Goal: Task Accomplishment & Management: Manage account settings

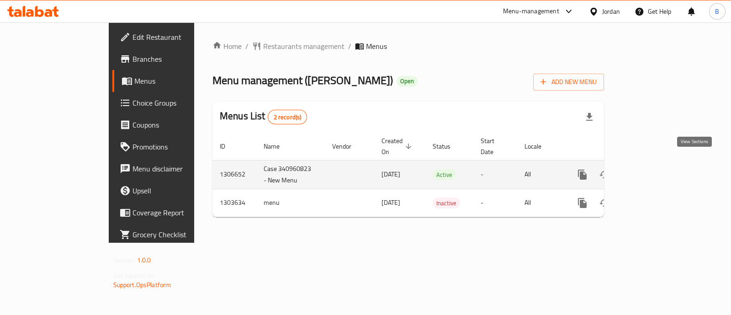
click at [659, 167] on link "enhanced table" at bounding box center [648, 175] width 22 height 22
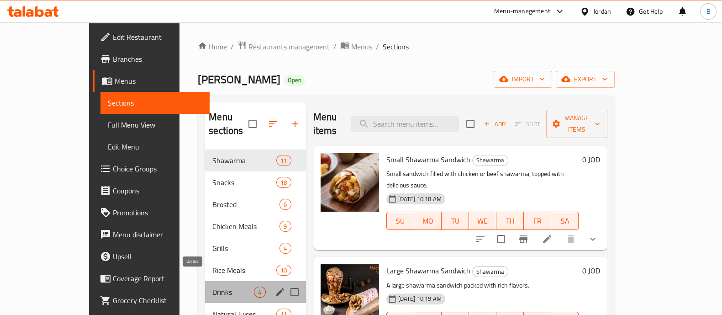
drag, startPoint x: 174, startPoint y: 279, endPoint x: 198, endPoint y: 266, distance: 27.6
click at [212, 286] on span "Drinks" at bounding box center [233, 291] width 42 height 11
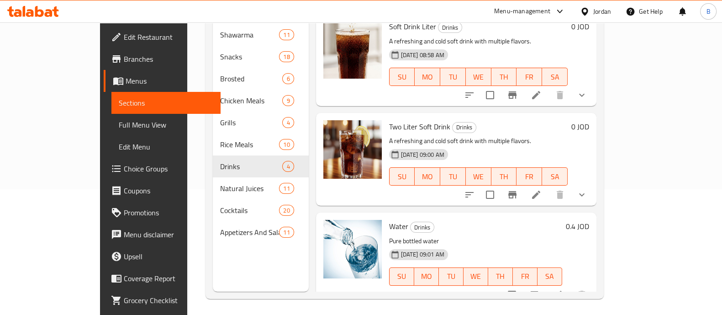
scroll to position [128, 0]
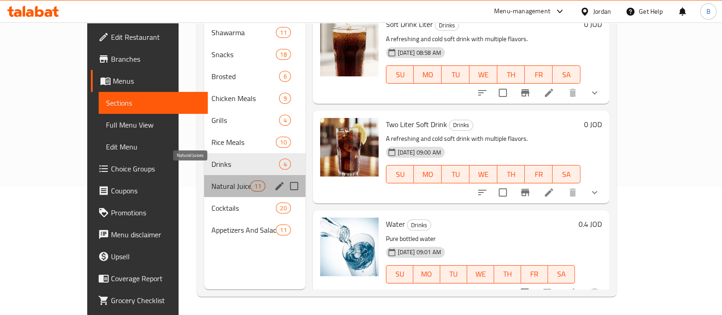
click at [211, 180] on span "Natural Juices" at bounding box center [230, 185] width 39 height 11
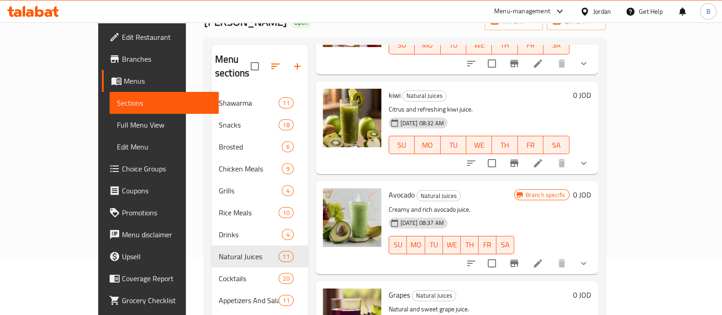
scroll to position [114, 0]
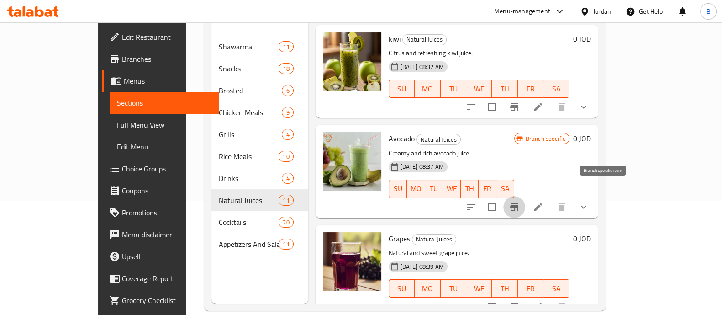
click at [520, 201] on icon "Branch-specific-item" at bounding box center [514, 206] width 11 height 11
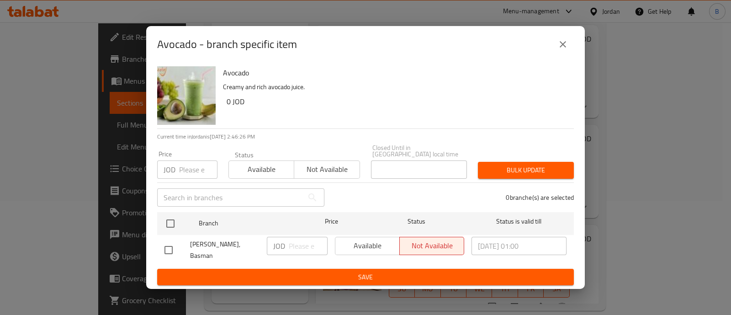
click at [564, 50] on icon "close" at bounding box center [562, 44] width 11 height 11
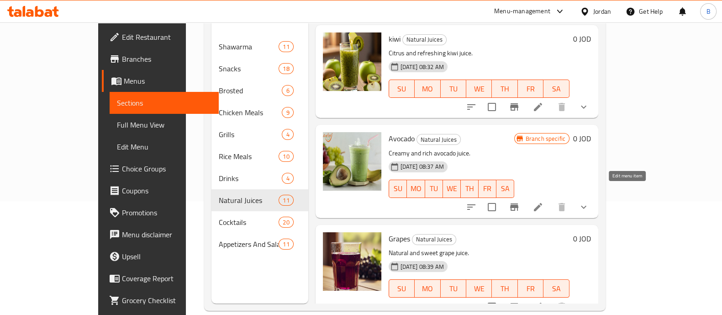
click at [544, 201] on icon at bounding box center [538, 206] width 11 height 11
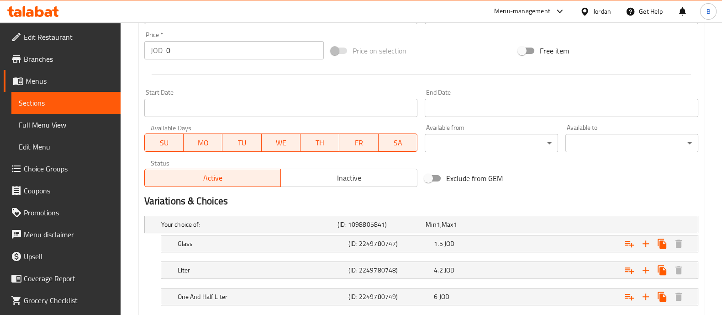
scroll to position [390, 0]
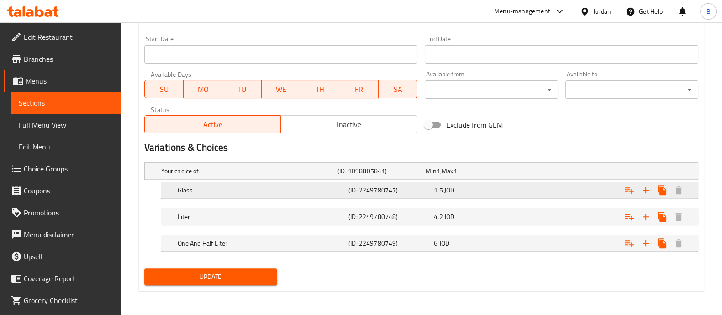
click at [614, 185] on div "Expand" at bounding box center [602, 190] width 171 height 20
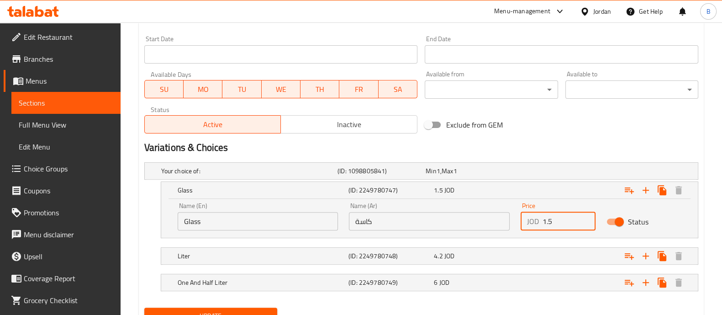
drag, startPoint x: 558, startPoint y: 216, endPoint x: 505, endPoint y: 220, distance: 53.1
click at [505, 220] on div "Name (En) Glass Name (En) Name (Ar) كاسة Name (Ar) Price JOD 1.5 Price Status" at bounding box center [429, 216] width 515 height 39
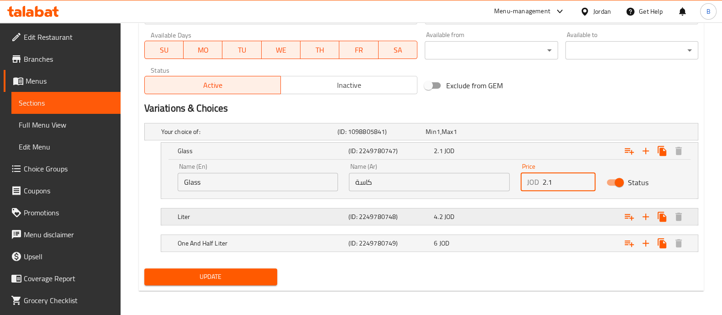
type input "2.1"
click at [564, 207] on div "Expand" at bounding box center [602, 216] width 171 height 20
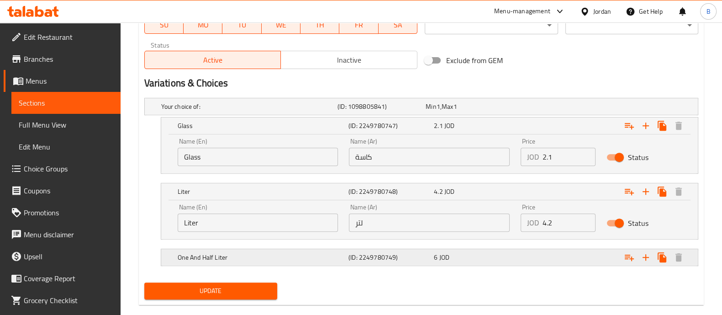
scroll to position [468, 0]
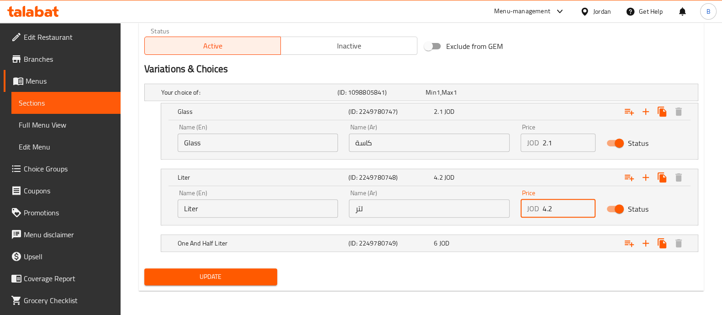
drag, startPoint x: 560, startPoint y: 211, endPoint x: 523, endPoint y: 208, distance: 37.1
click at [523, 208] on div "JOD 4.2 Price" at bounding box center [558, 208] width 75 height 18
type input "6"
click at [540, 228] on nav at bounding box center [421, 230] width 554 height 7
click at [590, 241] on div "Expand" at bounding box center [602, 243] width 171 height 20
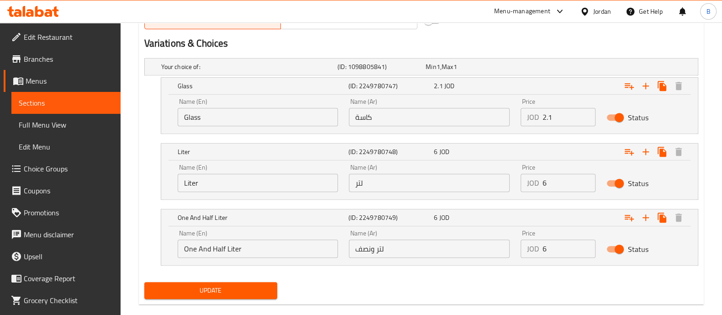
scroll to position [507, 0]
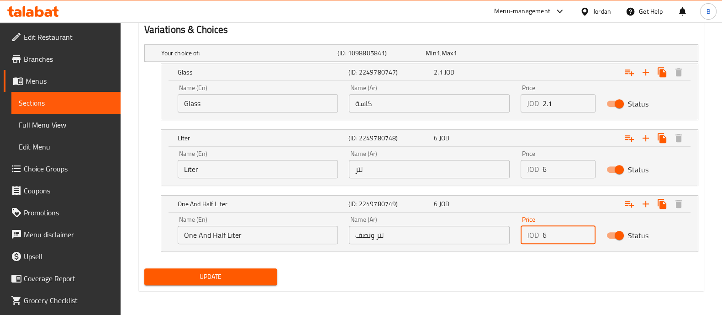
drag, startPoint x: 570, startPoint y: 235, endPoint x: 517, endPoint y: 229, distance: 53.3
click at [533, 235] on div "JOD 6 Price" at bounding box center [558, 235] width 75 height 18
type input "9"
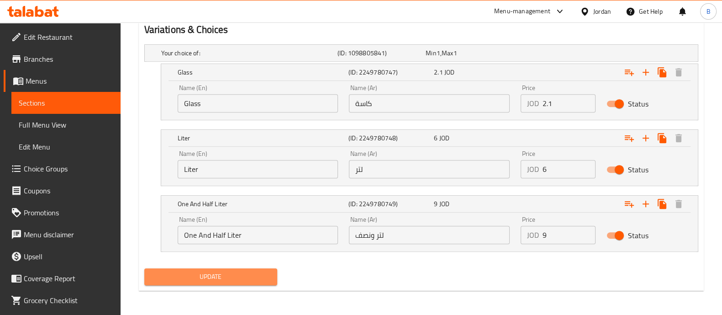
click at [260, 277] on span "Update" at bounding box center [211, 276] width 118 height 11
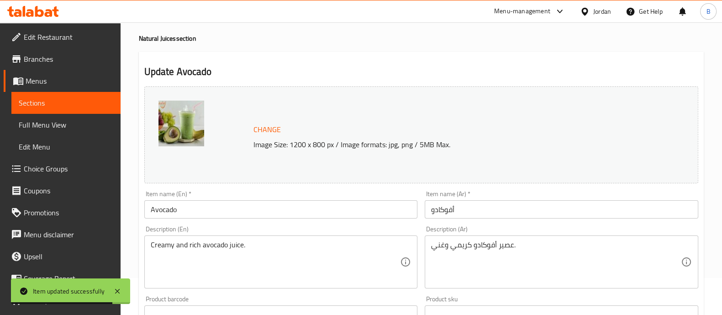
scroll to position [0, 0]
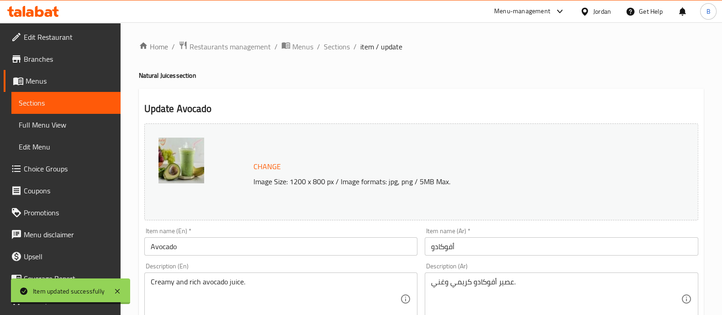
click at [281, 44] on icon "breadcrumb" at bounding box center [285, 45] width 8 height 6
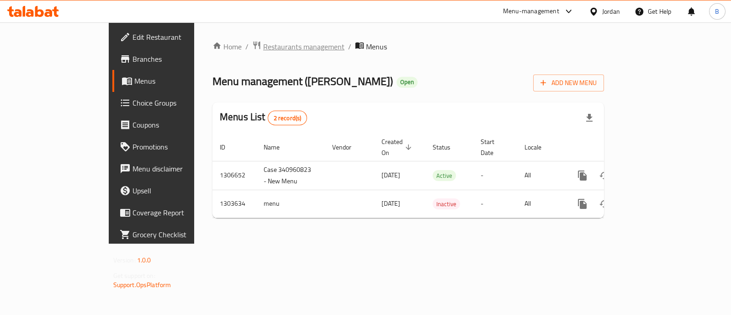
click at [263, 45] on span "Restaurants management" at bounding box center [303, 46] width 81 height 11
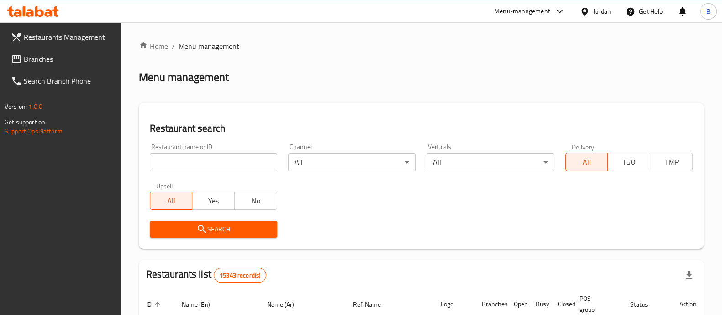
click at [47, 62] on span "Branches" at bounding box center [69, 58] width 90 height 11
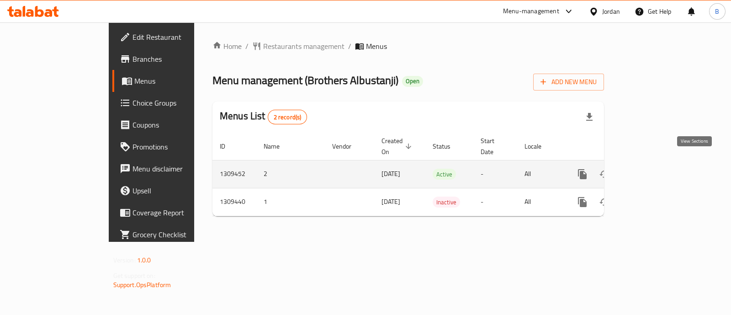
click at [654, 169] on icon "enhanced table" at bounding box center [648, 174] width 11 height 11
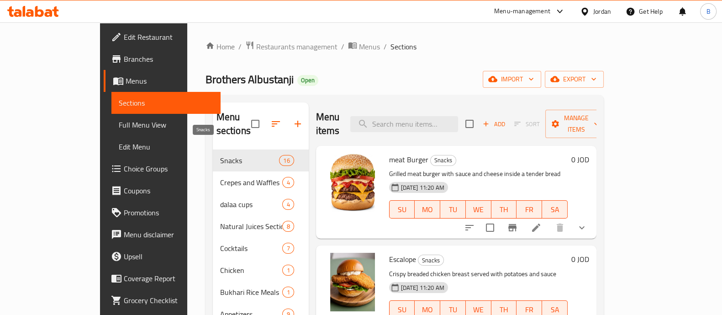
click at [220, 155] on span "Snacks" at bounding box center [249, 160] width 59 height 11
click at [542, 222] on icon at bounding box center [536, 227] width 11 height 11
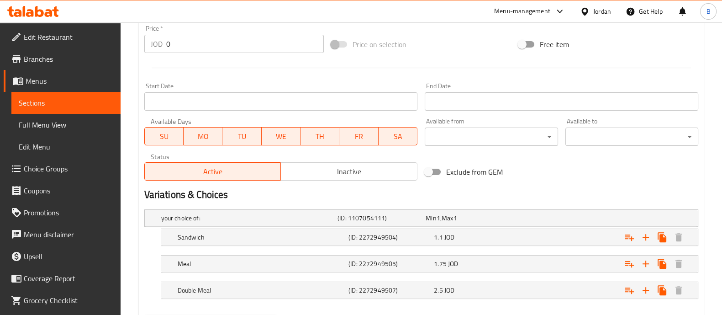
scroll to position [390, 0]
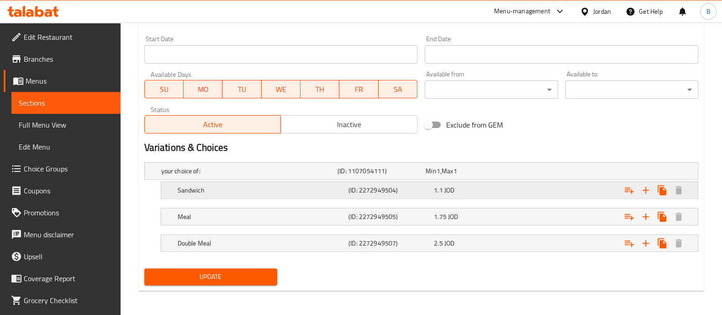
click at [484, 186] on div "1.1 JOD" at bounding box center [475, 189] width 82 height 9
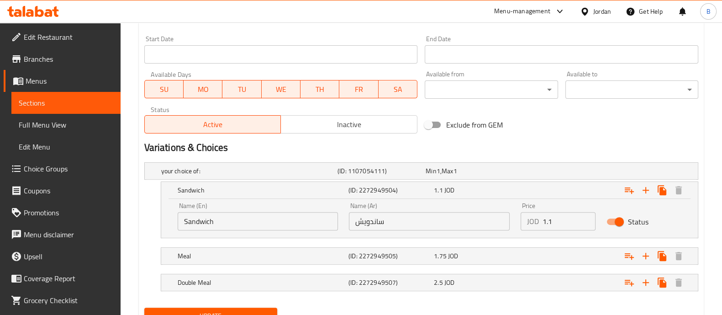
click at [558, 220] on input "1.1" at bounding box center [569, 221] width 53 height 18
type input "1.5"
click at [534, 257] on div "Expand" at bounding box center [602, 256] width 171 height 20
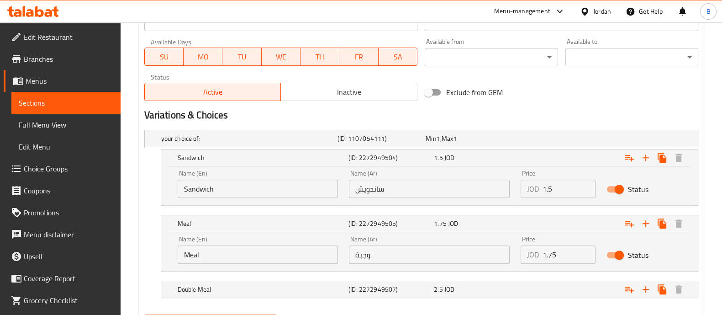
scroll to position [447, 0]
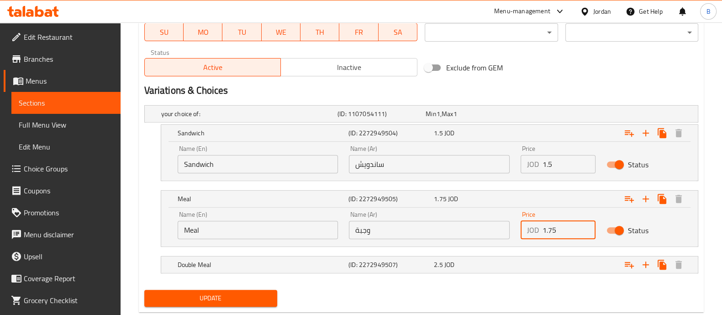
drag, startPoint x: 556, startPoint y: 225, endPoint x: 532, endPoint y: 234, distance: 25.9
click at [539, 228] on div "JOD 1.75 Price" at bounding box center [558, 230] width 75 height 18
type input "2.2"
click at [538, 263] on div "Expand" at bounding box center [602, 264] width 171 height 20
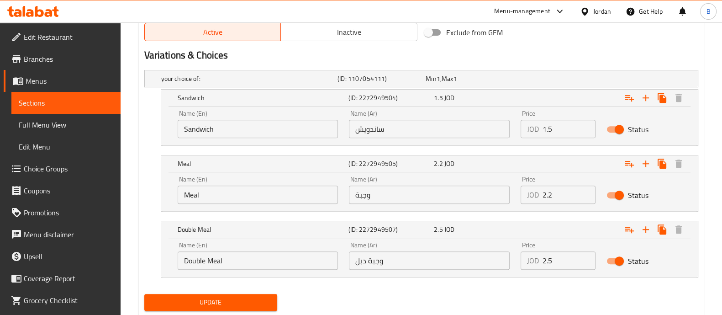
scroll to position [507, 0]
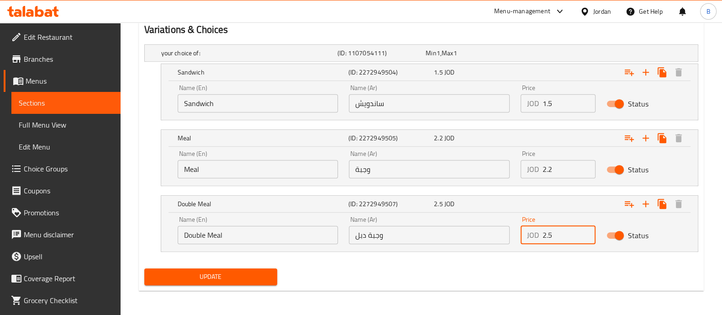
drag, startPoint x: 577, startPoint y: 228, endPoint x: 525, endPoint y: 236, distance: 52.3
click at [525, 236] on div "JOD 2.5 Price" at bounding box center [558, 235] width 75 height 18
type input "3.2"
click at [219, 277] on span "Update" at bounding box center [211, 276] width 118 height 11
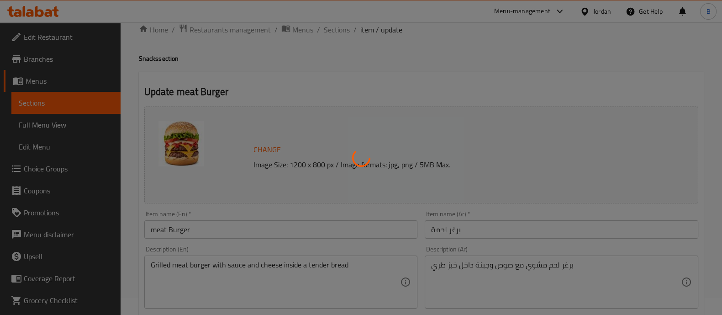
scroll to position [0, 0]
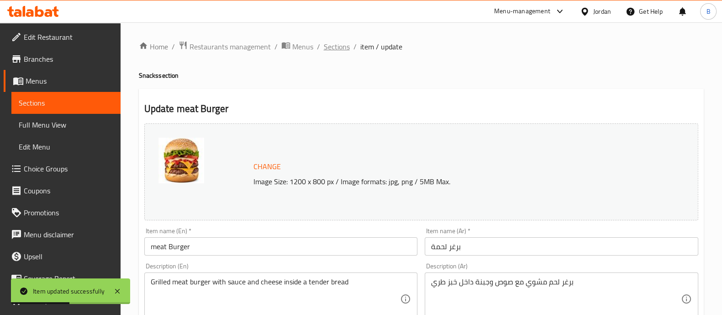
click at [335, 47] on span "Sections" at bounding box center [337, 46] width 26 height 11
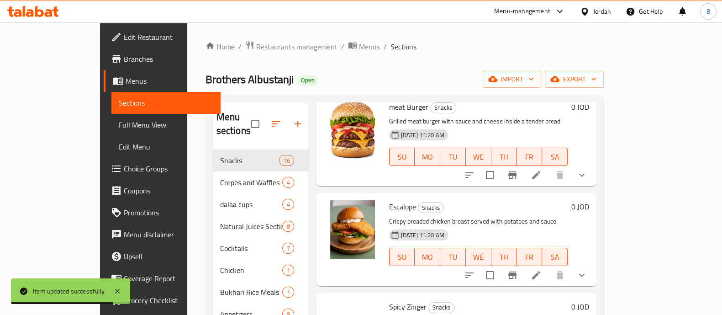
scroll to position [114, 0]
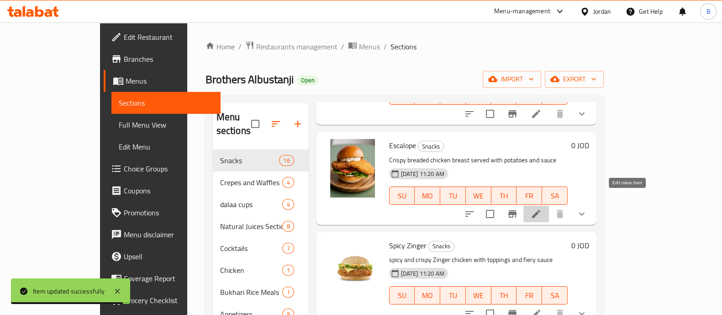
click at [542, 208] on icon at bounding box center [536, 213] width 11 height 11
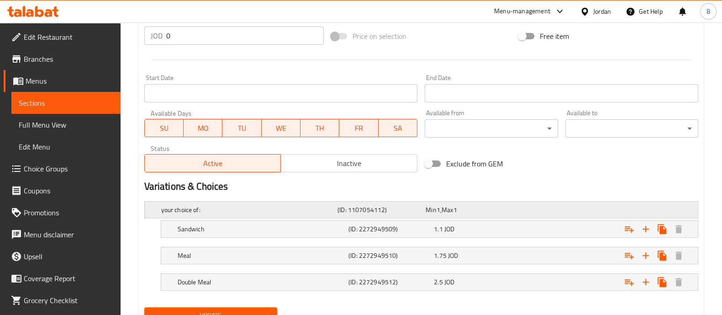
scroll to position [390, 0]
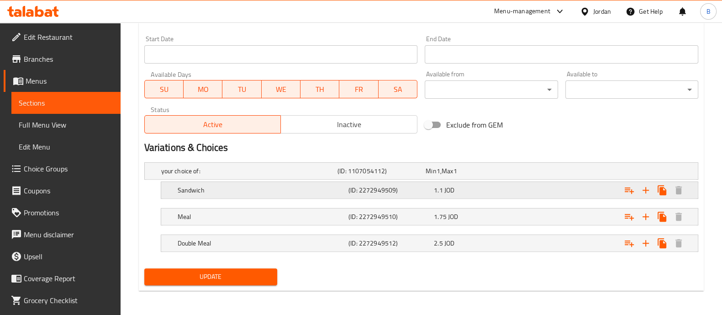
click at [530, 186] on div "Expand" at bounding box center [602, 190] width 171 height 20
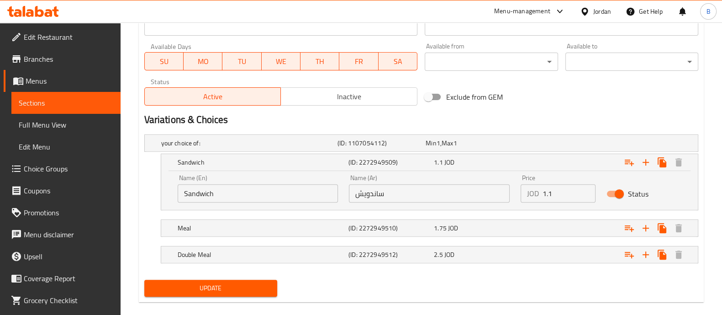
scroll to position [429, 0]
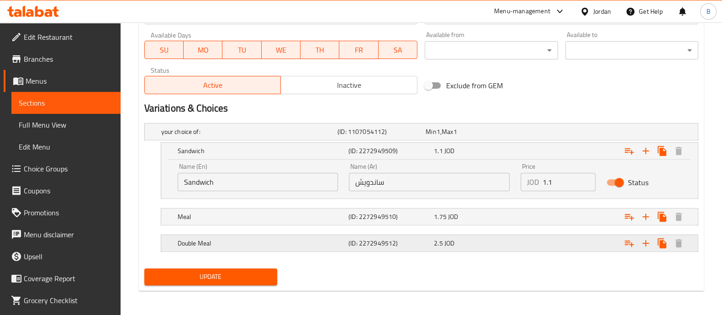
click at [532, 234] on div "Expand" at bounding box center [602, 243] width 171 height 20
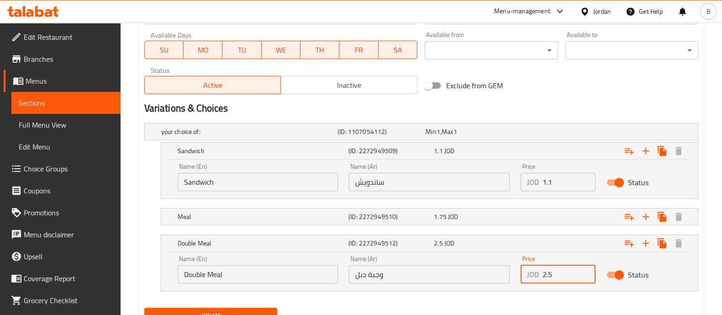
drag, startPoint x: 551, startPoint y: 270, endPoint x: 523, endPoint y: 275, distance: 28.8
click at [523, 275] on div "JOD 2.5 Price" at bounding box center [558, 274] width 75 height 18
type input "3.2"
click at [541, 208] on div "Expand" at bounding box center [602, 216] width 171 height 20
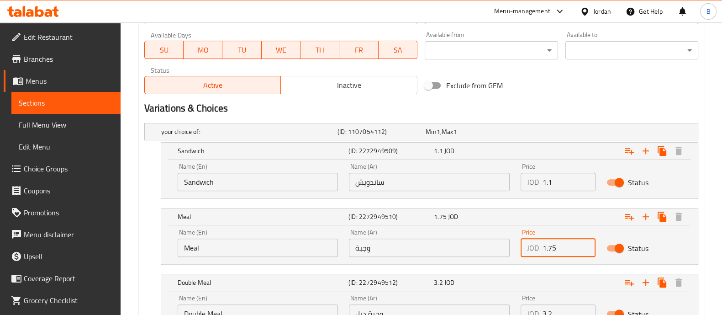
drag, startPoint x: 567, startPoint y: 248, endPoint x: 533, endPoint y: 255, distance: 34.1
click at [533, 255] on div "JOD 1.75 Price" at bounding box center [558, 247] width 75 height 18
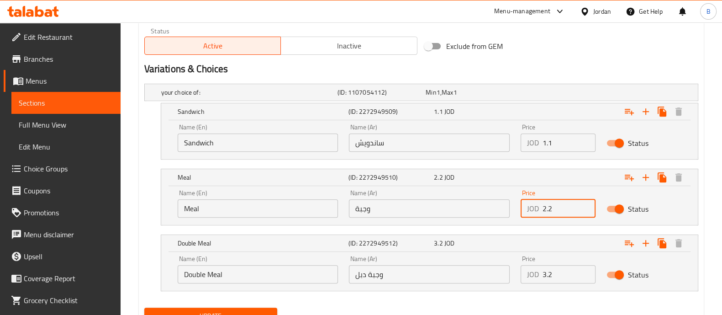
scroll to position [507, 0]
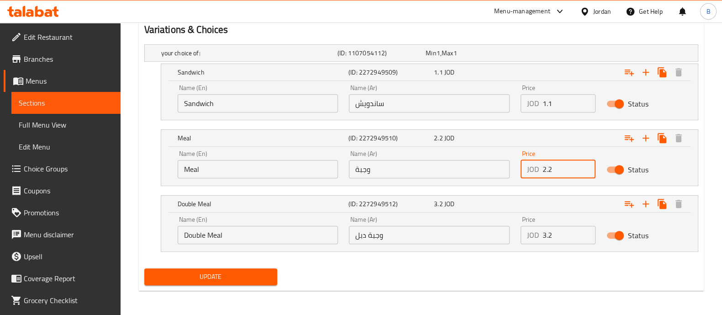
type input "2.2"
click at [574, 110] on input "1.1" at bounding box center [569, 103] width 53 height 18
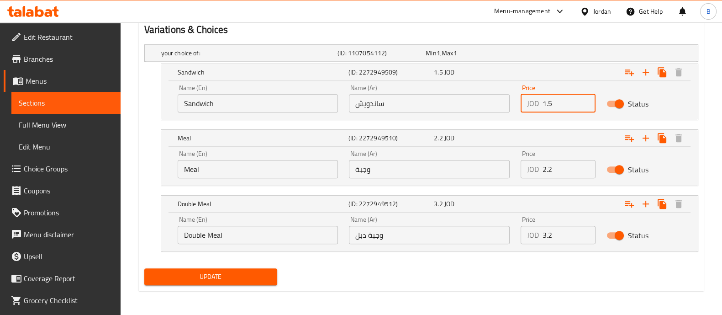
type input "1.5"
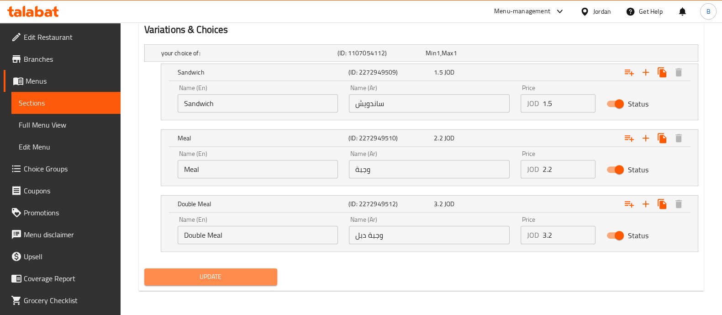
click at [224, 272] on span "Update" at bounding box center [211, 276] width 118 height 11
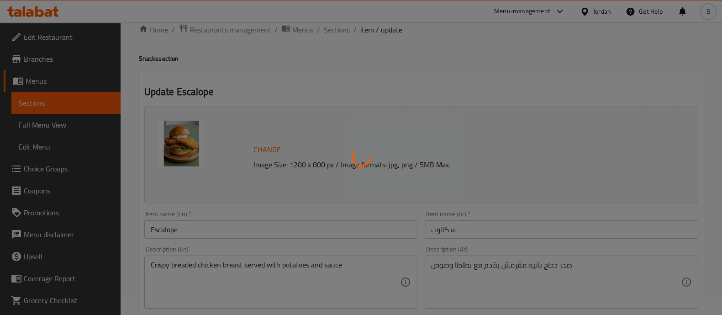
scroll to position [0, 0]
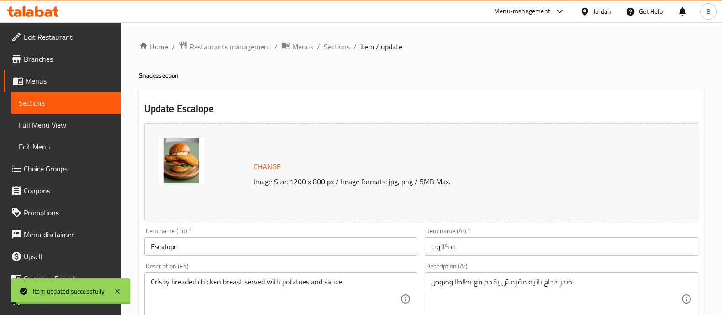
click at [336, 48] on span "Sections" at bounding box center [337, 46] width 26 height 11
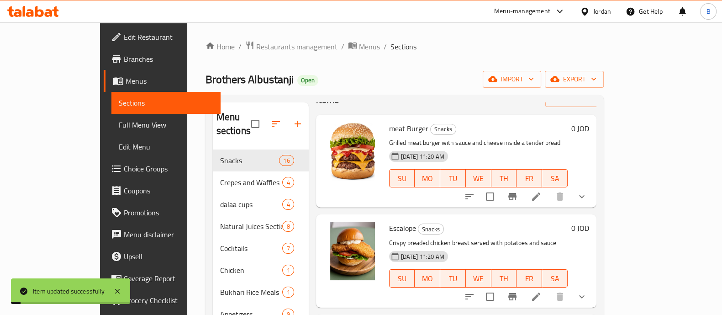
scroll to position [57, 0]
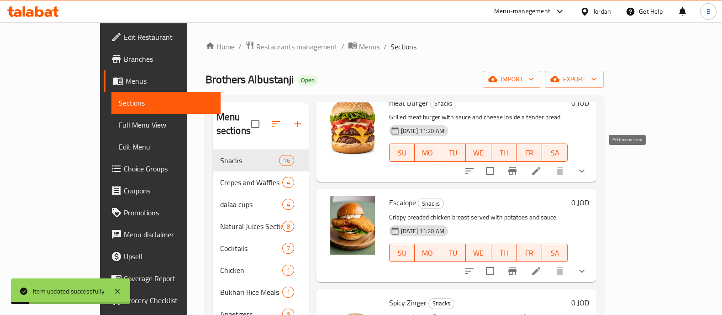
click at [540, 167] on icon at bounding box center [536, 171] width 8 height 8
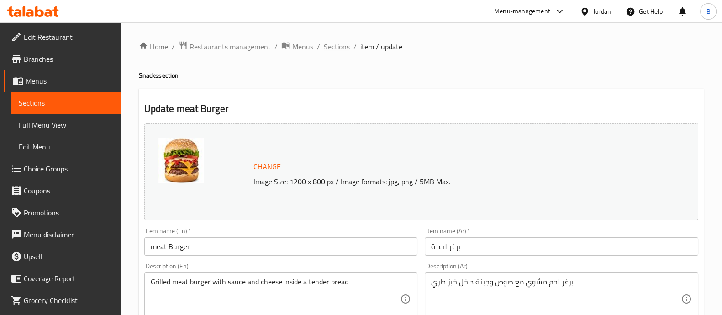
click at [333, 44] on span "Sections" at bounding box center [337, 46] width 26 height 11
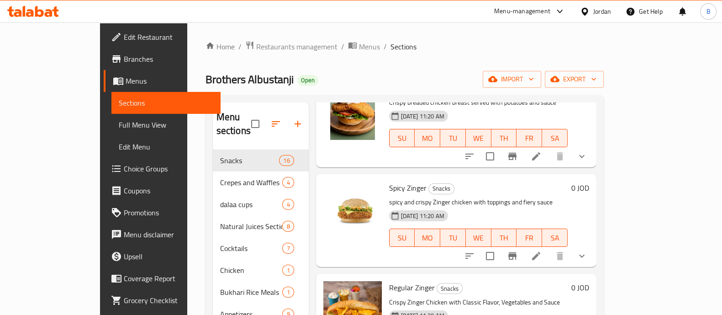
scroll to position [228, 0]
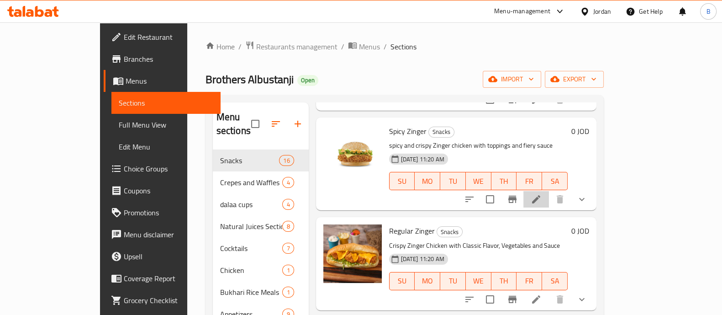
click at [549, 191] on li at bounding box center [536, 199] width 26 height 16
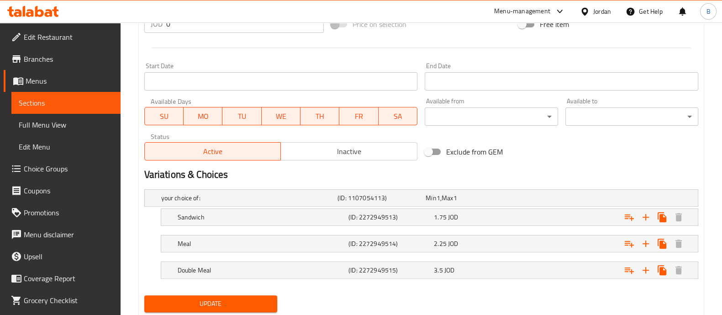
scroll to position [390, 0]
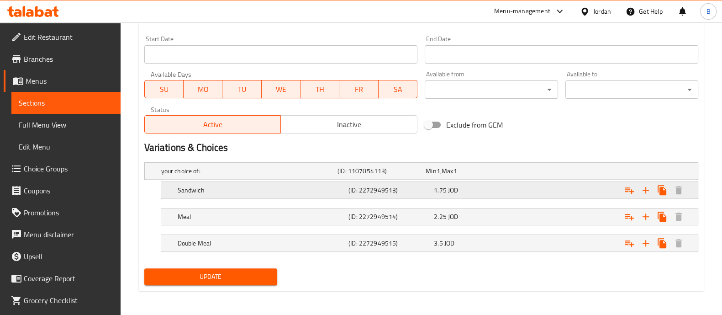
click at [531, 184] on div "Expand" at bounding box center [602, 190] width 171 height 20
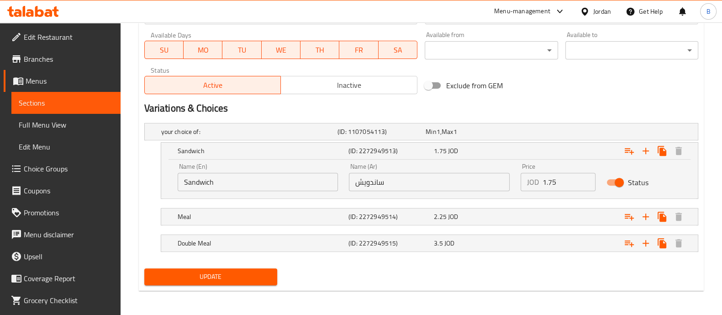
scroll to position [429, 0]
drag, startPoint x: 564, startPoint y: 185, endPoint x: 541, endPoint y: 199, distance: 27.3
click at [539, 199] on div "your choice of: (ID: 1107054113) Min 1 , Max 1 Name (En) your choice of: Name (…" at bounding box center [421, 191] width 561 height 145
type input "2.2"
click at [542, 216] on div "Expand" at bounding box center [602, 216] width 171 height 20
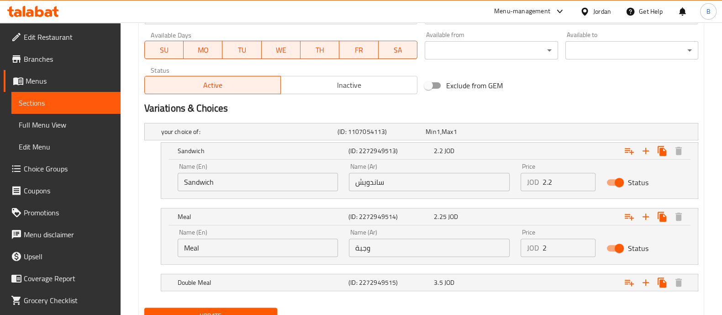
drag, startPoint x: 582, startPoint y: 250, endPoint x: 571, endPoint y: 249, distance: 11.0
click at [582, 250] on input "2" at bounding box center [569, 247] width 53 height 18
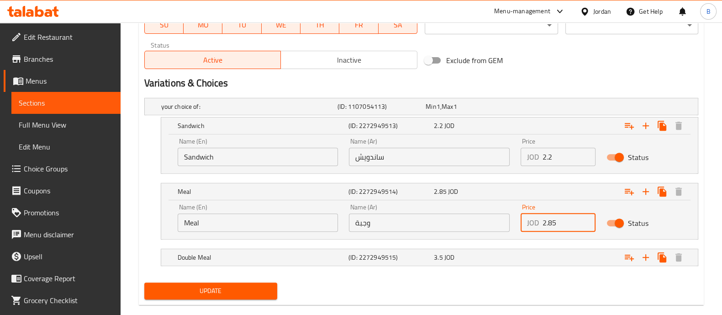
scroll to position [468, 0]
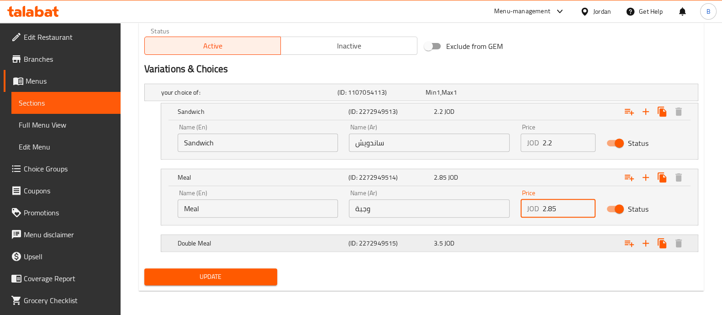
type input "2.85"
click at [525, 237] on div "Expand" at bounding box center [602, 243] width 171 height 20
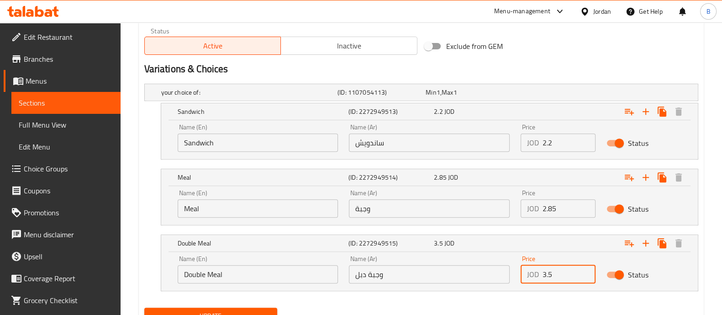
drag, startPoint x: 554, startPoint y: 272, endPoint x: 514, endPoint y: 275, distance: 39.9
click at [514, 275] on div "Name (En) Double Meal Name (En) Name (Ar) وجبة دبل Name (Ar) Price JOD 3.5 Pric…" at bounding box center [429, 269] width 515 height 39
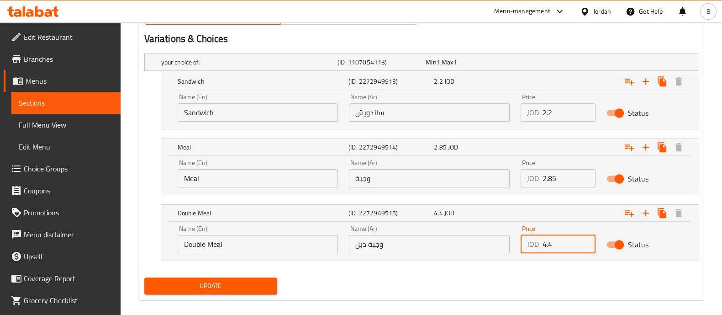
scroll to position [507, 0]
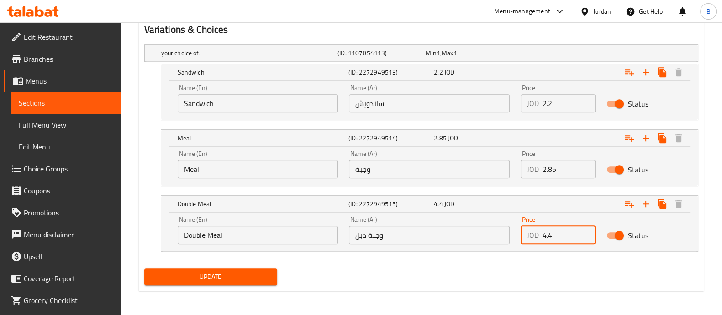
type input "4.4"
click at [250, 273] on span "Update" at bounding box center [211, 276] width 118 height 11
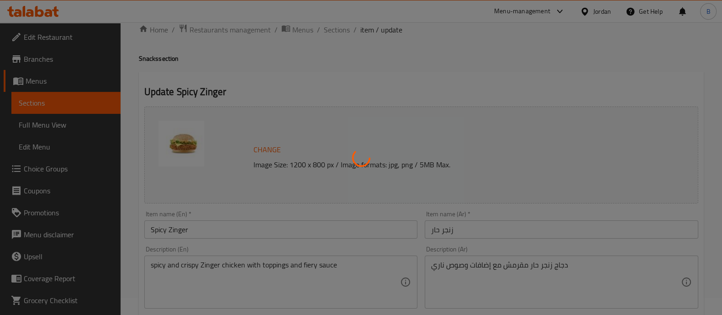
scroll to position [0, 0]
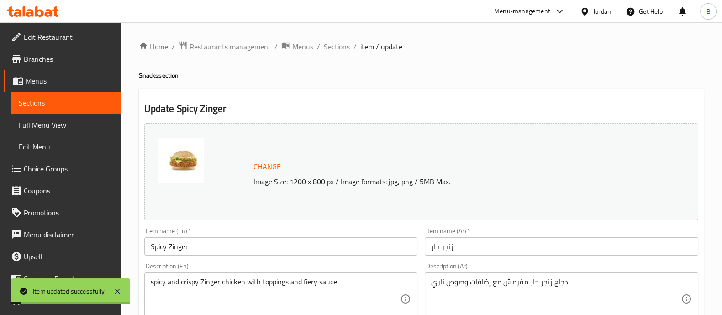
click at [343, 48] on span "Sections" at bounding box center [337, 46] width 26 height 11
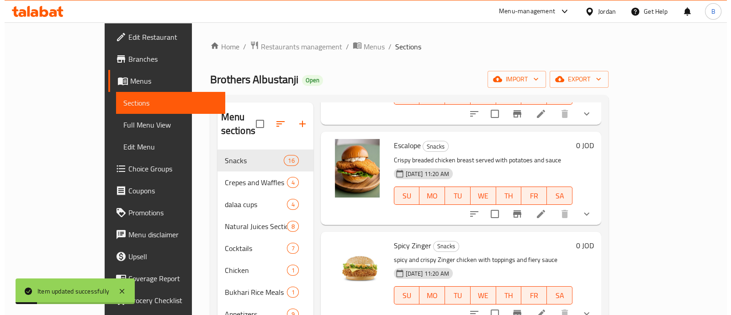
scroll to position [228, 0]
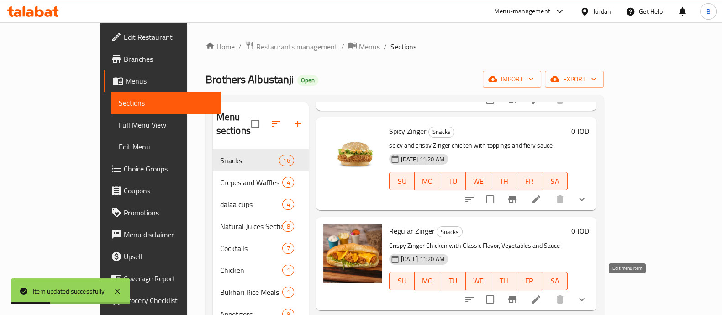
click at [540, 295] on icon at bounding box center [536, 299] width 8 height 8
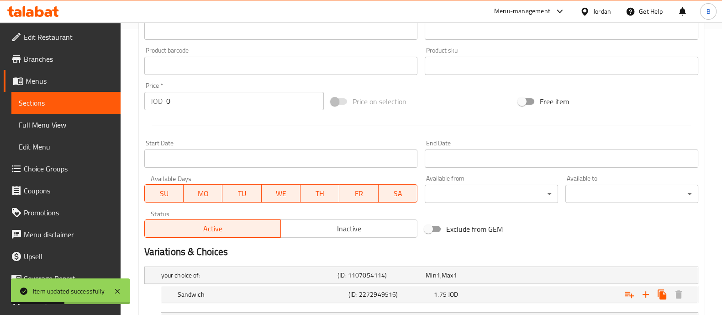
scroll to position [390, 0]
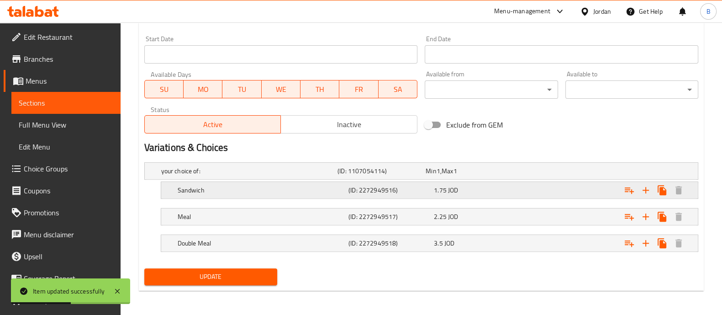
click at [510, 189] on div "1.75 JOD" at bounding box center [475, 189] width 82 height 9
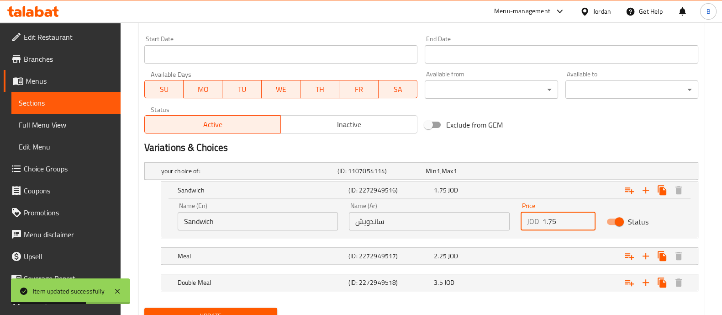
drag, startPoint x: 565, startPoint y: 222, endPoint x: 505, endPoint y: 217, distance: 60.4
click at [505, 217] on div "Name (En) Sandwich Name (En) Name (Ar) ساندويش Name (Ar) Price JOD 1.75 Price S…" at bounding box center [429, 216] width 515 height 39
click at [507, 283] on div "3.5 JOD" at bounding box center [475, 282] width 82 height 9
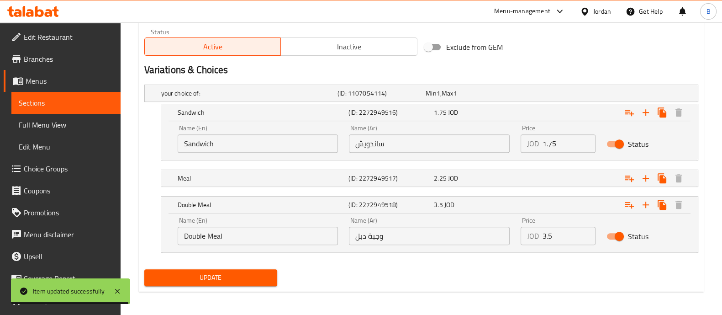
scroll to position [468, 0]
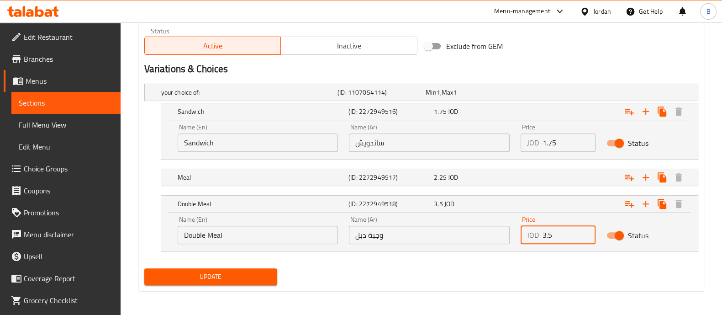
drag, startPoint x: 543, startPoint y: 237, endPoint x: 523, endPoint y: 238, distance: 20.6
click at [523, 238] on div "JOD 3.5 Price" at bounding box center [558, 235] width 75 height 18
type input "4.4"
click at [543, 177] on div "Expand" at bounding box center [602, 177] width 171 height 20
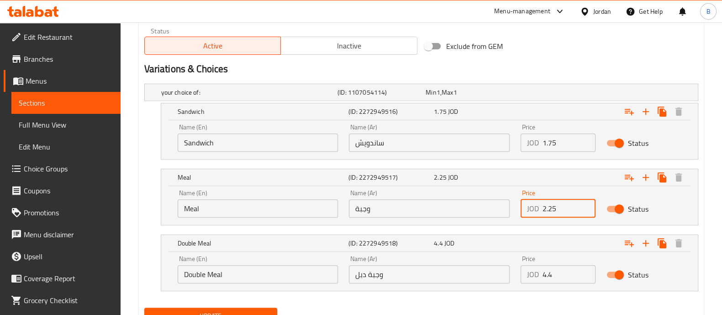
drag, startPoint x: 566, startPoint y: 209, endPoint x: 522, endPoint y: 211, distance: 43.9
click at [522, 211] on div "JOD 2.25 Price" at bounding box center [558, 208] width 75 height 18
type input "2.85"
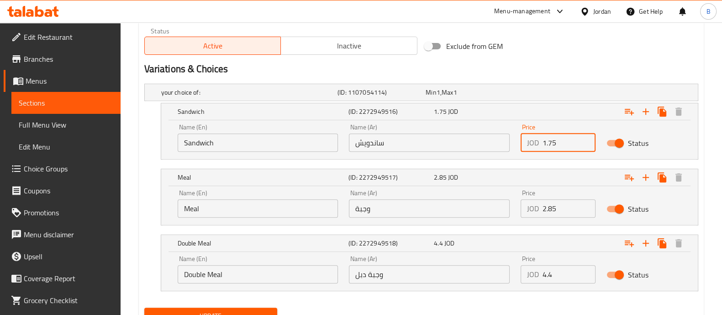
drag, startPoint x: 561, startPoint y: 142, endPoint x: 534, endPoint y: 148, distance: 27.6
click at [534, 148] on div "JOD 1.75 Price" at bounding box center [558, 142] width 75 height 18
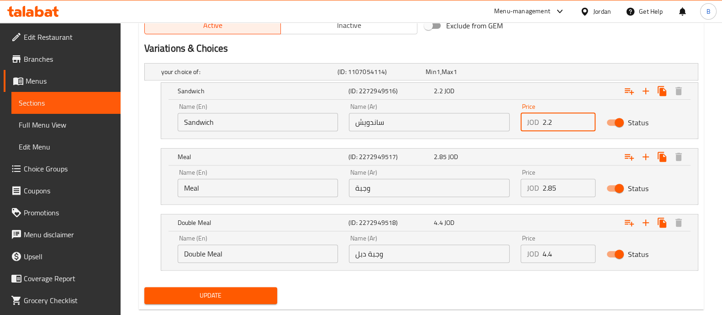
scroll to position [507, 0]
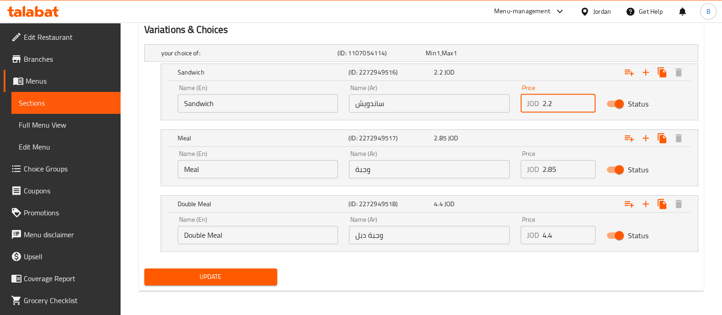
type input "2.2"
click at [249, 283] on div "Update" at bounding box center [211, 276] width 140 height 24
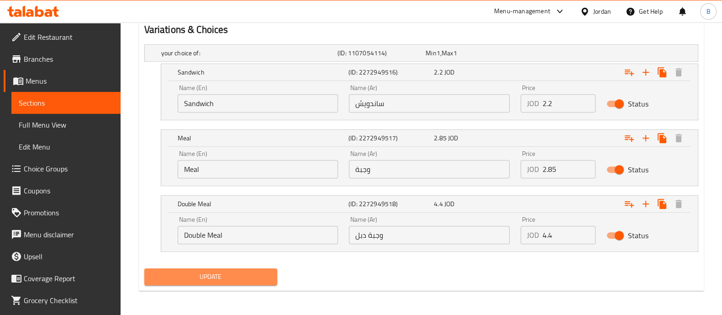
click at [249, 283] on button "Update" at bounding box center [210, 276] width 133 height 17
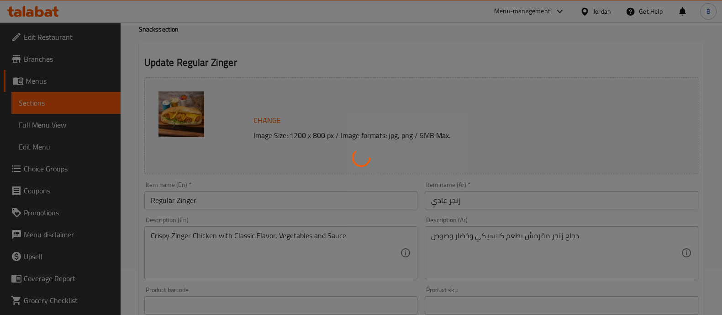
scroll to position [0, 0]
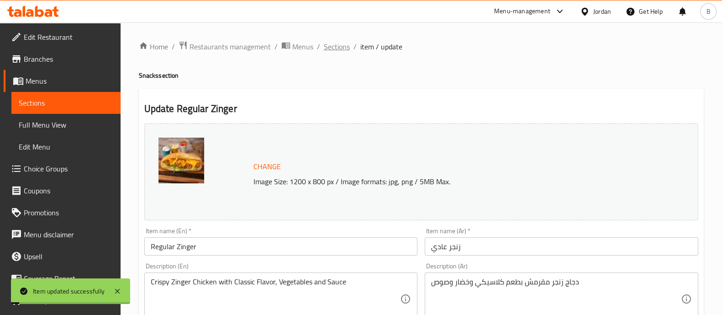
click at [329, 47] on span "Sections" at bounding box center [337, 46] width 26 height 11
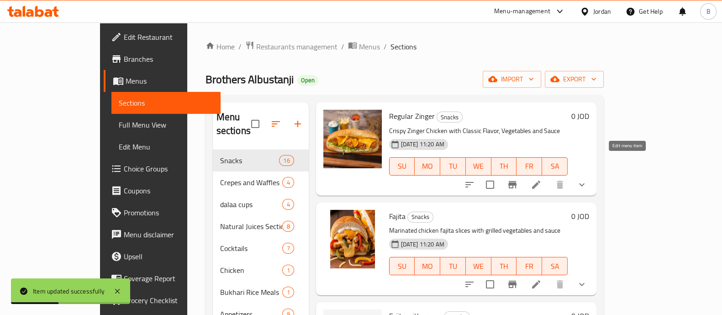
scroll to position [399, 0]
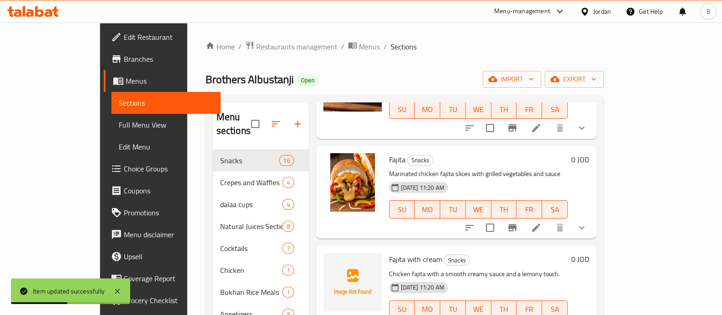
click at [549, 219] on li at bounding box center [536, 227] width 26 height 16
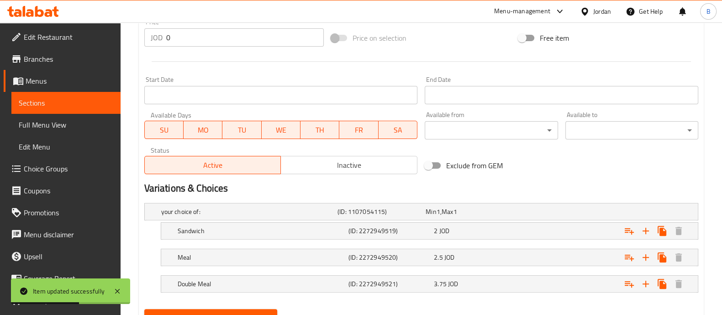
scroll to position [390, 0]
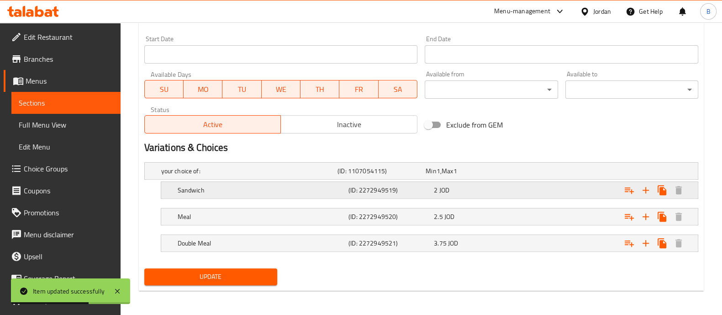
click at [547, 190] on div "Expand" at bounding box center [602, 190] width 171 height 20
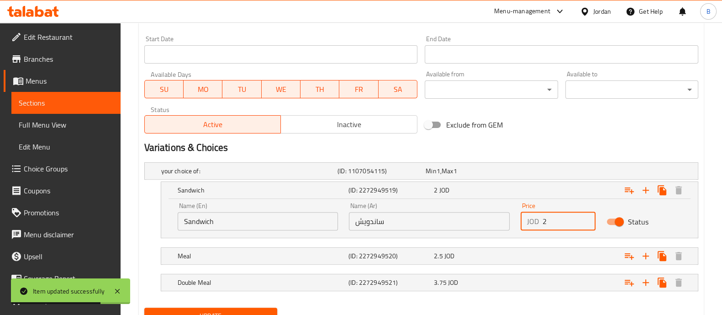
click at [559, 219] on input "2" at bounding box center [569, 221] width 53 height 18
type input "2.5"
click at [555, 253] on div "Expand" at bounding box center [602, 256] width 171 height 20
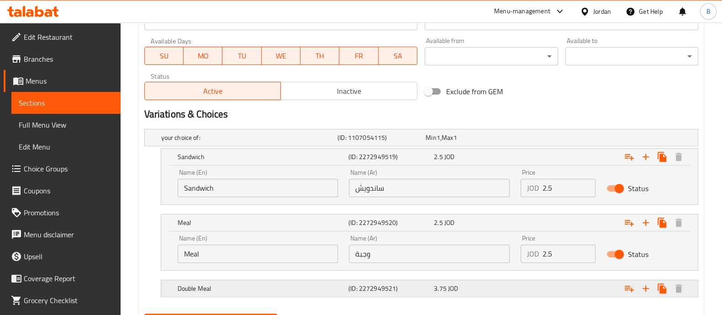
scroll to position [468, 0]
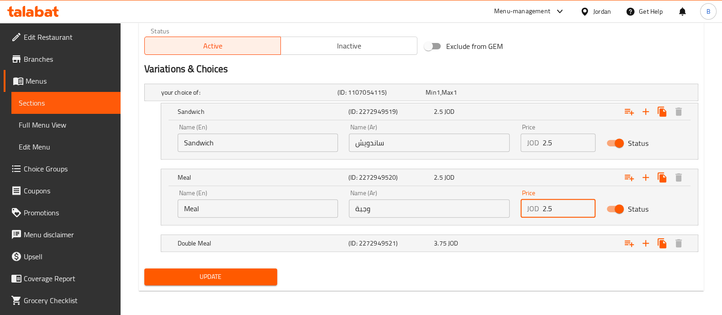
drag, startPoint x: 551, startPoint y: 209, endPoint x: 489, endPoint y: 213, distance: 62.7
click at [516, 211] on div "Price JOD 2.5 Price" at bounding box center [558, 203] width 86 height 39
type input "3.15"
click at [508, 240] on div "3.75 JOD" at bounding box center [475, 242] width 82 height 9
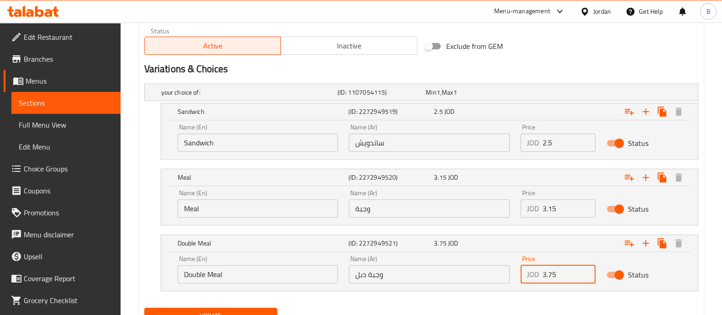
drag, startPoint x: 550, startPoint y: 274, endPoint x: 515, endPoint y: 278, distance: 35.4
click at [521, 279] on div "JOD 3.75 Price" at bounding box center [558, 274] width 75 height 18
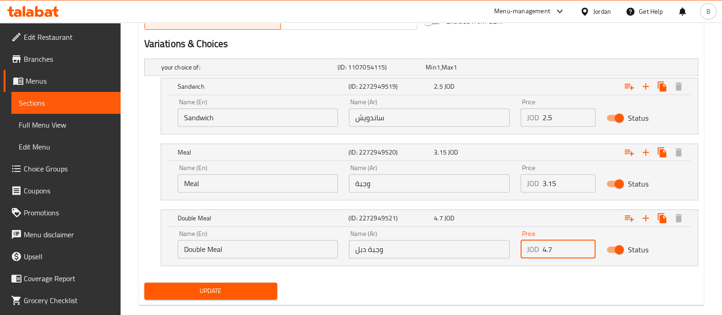
scroll to position [507, 0]
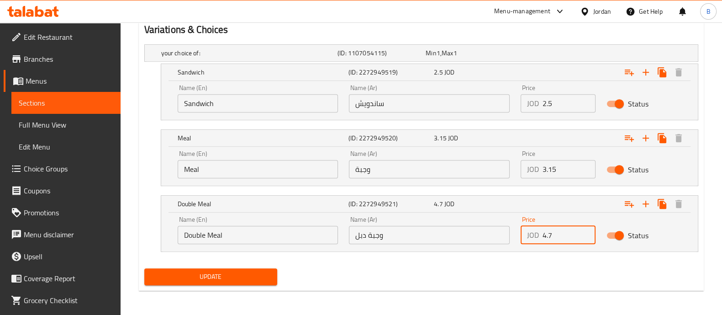
type input "4.7"
click at [267, 282] on button "Update" at bounding box center [210, 276] width 133 height 17
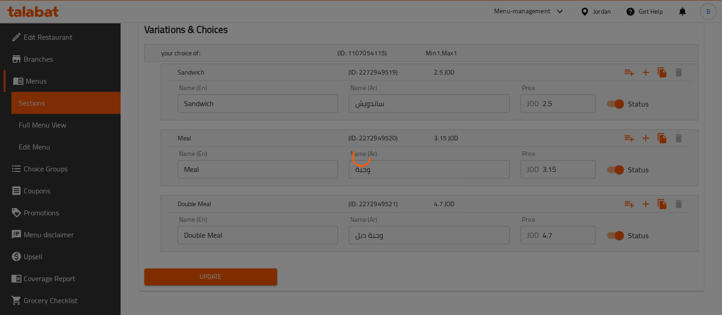
click at [265, 275] on div at bounding box center [361, 157] width 722 height 315
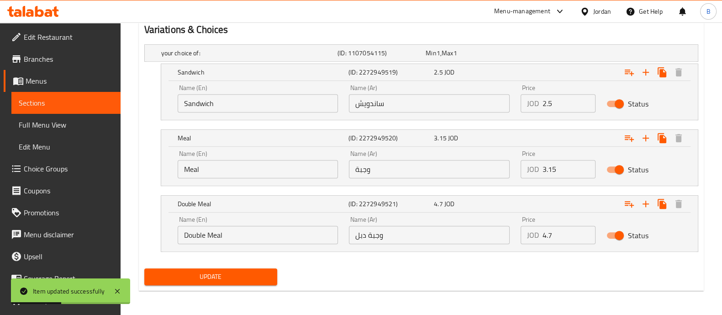
click at [232, 275] on span "Update" at bounding box center [211, 276] width 118 height 11
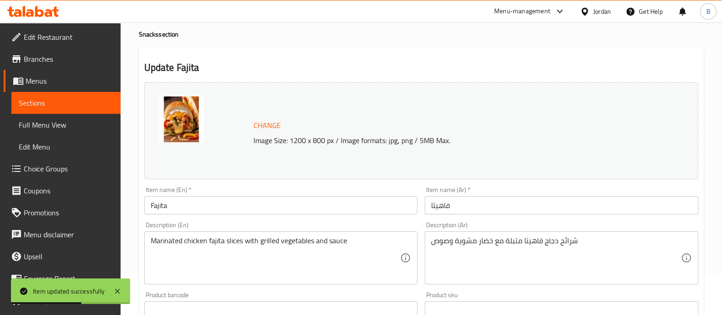
scroll to position [0, 0]
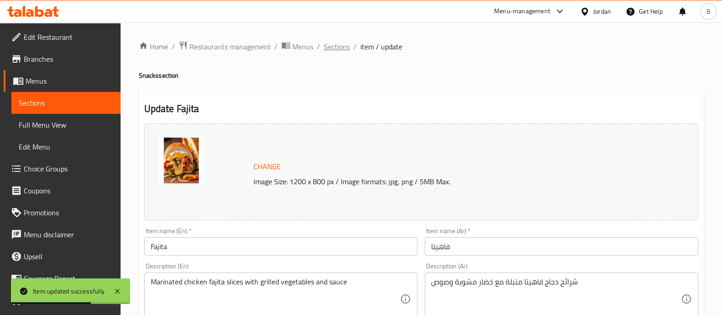
click at [336, 48] on span "Sections" at bounding box center [337, 46] width 26 height 11
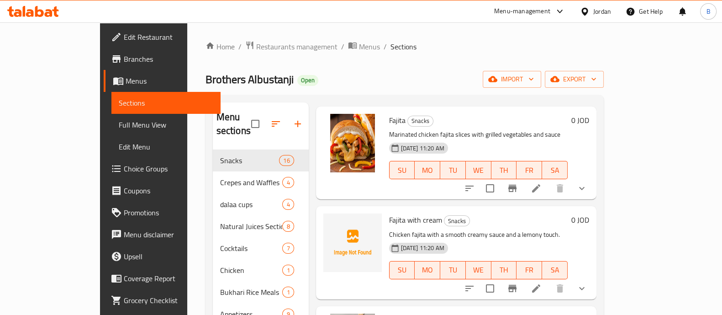
scroll to position [456, 0]
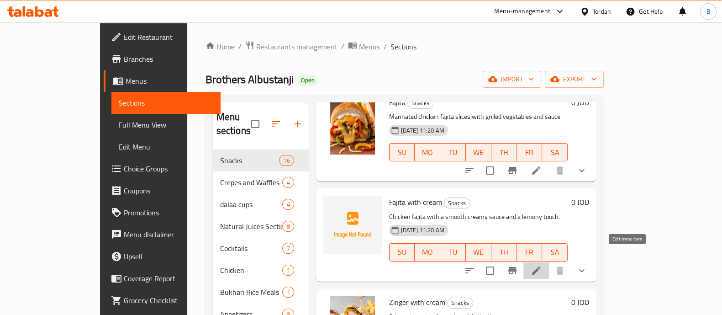
click at [542, 265] on icon at bounding box center [536, 270] width 11 height 11
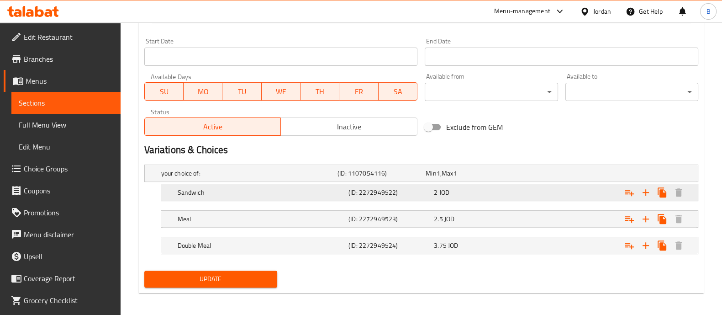
scroll to position [376, 0]
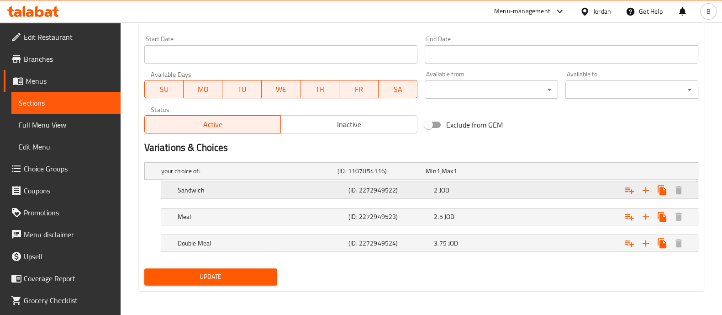
click at [500, 195] on div "2 JOD" at bounding box center [474, 190] width 85 height 13
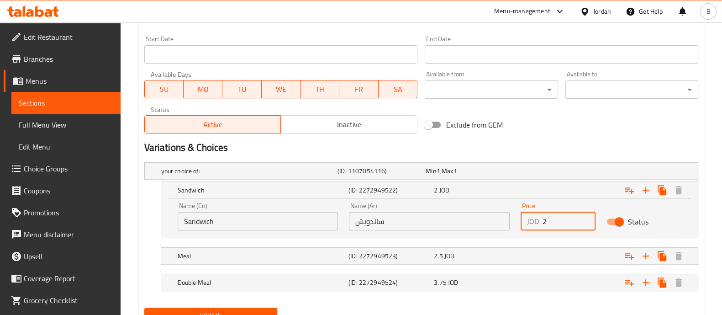
drag, startPoint x: 556, startPoint y: 217, endPoint x: 556, endPoint y: 222, distance: 5.0
click at [556, 219] on input "2" at bounding box center [569, 221] width 53 height 18
type input "2.5"
click at [527, 252] on div "Expand" at bounding box center [602, 256] width 171 height 20
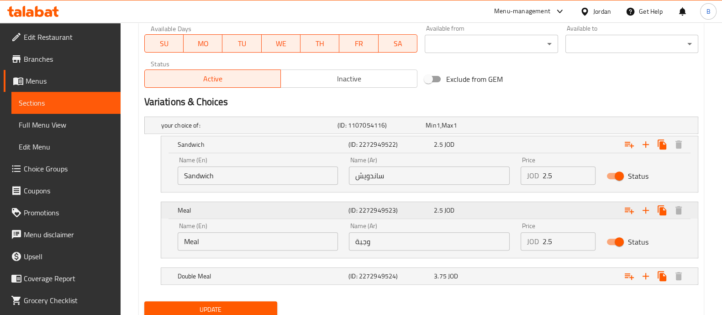
scroll to position [454, 0]
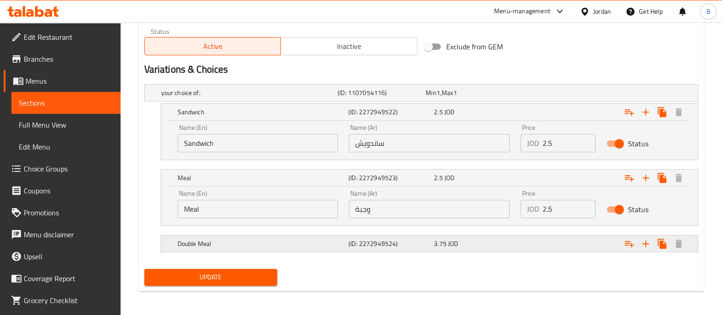
click at [539, 241] on div "Expand" at bounding box center [602, 243] width 171 height 20
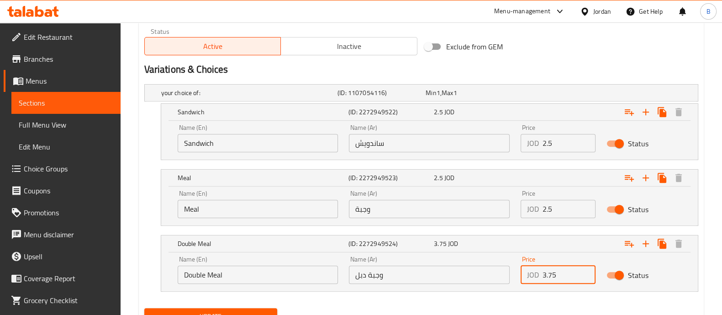
drag, startPoint x: 569, startPoint y: 273, endPoint x: 541, endPoint y: 262, distance: 29.8
click at [540, 280] on div "JOD 3.75 Price" at bounding box center [558, 274] width 75 height 18
type input "4.7"
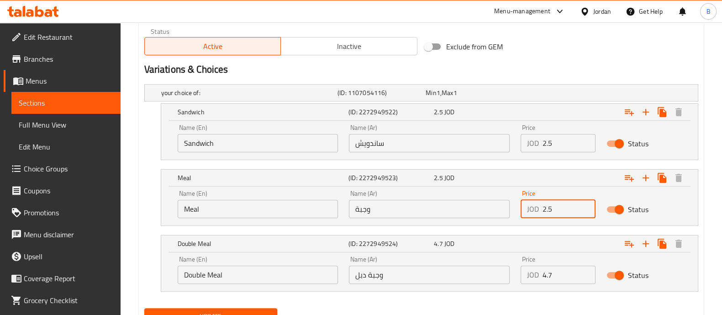
drag, startPoint x: 566, startPoint y: 206, endPoint x: 530, endPoint y: 206, distance: 35.6
click at [530, 206] on div "JOD 2.5 Price" at bounding box center [558, 209] width 75 height 18
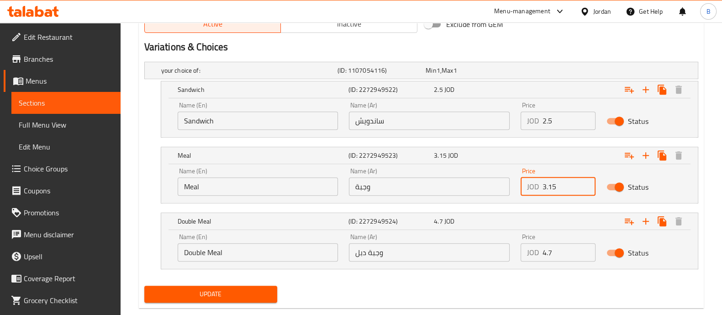
scroll to position [494, 0]
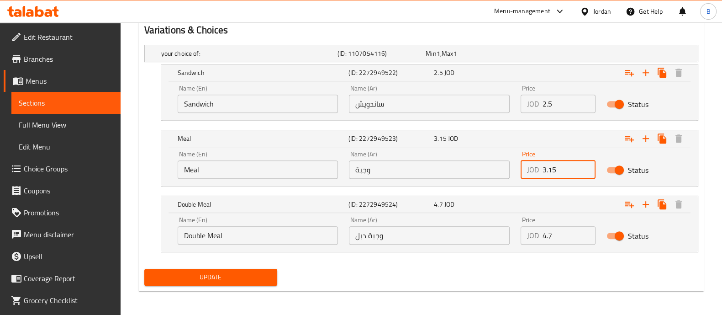
type input "3.15"
click at [211, 266] on div "Update" at bounding box center [211, 277] width 140 height 24
click at [215, 274] on span "Update" at bounding box center [211, 276] width 118 height 11
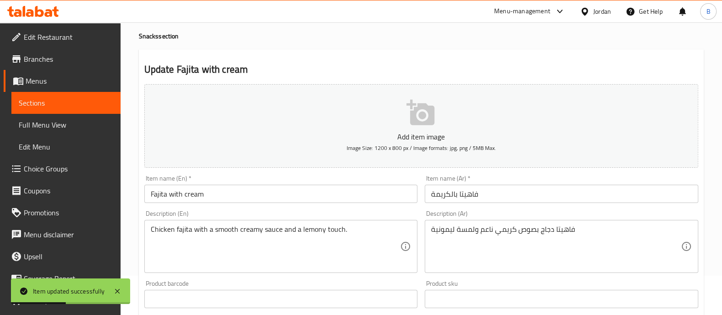
scroll to position [0, 0]
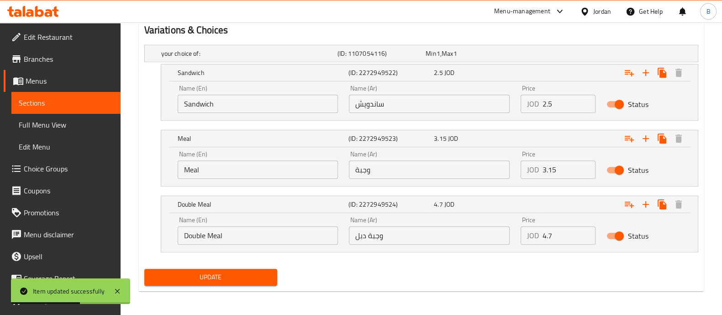
click at [234, 271] on span "Update" at bounding box center [211, 276] width 118 height 11
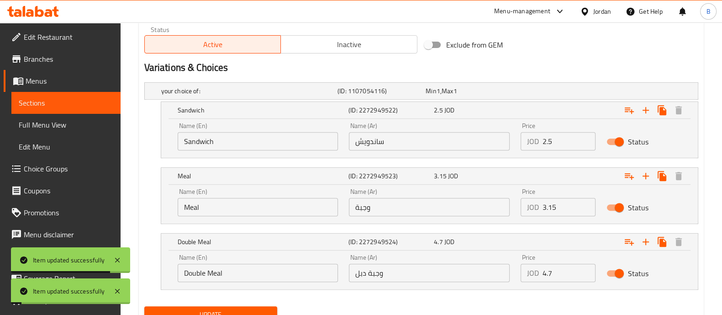
scroll to position [494, 0]
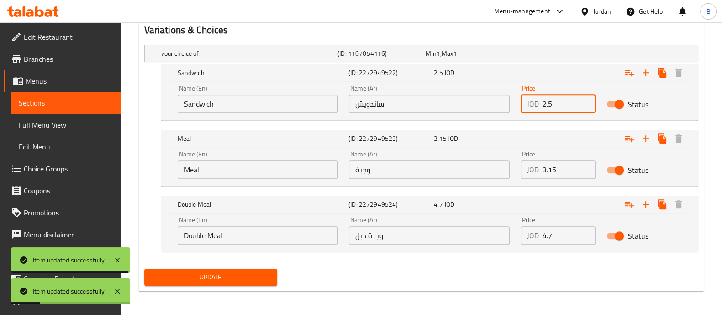
drag, startPoint x: 558, startPoint y: 106, endPoint x: 539, endPoint y: 103, distance: 18.9
click at [539, 103] on div "JOD 2.5 Price" at bounding box center [558, 104] width 75 height 18
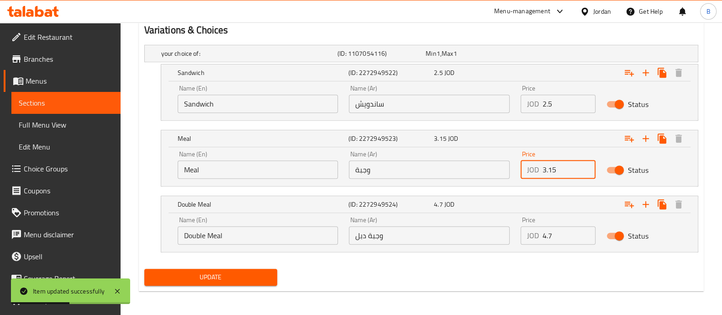
drag, startPoint x: 560, startPoint y: 166, endPoint x: 533, endPoint y: 168, distance: 27.5
click at [533, 168] on div "JOD 3.15 Price" at bounding box center [558, 169] width 75 height 18
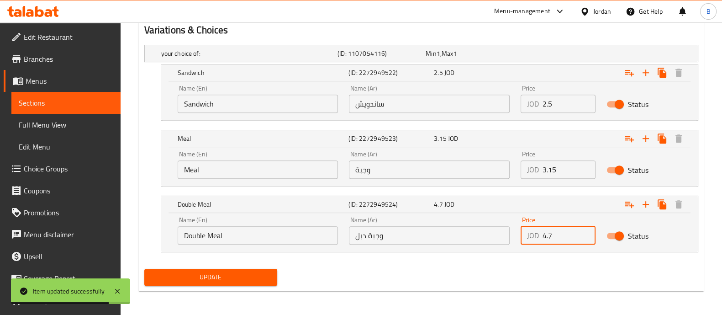
drag, startPoint x: 555, startPoint y: 233, endPoint x: 537, endPoint y: 237, distance: 18.5
click at [537, 237] on div "JOD 4.7 Price" at bounding box center [558, 235] width 75 height 18
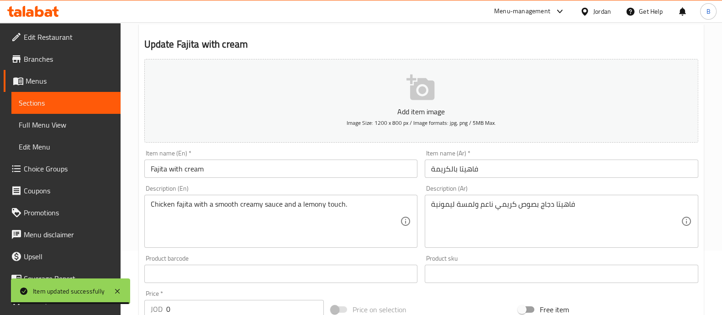
scroll to position [0, 0]
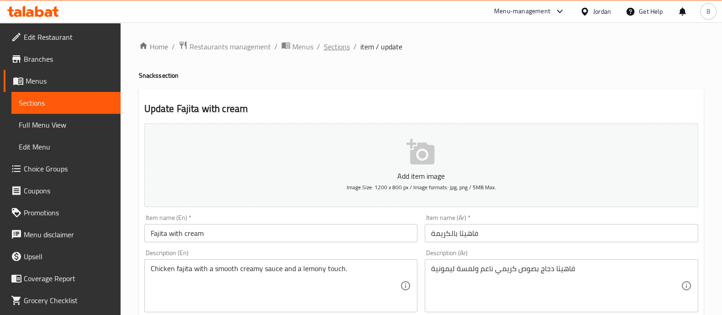
click at [332, 48] on span "Sections" at bounding box center [337, 46] width 26 height 11
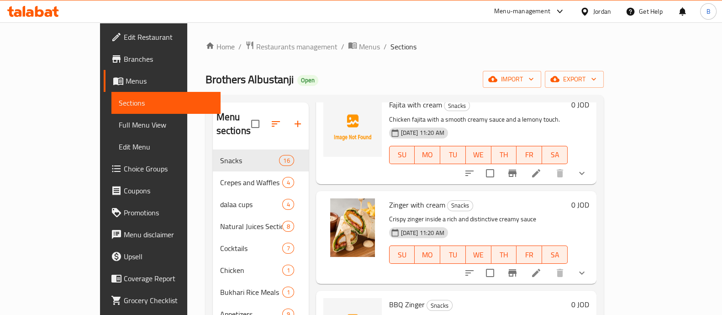
scroll to position [571, 0]
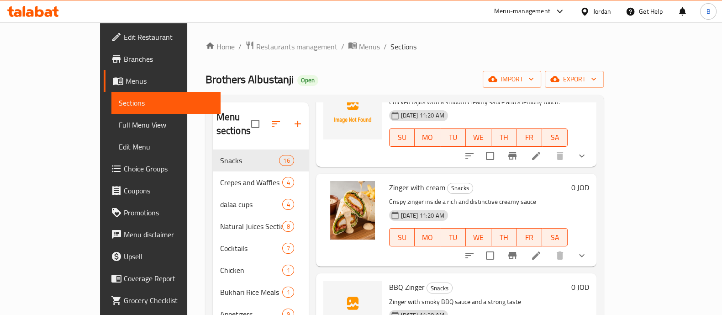
click at [549, 247] on li at bounding box center [536, 255] width 26 height 16
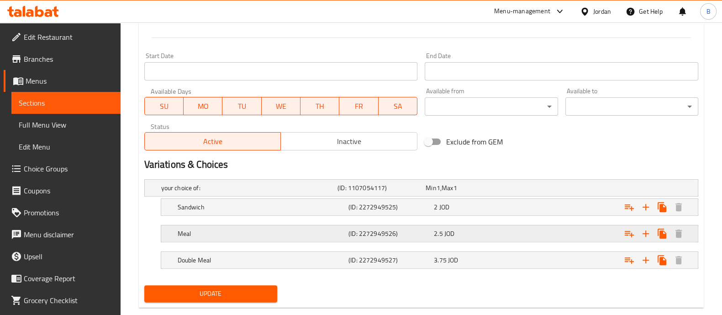
scroll to position [390, 0]
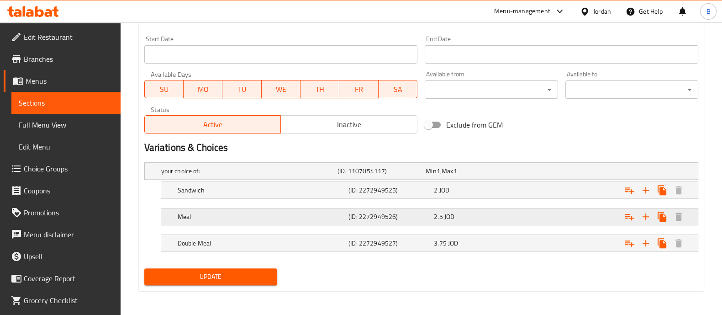
click at [557, 211] on div "Expand" at bounding box center [602, 216] width 171 height 20
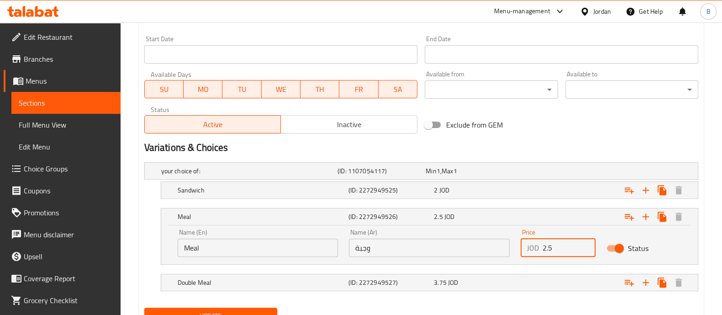
drag, startPoint x: 542, startPoint y: 250, endPoint x: 520, endPoint y: 250, distance: 21.9
click at [520, 250] on div "Price JOD 2.5 Price" at bounding box center [558, 242] width 86 height 39
paste input "3.1"
type input "3.15"
click at [567, 274] on div "Expand" at bounding box center [602, 282] width 171 height 20
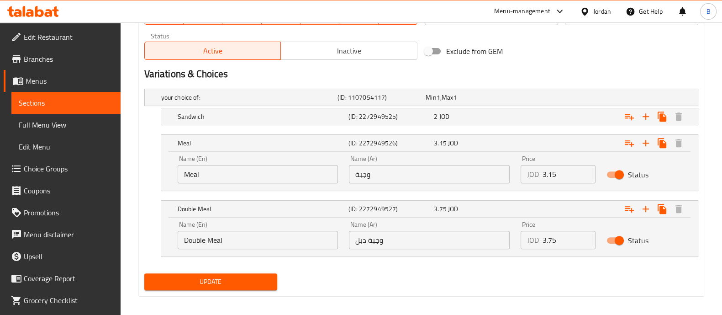
scroll to position [468, 0]
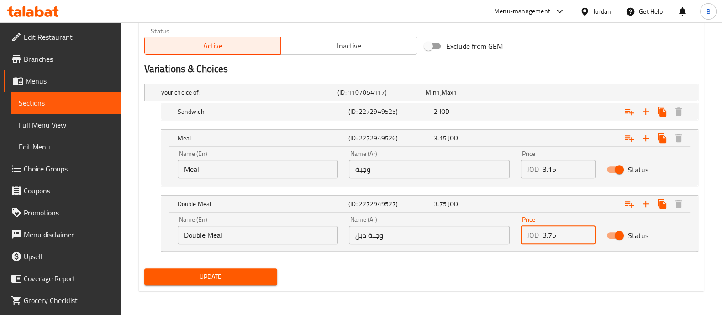
drag, startPoint x: 541, startPoint y: 236, endPoint x: 534, endPoint y: 231, distance: 8.2
click at [532, 236] on div "JOD 3.75 Price" at bounding box center [558, 235] width 75 height 18
paste input "4.7"
type input "4.7"
click at [538, 142] on div "Expand" at bounding box center [602, 138] width 171 height 20
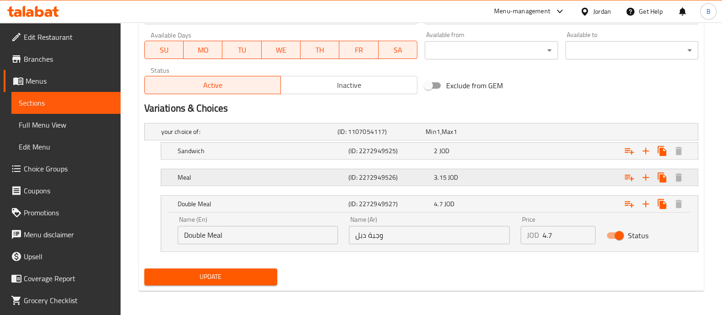
click at [547, 173] on div "Expand" at bounding box center [602, 177] width 171 height 20
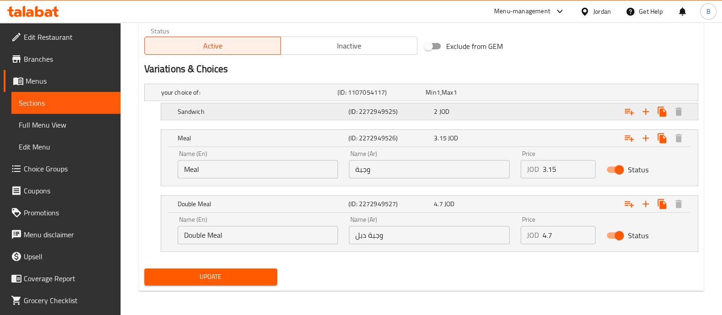
click at [549, 115] on div "Expand" at bounding box center [602, 111] width 171 height 20
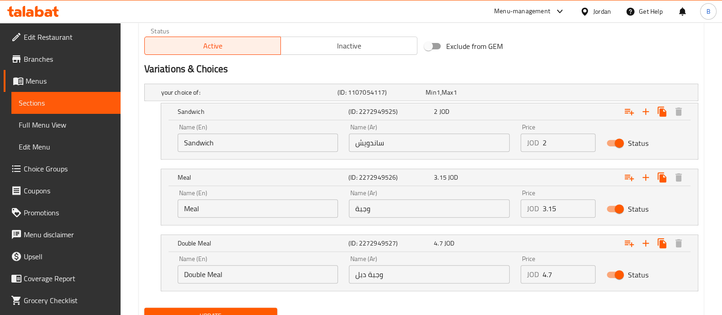
click at [557, 139] on input "2" at bounding box center [569, 142] width 53 height 18
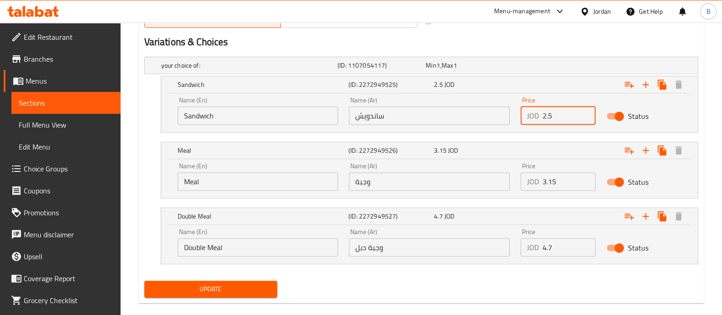
scroll to position [507, 0]
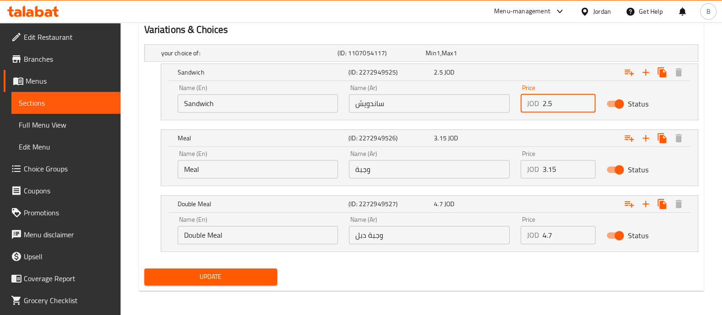
type input "2.5"
click at [207, 277] on span "Update" at bounding box center [211, 276] width 118 height 11
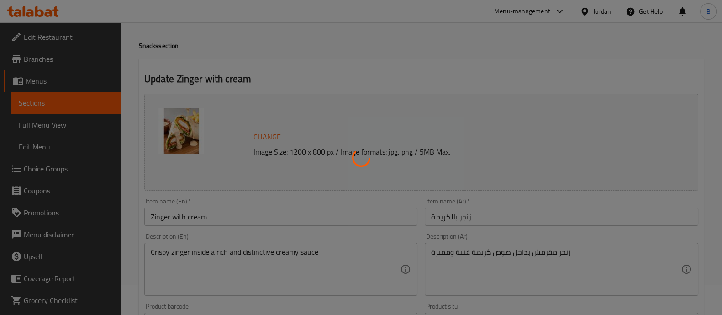
scroll to position [0, 0]
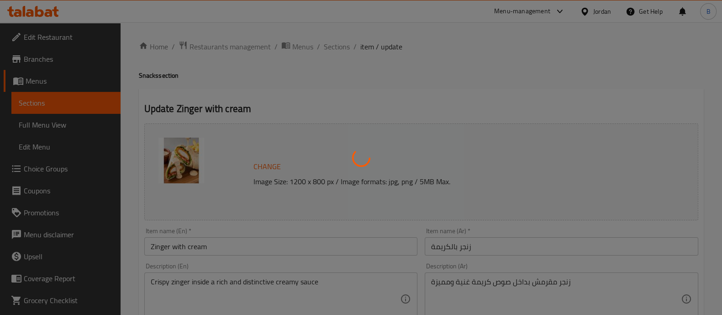
click at [335, 46] on div at bounding box center [361, 157] width 722 height 315
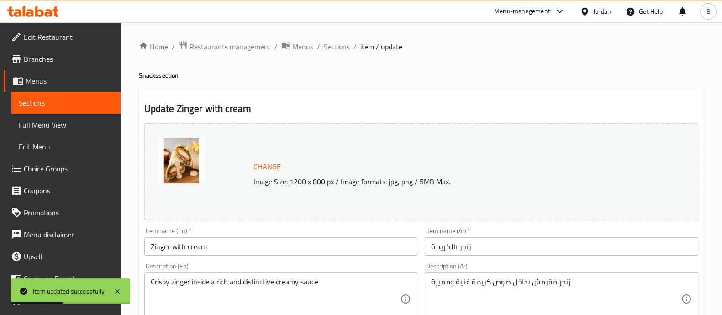
click at [336, 46] on span "Sections" at bounding box center [337, 46] width 26 height 11
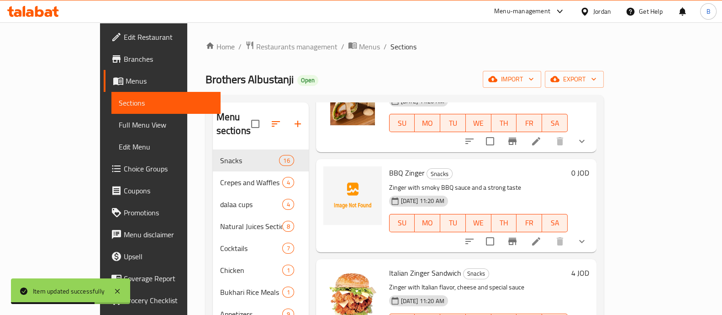
scroll to position [742, 0]
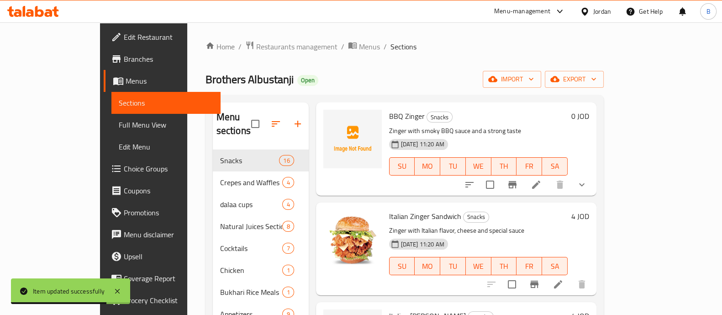
click at [540, 180] on icon at bounding box center [536, 184] width 8 height 8
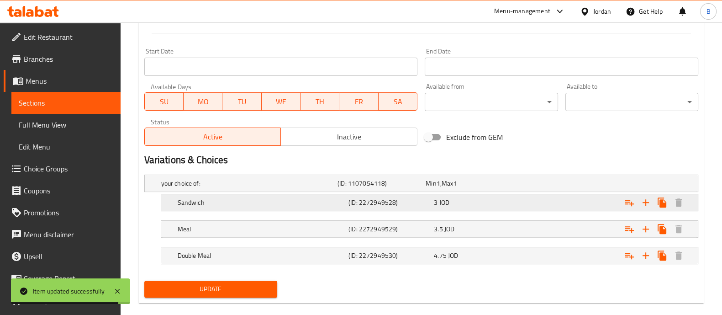
scroll to position [376, 0]
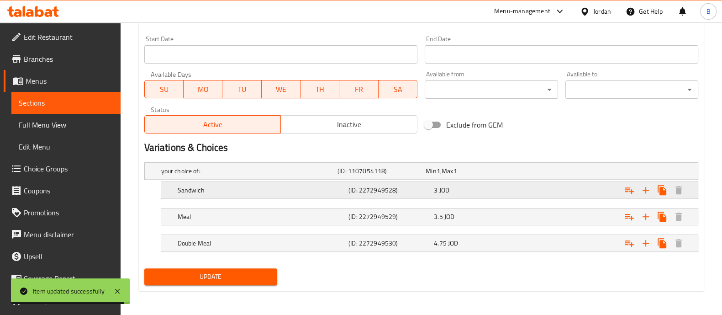
click at [549, 191] on div "Expand" at bounding box center [602, 190] width 171 height 20
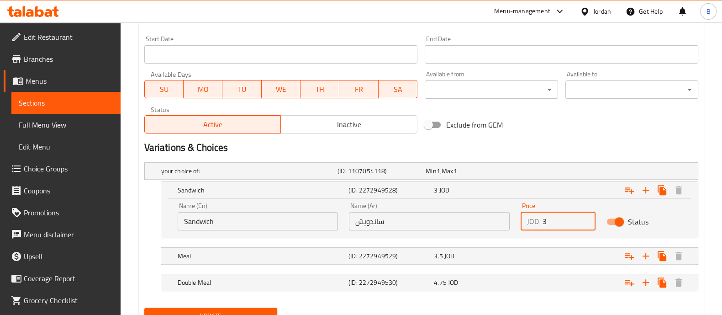
click at [558, 216] on input "3" at bounding box center [569, 221] width 53 height 18
type input "3.75"
click at [552, 252] on div "Expand" at bounding box center [602, 256] width 171 height 20
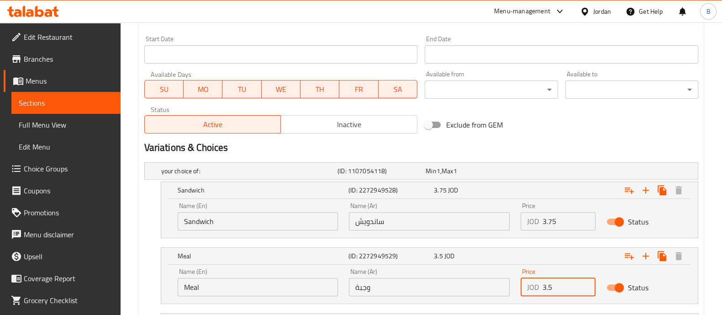
drag, startPoint x: 548, startPoint y: 296, endPoint x: 543, endPoint y: 296, distance: 5.5
click at [543, 296] on div "Price JOD 3.5 Price" at bounding box center [558, 282] width 86 height 39
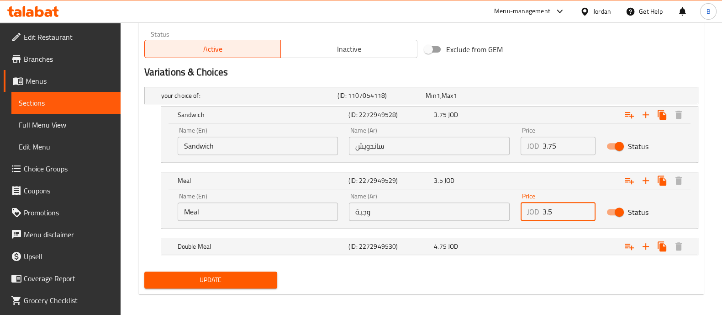
scroll to position [454, 0]
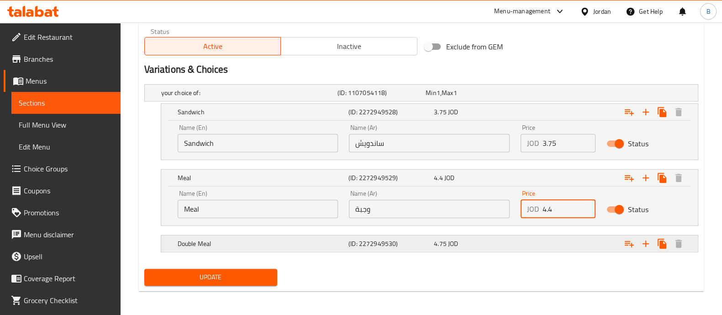
type input "4.4"
click at [500, 239] on div "4.75 JOD" at bounding box center [475, 243] width 82 height 9
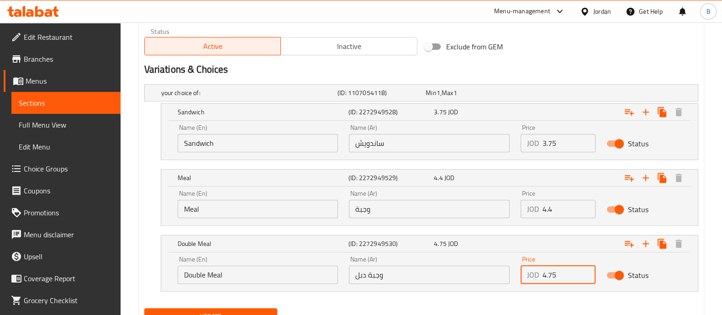
drag, startPoint x: 560, startPoint y: 276, endPoint x: 532, endPoint y: 256, distance: 34.6
click at [528, 275] on div "JOD 4.75 Price" at bounding box center [558, 274] width 75 height 18
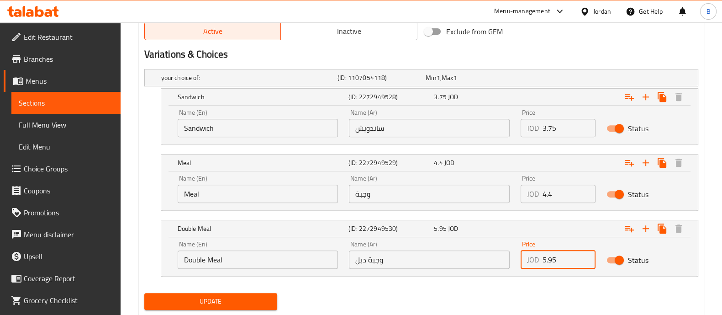
scroll to position [494, 0]
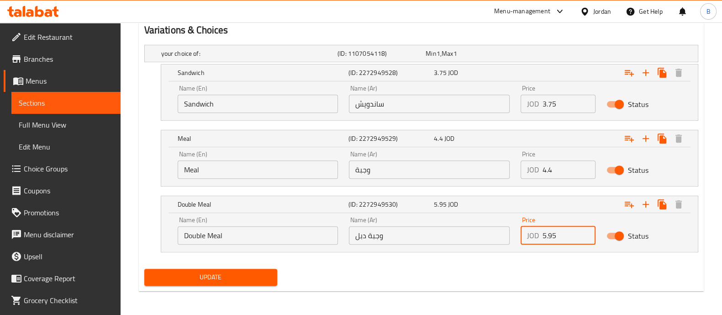
type input "5.95"
click at [235, 275] on span "Update" at bounding box center [211, 276] width 118 height 11
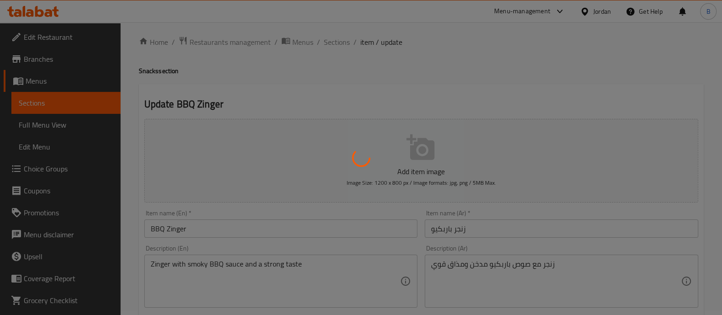
scroll to position [0, 0]
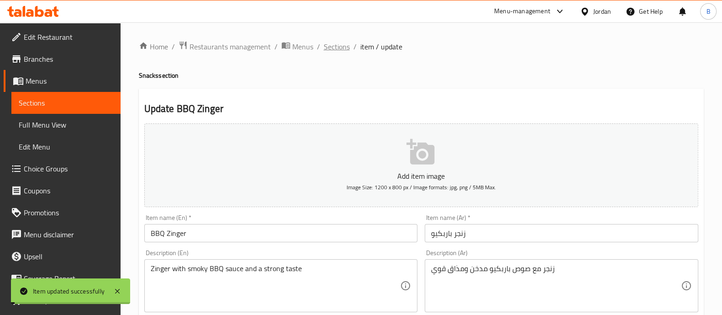
click at [340, 44] on span "Sections" at bounding box center [337, 46] width 26 height 11
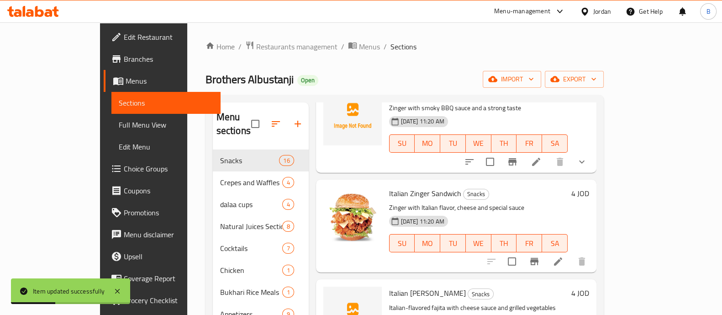
scroll to position [799, 0]
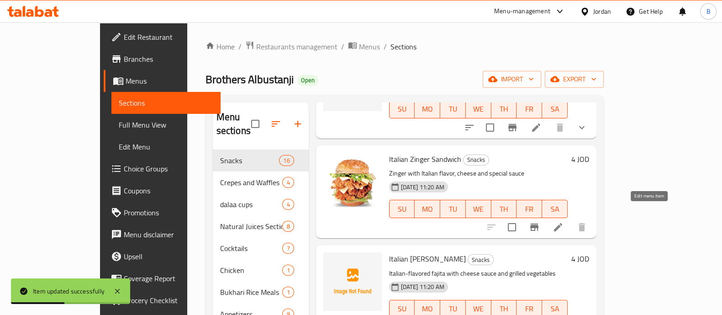
click at [564, 222] on icon at bounding box center [558, 227] width 11 height 11
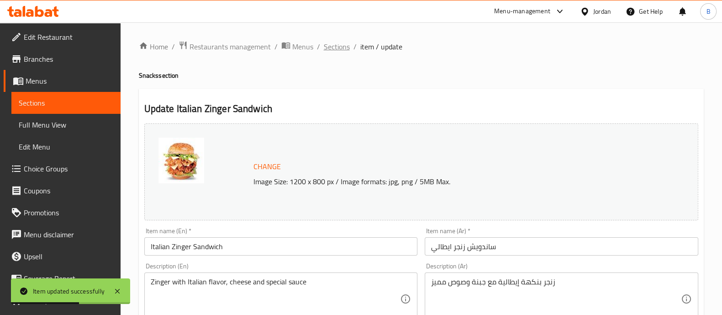
click at [333, 51] on span "Sections" at bounding box center [337, 46] width 26 height 11
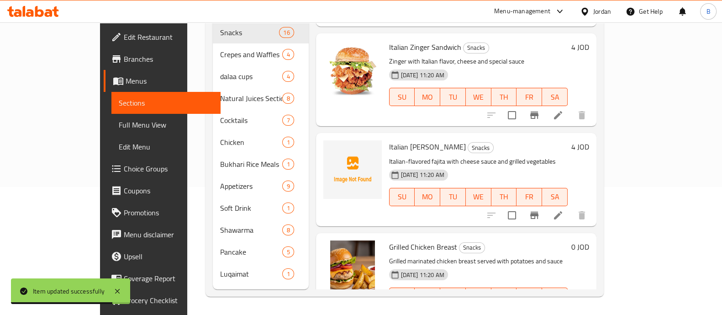
scroll to position [742, 0]
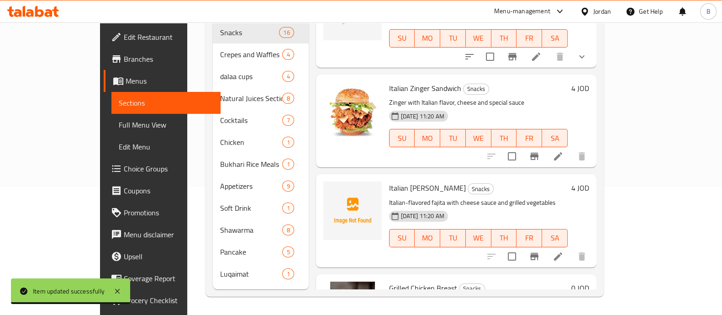
click at [589, 181] on h6 "4 JOD" at bounding box center [580, 187] width 18 height 13
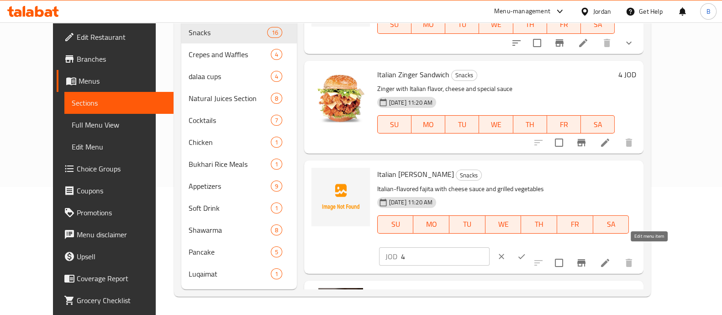
click at [611, 257] on icon at bounding box center [605, 262] width 11 height 11
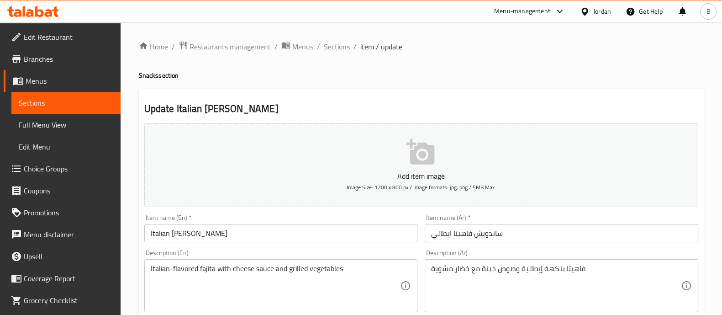
click at [339, 44] on span "Sections" at bounding box center [337, 46] width 26 height 11
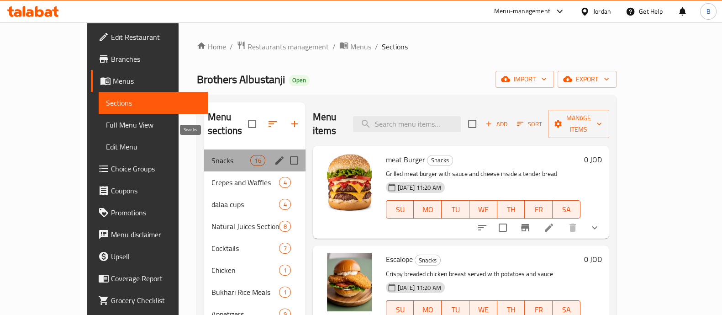
click at [219, 155] on span "Snacks" at bounding box center [230, 160] width 39 height 11
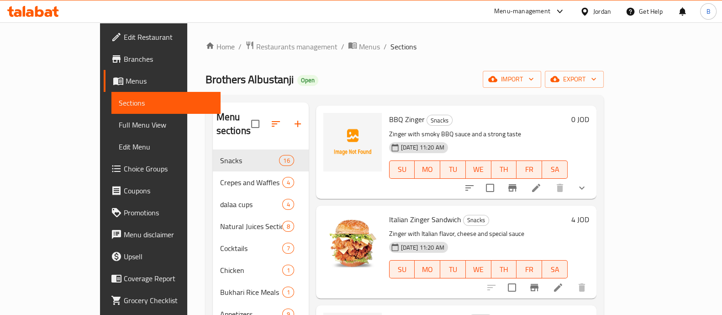
scroll to position [742, 0]
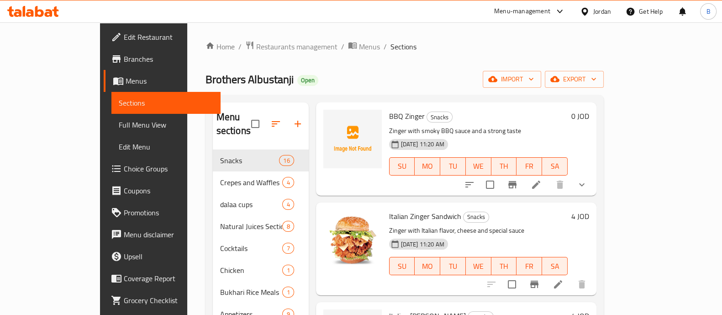
click at [589, 210] on h6 "4 JOD" at bounding box center [580, 216] width 18 height 13
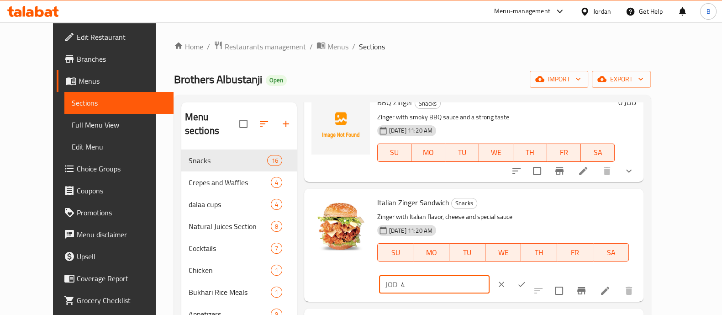
click at [490, 275] on input "4" at bounding box center [445, 284] width 89 height 18
type input "5"
click at [532, 274] on button "ok" at bounding box center [522, 284] width 20 height 20
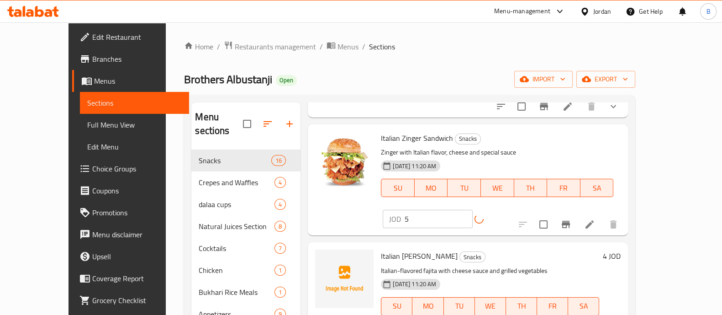
scroll to position [856, 0]
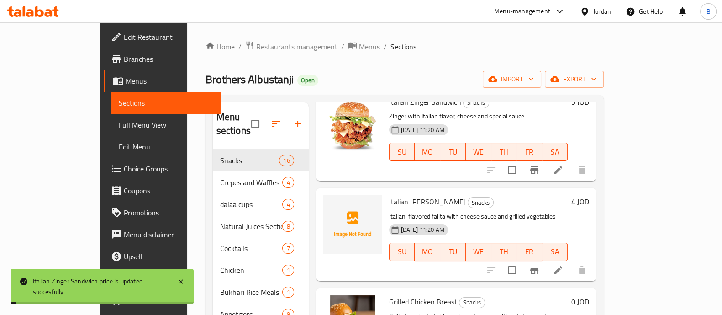
click at [589, 195] on h6 "4 JOD" at bounding box center [580, 201] width 18 height 13
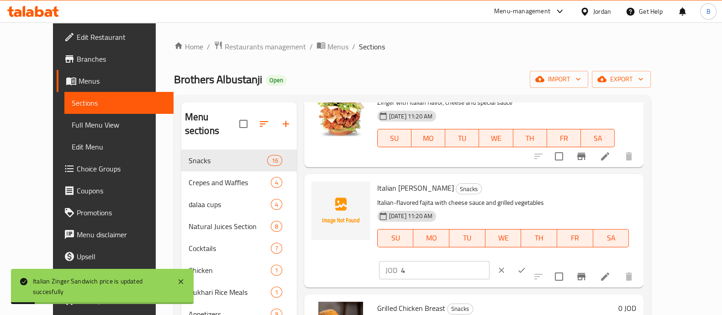
click at [490, 261] on input "4" at bounding box center [445, 270] width 89 height 18
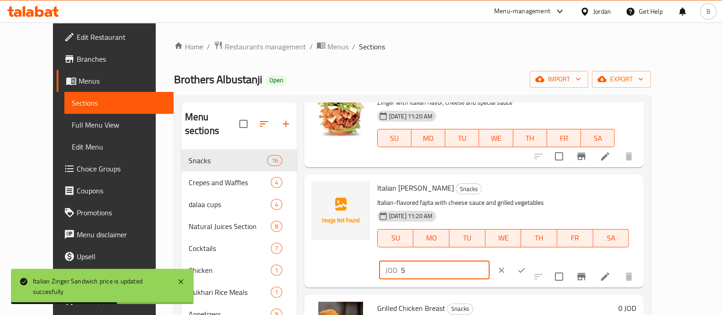
type input "5"
click at [526, 265] on icon "ok" at bounding box center [521, 269] width 9 height 9
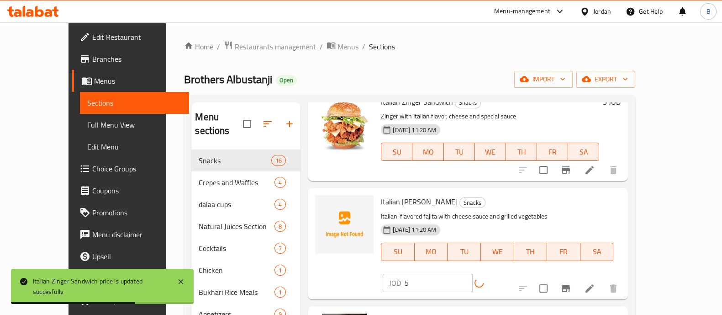
scroll to position [971, 0]
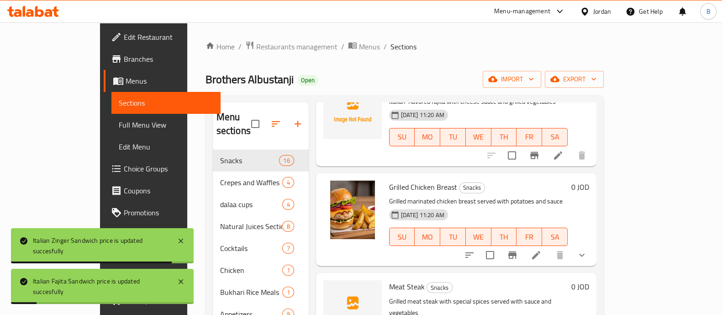
click at [549, 247] on li at bounding box center [536, 255] width 26 height 16
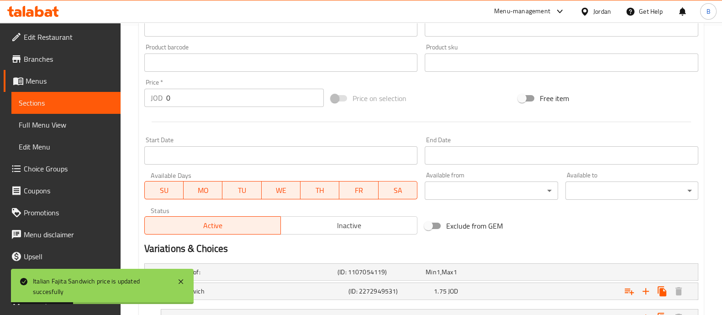
scroll to position [390, 0]
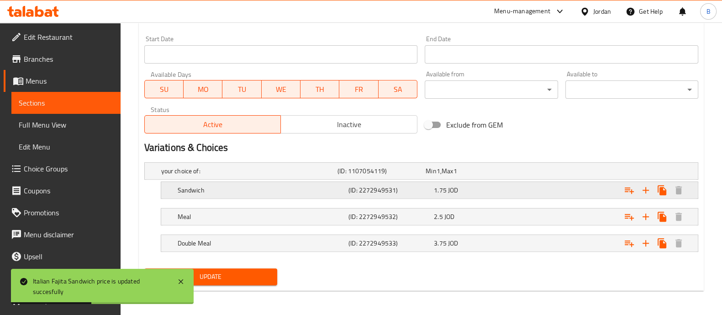
click at [476, 193] on div "1.75 JOD" at bounding box center [475, 189] width 82 height 9
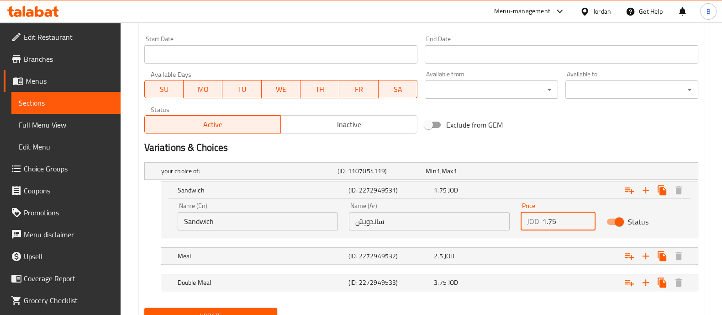
drag, startPoint x: 512, startPoint y: 222, endPoint x: 501, endPoint y: 220, distance: 10.1
click at [503, 222] on div "Name (En) Sandwich Name (En) Name (Ar) ساندويش Name (Ar) Price JOD 1.75 Price S…" at bounding box center [429, 216] width 515 height 39
type input "2"
type input "2.2"
drag, startPoint x: 528, startPoint y: 247, endPoint x: 537, endPoint y: 254, distance: 11.3
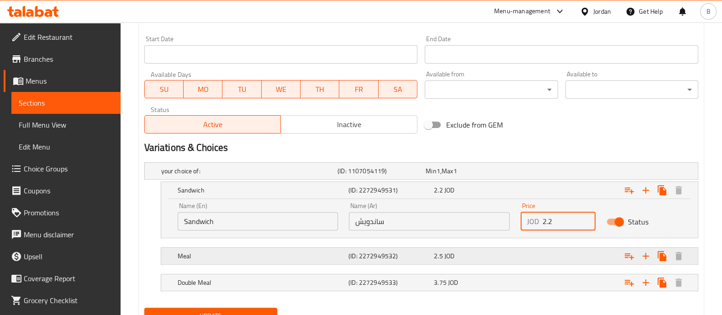
click at [529, 249] on div "Expand" at bounding box center [602, 256] width 171 height 20
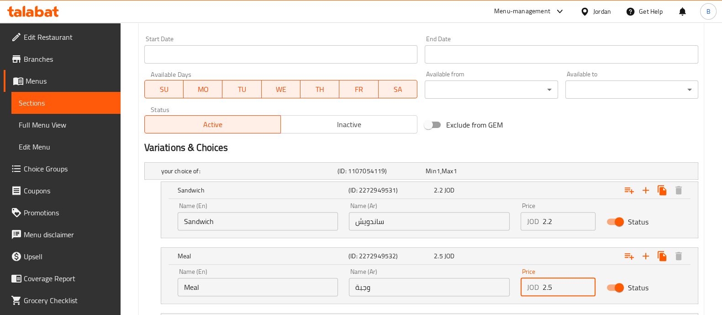
drag, startPoint x: 569, startPoint y: 283, endPoint x: 537, endPoint y: 290, distance: 32.3
click at [537, 290] on div "JOD 2.5 Price" at bounding box center [558, 287] width 75 height 18
paste input "3.1"
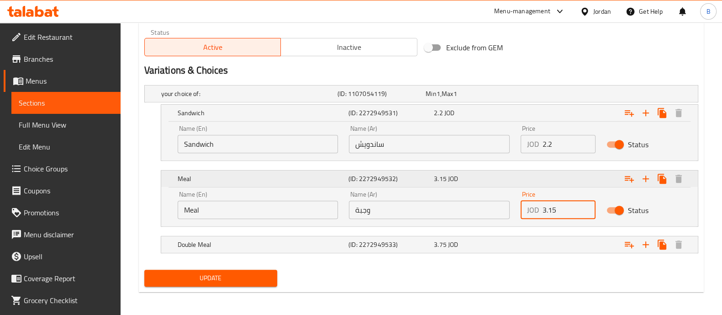
scroll to position [468, 0]
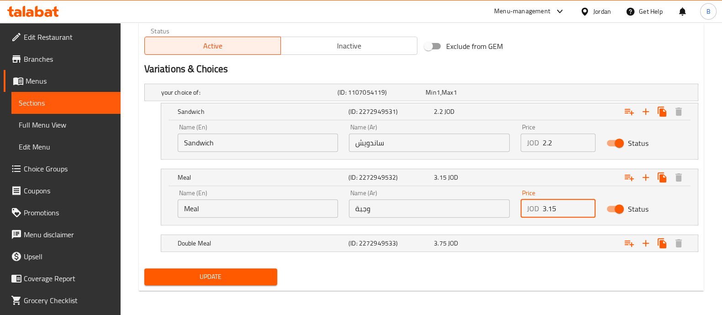
type input "3.15"
click at [546, 230] on nav at bounding box center [421, 230] width 554 height 7
click at [581, 248] on div "Expand" at bounding box center [602, 243] width 171 height 20
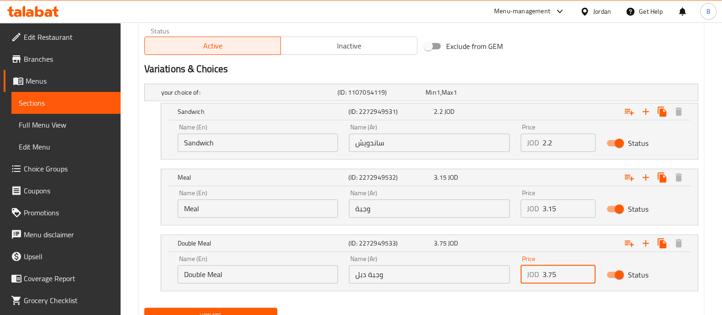
drag, startPoint x: 566, startPoint y: 273, endPoint x: 532, endPoint y: 274, distance: 33.8
click at [533, 274] on div "JOD 3.75 Price" at bounding box center [558, 274] width 75 height 18
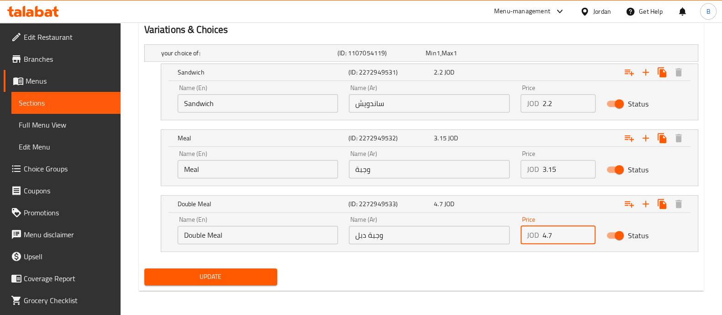
type input "4.7"
click at [219, 274] on span "Update" at bounding box center [211, 276] width 118 height 11
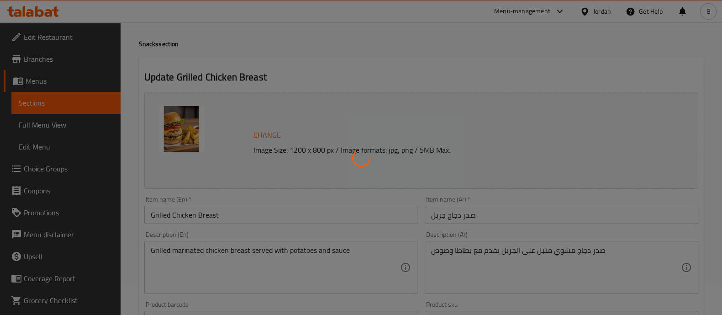
scroll to position [0, 0]
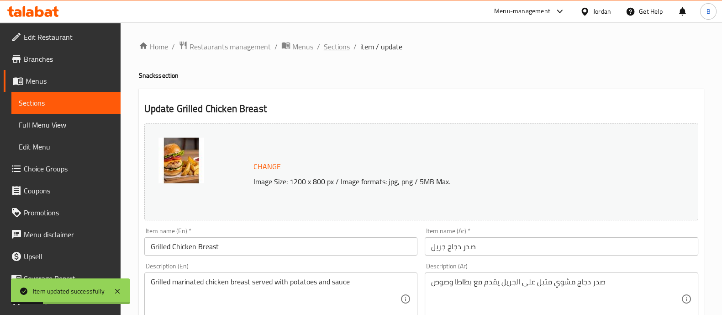
click at [328, 47] on span "Sections" at bounding box center [337, 46] width 26 height 11
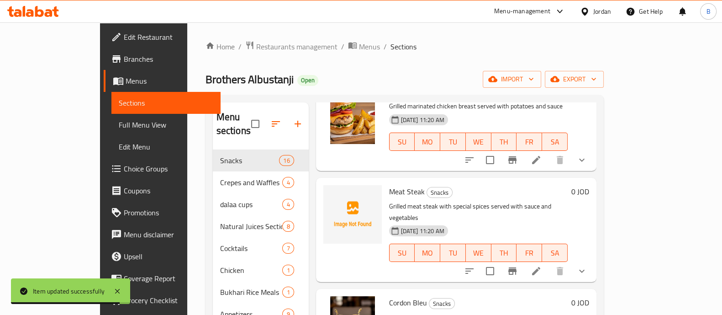
scroll to position [1085, 0]
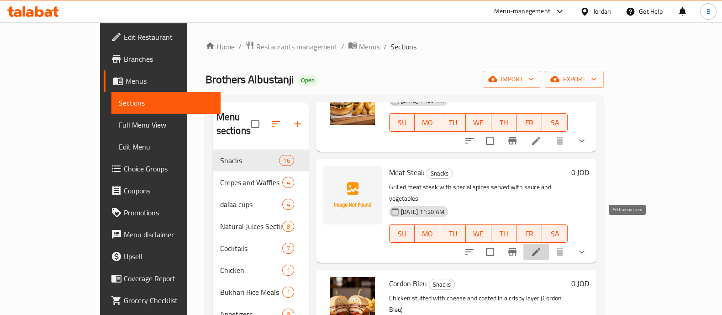
click at [540, 248] on icon at bounding box center [536, 252] width 8 height 8
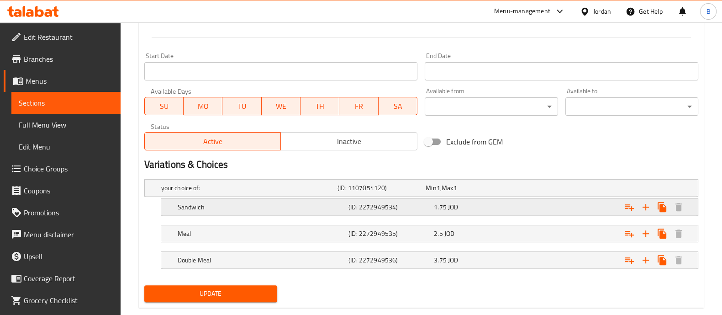
scroll to position [376, 0]
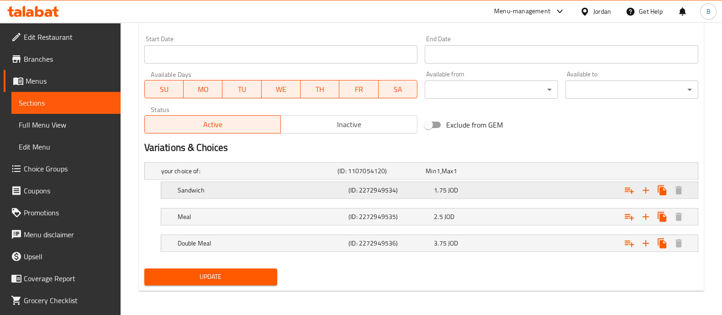
click at [559, 191] on div "Expand" at bounding box center [602, 190] width 171 height 20
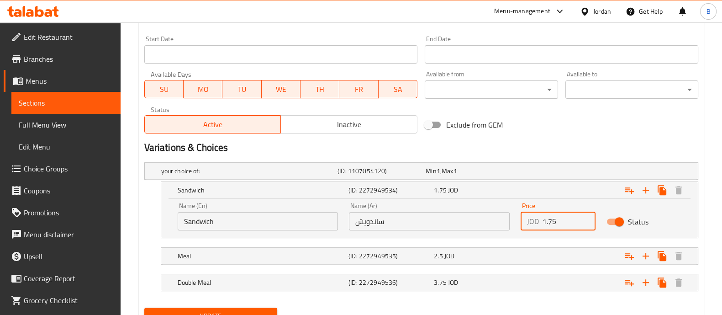
drag, startPoint x: 567, startPoint y: 222, endPoint x: 515, endPoint y: 223, distance: 52.1
click at [515, 223] on div "Price JOD 1.75 Price" at bounding box center [558, 216] width 86 height 39
type input "2.2"
click at [534, 258] on div "Expand" at bounding box center [602, 256] width 171 height 20
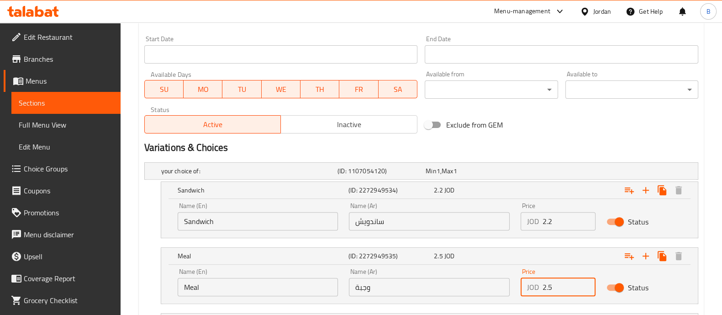
drag, startPoint x: 528, startPoint y: 287, endPoint x: 518, endPoint y: 287, distance: 9.1
click at [518, 287] on div "Price JOD 2.5 Price" at bounding box center [558, 282] width 86 height 39
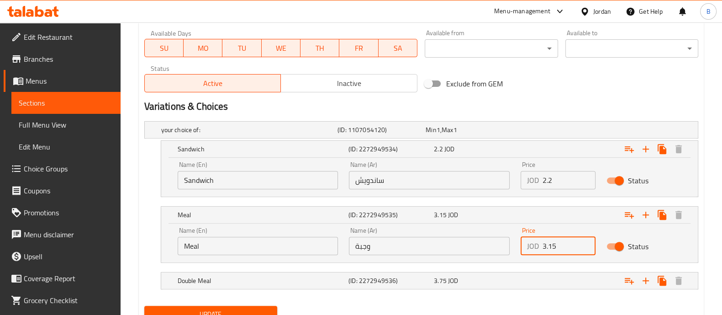
scroll to position [454, 0]
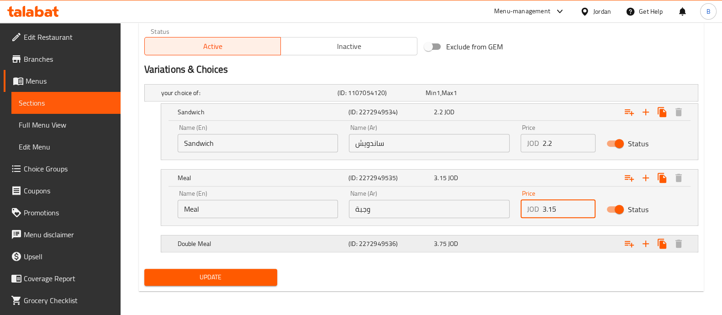
type input "3.15"
click at [521, 242] on div "Expand" at bounding box center [602, 243] width 171 height 20
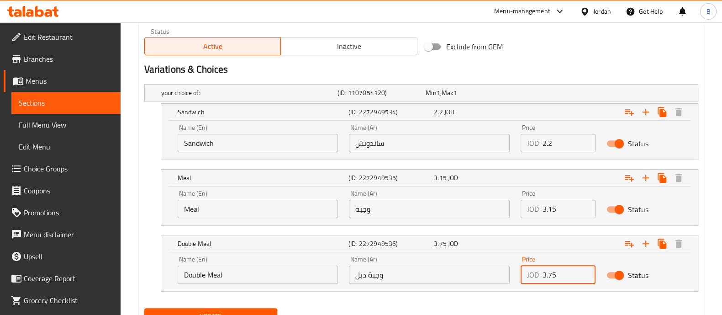
drag, startPoint x: 560, startPoint y: 273, endPoint x: 533, endPoint y: 276, distance: 27.1
click at [533, 276] on div "JOD 3.75 Price" at bounding box center [558, 274] width 75 height 18
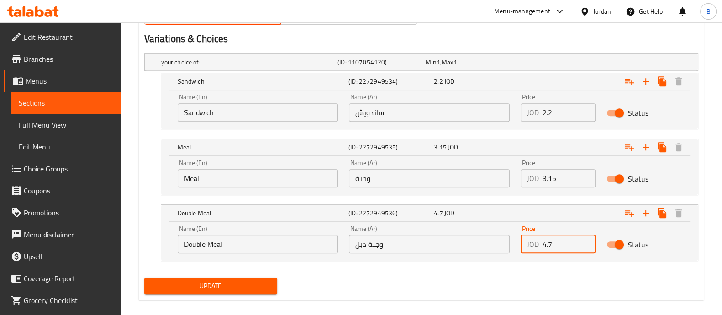
scroll to position [494, 0]
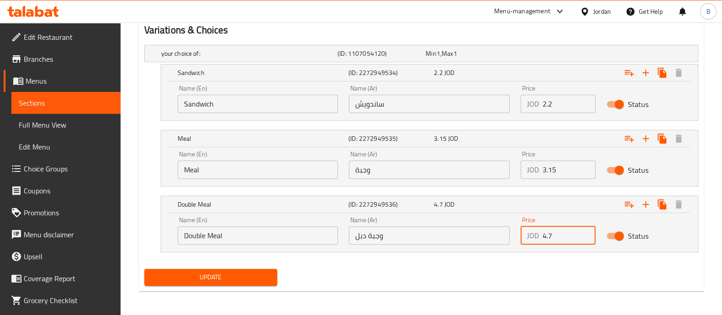
type input "4.7"
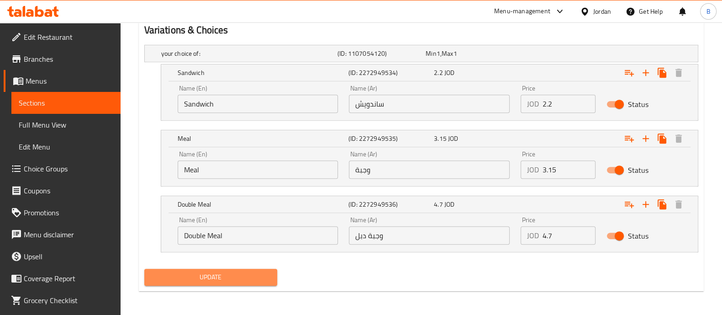
click at [238, 283] on button "Update" at bounding box center [210, 277] width 133 height 17
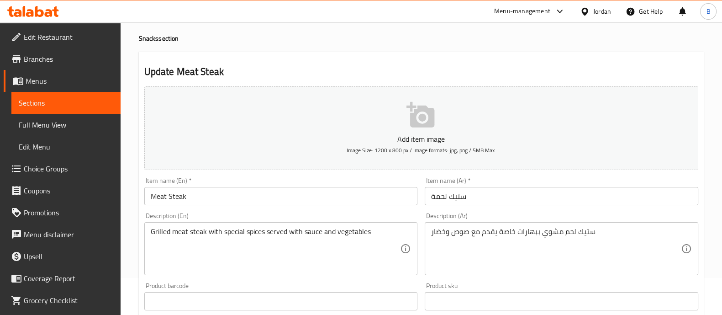
scroll to position [0, 0]
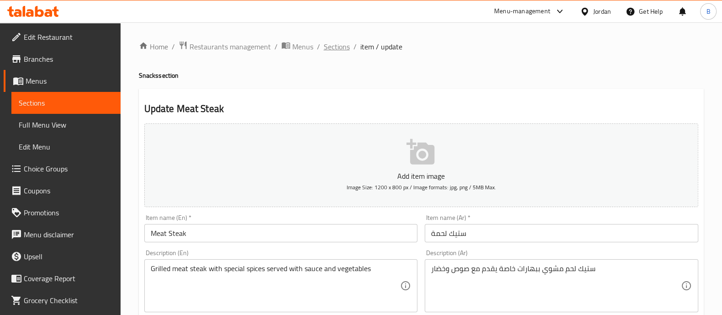
click at [338, 45] on span "Sections" at bounding box center [337, 46] width 26 height 11
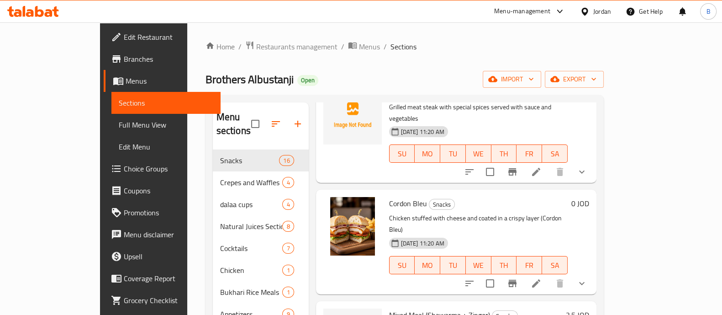
scroll to position [1199, 0]
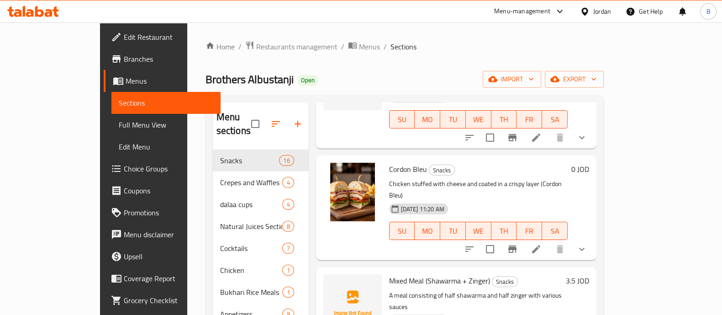
click at [549, 241] on li at bounding box center [536, 249] width 26 height 16
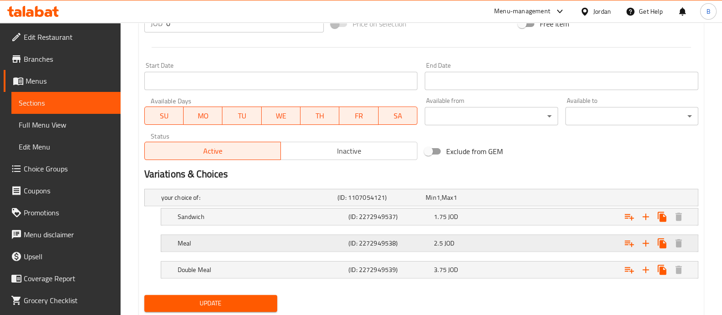
scroll to position [390, 0]
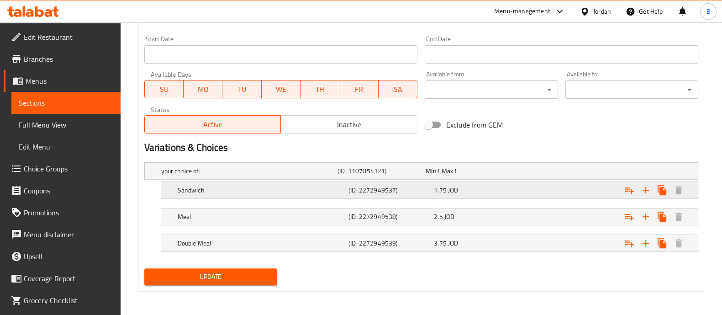
click at [523, 187] on div "Expand" at bounding box center [602, 190] width 171 height 20
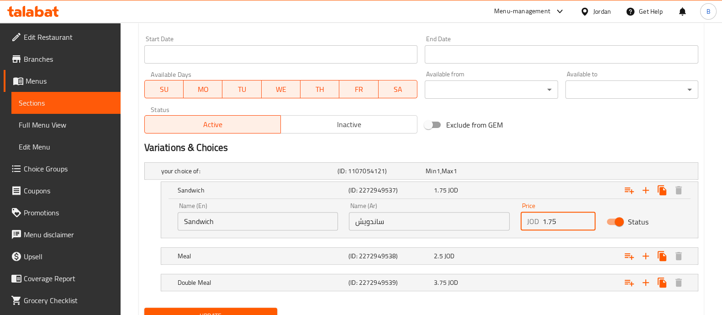
drag, startPoint x: 558, startPoint y: 223, endPoint x: 539, endPoint y: 227, distance: 19.1
click at [541, 225] on div "JOD 1.75 Price" at bounding box center [558, 221] width 75 height 18
type input "2.2"
click at [536, 253] on div "Expand" at bounding box center [602, 256] width 171 height 20
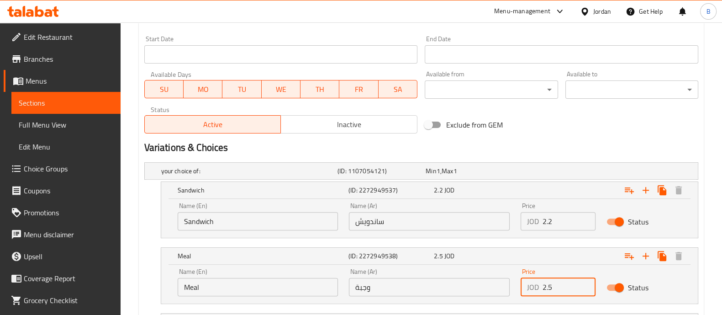
drag, startPoint x: 568, startPoint y: 285, endPoint x: 492, endPoint y: 282, distance: 75.9
click at [501, 290] on div "Name (En) Meal Name (En) Name (Ar) وجبة Name (Ar) Price JOD 2.5 Price Status" at bounding box center [429, 282] width 515 height 39
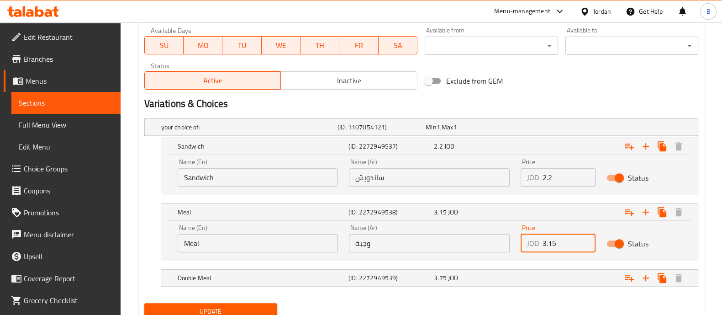
scroll to position [468, 0]
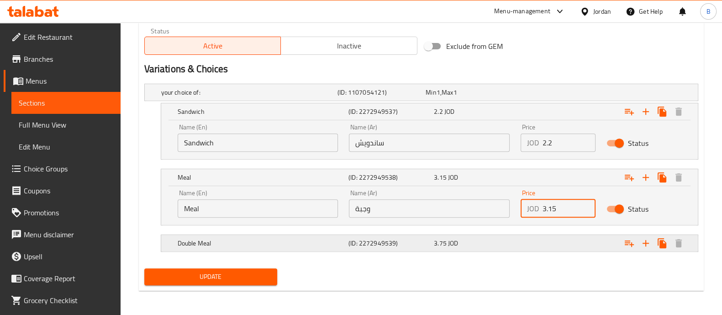
type input "3.15"
drag, startPoint x: 495, startPoint y: 235, endPoint x: 530, endPoint y: 254, distance: 39.7
click at [496, 237] on div "3.75 JOD" at bounding box center [474, 243] width 85 height 13
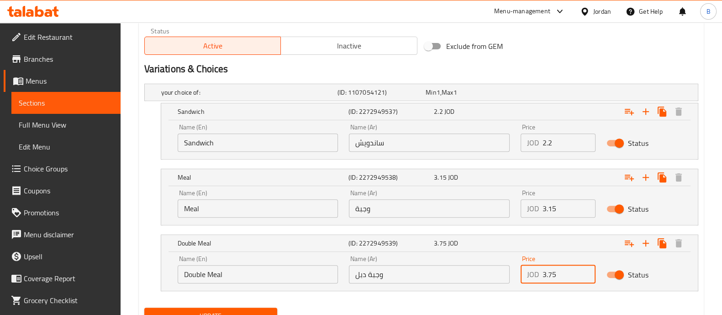
drag, startPoint x: 570, startPoint y: 269, endPoint x: 526, endPoint y: 271, distance: 44.3
click at [526, 271] on div "JOD 3.75 Price" at bounding box center [558, 274] width 75 height 18
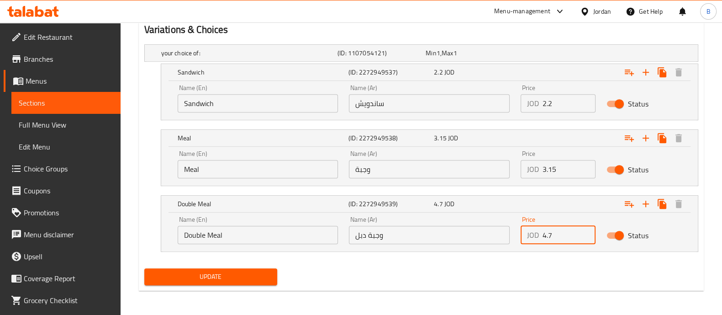
type input "4.7"
click at [259, 277] on span "Update" at bounding box center [211, 276] width 118 height 11
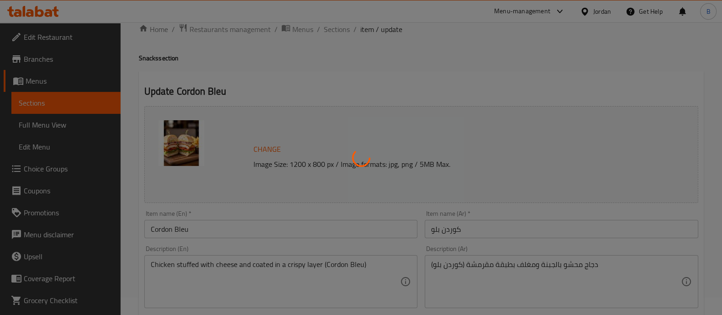
scroll to position [0, 0]
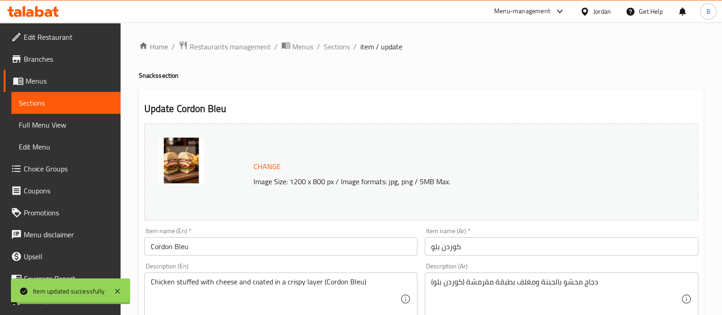
drag, startPoint x: 339, startPoint y: 44, endPoint x: 369, endPoint y: 64, distance: 36.0
click at [338, 44] on span "Sections" at bounding box center [337, 46] width 26 height 11
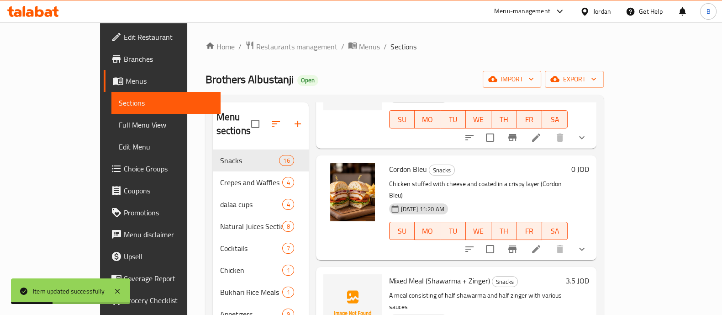
scroll to position [1256, 0]
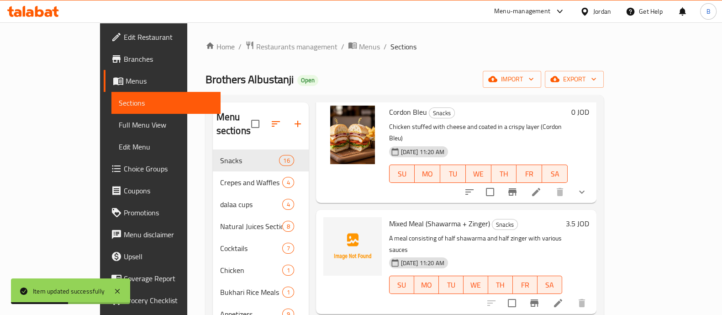
click at [589, 217] on h6 "3.5 JOD" at bounding box center [577, 223] width 23 height 13
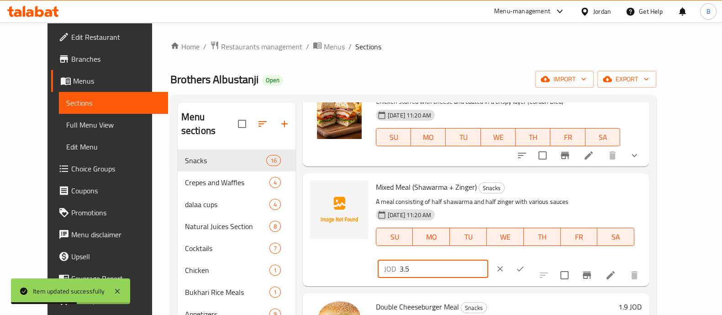
drag, startPoint x: 597, startPoint y: 190, endPoint x: 536, endPoint y: 190, distance: 60.7
click at [488, 259] on div "JOD 3.5 ​" at bounding box center [433, 268] width 111 height 18
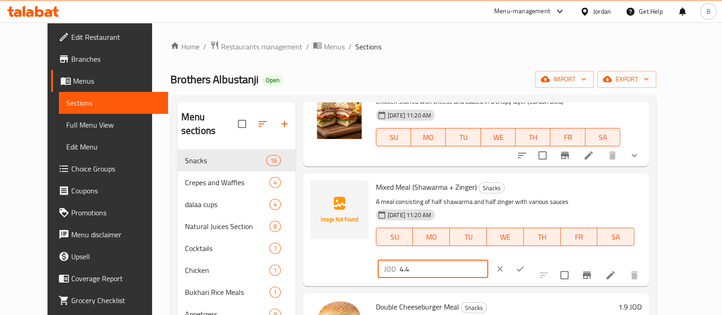
type input "4.4"
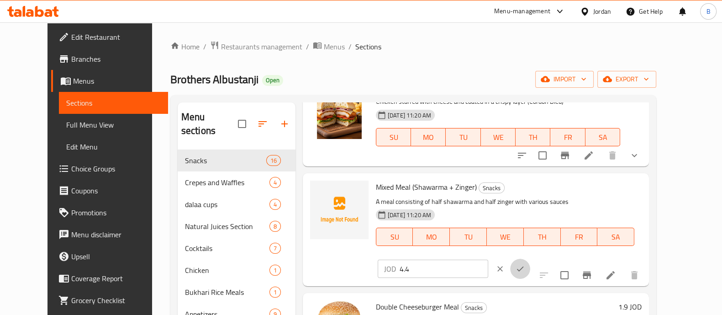
click at [525, 264] on icon "ok" at bounding box center [520, 268] width 9 height 9
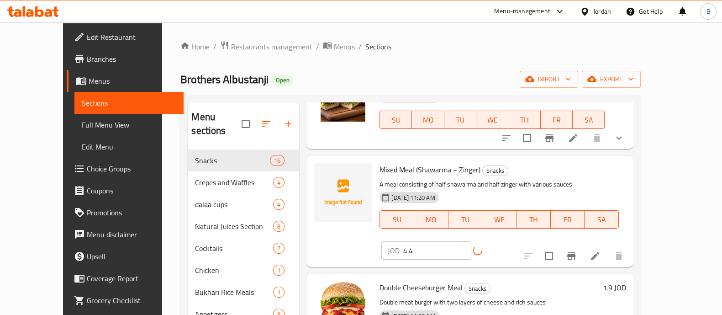
scroll to position [1304, 0]
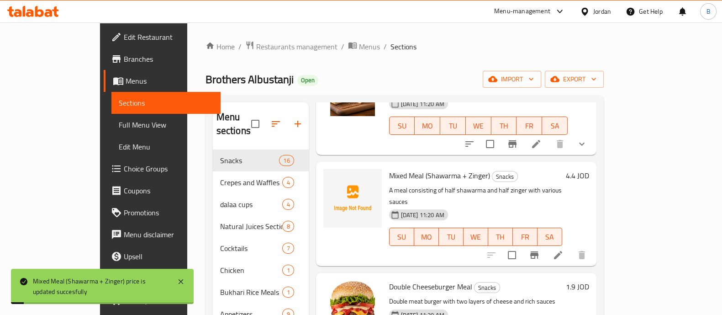
click at [564, 249] on icon at bounding box center [558, 254] width 11 height 11
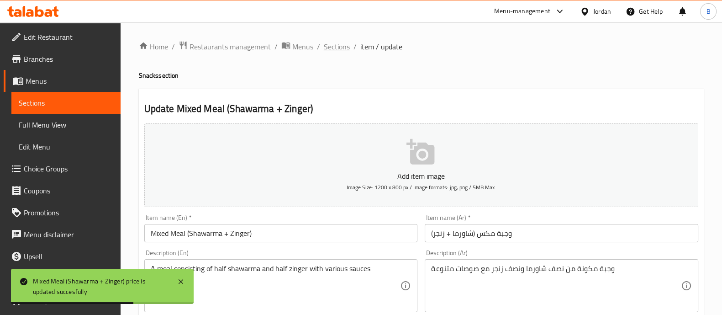
click at [337, 49] on span "Sections" at bounding box center [337, 46] width 26 height 11
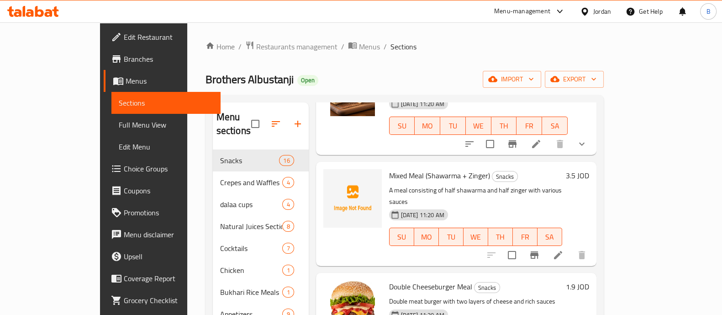
scroll to position [114, 0]
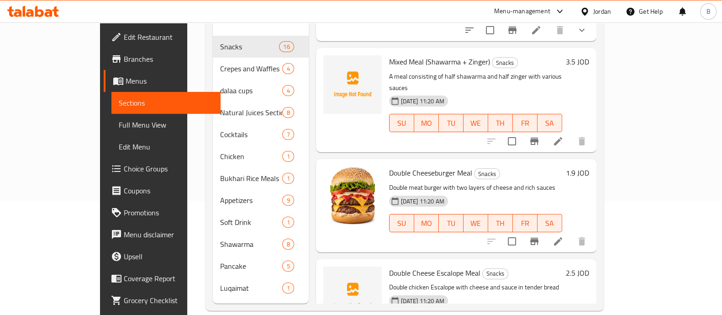
click at [589, 166] on h6 "1.9 JOD" at bounding box center [577, 172] width 23 height 13
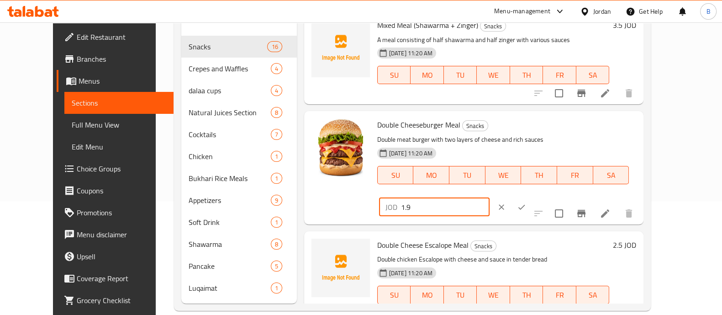
drag, startPoint x: 572, startPoint y: 128, endPoint x: 508, endPoint y: 131, distance: 64.0
click at [508, 131] on div "Double Cheeseburger Meal Snacks Double meat burger with two layers of cheese an…" at bounding box center [507, 168] width 266 height 106
type input "2.4"
click at [526, 202] on icon "ok" at bounding box center [521, 206] width 9 height 9
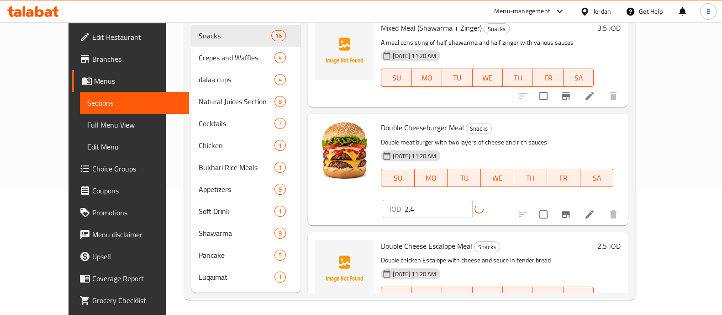
scroll to position [128, 0]
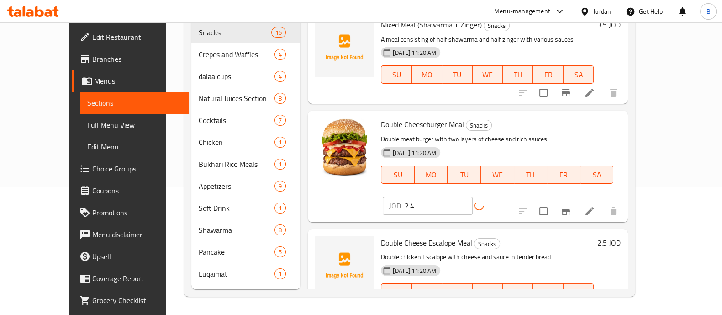
click at [621, 236] on h6 "2.5 JOD" at bounding box center [608, 242] width 23 height 13
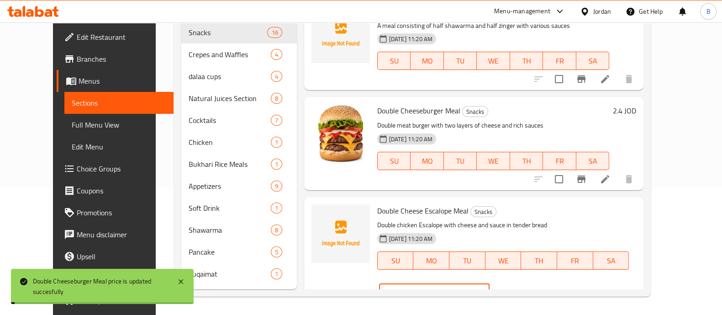
drag, startPoint x: 587, startPoint y: 213, endPoint x: 545, endPoint y: 215, distance: 42.1
click at [490, 283] on div "JOD 2.5 ​" at bounding box center [434, 292] width 111 height 18
type input "3.15"
click at [526, 288] on icon "ok" at bounding box center [521, 292] width 9 height 9
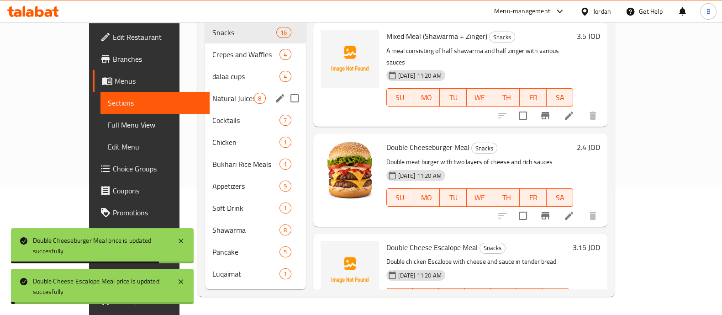
scroll to position [0, 0]
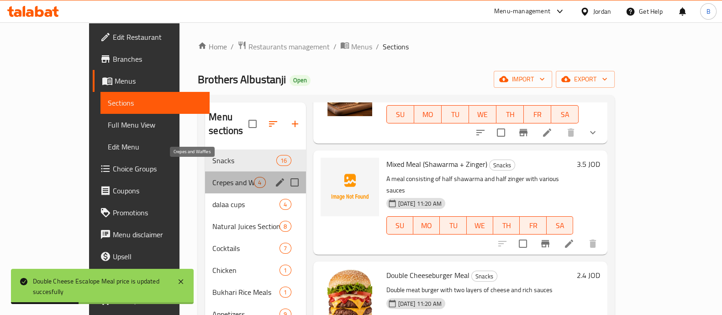
click at [212, 177] on span "Crepes and Waffles" at bounding box center [233, 182] width 42 height 11
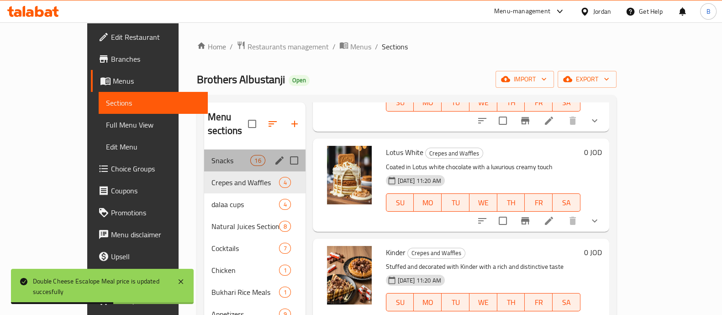
click at [204, 149] on div "Snacks 16" at bounding box center [254, 160] width 101 height 22
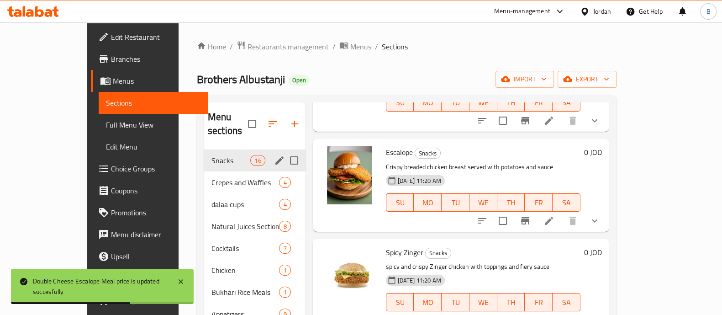
click at [204, 171] on div "Crepes and Waffles 4" at bounding box center [254, 182] width 101 height 22
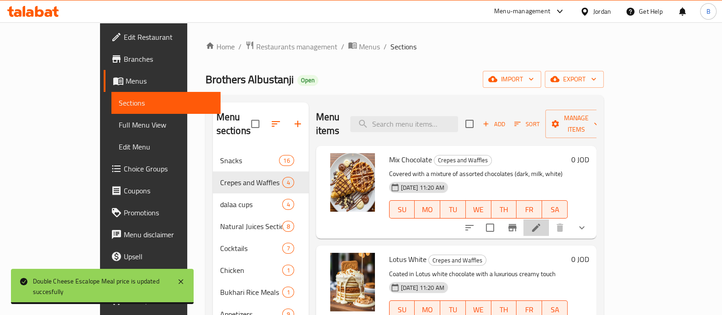
click at [549, 219] on li at bounding box center [536, 227] width 26 height 16
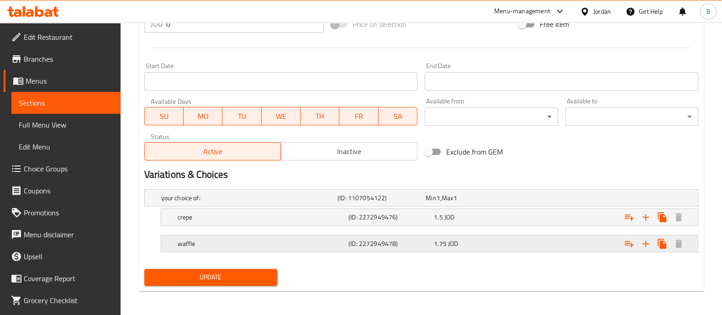
scroll to position [363, 0]
click at [499, 219] on div "1.5 JOD" at bounding box center [475, 216] width 82 height 9
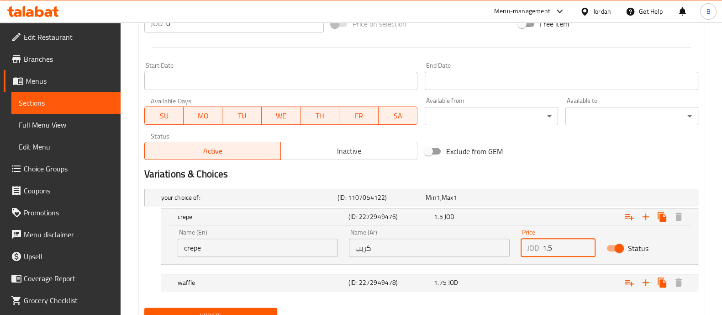
drag, startPoint x: 551, startPoint y: 243, endPoint x: 540, endPoint y: 248, distance: 12.3
click at [540, 248] on div "JOD 1.5 Price" at bounding box center [558, 247] width 75 height 18
click at [537, 282] on div "Expand" at bounding box center [602, 282] width 171 height 20
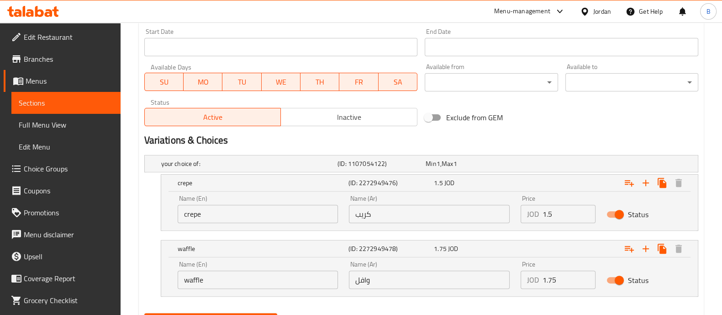
scroll to position [442, 0]
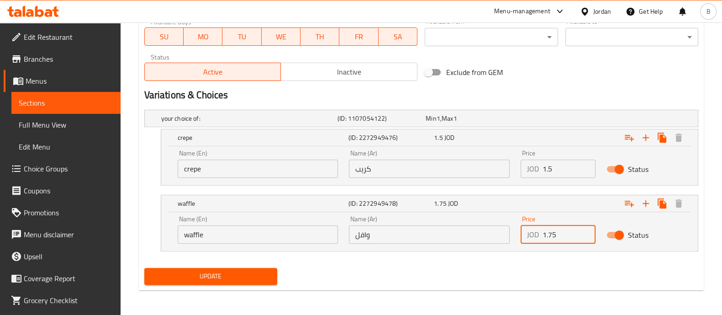
drag, startPoint x: 561, startPoint y: 237, endPoint x: 521, endPoint y: 238, distance: 39.8
click at [521, 238] on div "JOD 1.75 Price" at bounding box center [558, 234] width 75 height 18
type input "2.2"
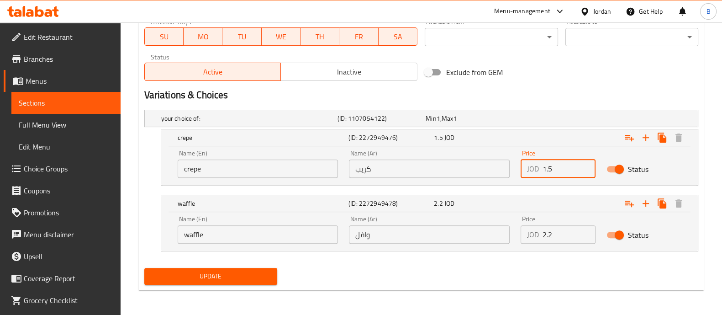
drag, startPoint x: 558, startPoint y: 167, endPoint x: 530, endPoint y: 172, distance: 28.2
click at [530, 172] on div "JOD 1.5 Price" at bounding box center [558, 168] width 75 height 18
type input "1.9"
click at [270, 269] on button "Update" at bounding box center [210, 276] width 133 height 17
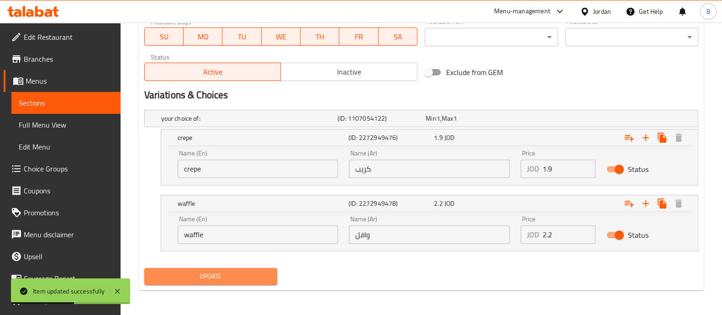
click at [244, 273] on span "Update" at bounding box center [211, 275] width 118 height 11
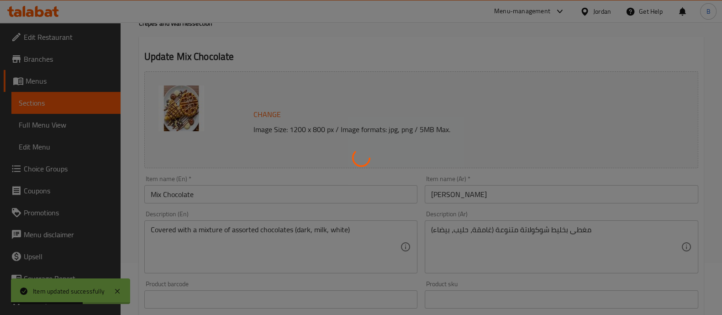
scroll to position [0, 0]
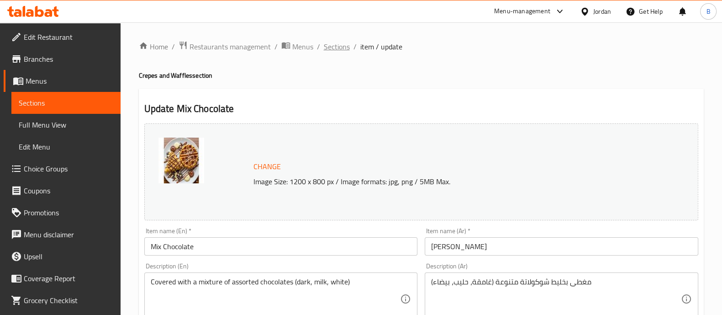
click at [338, 52] on span "Sections" at bounding box center [337, 46] width 26 height 11
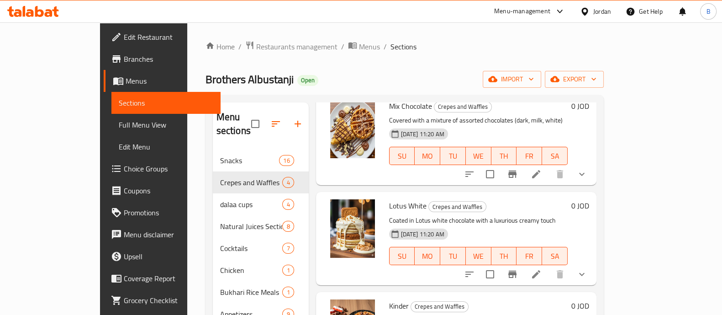
scroll to position [107, 0]
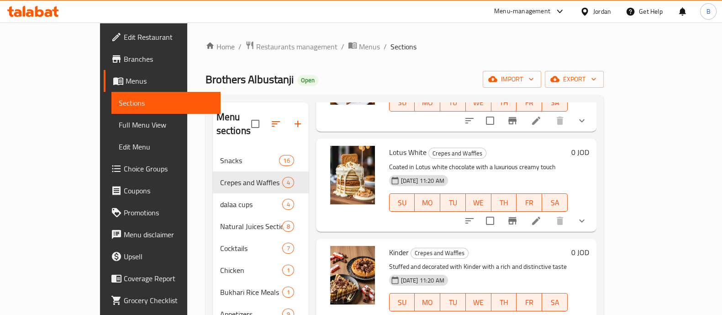
click at [549, 212] on li at bounding box center [536, 220] width 26 height 16
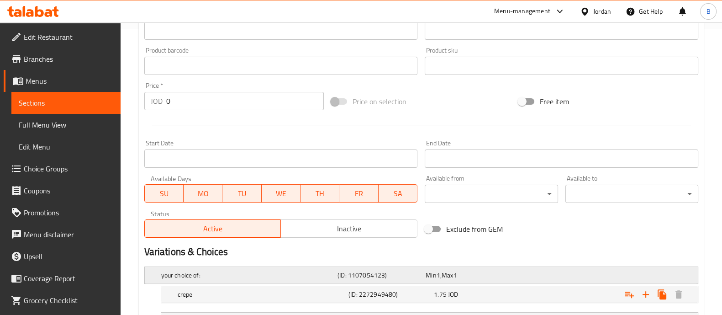
scroll to position [363, 0]
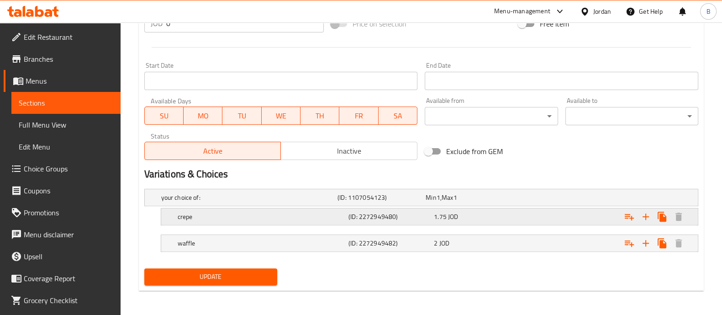
click at [482, 220] on div "1.75 JOD" at bounding box center [475, 216] width 82 height 9
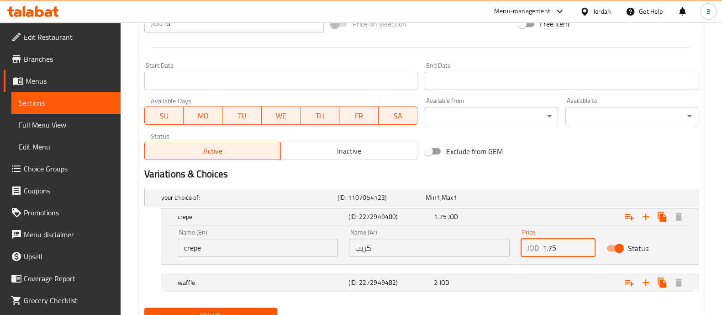
drag, startPoint x: 556, startPoint y: 243, endPoint x: 533, endPoint y: 243, distance: 23.8
click at [533, 243] on div "JOD 1.75 Price" at bounding box center [558, 247] width 75 height 18
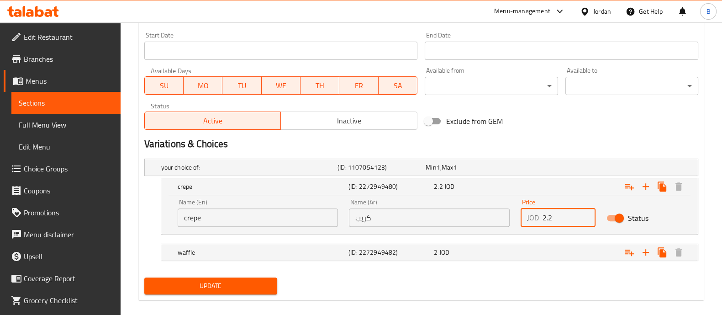
scroll to position [402, 0]
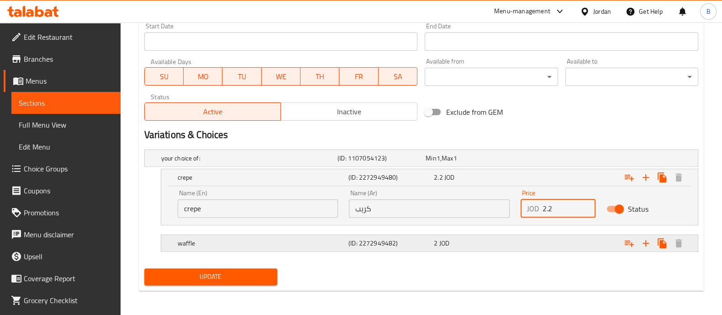
type input "2.2"
drag, startPoint x: 512, startPoint y: 248, endPoint x: 519, endPoint y: 247, distance: 7.3
click at [512, 246] on div "2 JOD" at bounding box center [474, 243] width 85 height 13
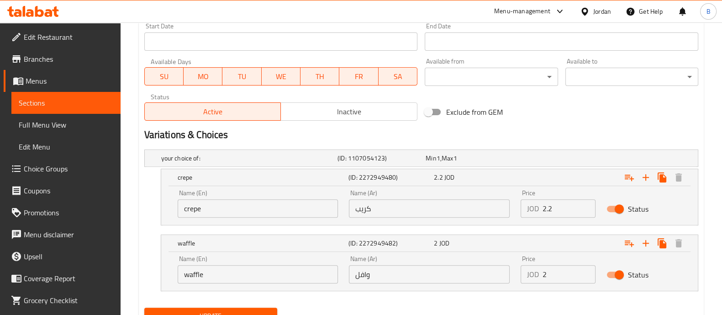
click at [552, 270] on input "2" at bounding box center [569, 274] width 53 height 18
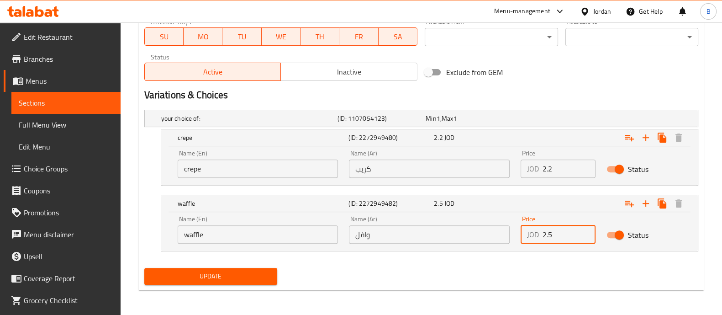
type input "2.5"
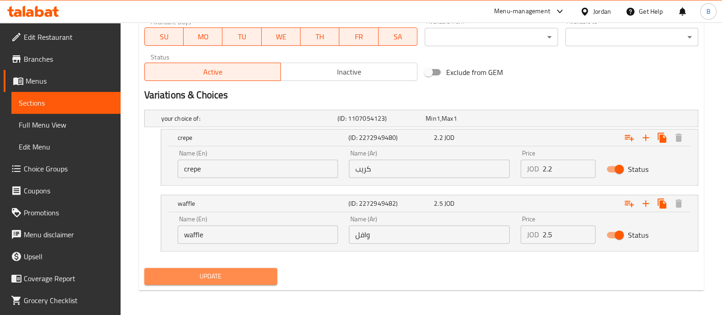
click at [217, 278] on span "Update" at bounding box center [211, 275] width 118 height 11
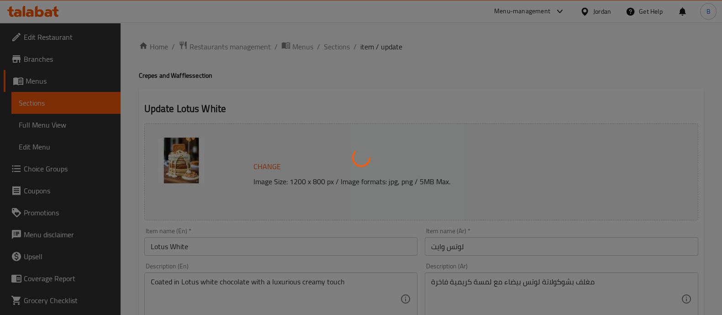
scroll to position [0, 0]
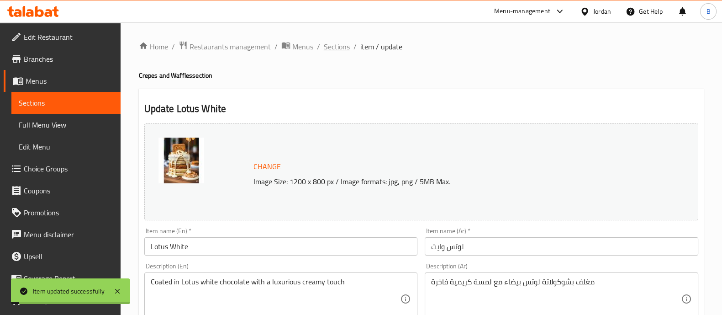
click at [331, 48] on span "Sections" at bounding box center [337, 46] width 26 height 11
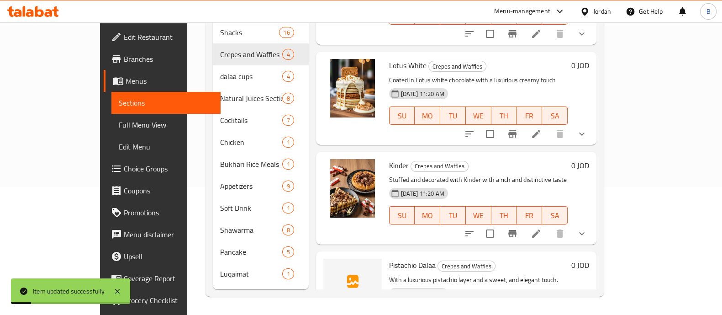
scroll to position [107, 0]
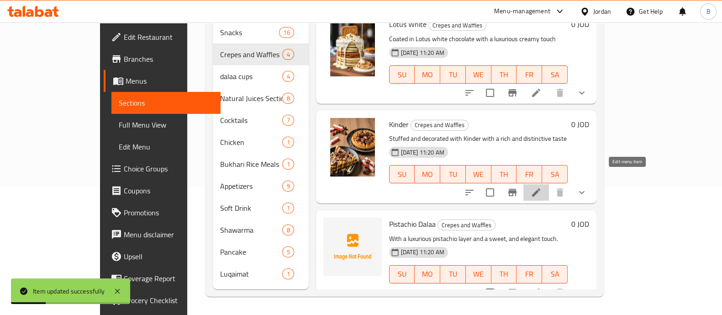
click at [540, 188] on icon at bounding box center [536, 192] width 8 height 8
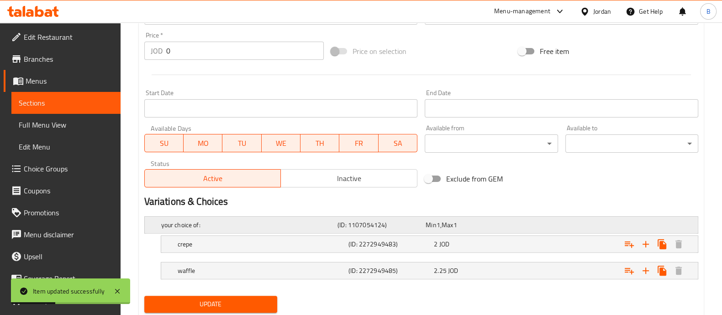
scroll to position [363, 0]
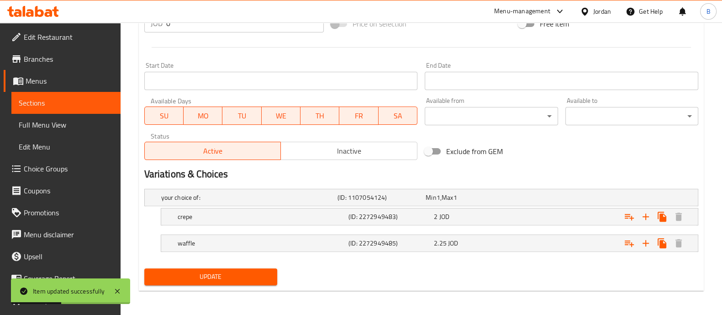
drag, startPoint x: 530, startPoint y: 213, endPoint x: 563, endPoint y: 231, distance: 37.4
click at [530, 213] on div "Expand" at bounding box center [602, 216] width 171 height 20
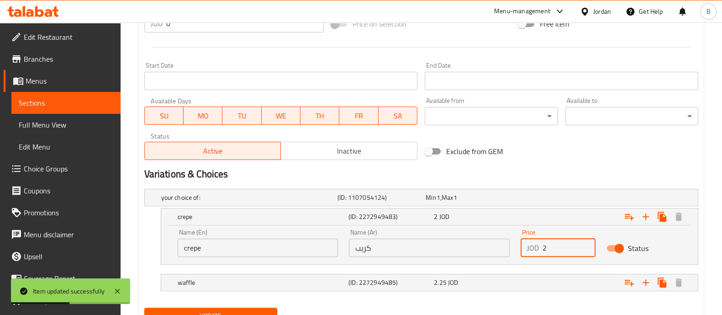
drag, startPoint x: 576, startPoint y: 248, endPoint x: 571, endPoint y: 248, distance: 5.0
click at [577, 248] on input "2" at bounding box center [569, 247] width 53 height 18
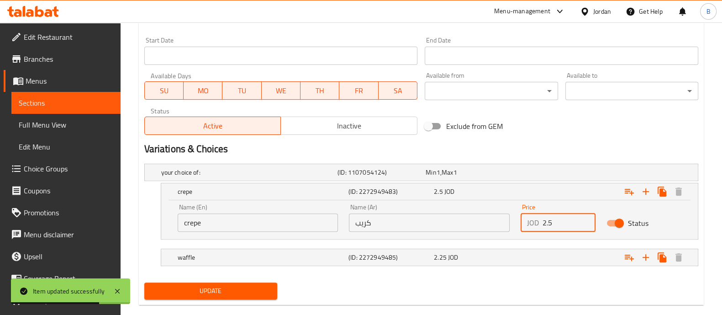
scroll to position [402, 0]
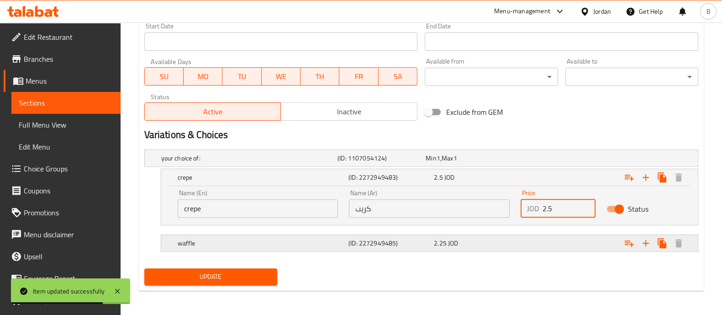
type input "2.5"
click at [490, 248] on div "2.25 JOD" at bounding box center [474, 243] width 85 height 13
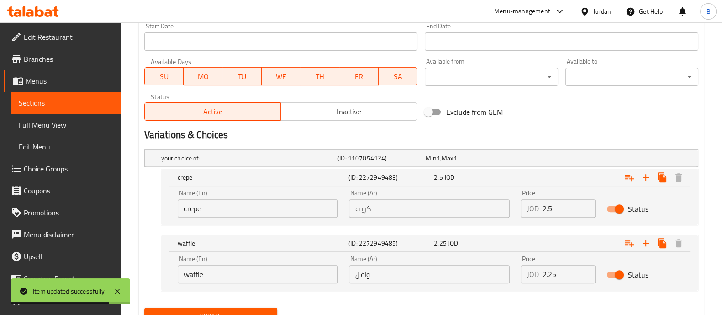
click at [562, 271] on input "2.25" at bounding box center [569, 274] width 53 height 18
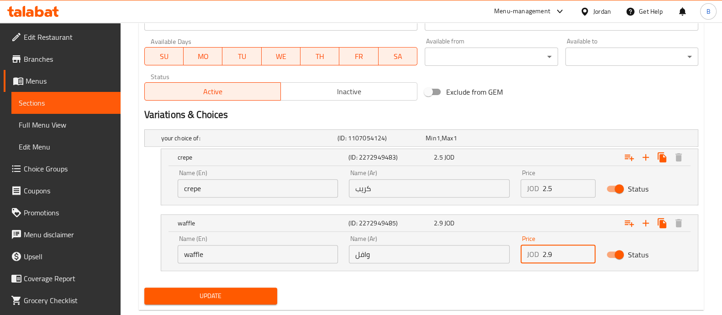
scroll to position [442, 0]
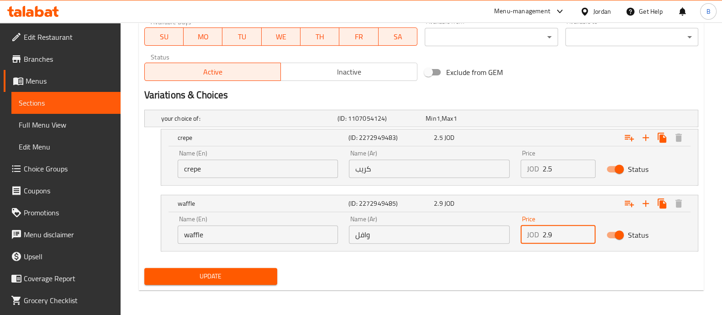
type input "2.9"
click at [224, 277] on span "Update" at bounding box center [211, 275] width 118 height 11
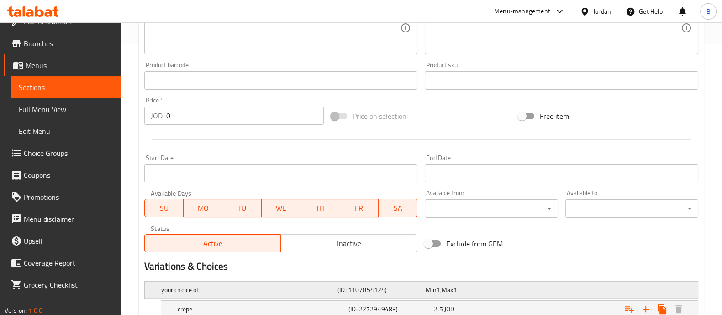
scroll to position [24, 0]
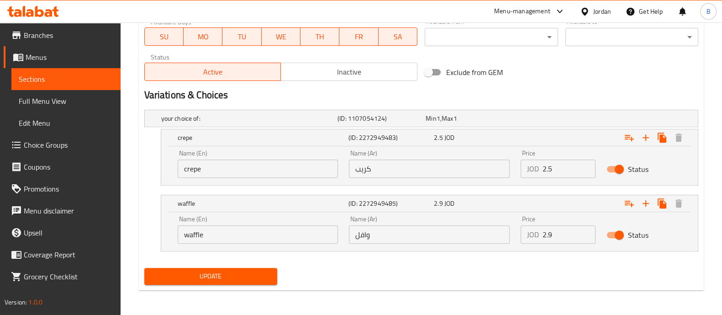
click at [201, 274] on span "Update" at bounding box center [211, 275] width 118 height 11
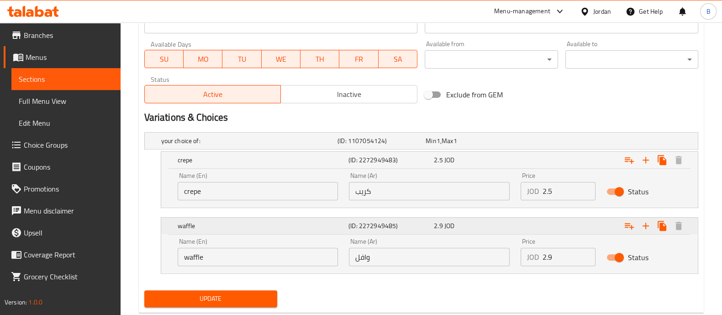
scroll to position [442, 0]
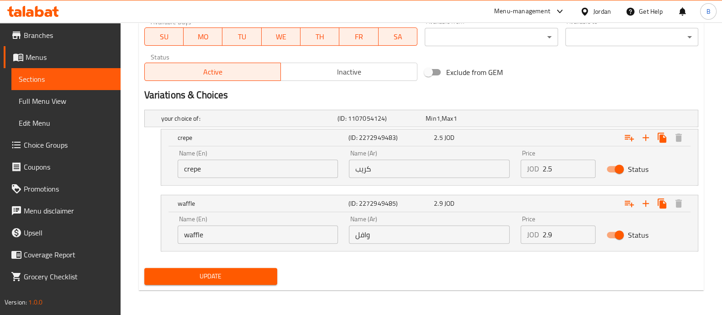
click at [562, 168] on input "2.5" at bounding box center [569, 168] width 53 height 18
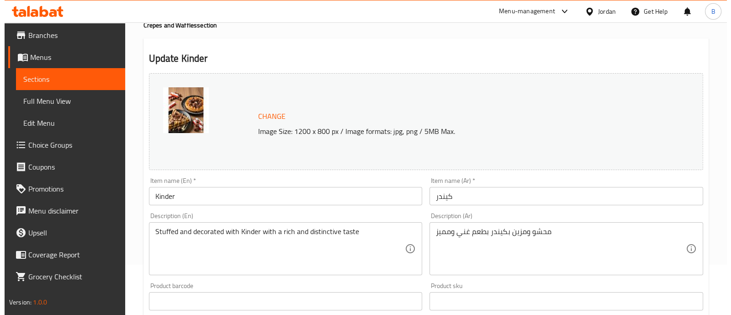
scroll to position [0, 0]
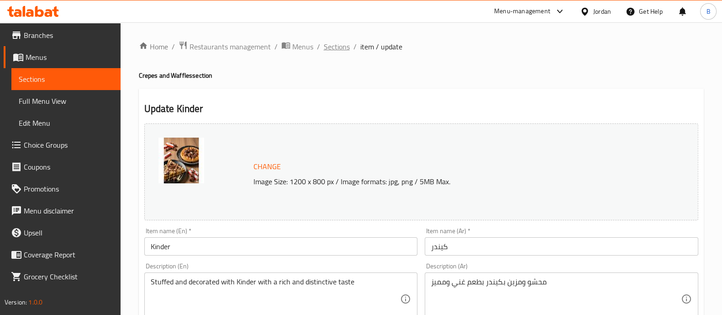
click at [327, 43] on span "Sections" at bounding box center [337, 46] width 26 height 11
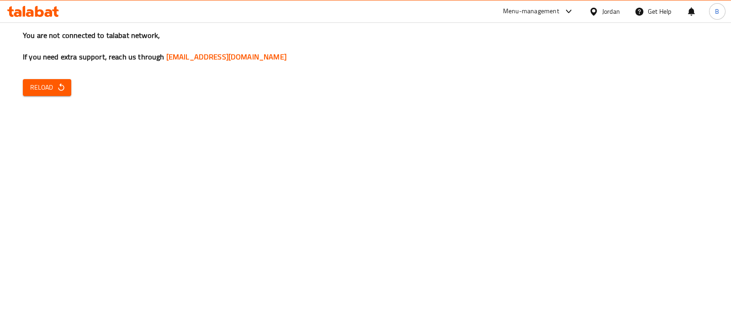
click at [62, 84] on icon "button" at bounding box center [61, 87] width 9 height 9
click at [42, 89] on span "Reload" at bounding box center [47, 87] width 34 height 11
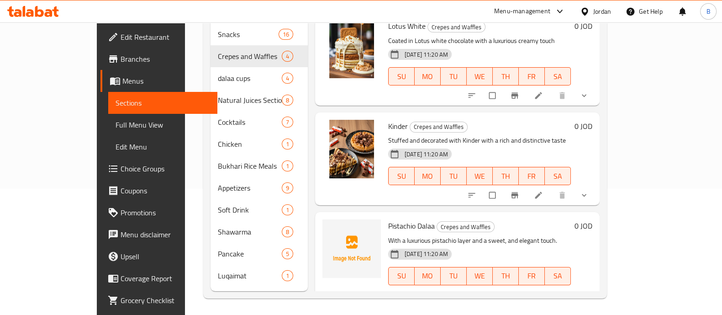
scroll to position [128, 0]
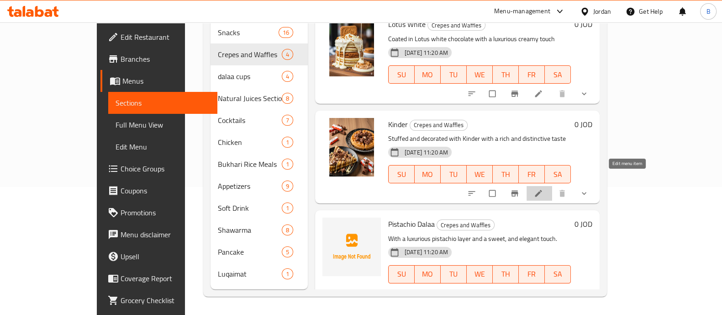
click at [543, 189] on icon at bounding box center [538, 193] width 9 height 9
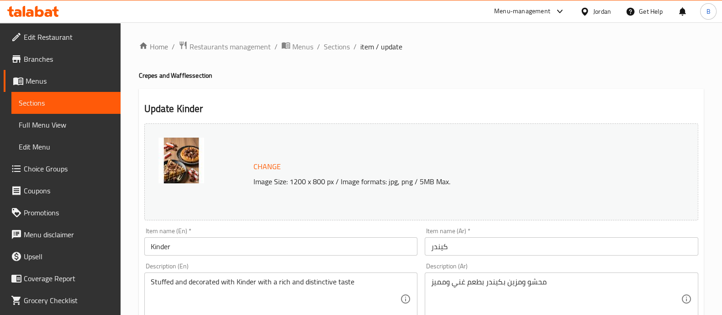
click at [335, 48] on span "Sections" at bounding box center [337, 46] width 26 height 11
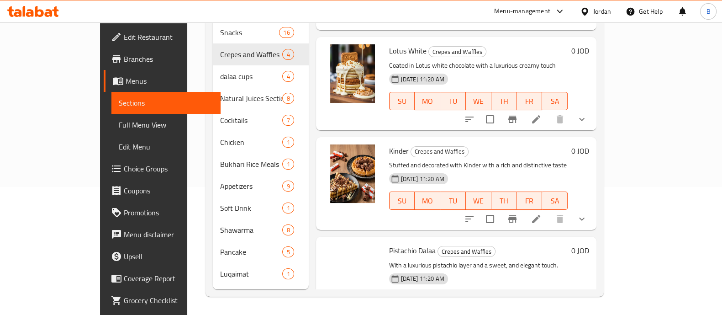
scroll to position [107, 0]
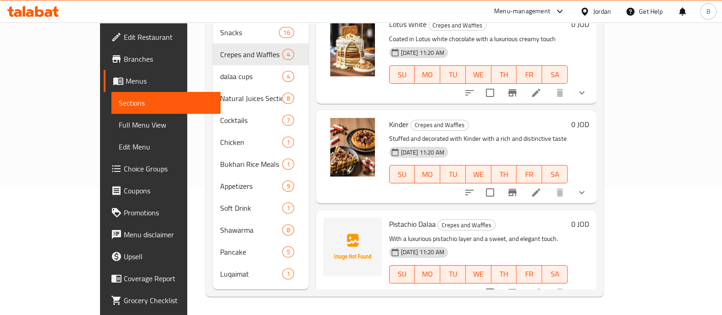
click at [549, 284] on li at bounding box center [536, 292] width 26 height 16
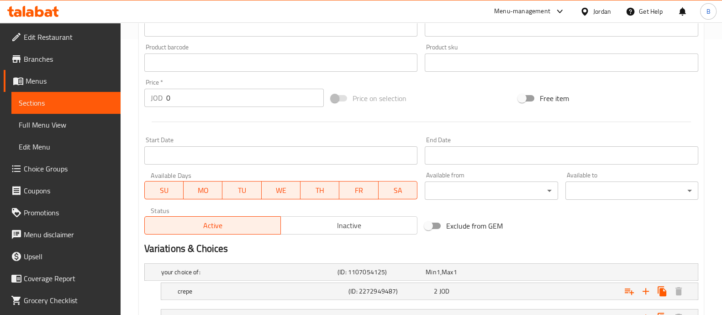
scroll to position [343, 0]
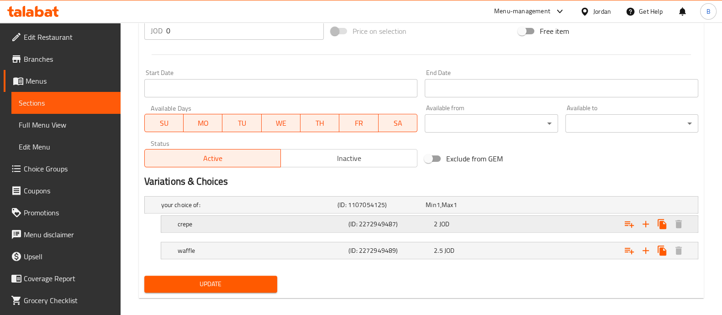
click at [455, 222] on div "2 JOD" at bounding box center [475, 223] width 82 height 9
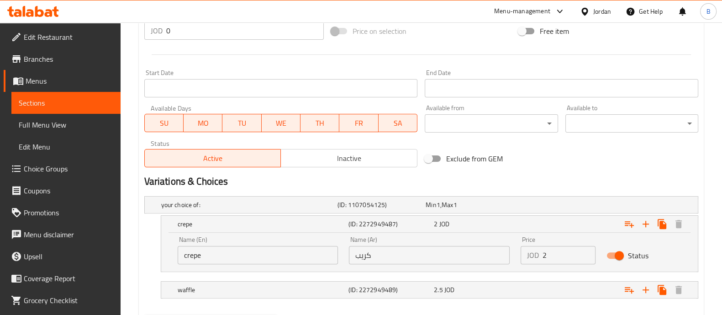
click at [554, 249] on input "2" at bounding box center [569, 255] width 53 height 18
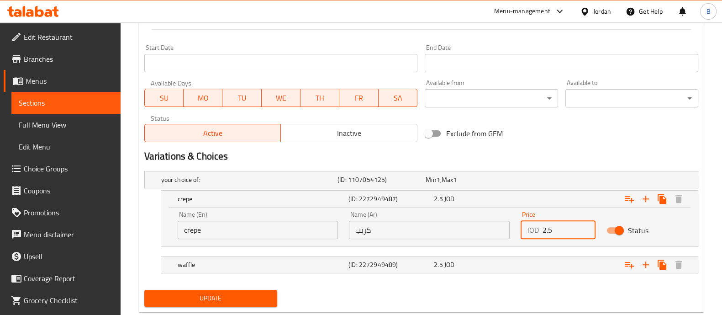
scroll to position [389, 0]
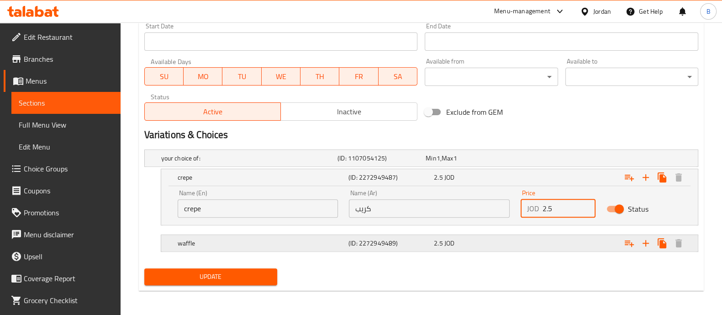
type input "2.5"
click at [539, 245] on div "Expand" at bounding box center [602, 243] width 171 height 20
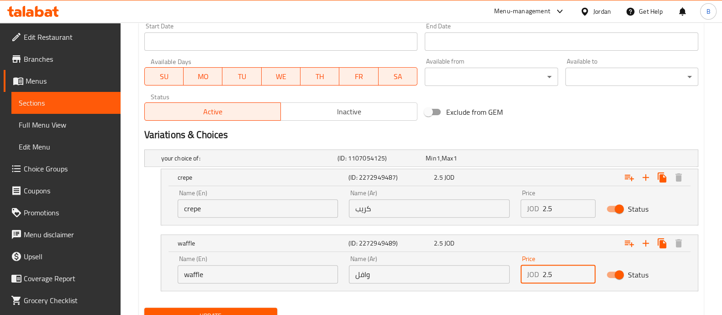
click at [562, 275] on input "2.5" at bounding box center [569, 274] width 53 height 18
type input "2"
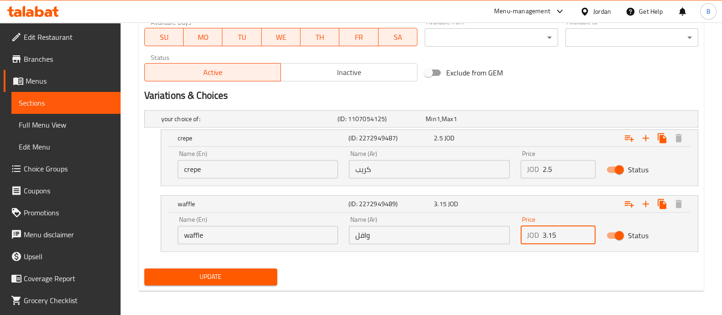
type input "3.15"
click at [231, 279] on span "Update" at bounding box center [211, 276] width 118 height 11
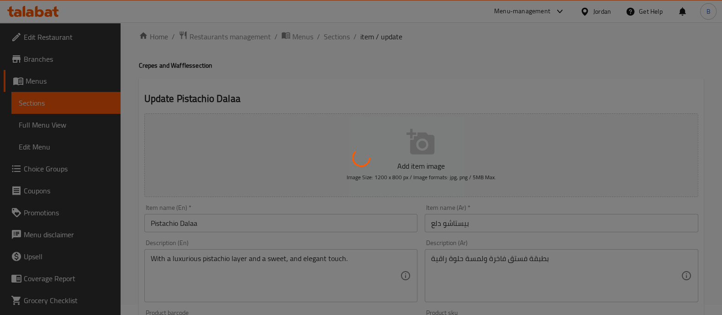
scroll to position [0, 0]
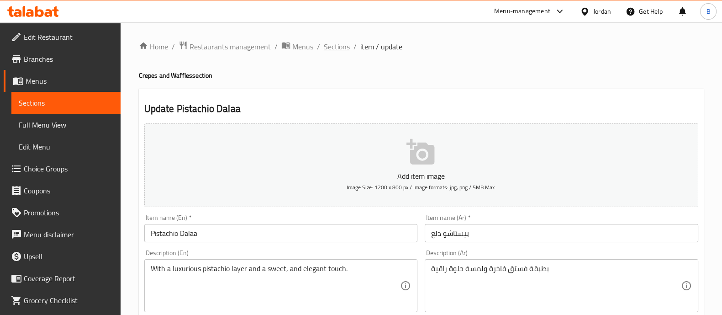
click at [338, 41] on span "Sections" at bounding box center [337, 46] width 26 height 11
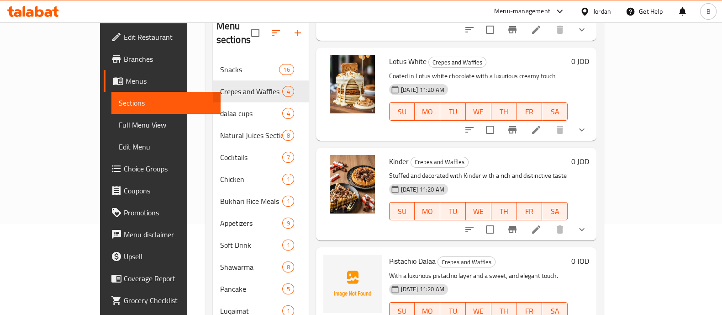
scroll to position [128, 0]
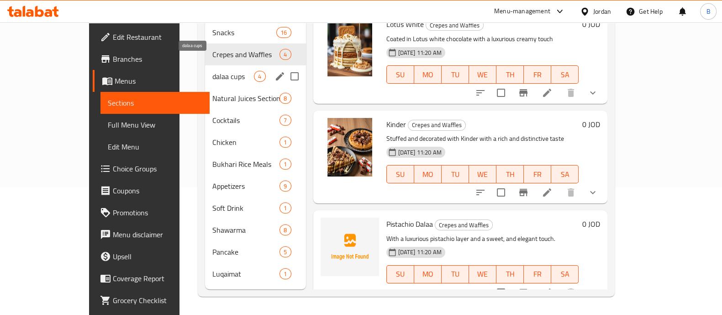
click at [205, 65] on div "dalaa cups 4" at bounding box center [255, 76] width 100 height 22
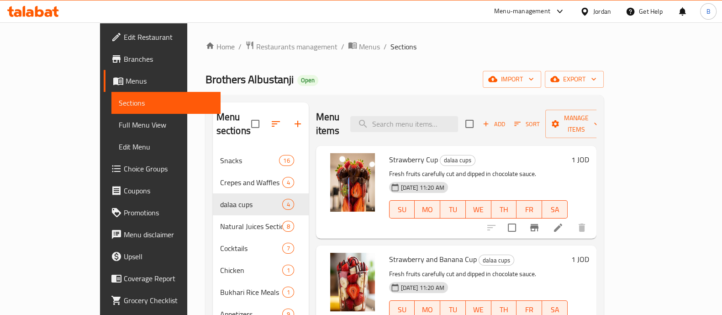
click at [589, 153] on h6 "1 JOD" at bounding box center [580, 159] width 18 height 13
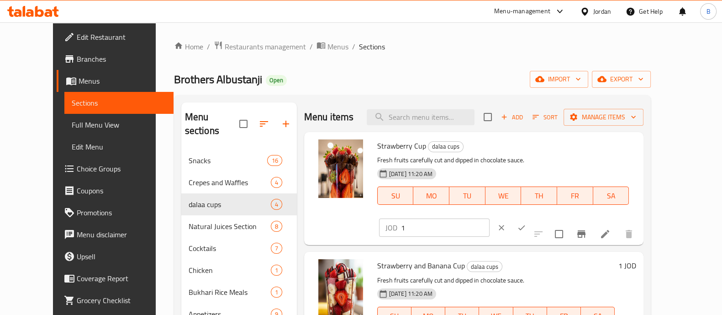
click at [490, 218] on input "1" at bounding box center [445, 227] width 89 height 18
drag, startPoint x: 580, startPoint y: 147, endPoint x: 548, endPoint y: 152, distance: 31.9
click at [490, 218] on div "JOD 1.25 ​" at bounding box center [434, 227] width 111 height 18
type input "1.25"
drag, startPoint x: 552, startPoint y: 147, endPoint x: 563, endPoint y: 148, distance: 11.0
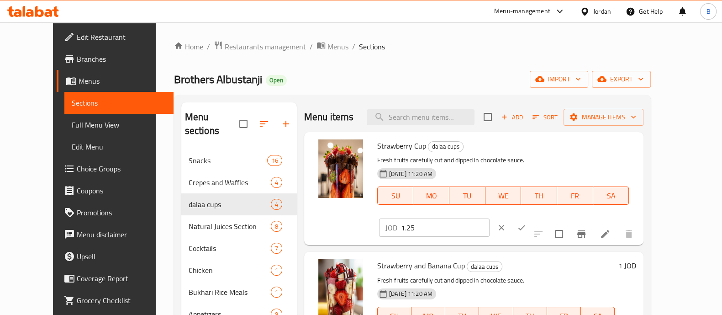
click at [490, 218] on input "1.25" at bounding box center [445, 227] width 89 height 18
click at [526, 223] on icon "ok" at bounding box center [521, 227] width 9 height 9
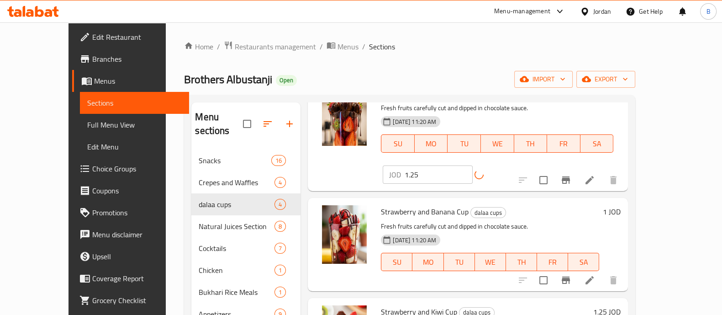
scroll to position [107, 0]
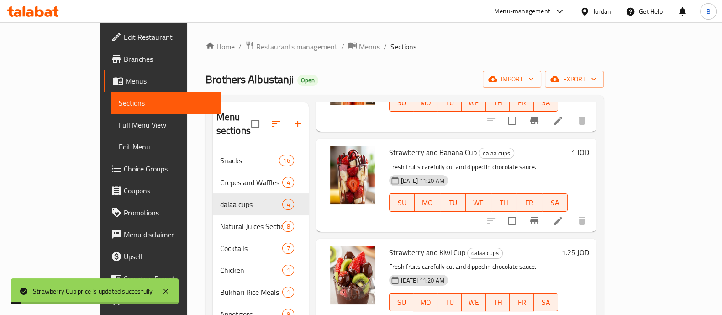
click at [589, 146] on h6 "1 JOD" at bounding box center [580, 152] width 18 height 13
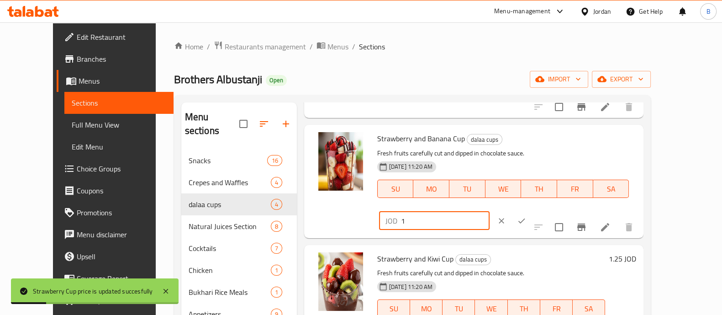
drag, startPoint x: 592, startPoint y: 139, endPoint x: 544, endPoint y: 144, distance: 48.7
click at [490, 211] on div "JOD 1 ​" at bounding box center [434, 220] width 111 height 18
paste input ".25"
type input "1.25"
click at [526, 216] on icon "ok" at bounding box center [521, 220] width 9 height 9
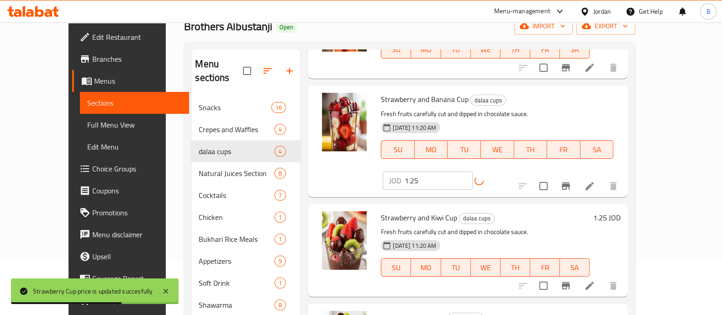
scroll to position [114, 0]
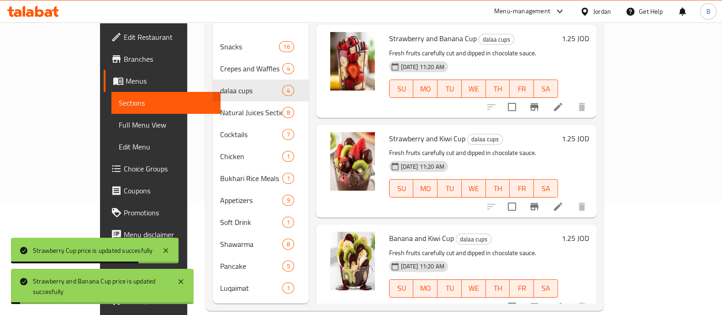
click at [589, 132] on h6 "1.25 JOD" at bounding box center [575, 138] width 27 height 13
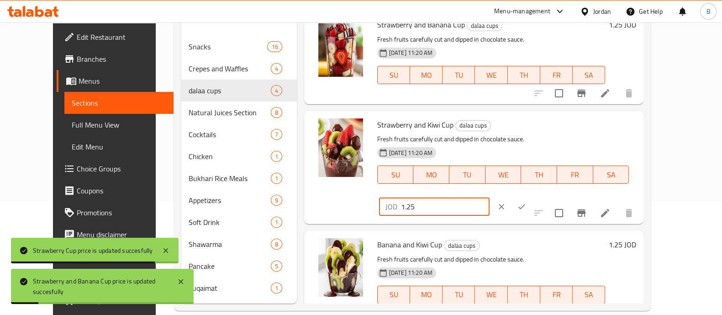
drag, startPoint x: 579, startPoint y: 127, endPoint x: 535, endPoint y: 129, distance: 43.9
click at [490, 197] on div "JOD 1.25 ​" at bounding box center [434, 206] width 111 height 18
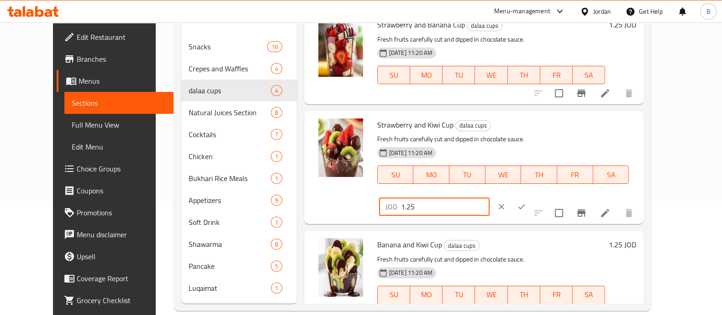
click at [490, 197] on input "1.25" at bounding box center [445, 206] width 89 height 18
type input "1.6"
click at [526, 202] on icon "ok" at bounding box center [521, 206] width 9 height 9
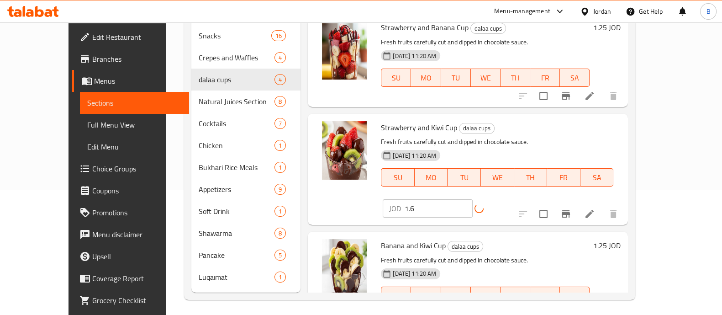
scroll to position [128, 0]
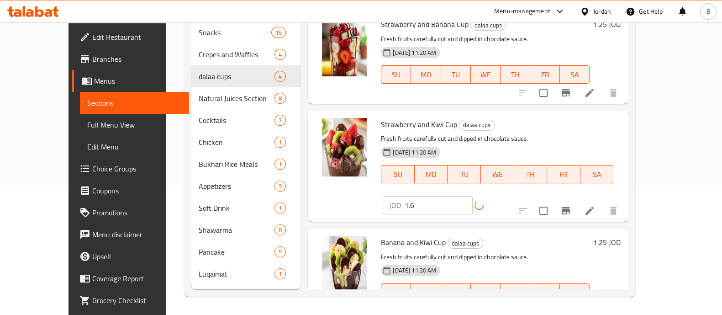
click at [621, 236] on h6 "1.25 JOD" at bounding box center [606, 242] width 27 height 13
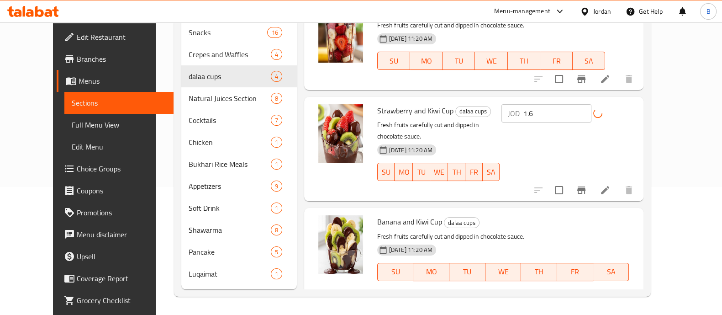
click at [490, 295] on input "1.25" at bounding box center [445, 304] width 89 height 18
type input "1.6"
click at [526, 299] on icon "ok" at bounding box center [521, 303] width 9 height 9
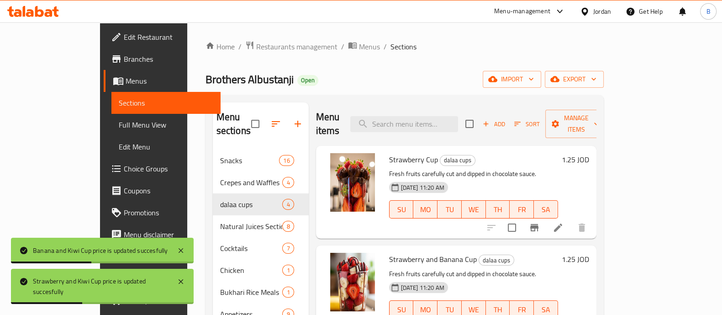
scroll to position [0, 0]
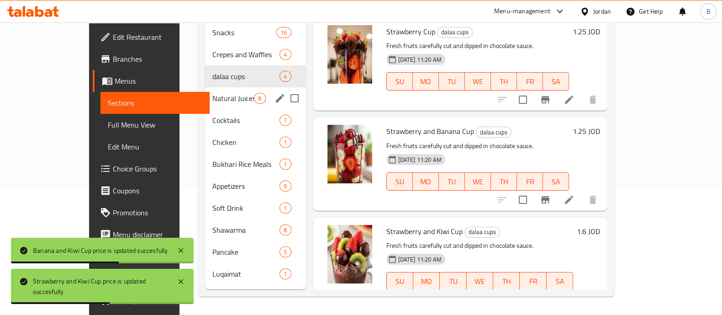
click at [212, 93] on span "Natural Juices Section" at bounding box center [233, 98] width 42 height 11
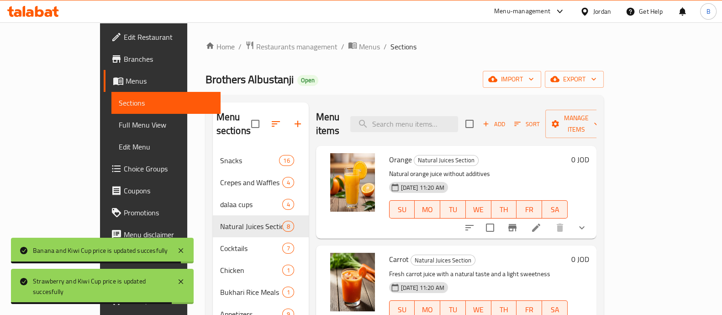
click at [549, 219] on li at bounding box center [536, 227] width 26 height 16
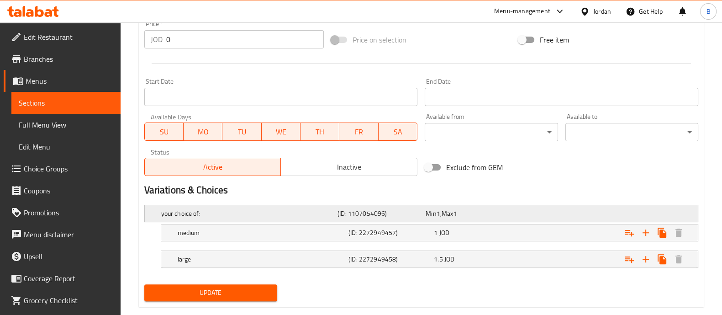
scroll to position [363, 0]
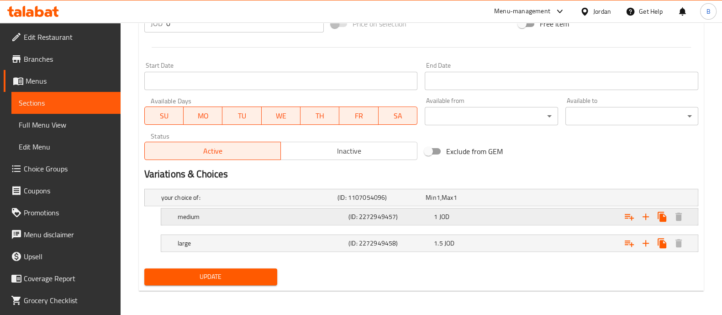
click at [528, 212] on div "Expand" at bounding box center [602, 216] width 171 height 20
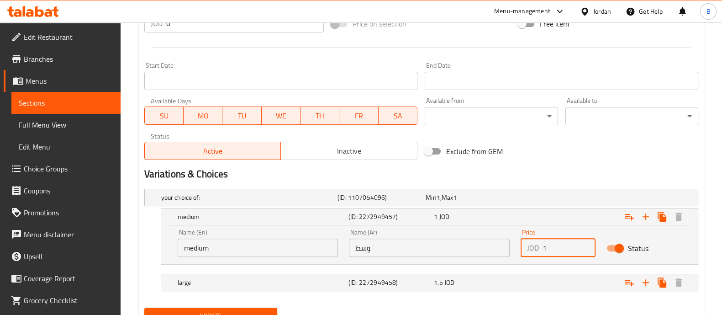
click at [556, 247] on input "1" at bounding box center [569, 247] width 53 height 18
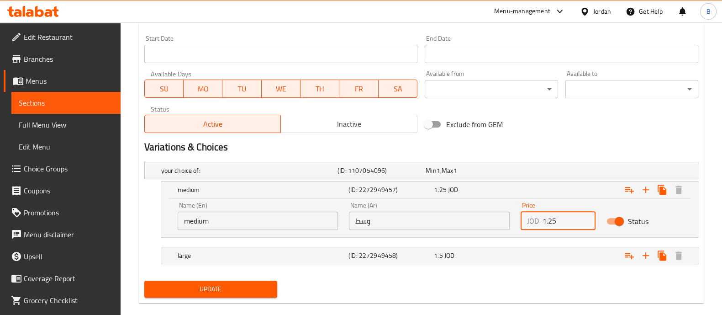
scroll to position [402, 0]
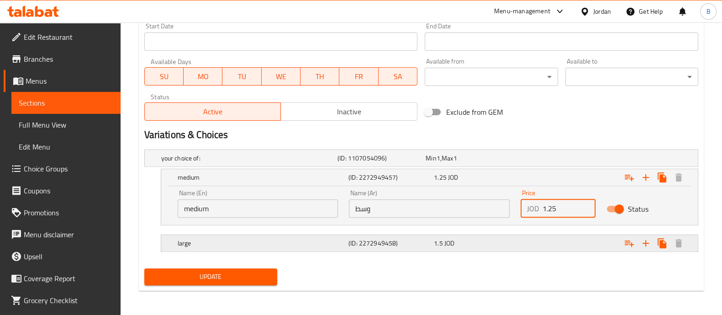
type input "1.25"
click at [575, 238] on div "Expand" at bounding box center [602, 243] width 171 height 20
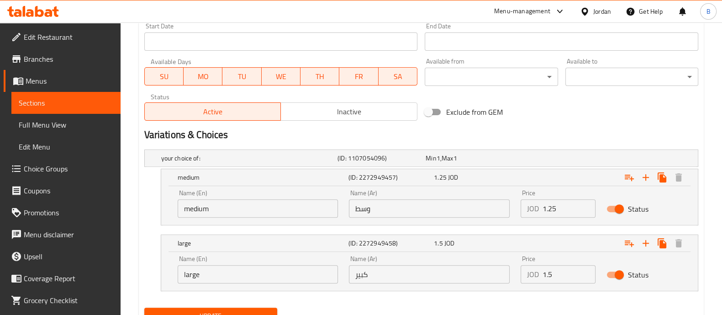
click at [560, 274] on input "1.5" at bounding box center [569, 274] width 53 height 18
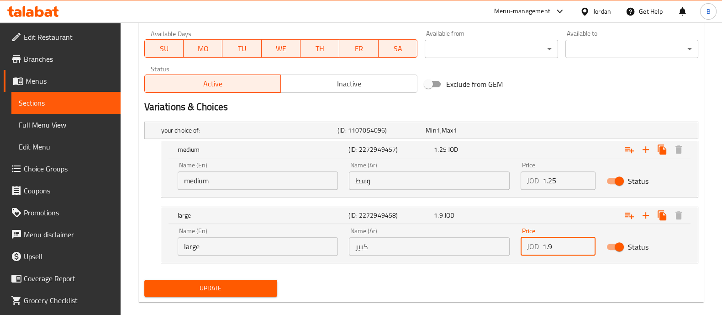
scroll to position [442, 0]
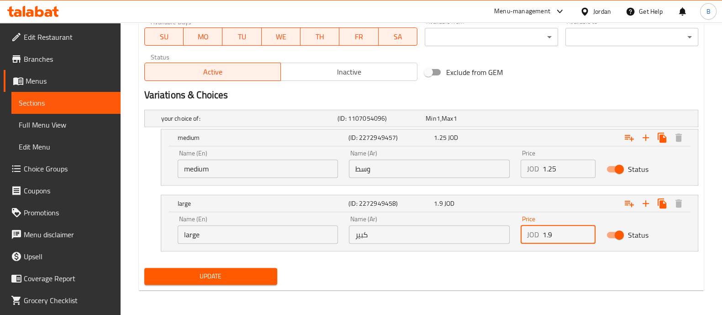
type input "1.9"
click at [253, 268] on button "Update" at bounding box center [210, 276] width 133 height 17
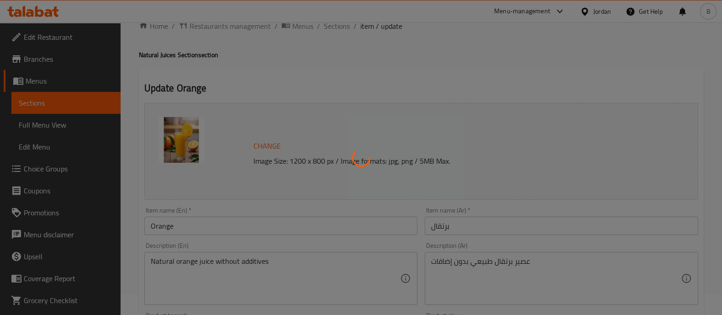
scroll to position [0, 0]
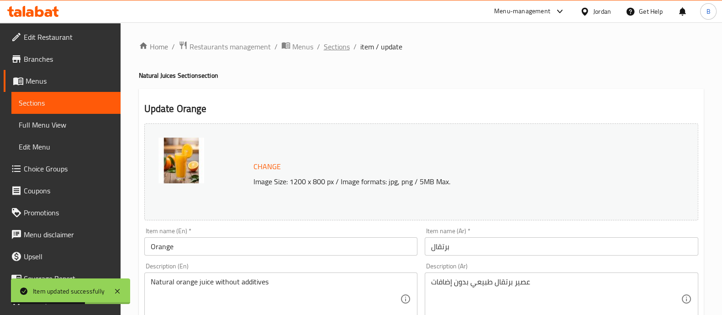
click at [333, 48] on span "Sections" at bounding box center [337, 46] width 26 height 11
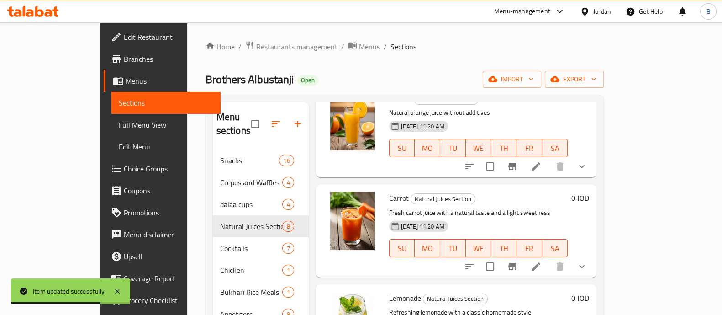
scroll to position [57, 0]
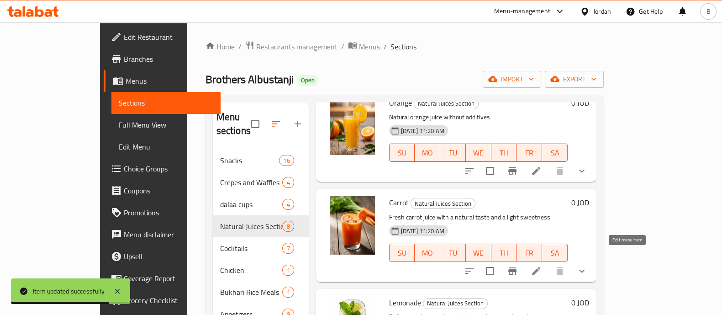
click at [542, 265] on icon at bounding box center [536, 270] width 11 height 11
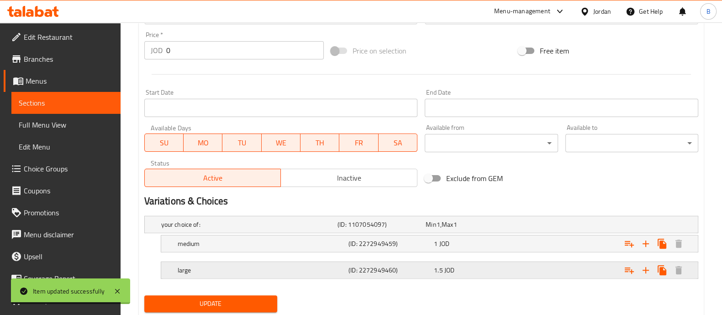
scroll to position [363, 0]
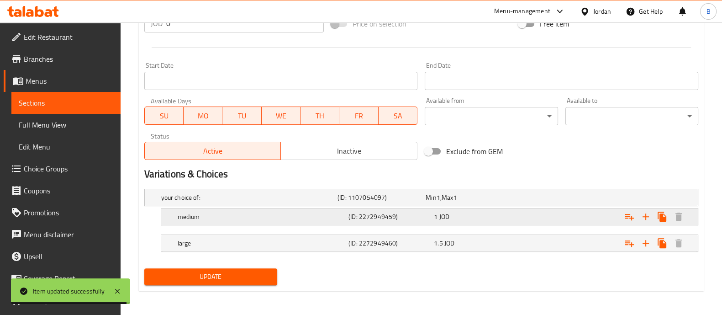
click at [519, 212] on div "Expand" at bounding box center [602, 216] width 171 height 20
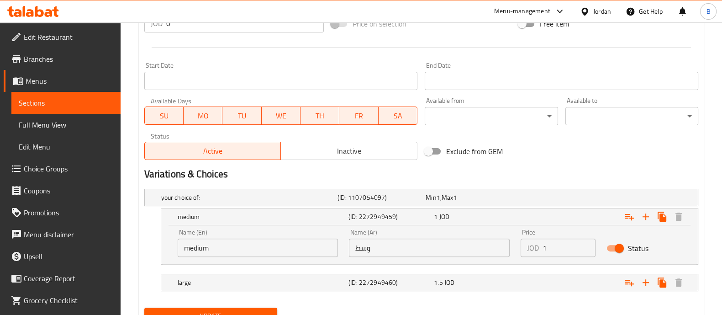
click at [551, 247] on input "1" at bounding box center [569, 247] width 53 height 18
type input "1.25"
click at [550, 281] on div "Expand" at bounding box center [602, 282] width 171 height 20
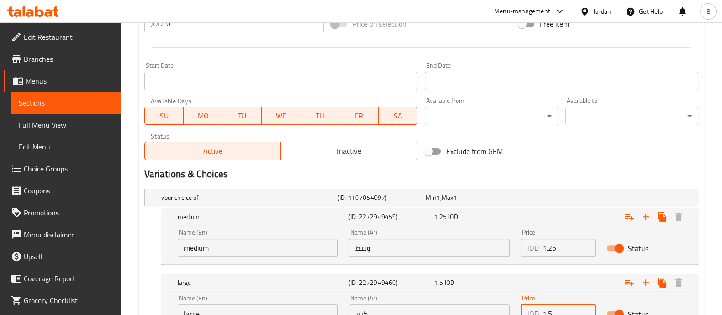
click at [571, 310] on input "1.5" at bounding box center [569, 313] width 53 height 18
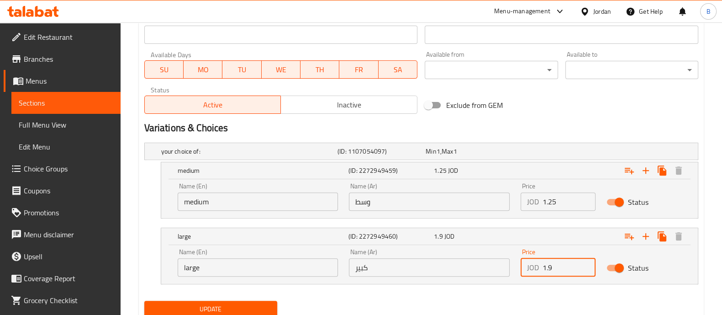
scroll to position [442, 0]
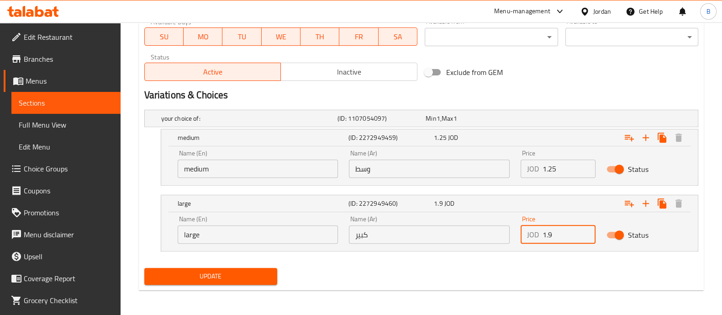
type input "1.9"
click at [252, 268] on button "Update" at bounding box center [210, 276] width 133 height 17
click at [563, 164] on input "1.25" at bounding box center [569, 168] width 53 height 18
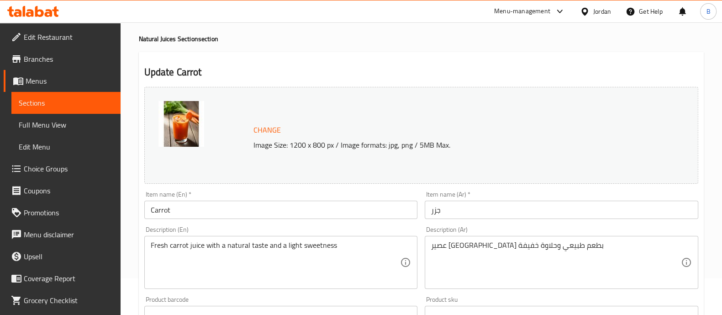
scroll to position [0, 0]
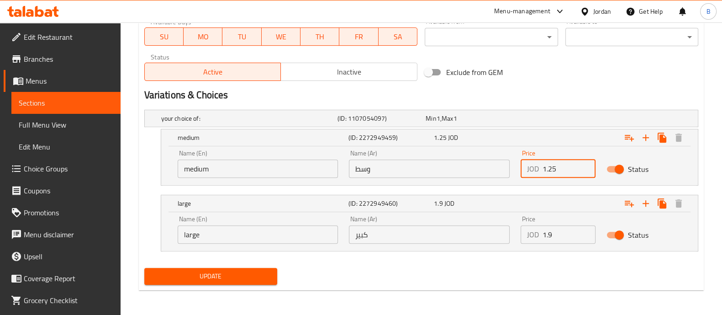
click at [249, 275] on span "Update" at bounding box center [211, 275] width 118 height 11
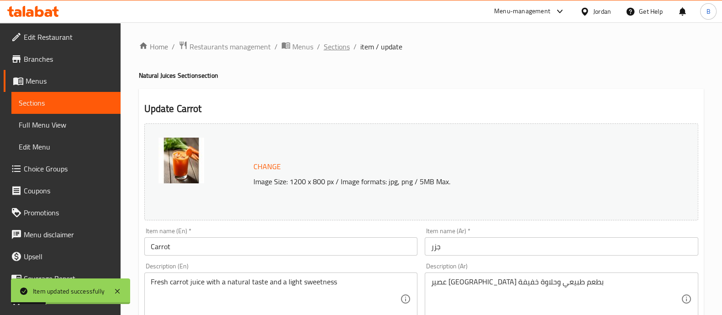
click at [342, 47] on span "Sections" at bounding box center [337, 46] width 26 height 11
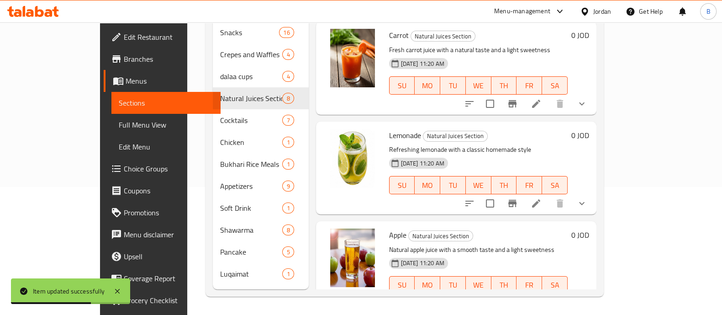
scroll to position [114, 0]
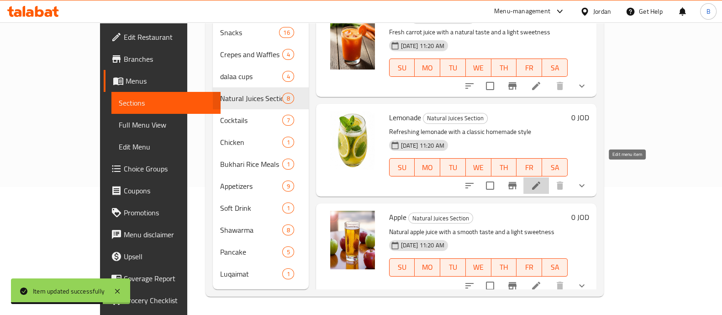
click at [542, 180] on icon at bounding box center [536, 185] width 11 height 11
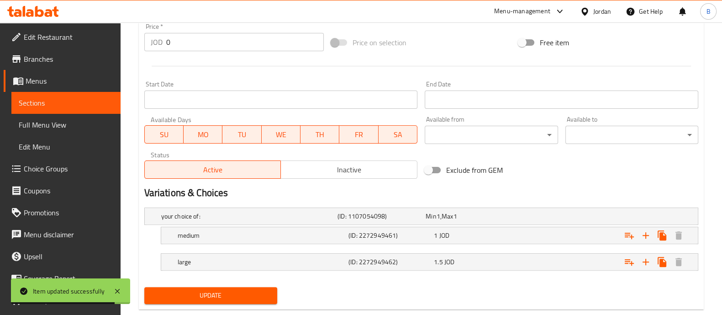
scroll to position [363, 0]
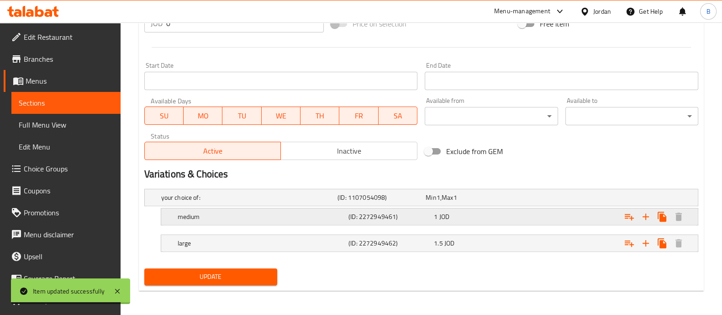
click at [525, 219] on div "Expand" at bounding box center [602, 216] width 171 height 20
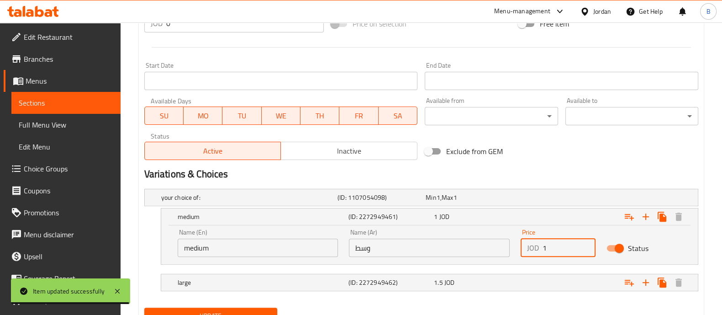
drag, startPoint x: 564, startPoint y: 243, endPoint x: 557, endPoint y: 244, distance: 6.5
click at [561, 245] on input "1" at bounding box center [569, 247] width 53 height 18
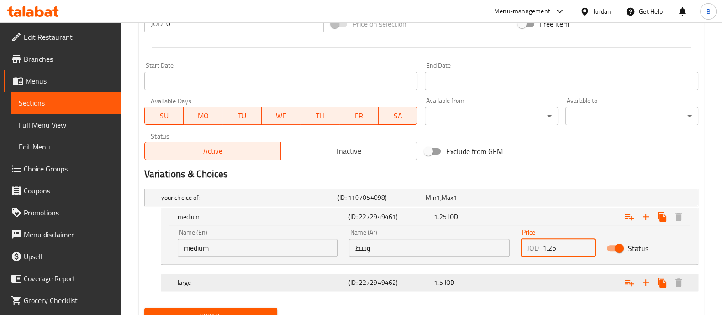
type input "1.25"
click at [539, 278] on div "Expand" at bounding box center [602, 282] width 171 height 20
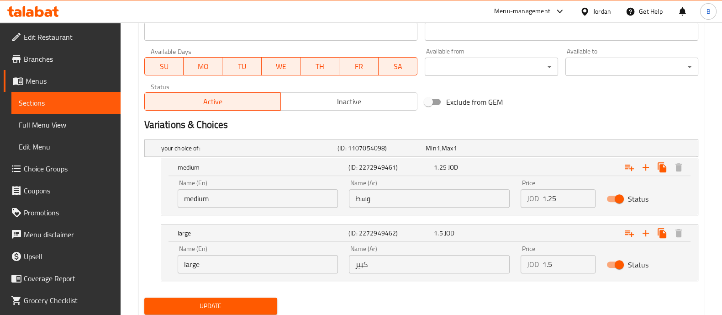
scroll to position [442, 0]
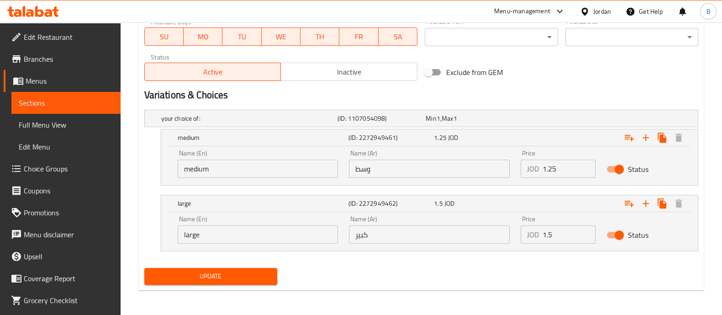
click at [576, 230] on input "1.5" at bounding box center [569, 234] width 53 height 18
type input "1.9"
click at [248, 282] on button "Update" at bounding box center [210, 276] width 133 height 17
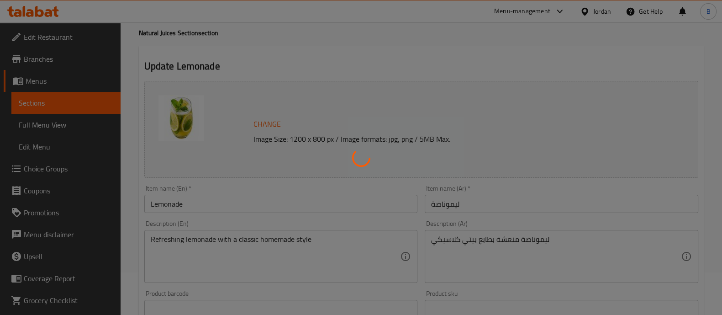
scroll to position [0, 0]
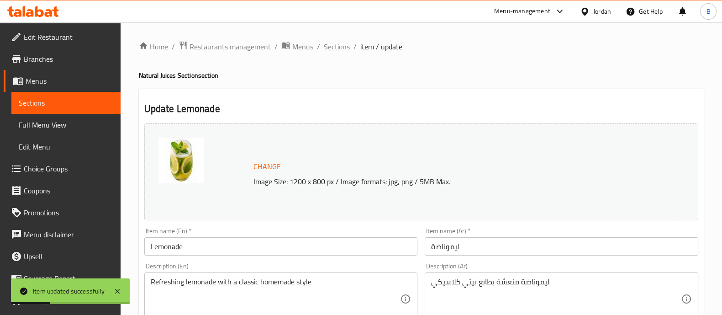
click at [324, 49] on span "Sections" at bounding box center [337, 46] width 26 height 11
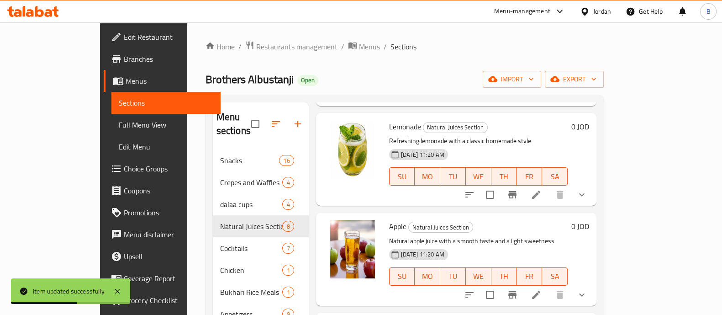
scroll to position [285, 0]
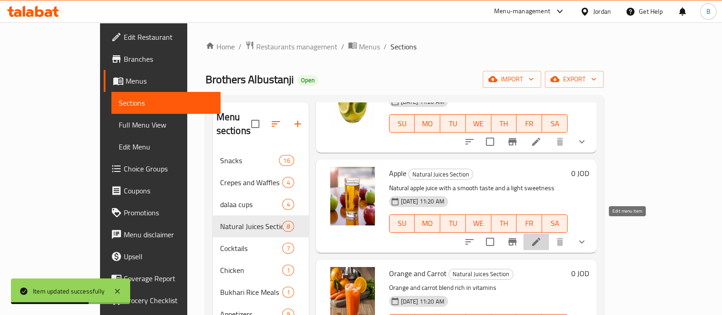
click at [540, 238] on icon at bounding box center [536, 242] width 8 height 8
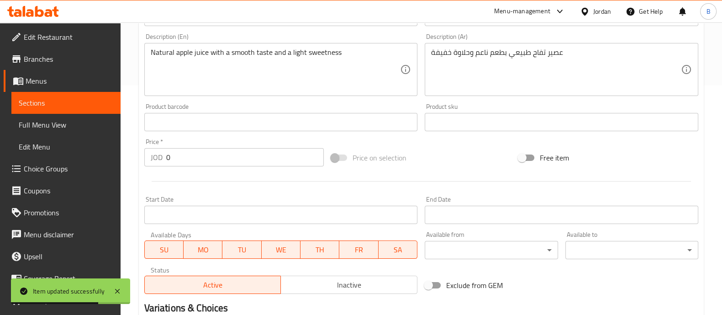
scroll to position [363, 0]
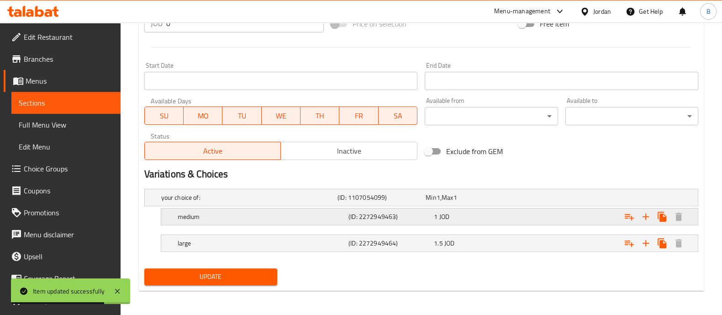
click at [497, 216] on div "1 JOD" at bounding box center [475, 216] width 82 height 9
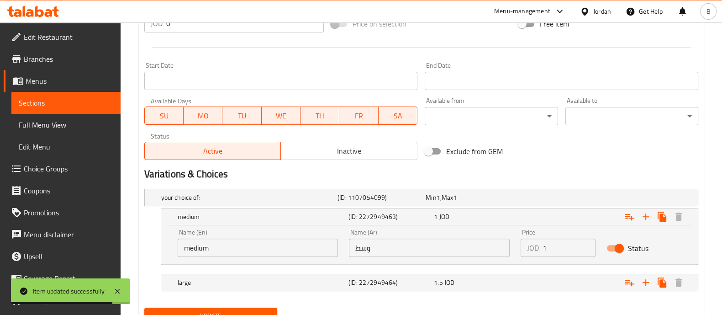
click at [570, 243] on input "1" at bounding box center [569, 247] width 53 height 18
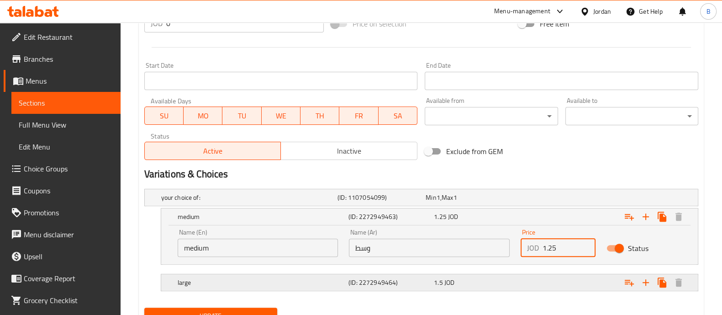
type input "1.25"
click at [566, 281] on div "Expand" at bounding box center [602, 282] width 171 height 20
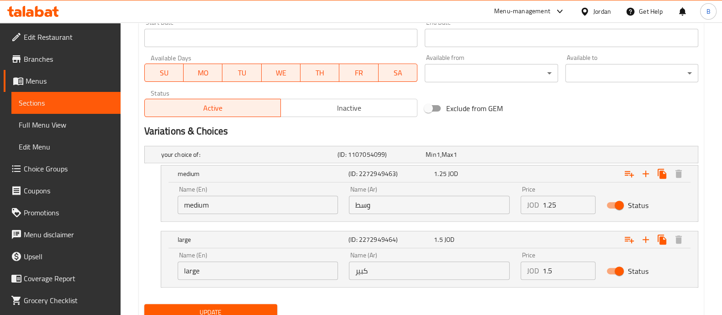
scroll to position [442, 0]
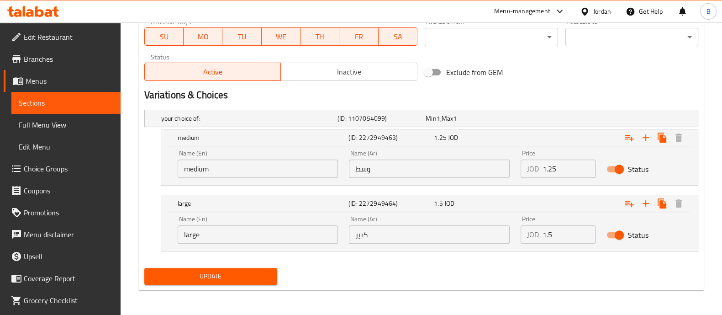
click at [563, 234] on input "1.5" at bounding box center [569, 234] width 53 height 18
type input "1.9"
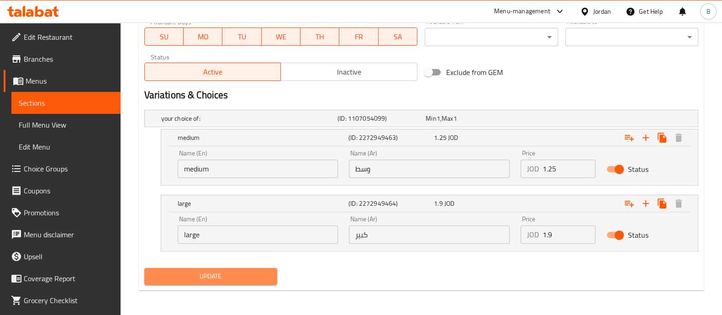
drag, startPoint x: 256, startPoint y: 274, endPoint x: 250, endPoint y: 270, distance: 7.1
click at [251, 273] on span "Update" at bounding box center [211, 275] width 118 height 11
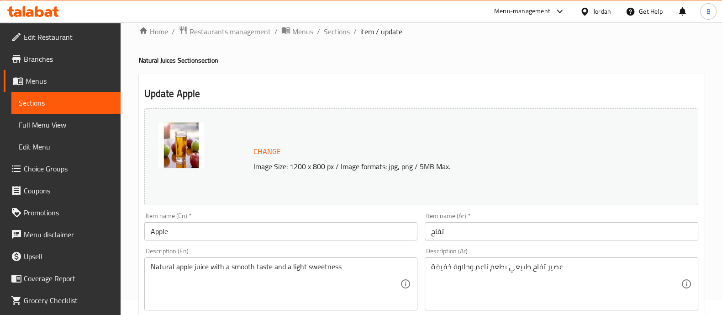
scroll to position [0, 0]
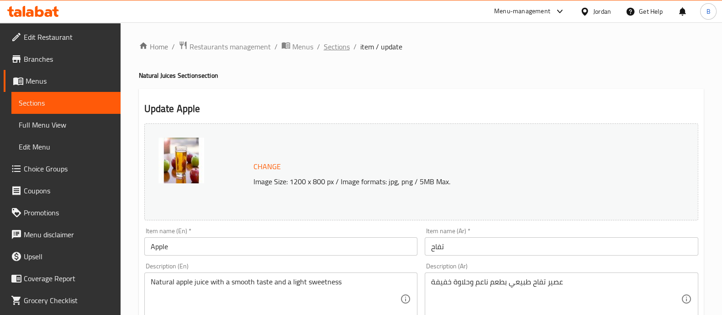
click at [336, 49] on span "Sections" at bounding box center [337, 46] width 26 height 11
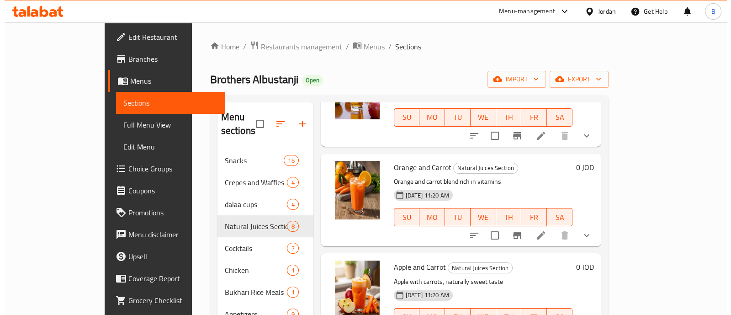
scroll to position [399, 0]
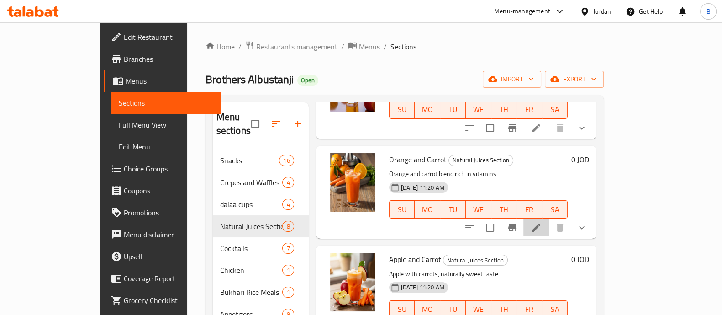
click at [549, 219] on li at bounding box center [536, 227] width 26 height 16
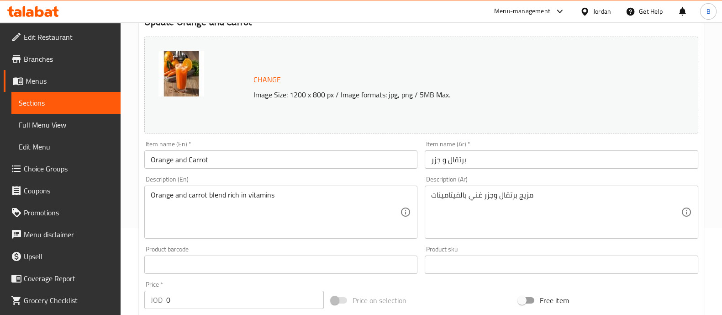
scroll to position [363, 0]
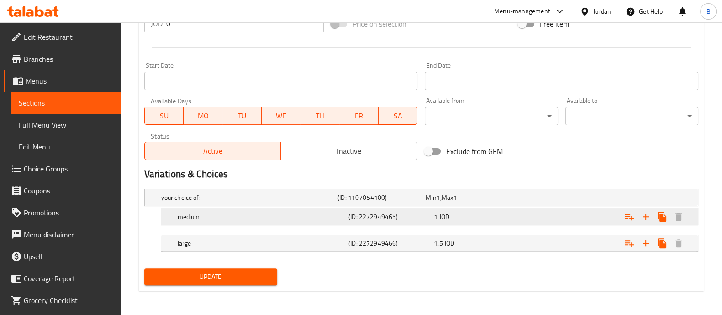
click at [524, 214] on div "Expand" at bounding box center [602, 216] width 171 height 20
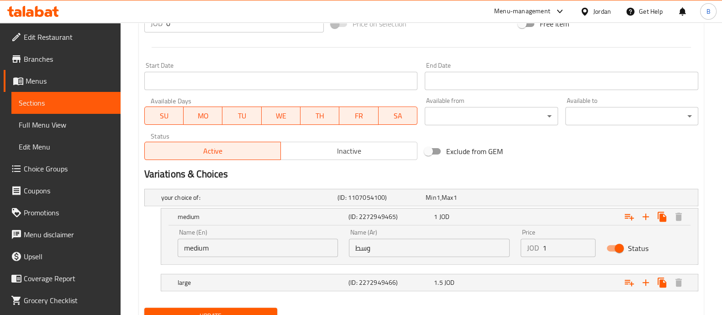
click at [573, 243] on input "1" at bounding box center [569, 247] width 53 height 18
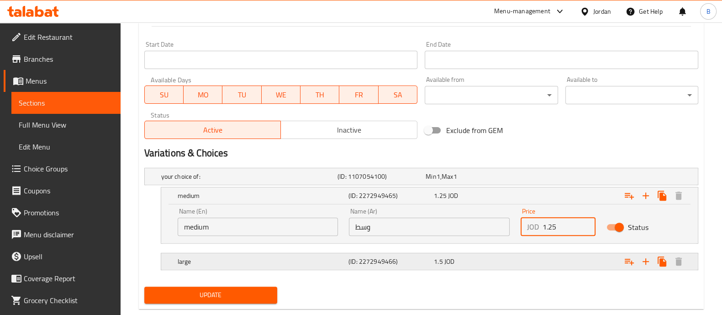
scroll to position [402, 0]
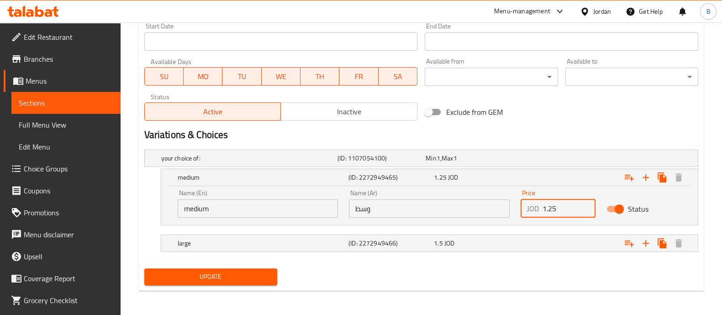
type input "1.25"
drag, startPoint x: 549, startPoint y: 225, endPoint x: 564, endPoint y: 259, distance: 37.6
click at [549, 225] on div "your choice of: (ID: 1107054100) Min 1 , Max 1 Name (En) your choice of: Name (…" at bounding box center [421, 205] width 561 height 119
click at [557, 247] on div "Expand" at bounding box center [602, 243] width 171 height 20
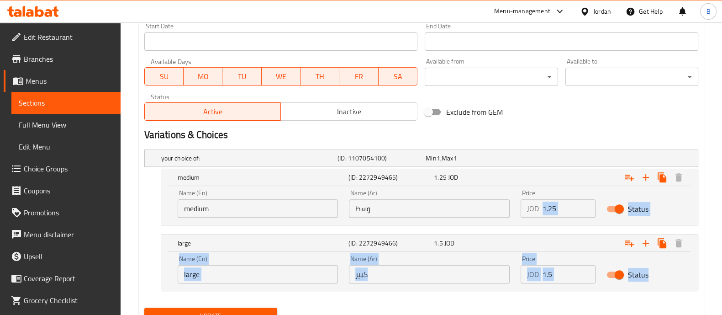
click at [575, 269] on input "1.5" at bounding box center [569, 274] width 53 height 18
click at [575, 274] on input "1.5" at bounding box center [569, 274] width 53 height 18
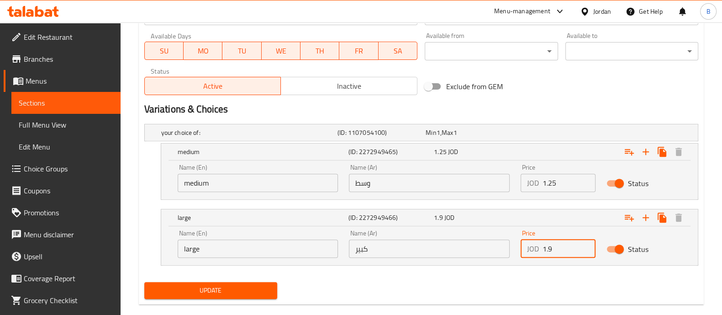
scroll to position [442, 0]
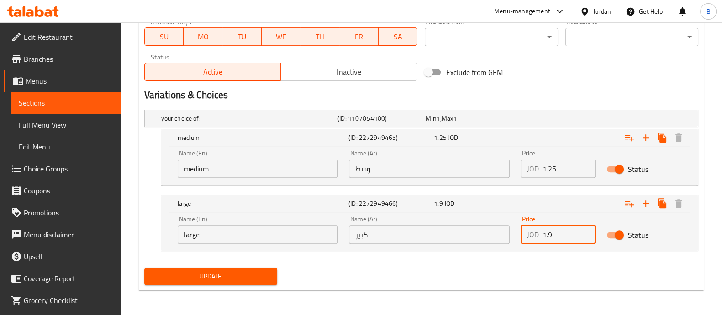
type input "1.9"
click at [217, 286] on div "Update" at bounding box center [211, 276] width 140 height 24
click at [222, 280] on span "Update" at bounding box center [211, 275] width 118 height 11
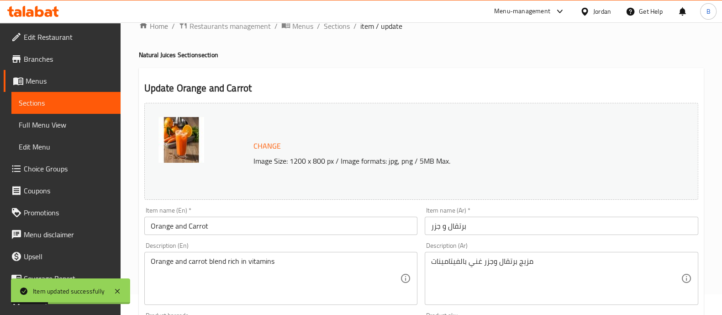
scroll to position [0, 0]
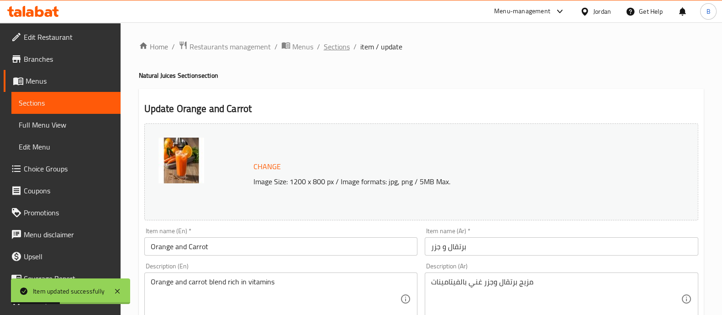
click at [330, 52] on span "Sections" at bounding box center [337, 46] width 26 height 11
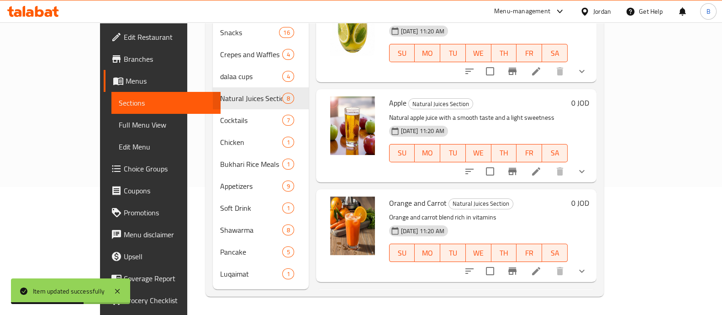
scroll to position [343, 0]
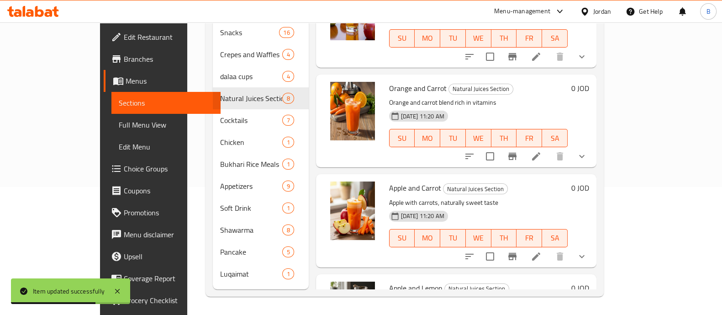
click at [542, 251] on icon at bounding box center [536, 256] width 11 height 11
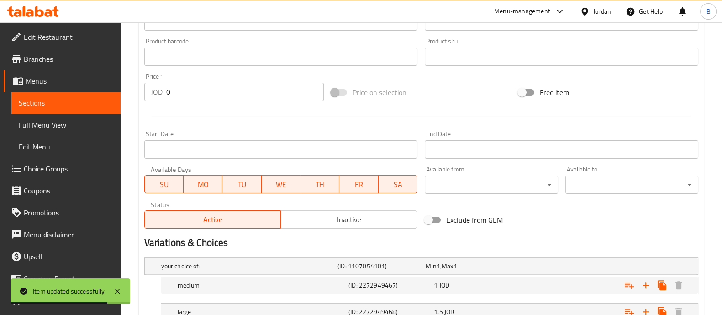
scroll to position [363, 0]
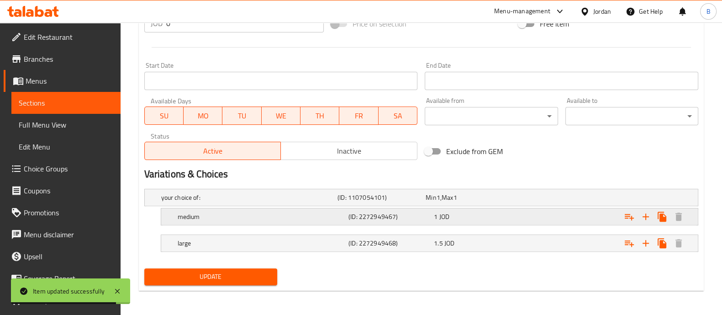
click at [501, 215] on div "1 JOD" at bounding box center [475, 216] width 82 height 9
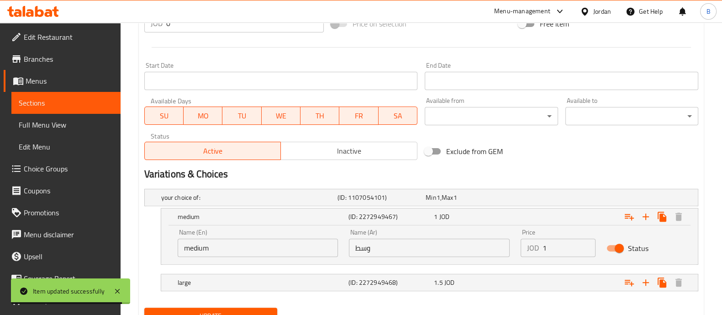
click at [558, 248] on input "1" at bounding box center [569, 247] width 53 height 18
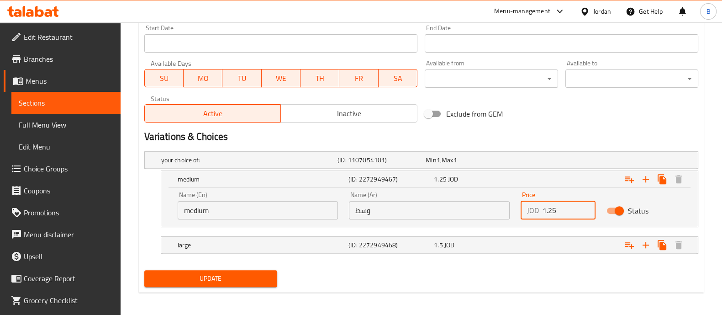
scroll to position [402, 0]
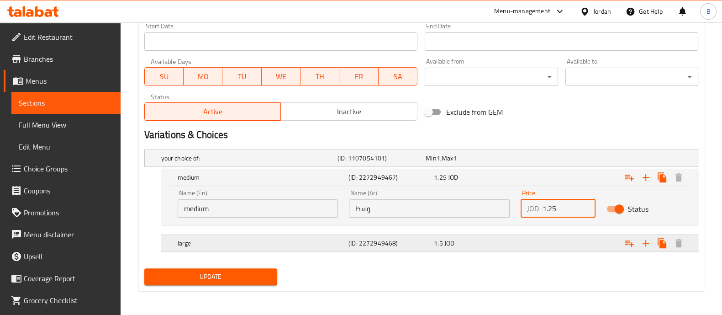
type input "1.25"
click at [552, 246] on div "Expand" at bounding box center [602, 243] width 171 height 20
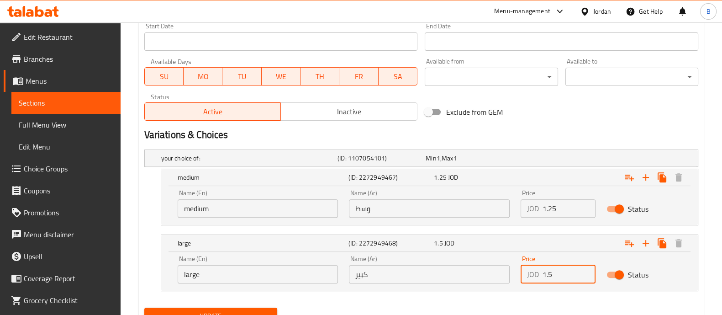
click at [562, 268] on input "1.5" at bounding box center [569, 274] width 53 height 18
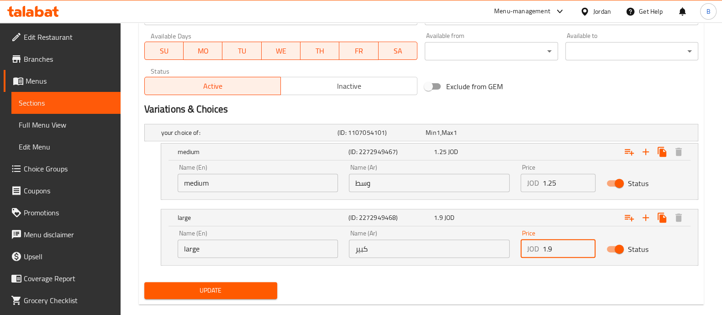
scroll to position [442, 0]
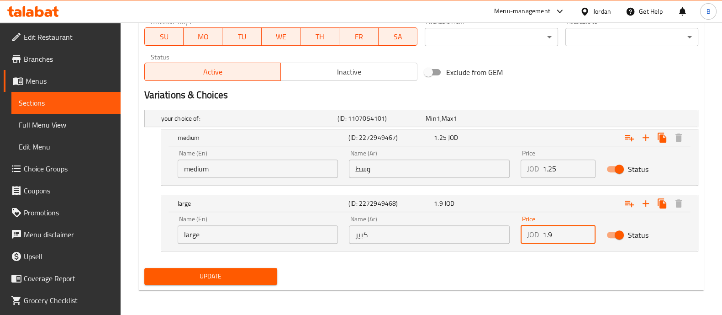
type input "1.9"
click at [253, 268] on button "Update" at bounding box center [210, 276] width 133 height 17
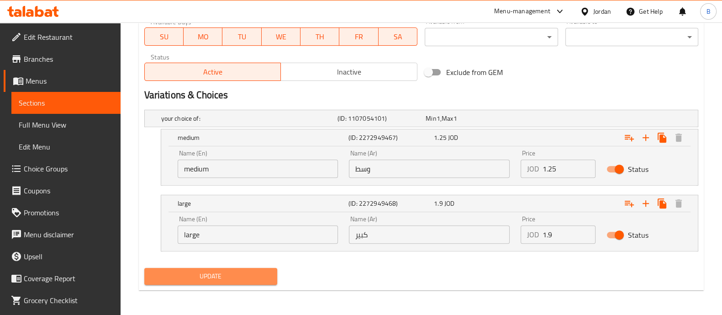
click at [202, 278] on span "Update" at bounding box center [211, 275] width 118 height 11
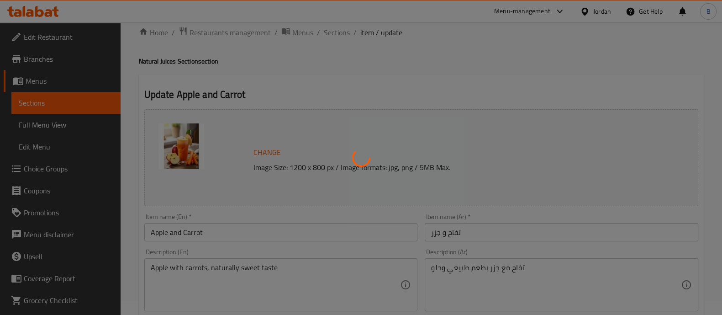
scroll to position [0, 0]
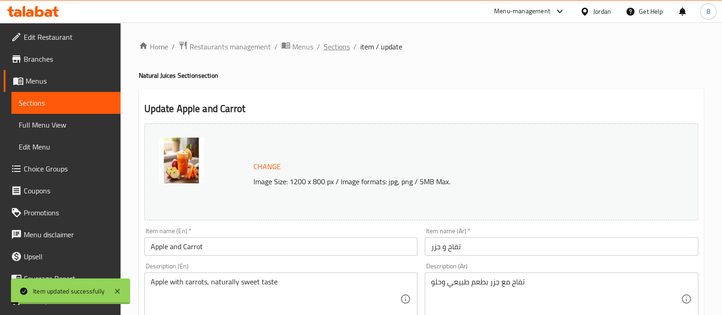
click at [334, 44] on span "Sections" at bounding box center [337, 46] width 26 height 11
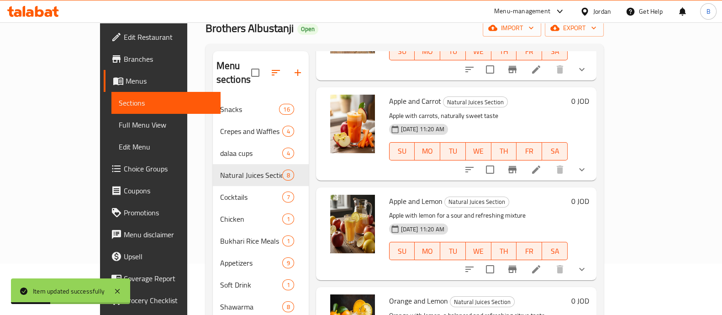
scroll to position [114, 0]
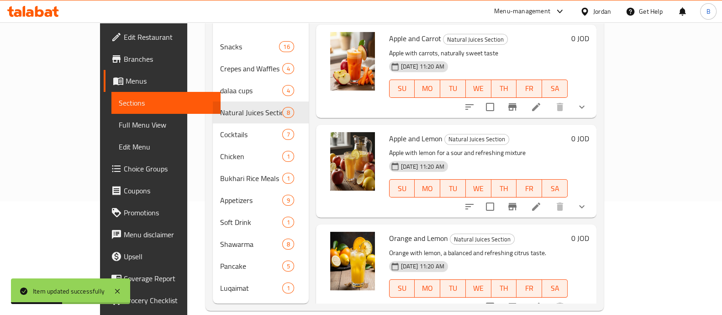
click at [542, 201] on icon at bounding box center [536, 206] width 11 height 11
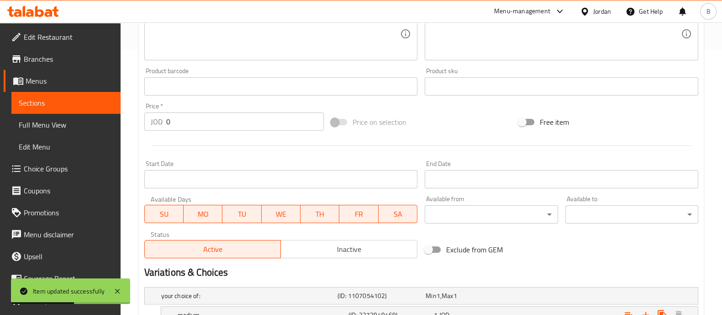
scroll to position [285, 0]
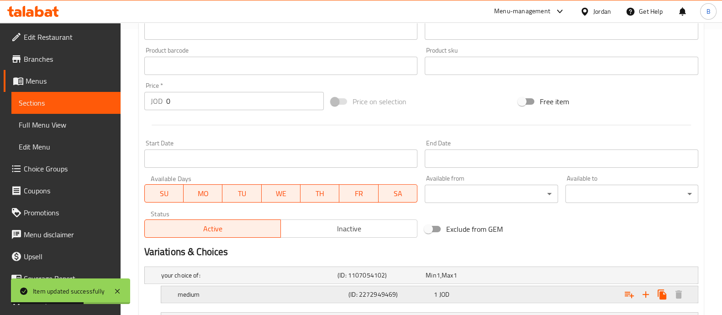
click at [499, 290] on div "1 JOD" at bounding box center [475, 294] width 82 height 9
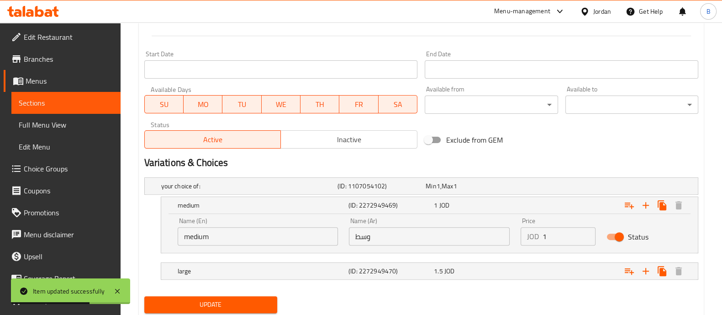
scroll to position [399, 0]
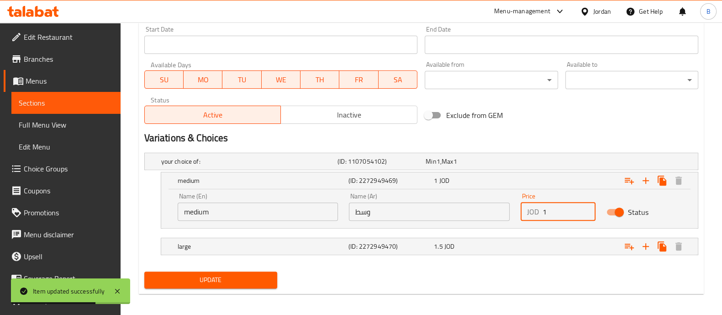
click at [569, 208] on input "1" at bounding box center [569, 211] width 53 height 18
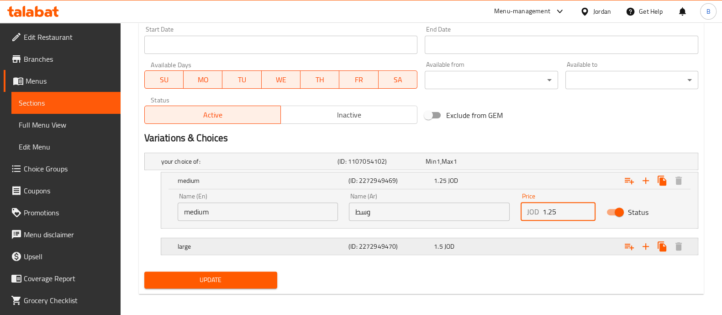
type input "1.25"
click at [538, 241] on div "Expand" at bounding box center [602, 246] width 171 height 20
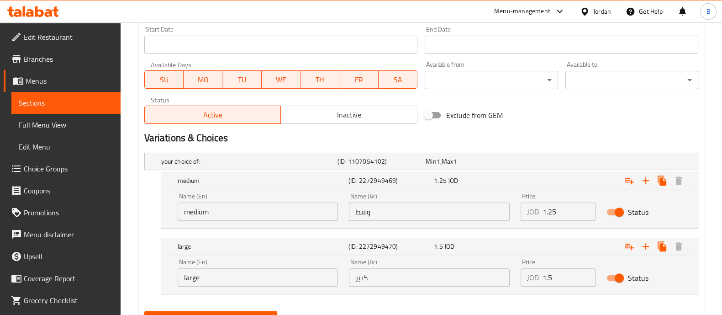
click at [557, 271] on input "1.5" at bounding box center [569, 277] width 53 height 18
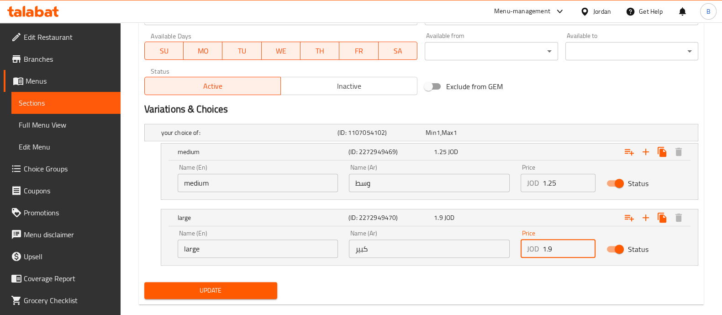
scroll to position [442, 0]
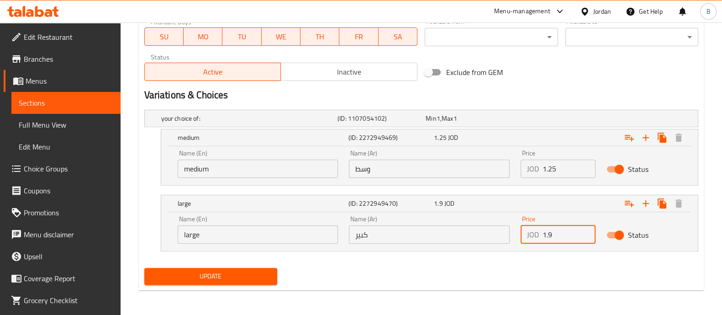
type input "1.9"
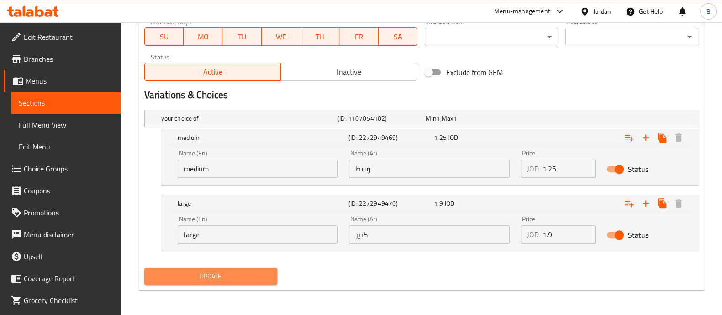
click at [206, 276] on span "Update" at bounding box center [211, 275] width 118 height 11
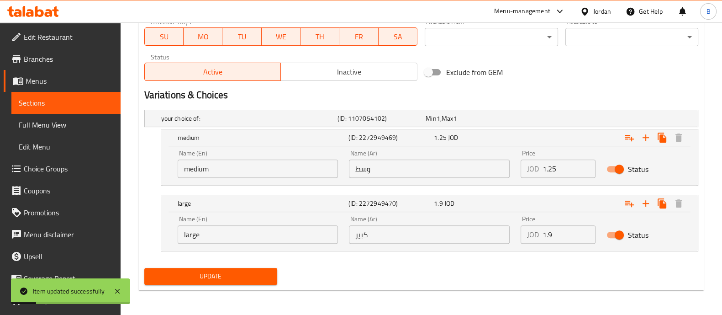
click at [247, 275] on span "Update" at bounding box center [211, 275] width 118 height 11
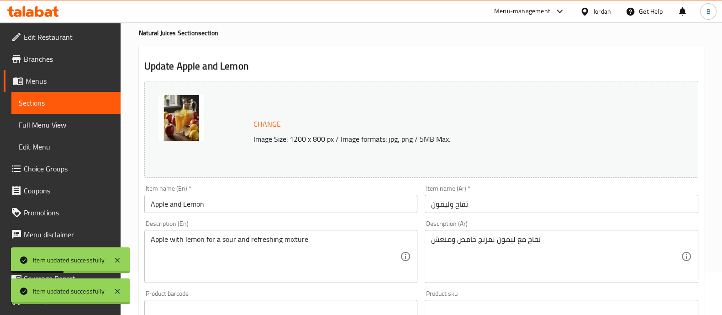
scroll to position [0, 0]
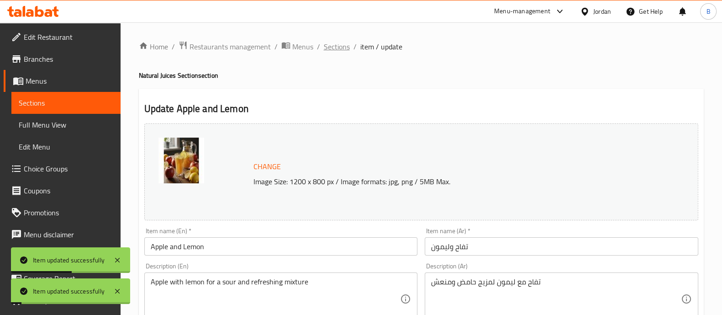
click at [337, 48] on span "Sections" at bounding box center [337, 46] width 26 height 11
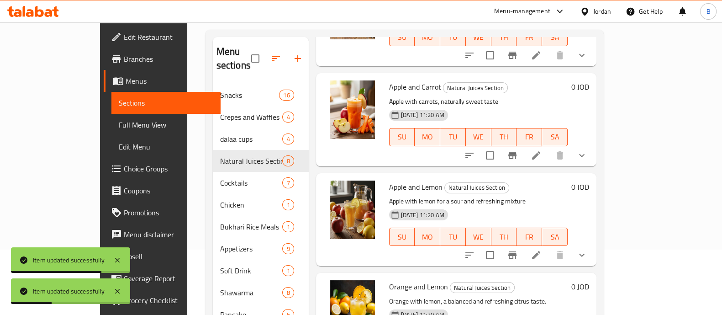
scroll to position [128, 0]
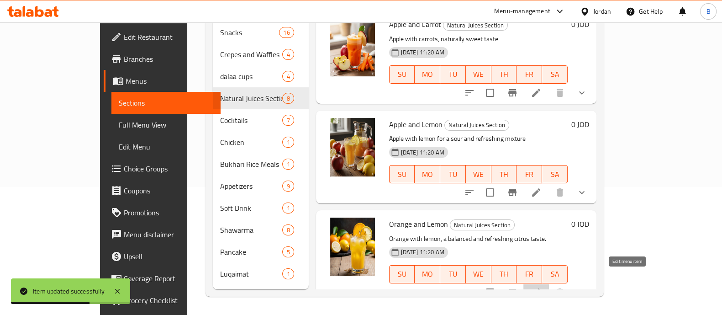
click at [542, 287] on icon at bounding box center [536, 292] width 11 height 11
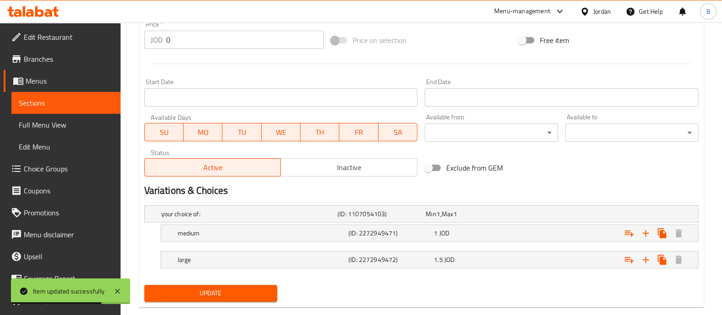
scroll to position [363, 0]
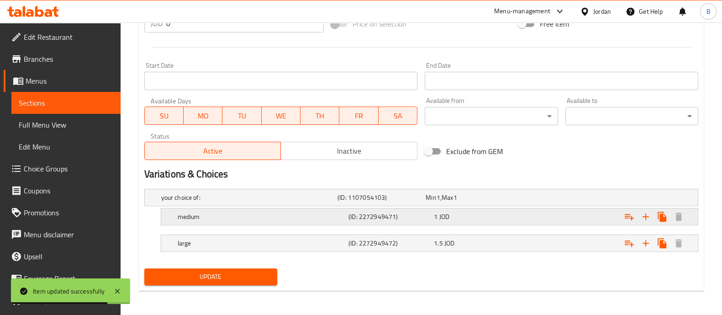
click at [524, 221] on div "Expand" at bounding box center [602, 216] width 171 height 20
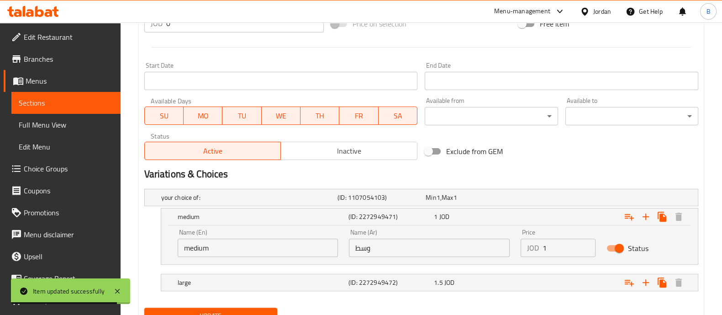
click at [557, 249] on input "1" at bounding box center [569, 247] width 53 height 18
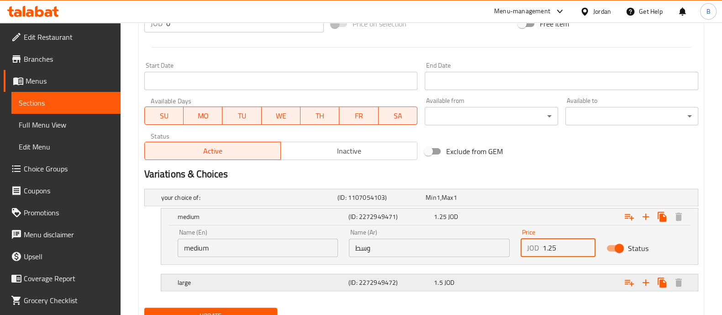
type input "1.25"
click at [546, 275] on div "Expand" at bounding box center [602, 282] width 171 height 20
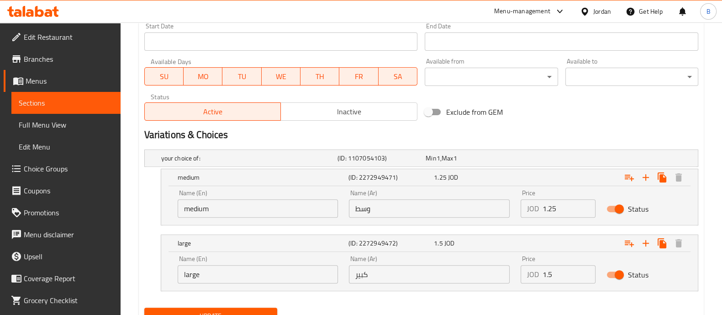
scroll to position [420, 0]
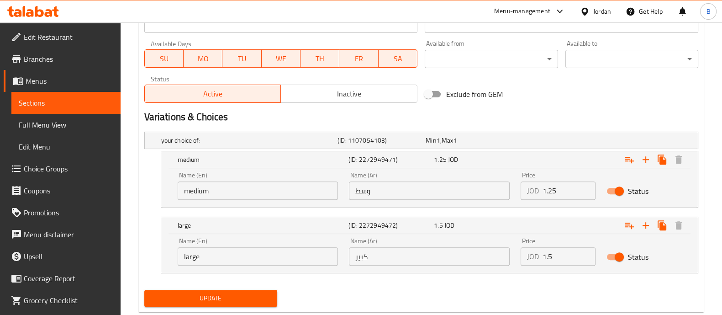
drag, startPoint x: 563, startPoint y: 258, endPoint x: 561, endPoint y: 253, distance: 4.8
click at [563, 257] on input "1.5" at bounding box center [569, 256] width 53 height 18
type input "1.9"
click at [254, 296] on span "Update" at bounding box center [211, 297] width 118 height 11
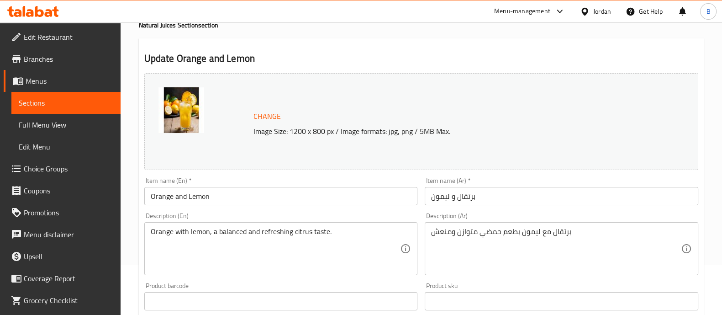
scroll to position [0, 0]
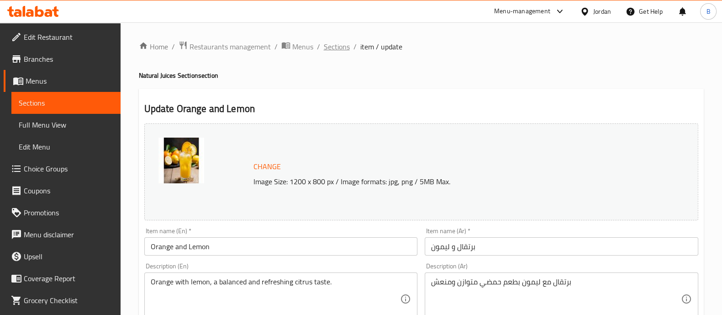
click at [334, 45] on span "Sections" at bounding box center [337, 46] width 26 height 11
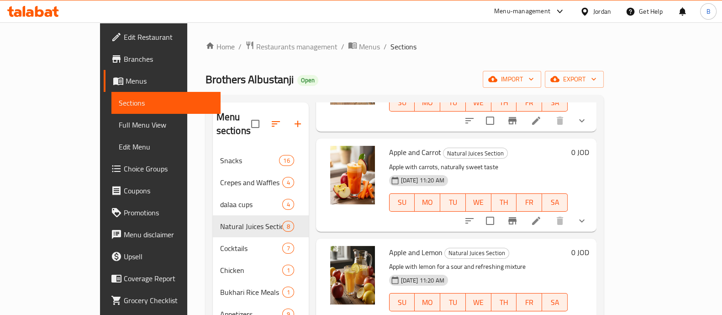
scroll to position [128, 0]
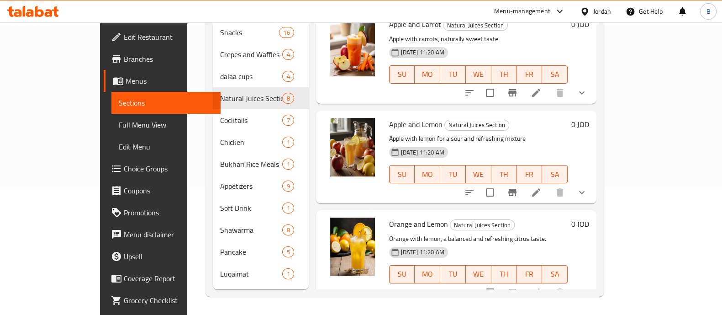
click at [549, 184] on li at bounding box center [536, 192] width 26 height 16
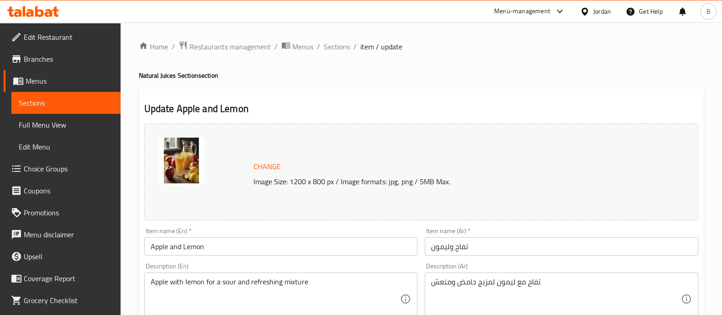
click at [323, 48] on ol "Home / Restaurants management / Menus / Sections / item / update" at bounding box center [421, 47] width 565 height 12
click at [338, 47] on span "Sections" at bounding box center [337, 46] width 26 height 11
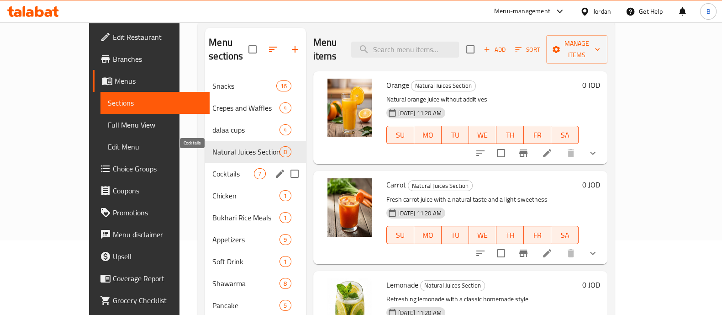
scroll to position [114, 0]
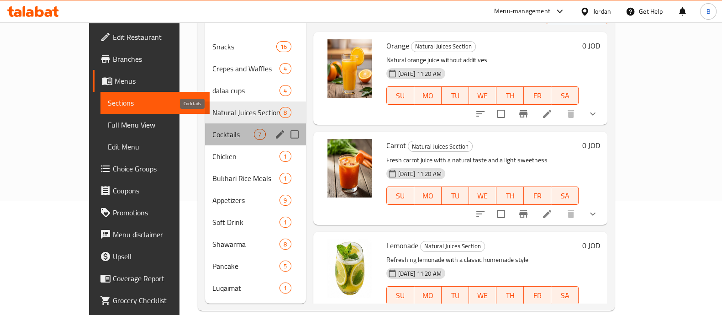
click at [212, 129] on span "Cocktails" at bounding box center [233, 134] width 42 height 11
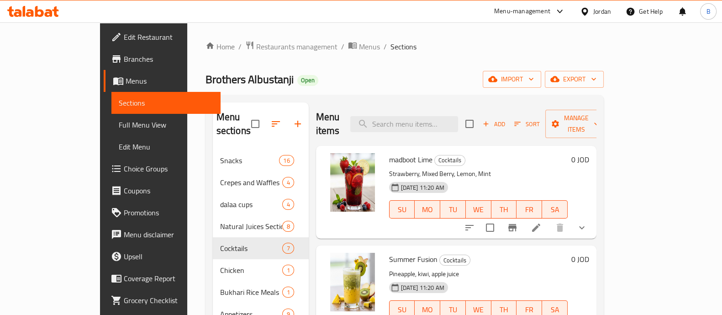
click at [549, 219] on li at bounding box center [536, 227] width 26 height 16
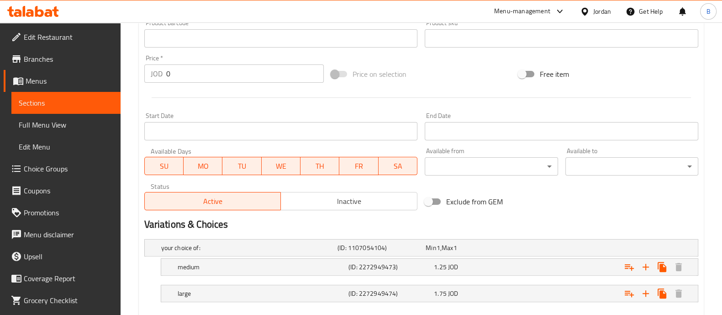
scroll to position [363, 0]
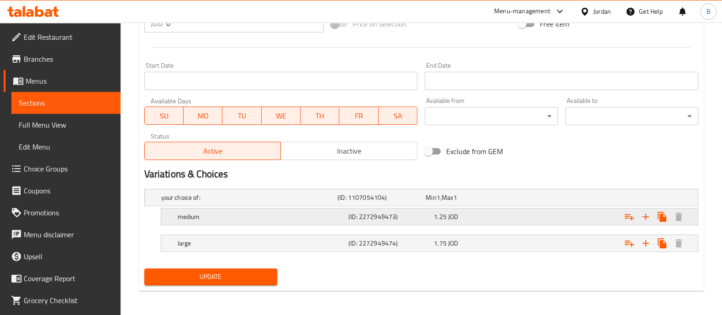
click at [523, 211] on div "Expand" at bounding box center [602, 216] width 171 height 20
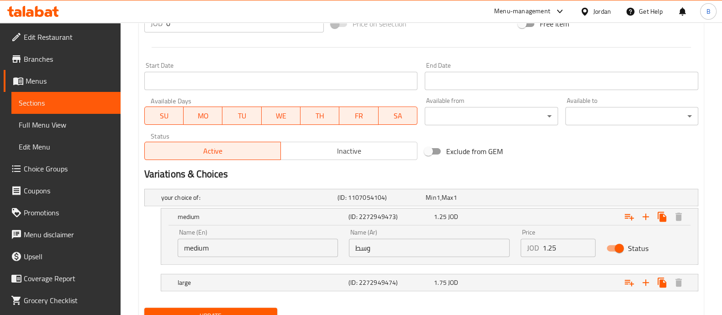
click at [562, 243] on input "1.25" at bounding box center [569, 247] width 53 height 18
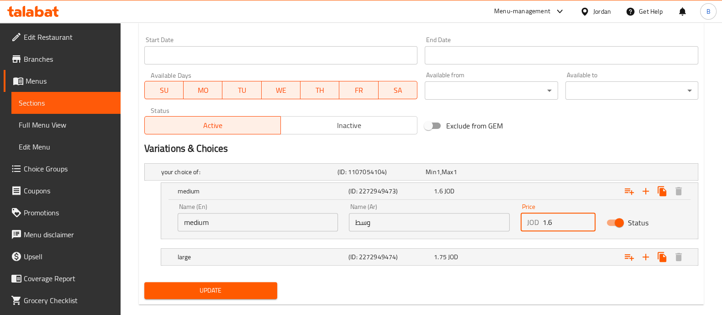
scroll to position [402, 0]
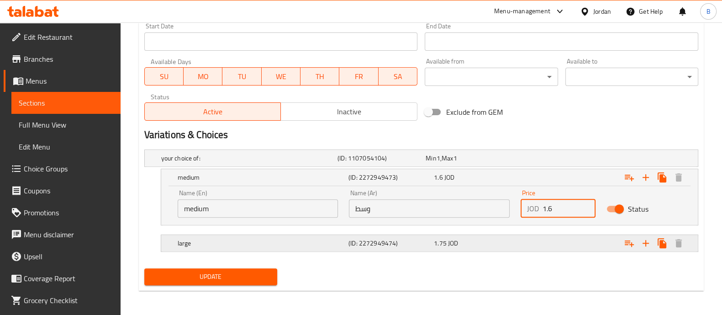
type input "1.6"
click at [569, 246] on div "Expand" at bounding box center [602, 243] width 171 height 20
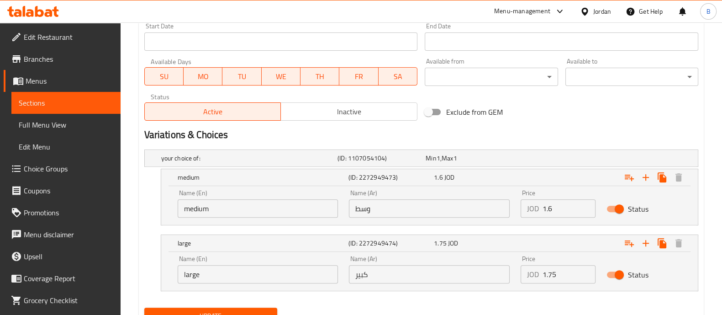
click at [567, 276] on input "1.75" at bounding box center [569, 274] width 53 height 18
type input "1"
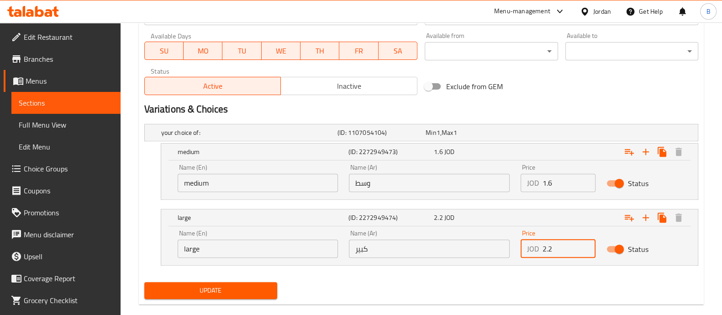
scroll to position [442, 0]
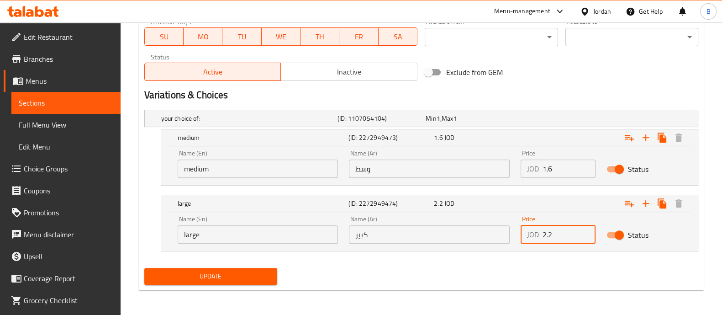
type input "2.2"
drag, startPoint x: 229, startPoint y: 280, endPoint x: 222, endPoint y: 284, distance: 8.4
click at [228, 280] on span "Update" at bounding box center [211, 275] width 118 height 11
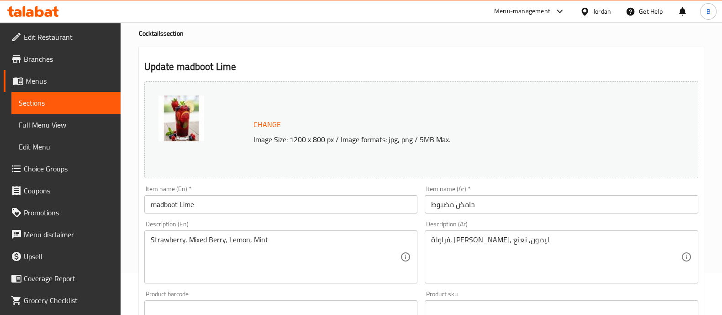
scroll to position [0, 0]
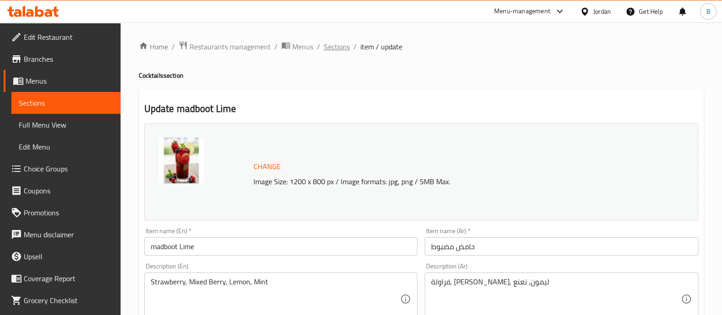
click at [340, 44] on span "Sections" at bounding box center [337, 46] width 26 height 11
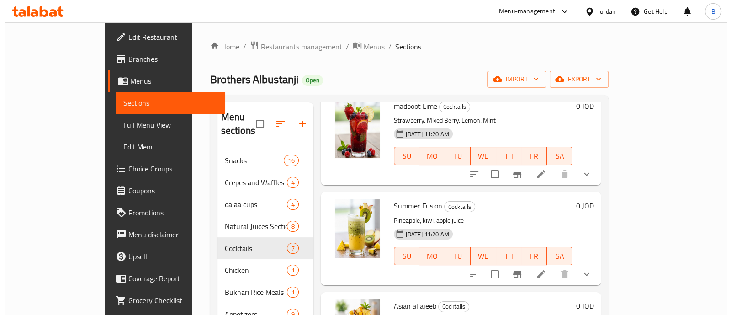
scroll to position [114, 0]
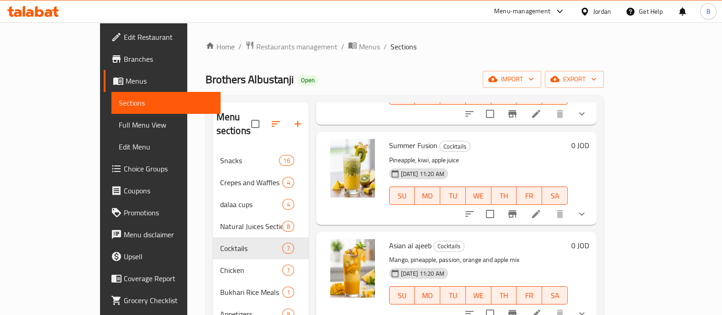
click at [542, 208] on icon at bounding box center [536, 213] width 11 height 11
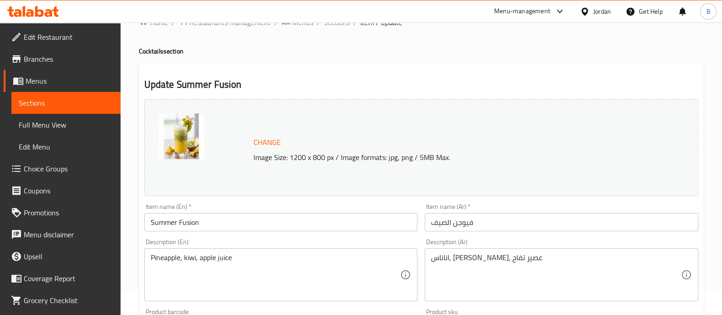
scroll to position [363, 0]
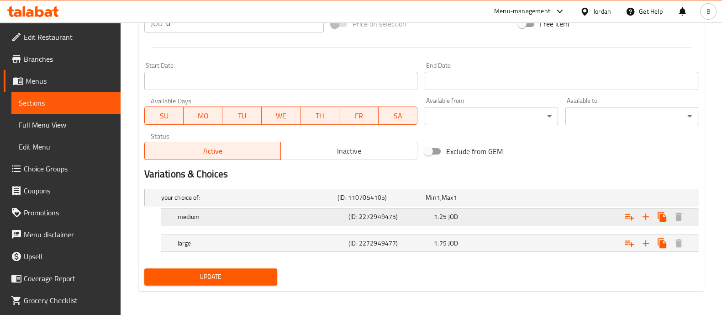
click at [558, 216] on div "Expand" at bounding box center [602, 216] width 171 height 20
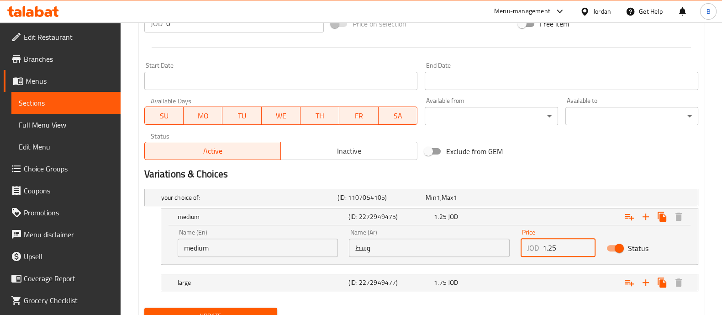
drag, startPoint x: 570, startPoint y: 238, endPoint x: 543, endPoint y: 245, distance: 27.9
click at [544, 245] on input "1.25" at bounding box center [569, 247] width 53 height 18
click at [542, 245] on div "JOD 1.25 Price" at bounding box center [558, 247] width 75 height 18
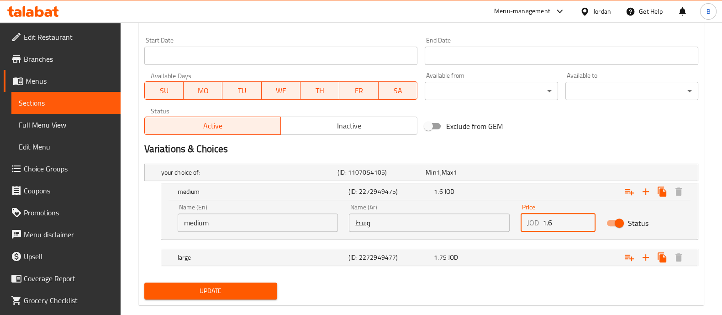
scroll to position [402, 0]
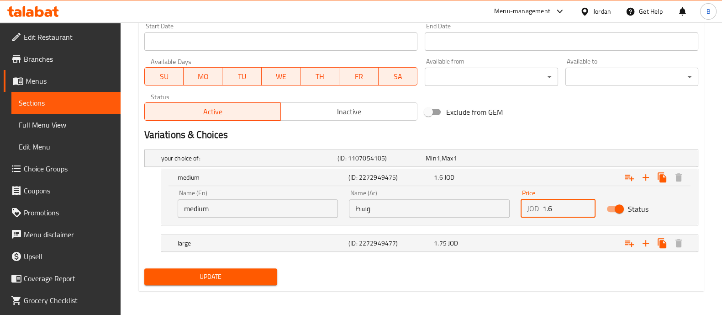
type input "1.6"
click at [558, 248] on div "Expand" at bounding box center [602, 243] width 171 height 20
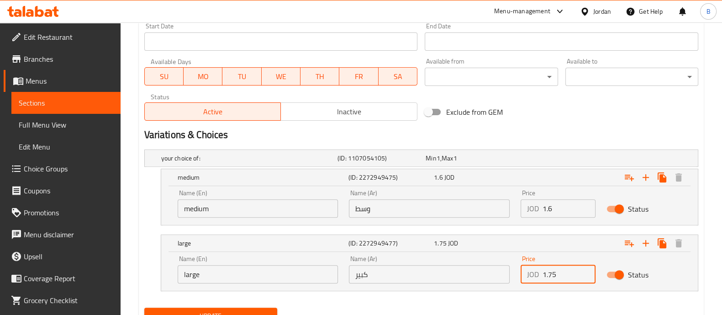
drag, startPoint x: 570, startPoint y: 277, endPoint x: 541, endPoint y: 281, distance: 28.6
click at [541, 281] on div "JOD 1.75 Price" at bounding box center [558, 274] width 75 height 18
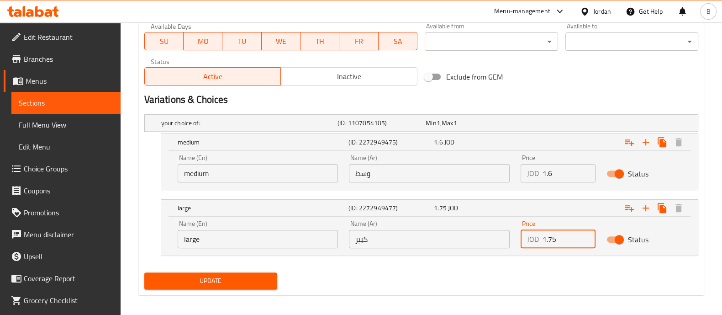
scroll to position [441, 0]
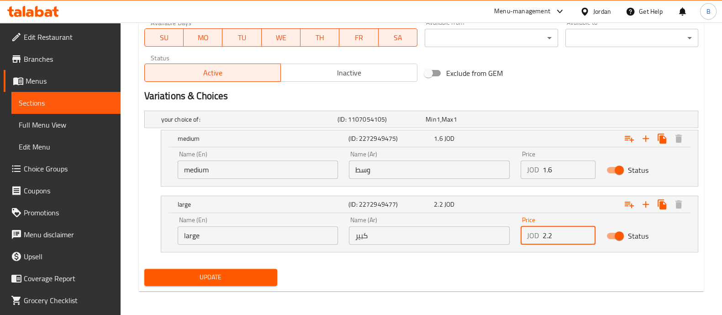
type input "2.2"
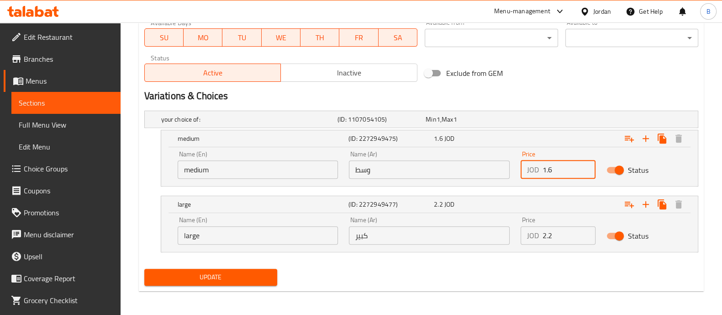
drag, startPoint x: 553, startPoint y: 172, endPoint x: 530, endPoint y: 174, distance: 23.5
click at [530, 174] on div "JOD 1.6 Price" at bounding box center [558, 169] width 75 height 18
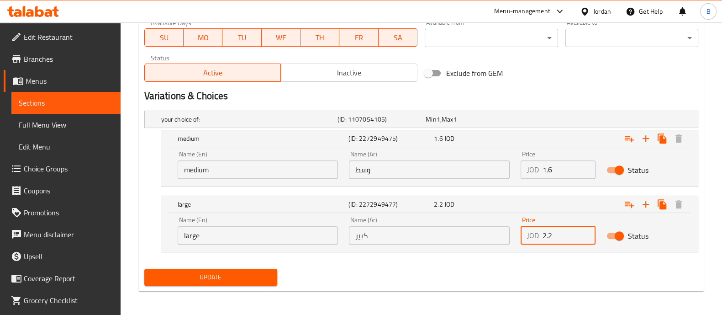
drag, startPoint x: 562, startPoint y: 234, endPoint x: 531, endPoint y: 233, distance: 30.6
click at [531, 233] on div "JOD 2.2 Price" at bounding box center [558, 235] width 75 height 18
click at [208, 273] on span "Update" at bounding box center [211, 276] width 118 height 11
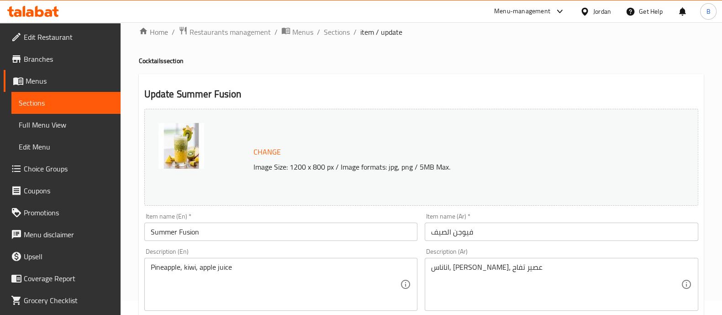
scroll to position [0, 0]
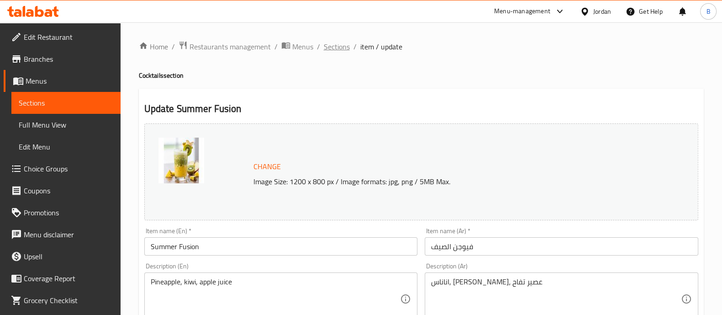
click at [338, 41] on span "Sections" at bounding box center [337, 46] width 26 height 11
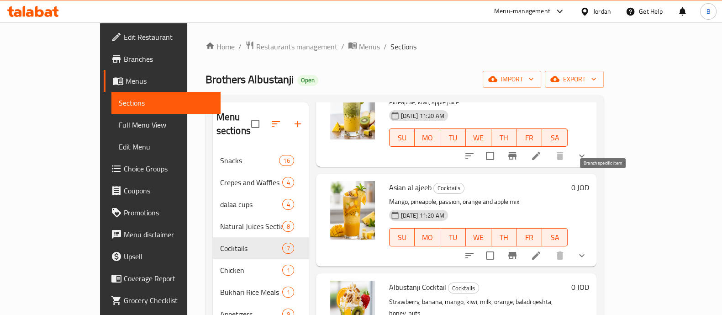
scroll to position [228, 0]
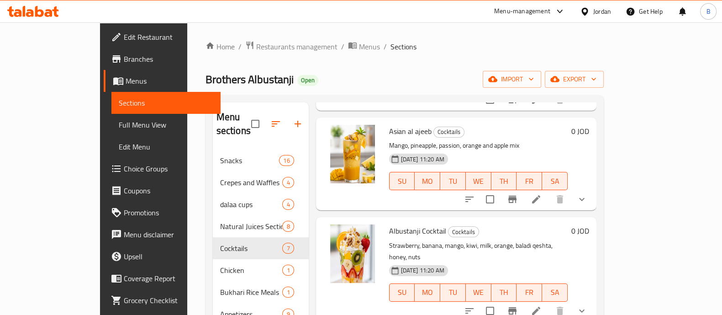
click at [540, 195] on icon at bounding box center [536, 199] width 8 height 8
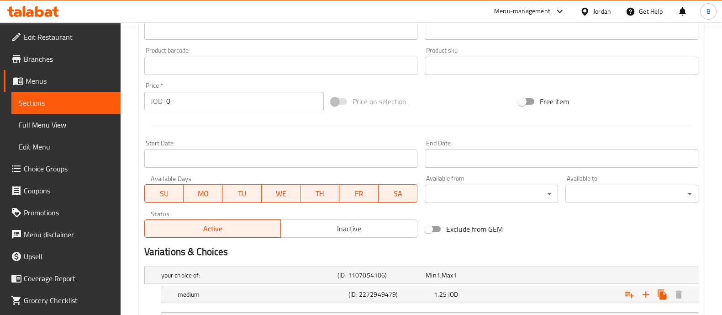
scroll to position [363, 0]
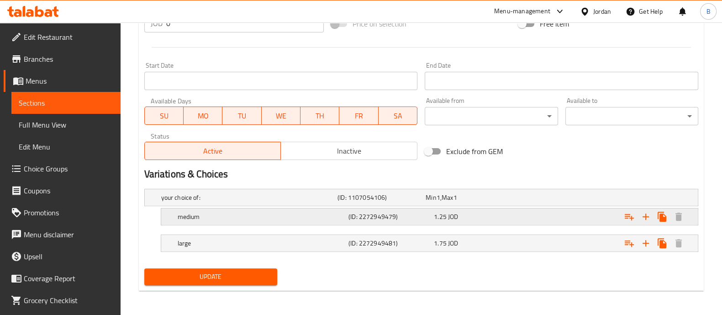
click at [509, 210] on div "1.25 JOD" at bounding box center [474, 216] width 85 height 13
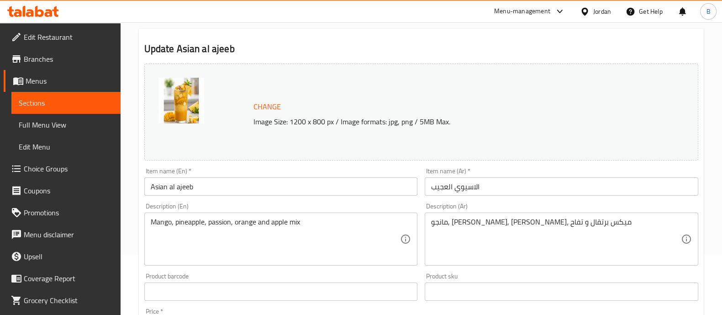
scroll to position [402, 0]
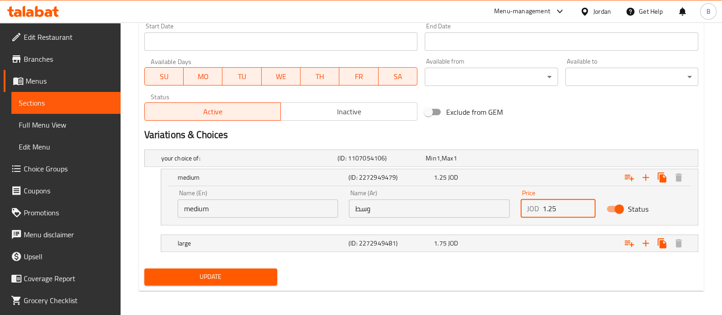
drag, startPoint x: 562, startPoint y: 207, endPoint x: 523, endPoint y: 204, distance: 39.4
click at [523, 204] on div "JOD 1.25 Price" at bounding box center [558, 208] width 75 height 18
paste input "6"
type input "1.6"
click at [541, 247] on div "Expand" at bounding box center [602, 243] width 171 height 20
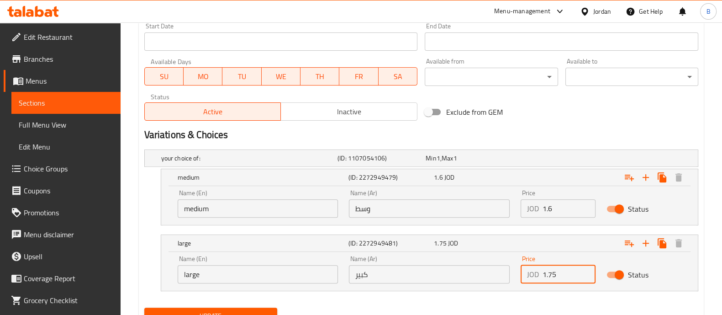
drag, startPoint x: 562, startPoint y: 272, endPoint x: 534, endPoint y: 274, distance: 27.5
click at [534, 274] on div "JOD 1.75 Price" at bounding box center [558, 274] width 75 height 18
paste input "2.2"
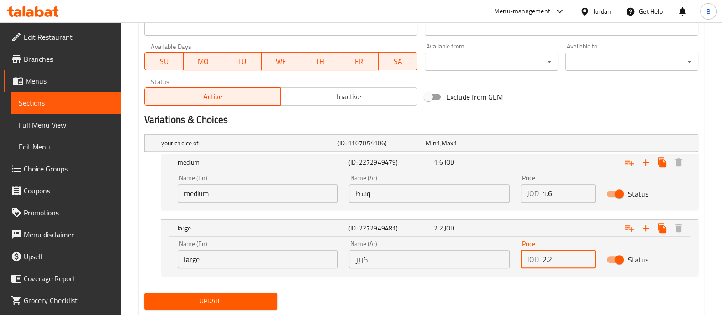
scroll to position [442, 0]
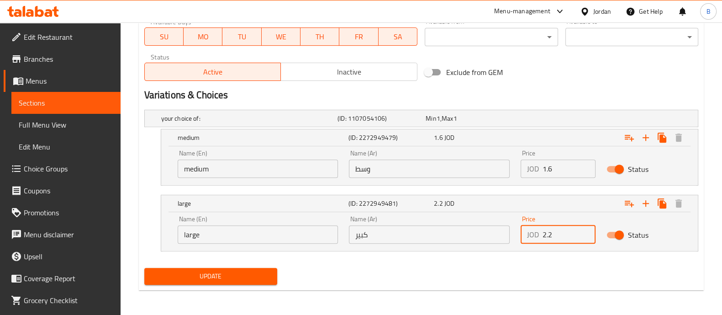
type input "2.2"
click at [246, 268] on button "Update" at bounding box center [210, 276] width 133 height 17
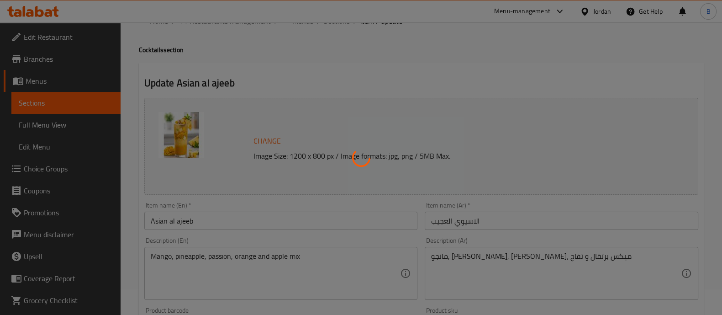
scroll to position [0, 0]
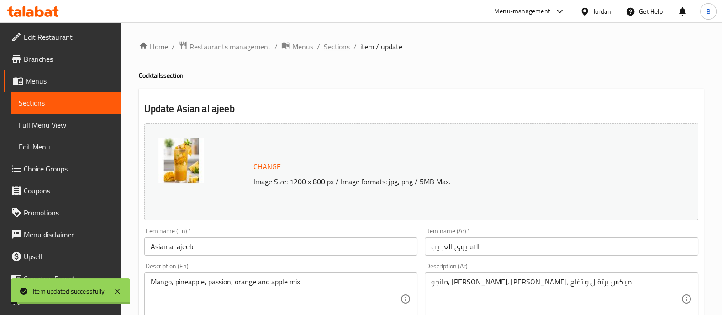
click at [330, 47] on span "Sections" at bounding box center [337, 46] width 26 height 11
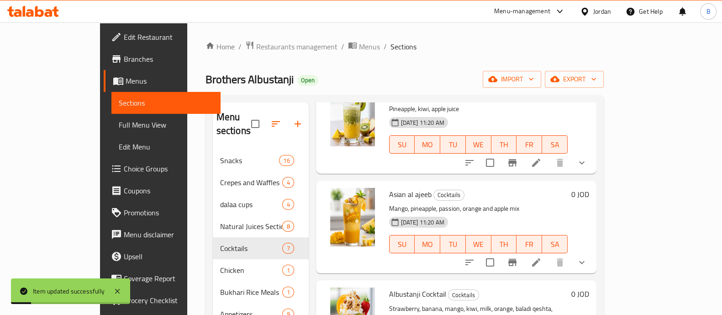
scroll to position [285, 0]
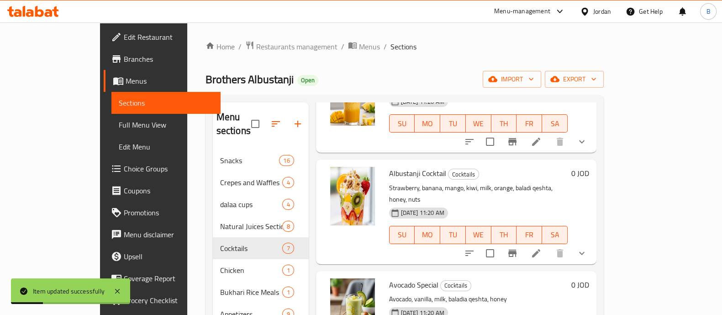
click at [549, 245] on li at bounding box center [536, 253] width 26 height 16
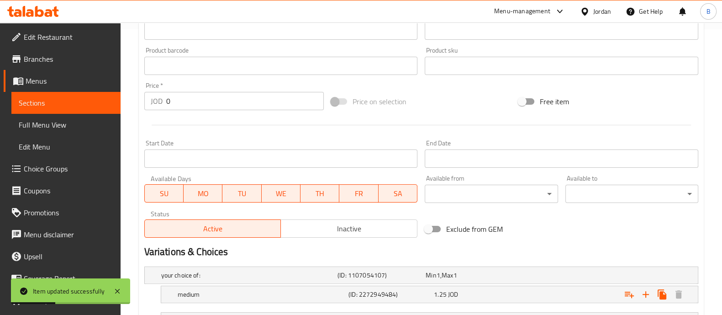
scroll to position [363, 0]
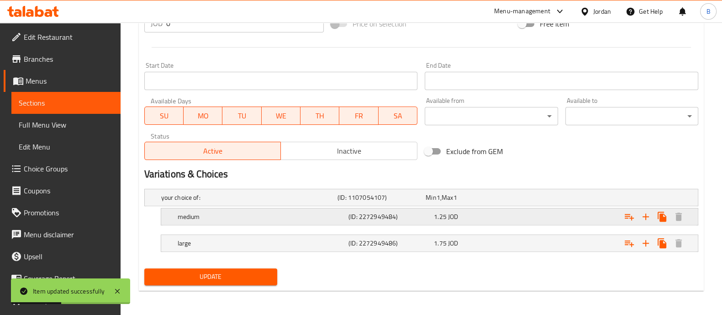
click at [565, 224] on div "Expand" at bounding box center [602, 216] width 171 height 20
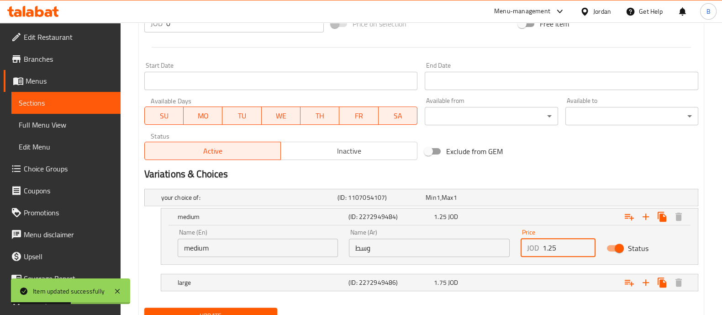
drag, startPoint x: 571, startPoint y: 249, endPoint x: 507, endPoint y: 248, distance: 64.4
click at [507, 248] on div "Name (En) medium Name (En) Name (Ar) وسط Name (Ar) Price JOD 1.25 Price Status" at bounding box center [429, 242] width 515 height 39
paste input "6"
type input "1.6"
click at [544, 275] on div "Expand" at bounding box center [602, 282] width 171 height 20
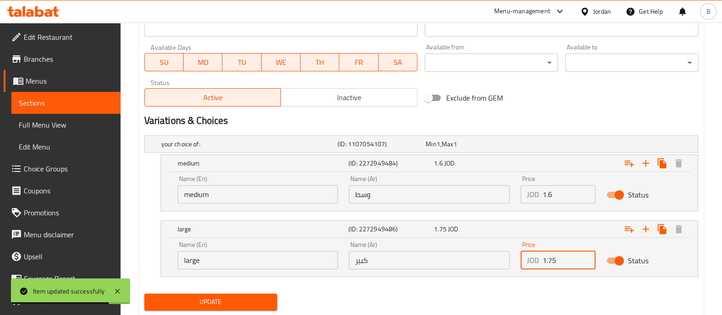
drag, startPoint x: 569, startPoint y: 307, endPoint x: 537, endPoint y: 310, distance: 32.1
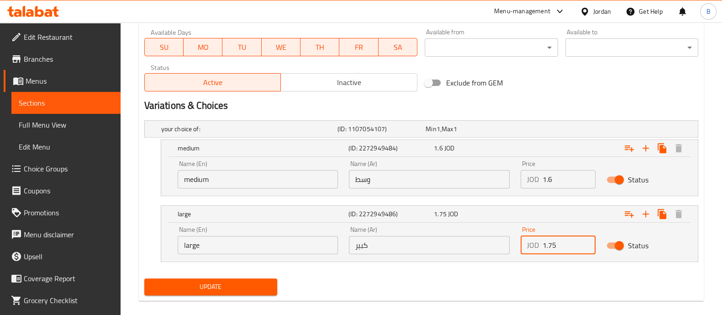
paste input "2.2"
type input "2.2"
click at [559, 95] on div "Variations & Choices" at bounding box center [421, 105] width 561 height 21
drag, startPoint x: 259, startPoint y: 274, endPoint x: 259, endPoint y: 281, distance: 7.8
click at [259, 274] on div "Update" at bounding box center [211, 286] width 140 height 24
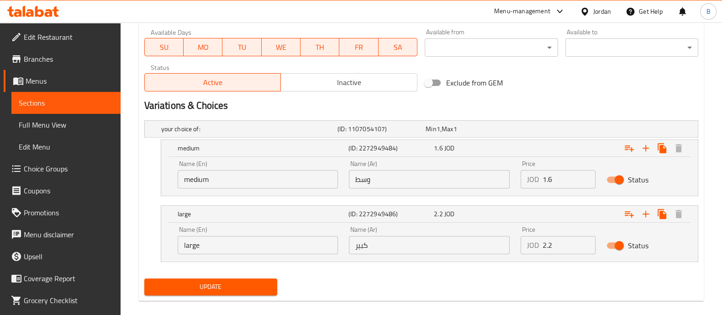
click at [260, 286] on span "Update" at bounding box center [211, 286] width 118 height 11
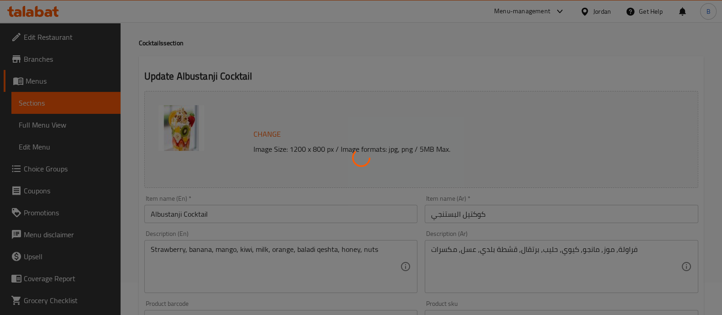
scroll to position [0, 0]
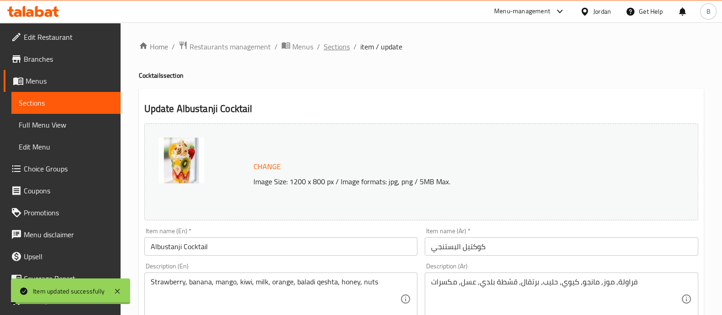
click at [333, 48] on span "Sections" at bounding box center [337, 46] width 26 height 11
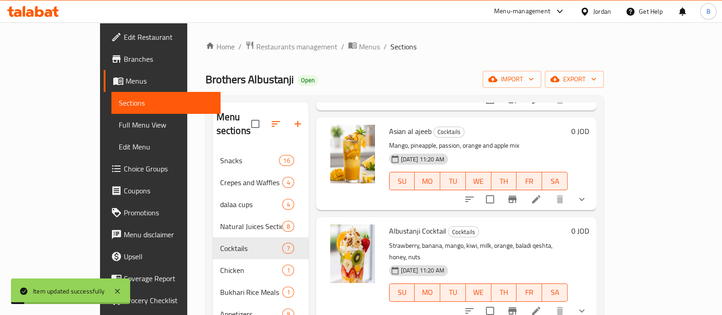
scroll to position [343, 0]
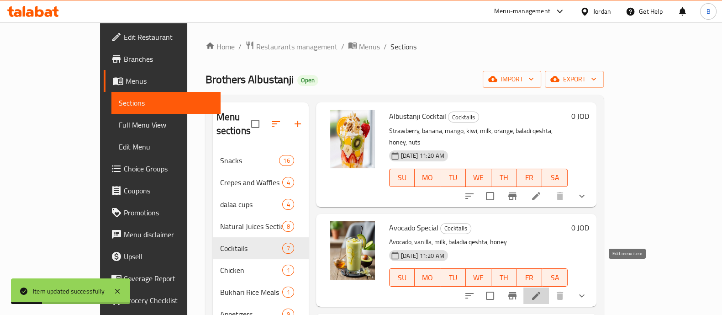
click at [542, 290] on icon at bounding box center [536, 295] width 11 height 11
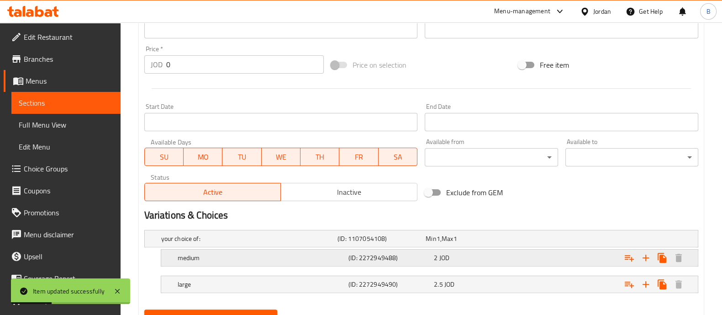
scroll to position [363, 0]
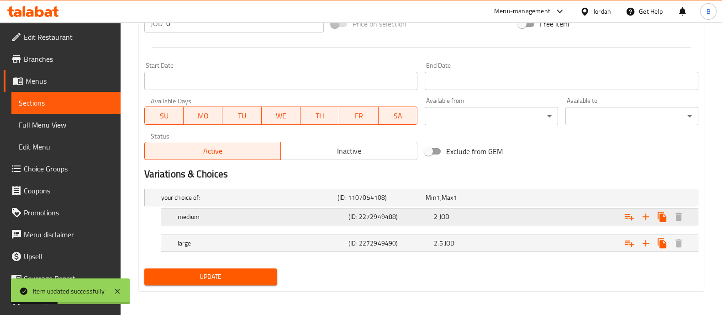
click at [523, 214] on div "Expand" at bounding box center [602, 216] width 171 height 20
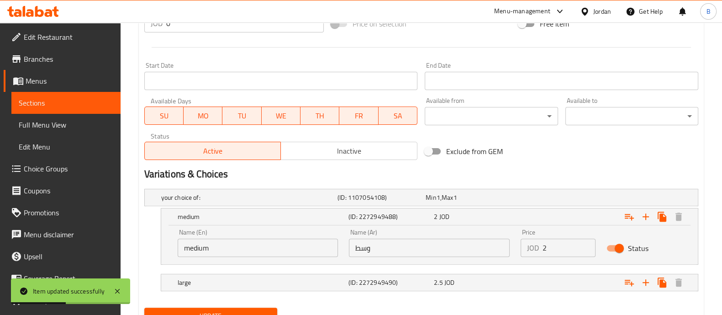
click at [578, 246] on input "2" at bounding box center [569, 247] width 53 height 18
type input "2.5"
click at [554, 283] on div "Expand" at bounding box center [602, 282] width 171 height 20
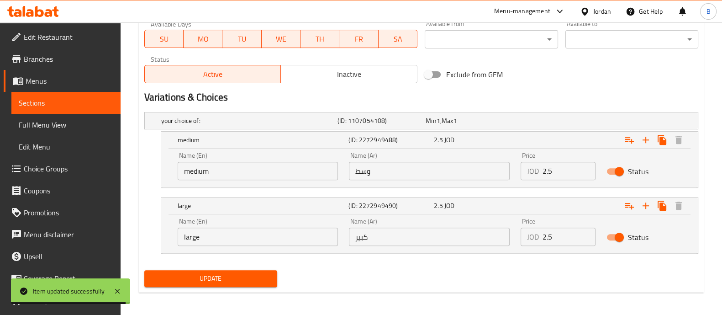
scroll to position [442, 0]
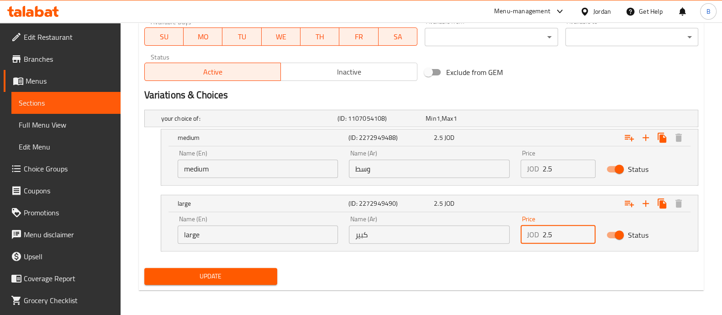
drag, startPoint x: 553, startPoint y: 234, endPoint x: 530, endPoint y: 234, distance: 23.3
click at [530, 234] on div "JOD 2.5 Price" at bounding box center [558, 234] width 75 height 18
type input "3.15"
click at [238, 280] on span "Update" at bounding box center [211, 275] width 118 height 11
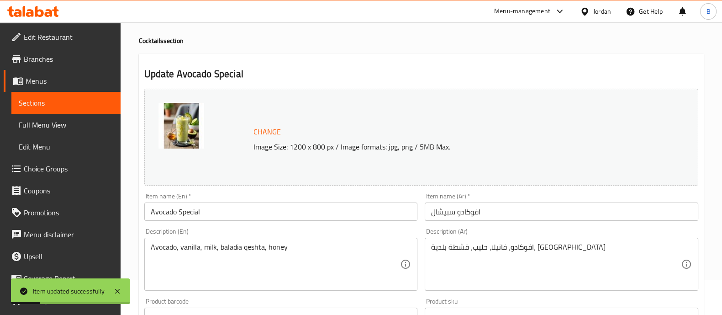
scroll to position [0, 0]
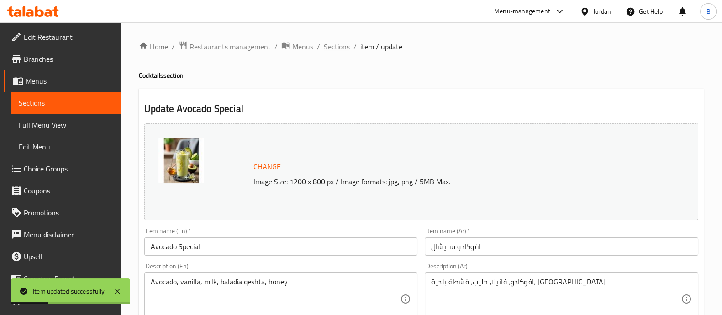
click at [329, 44] on span "Sections" at bounding box center [337, 46] width 26 height 11
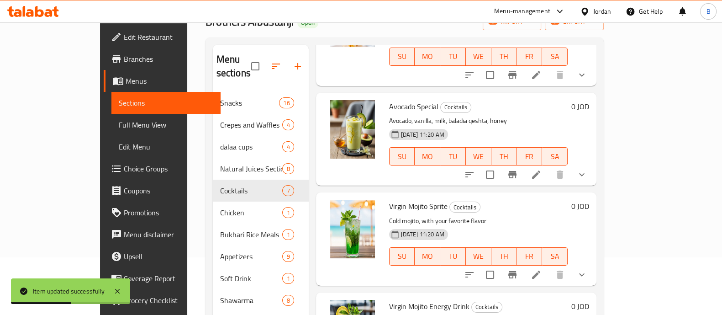
scroll to position [114, 0]
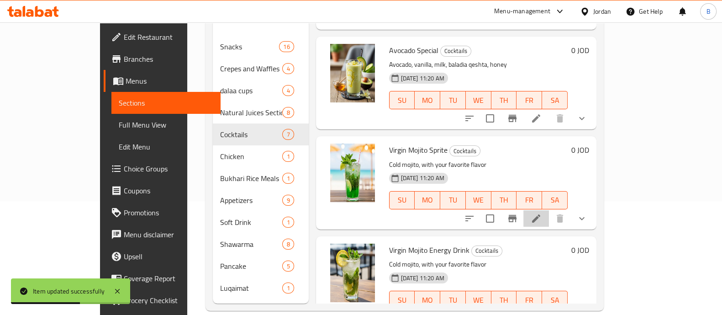
click at [549, 210] on li at bounding box center [536, 218] width 26 height 16
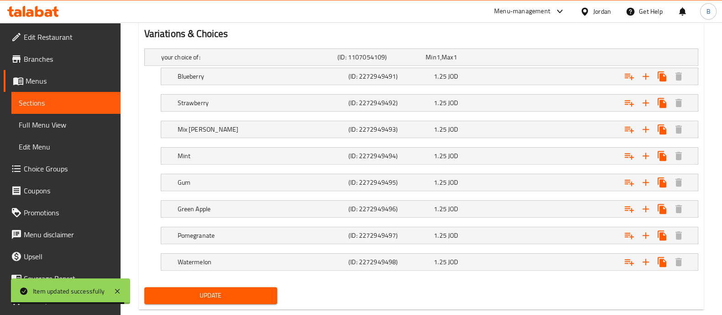
scroll to position [521, 0]
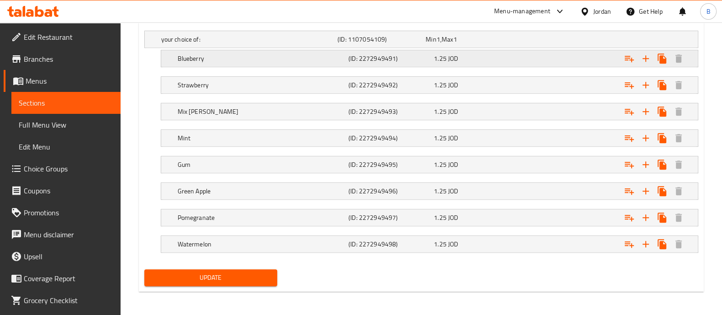
click at [487, 54] on div "1.25 JOD" at bounding box center [475, 58] width 82 height 9
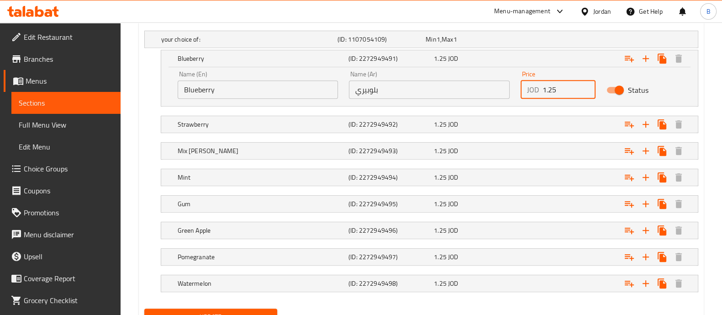
drag, startPoint x: 563, startPoint y: 87, endPoint x: 533, endPoint y: 90, distance: 30.4
click at [533, 90] on div "JOD 1.25 Price" at bounding box center [558, 89] width 75 height 18
drag, startPoint x: 546, startPoint y: 88, endPoint x: 520, endPoint y: 90, distance: 26.1
click at [520, 90] on div "Price JOD 1.6 Price" at bounding box center [558, 84] width 86 height 39
type input "1.6"
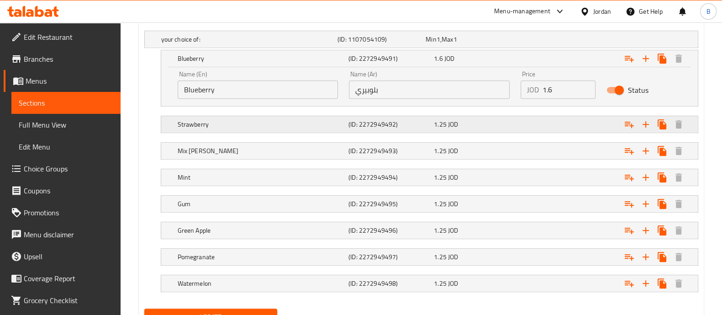
click at [548, 126] on div "Expand" at bounding box center [602, 124] width 171 height 20
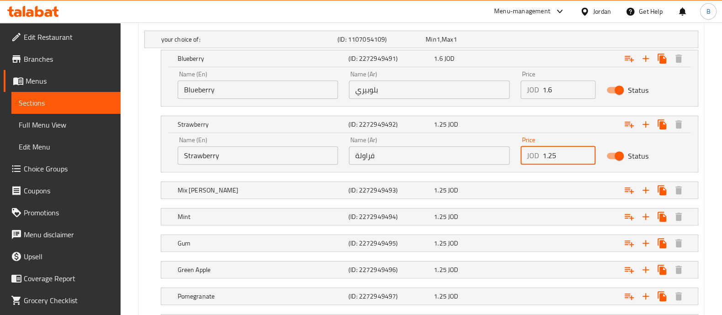
drag, startPoint x: 560, startPoint y: 154, endPoint x: 532, endPoint y: 157, distance: 27.6
click at [532, 157] on div "JOD 1.25 Price" at bounding box center [558, 155] width 75 height 18
paste input "6"
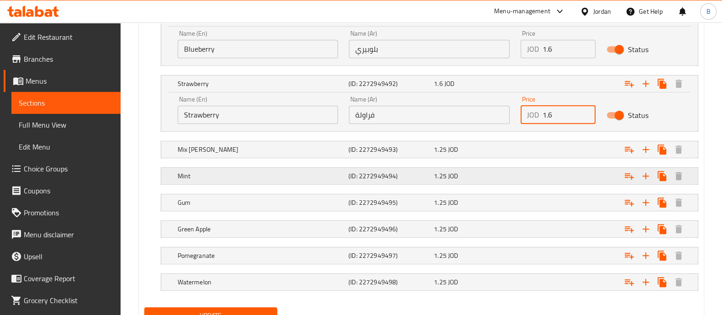
scroll to position [578, 0]
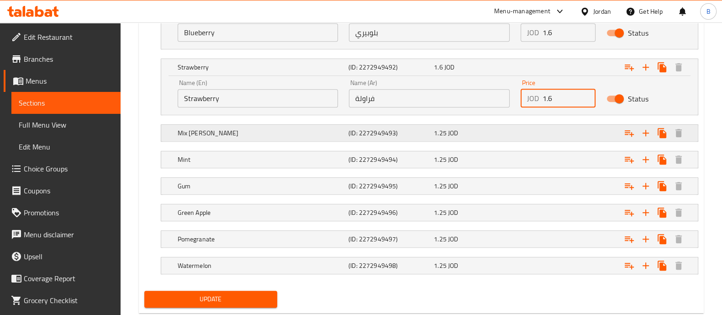
type input "1.6"
click at [523, 127] on div "Expand" at bounding box center [602, 133] width 171 height 20
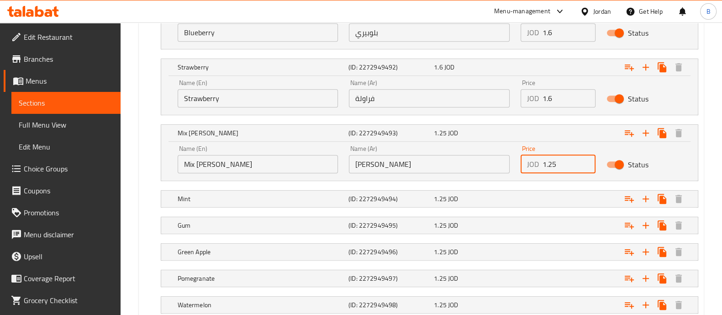
drag, startPoint x: 533, startPoint y: 162, endPoint x: 514, endPoint y: 162, distance: 18.3
click at [514, 162] on div "Name (En) Mix Berry Name (En) Name (Ar) ميكس بيري Name (Ar) Price JOD 1.25 Pric…" at bounding box center [429, 159] width 515 height 39
paste input "6"
type input "1.6"
click at [554, 190] on div "Expand" at bounding box center [602, 199] width 171 height 20
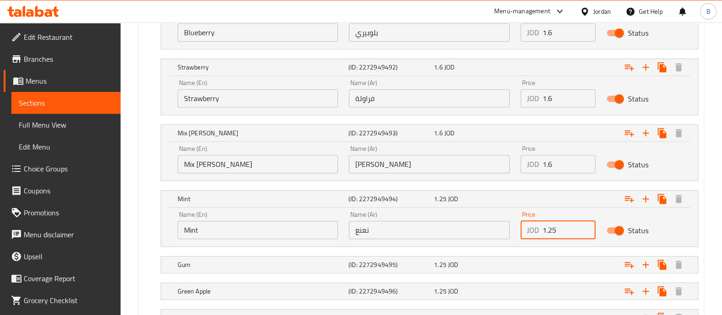
drag, startPoint x: 557, startPoint y: 221, endPoint x: 523, endPoint y: 240, distance: 38.9
click at [517, 237] on div "Price JOD 1.25 Price" at bounding box center [558, 225] width 86 height 39
paste input "6"
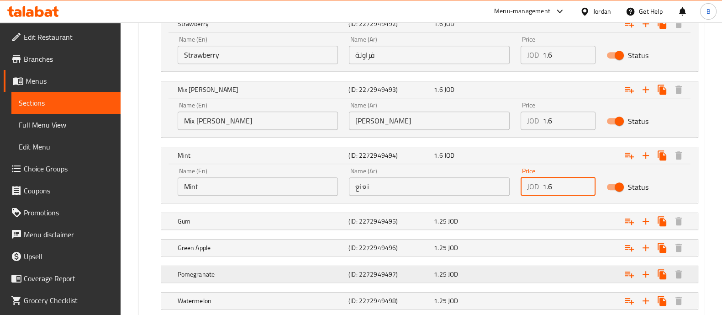
scroll to position [678, 0]
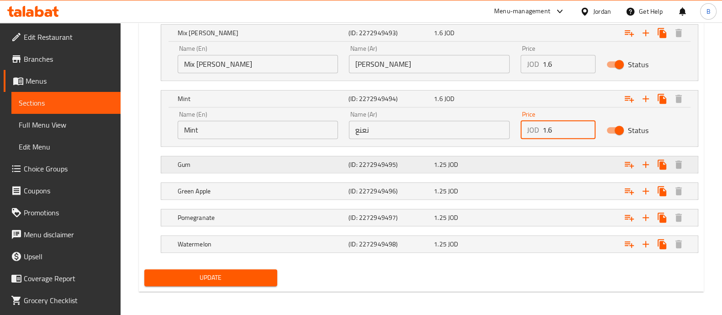
type input "1.6"
click at [524, 165] on div "Expand" at bounding box center [602, 164] width 171 height 20
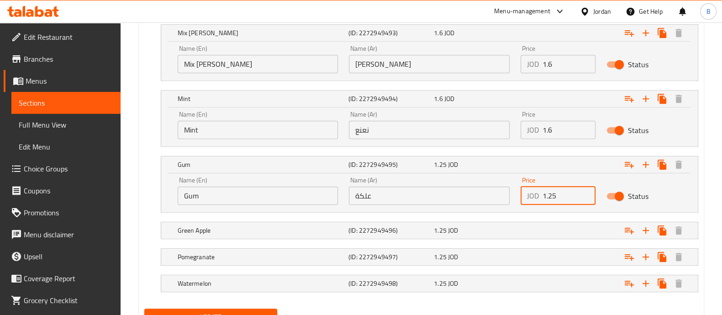
drag, startPoint x: 560, startPoint y: 190, endPoint x: 531, endPoint y: 195, distance: 29.7
click at [531, 195] on div "JOD 1.25 Price" at bounding box center [558, 195] width 75 height 18
paste input "6"
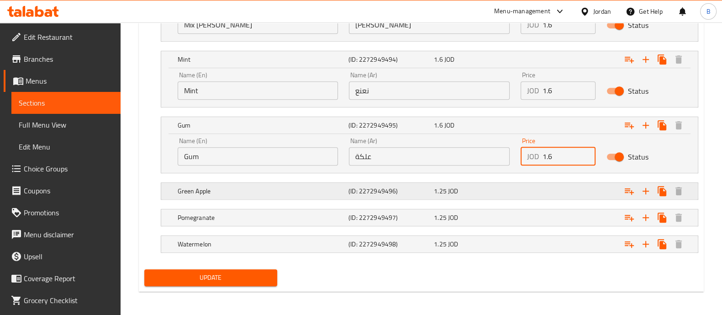
type input "1.6"
click at [502, 181] on div "Green Apple (ID: 2272949496) 1.25 JOD" at bounding box center [432, 191] width 513 height 20
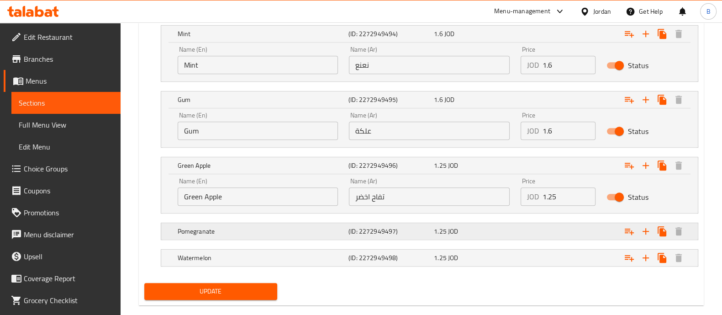
scroll to position [757, 0]
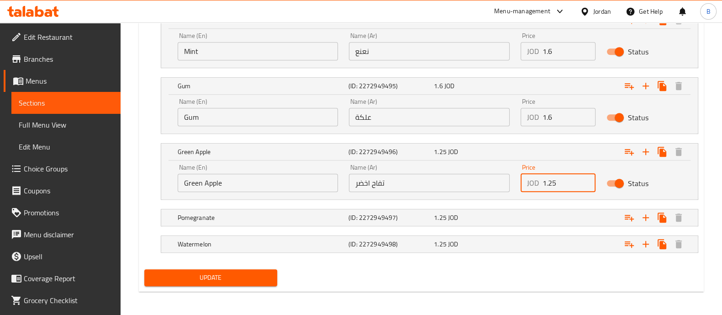
drag, startPoint x: 564, startPoint y: 179, endPoint x: 531, endPoint y: 181, distance: 33.0
click at [531, 181] on div "JOD 1.25 Price" at bounding box center [558, 183] width 75 height 18
paste input "number"
click at [563, 183] on input "1.25" at bounding box center [569, 183] width 53 height 18
type input "1.6"
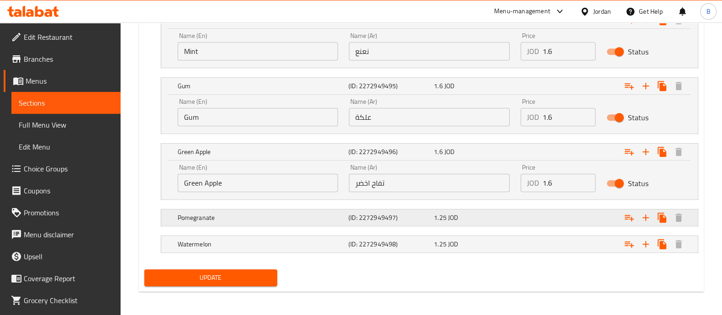
click at [516, 225] on div "Pomegranate (ID: 2272949497) 1.25 JOD" at bounding box center [432, 217] width 513 height 20
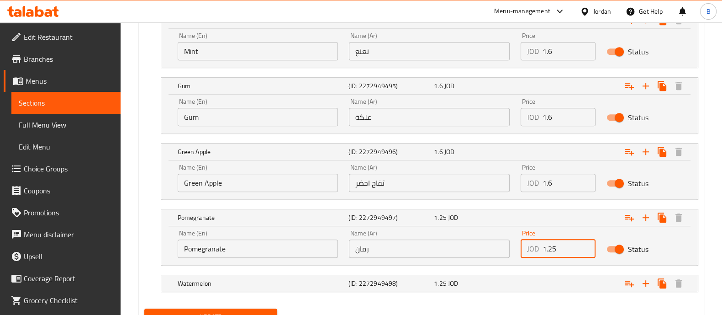
drag, startPoint x: 558, startPoint y: 245, endPoint x: 536, endPoint y: 250, distance: 22.6
click at [535, 250] on div "JOD 1.25 Price" at bounding box center [558, 248] width 75 height 18
click at [566, 281] on div "Expand" at bounding box center [602, 283] width 171 height 20
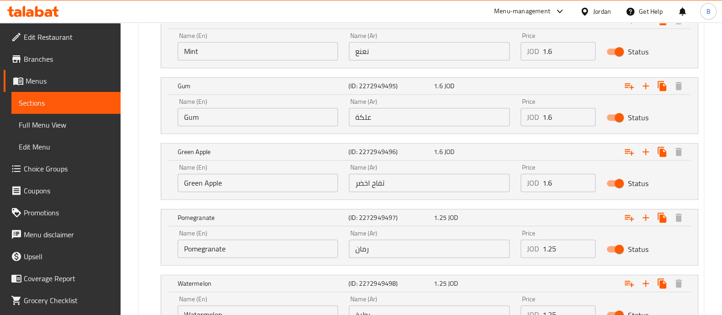
click at [560, 248] on input "1.25" at bounding box center [569, 248] width 53 height 18
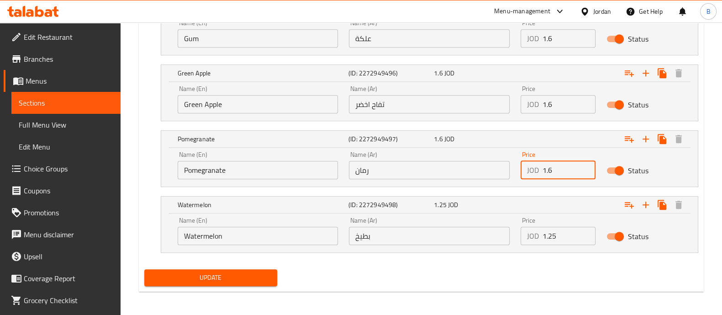
type input "1.6"
click at [564, 234] on input "1.25" at bounding box center [569, 236] width 53 height 18
type input "1.6"
click at [229, 278] on span "Update" at bounding box center [211, 277] width 118 height 11
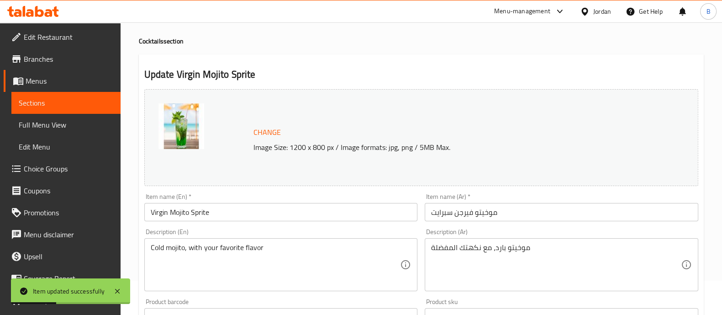
scroll to position [0, 0]
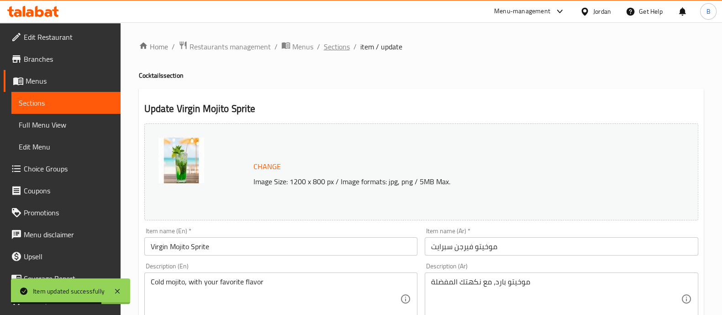
click at [336, 50] on span "Sections" at bounding box center [337, 46] width 26 height 11
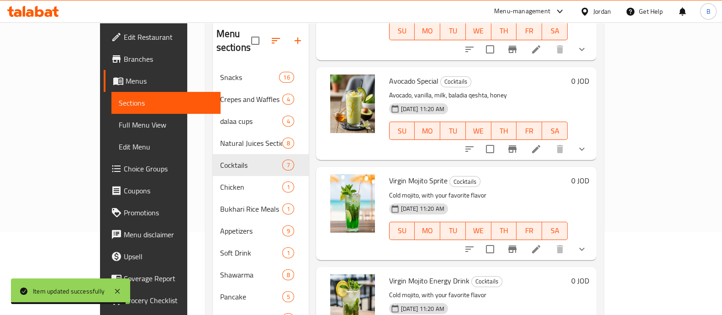
scroll to position [128, 0]
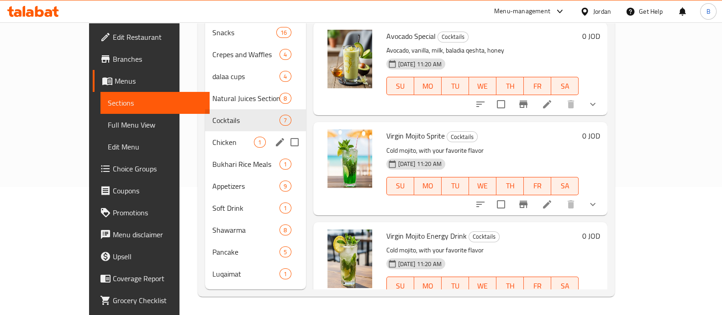
click at [205, 131] on div "Chicken 1" at bounding box center [255, 142] width 100 height 22
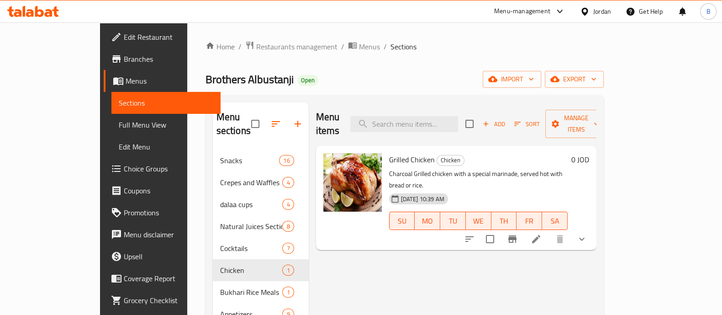
click at [549, 231] on li at bounding box center [536, 239] width 26 height 16
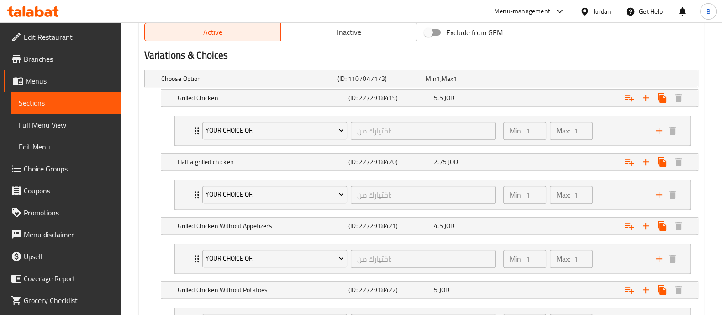
scroll to position [451, 0]
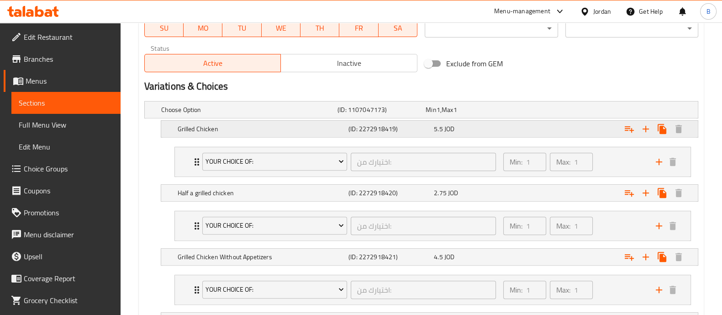
click at [537, 127] on div "Expand" at bounding box center [602, 129] width 171 height 20
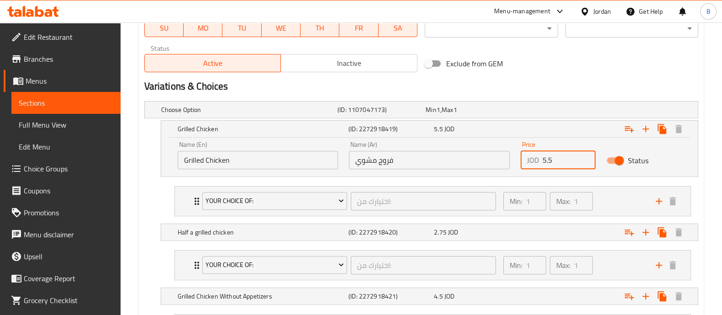
click at [560, 156] on input "5.5" at bounding box center [569, 160] width 53 height 18
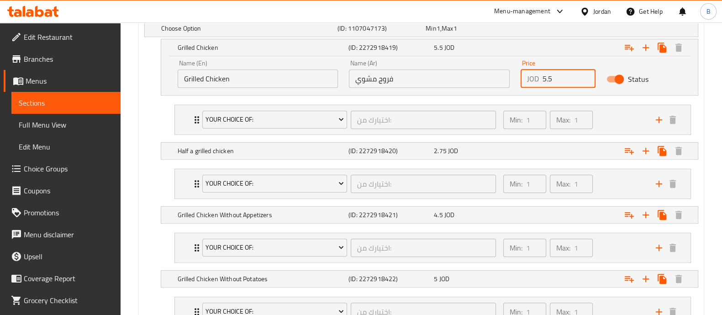
scroll to position [491, 0]
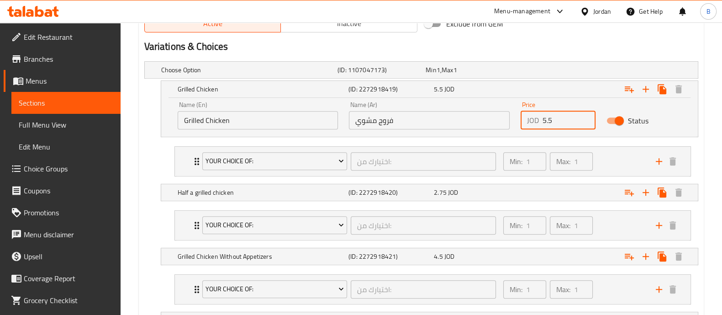
type input "5"
type input "6.9"
click at [579, 197] on div "Expand" at bounding box center [602, 192] width 171 height 20
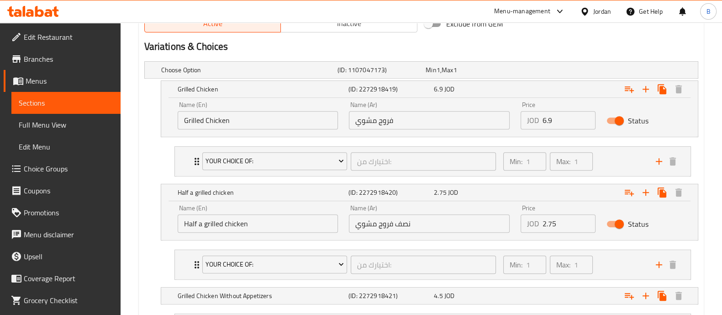
click at [555, 222] on input "2.75" at bounding box center [569, 223] width 53 height 18
type input "2"
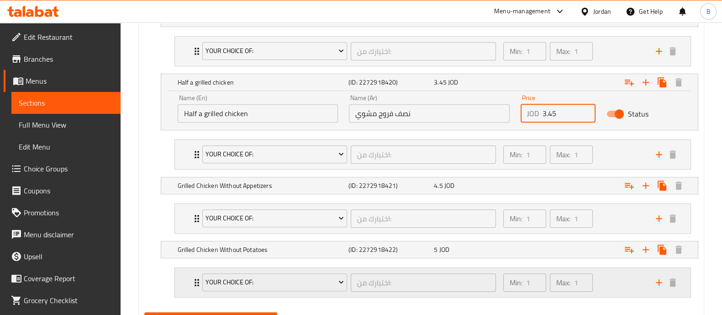
scroll to position [644, 0]
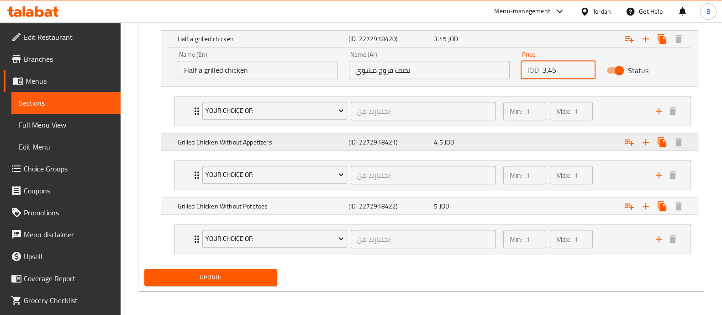
type input "3.45"
click at [556, 141] on div "Expand" at bounding box center [602, 142] width 171 height 20
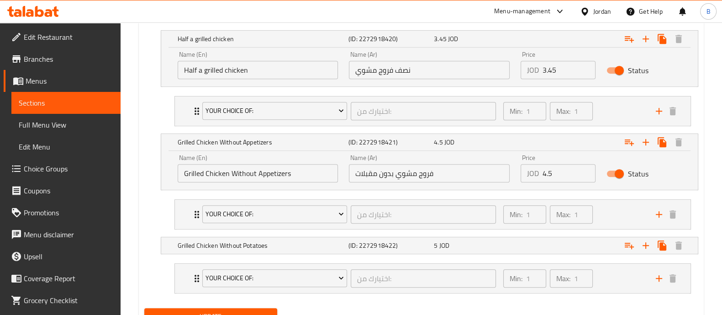
drag, startPoint x: 565, startPoint y: 182, endPoint x: 564, endPoint y: 177, distance: 5.5
click at [565, 179] on div "Price JOD 4.5 Price" at bounding box center [558, 168] width 86 height 39
drag, startPoint x: 564, startPoint y: 177, endPoint x: 534, endPoint y: 172, distance: 30.5
click at [534, 172] on div "JOD 4.5 Price" at bounding box center [558, 173] width 75 height 18
type input "5.65"
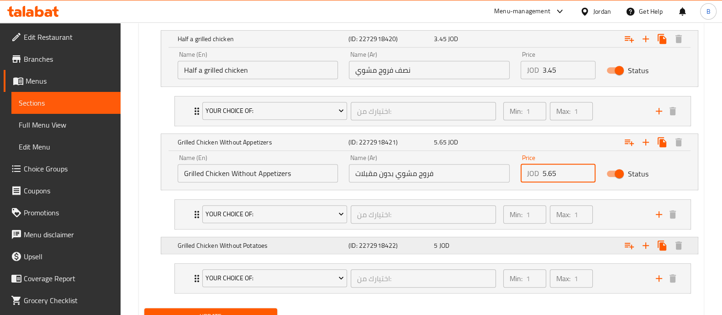
click at [588, 247] on div "Expand" at bounding box center [602, 245] width 171 height 20
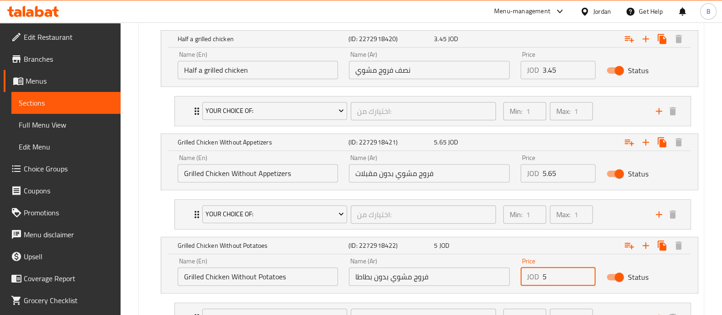
click at [558, 280] on input "5" at bounding box center [569, 276] width 53 height 18
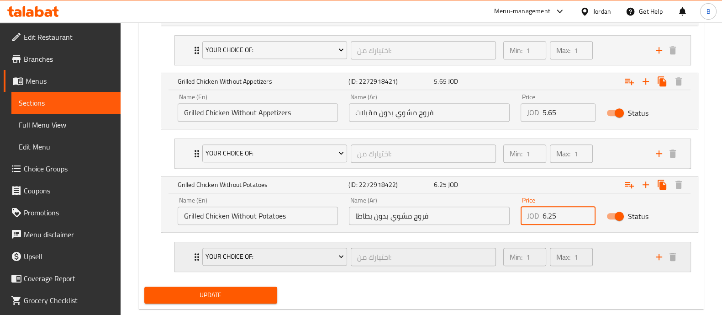
scroll to position [722, 0]
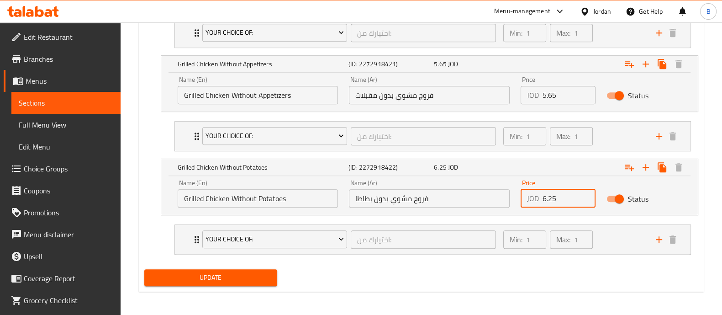
type input "6.25"
click at [217, 282] on button "Update" at bounding box center [210, 277] width 133 height 17
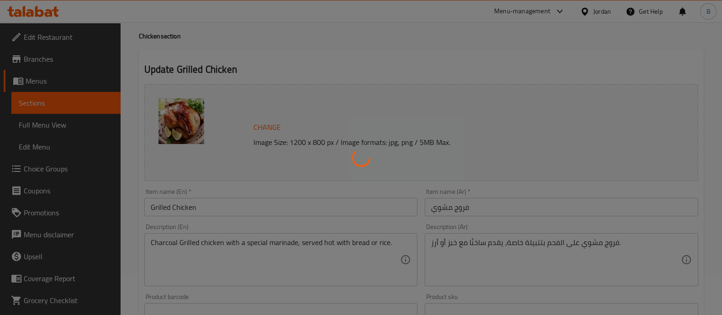
scroll to position [0, 0]
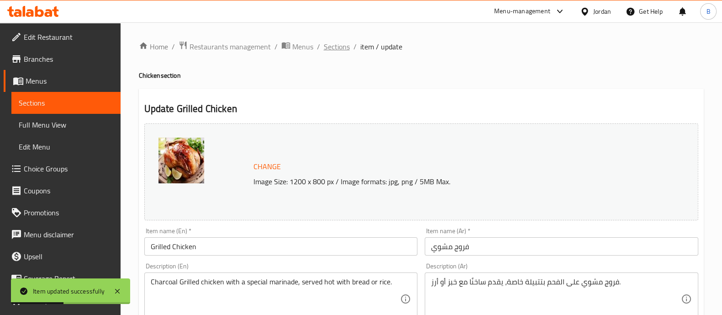
click at [336, 47] on span "Sections" at bounding box center [337, 46] width 26 height 11
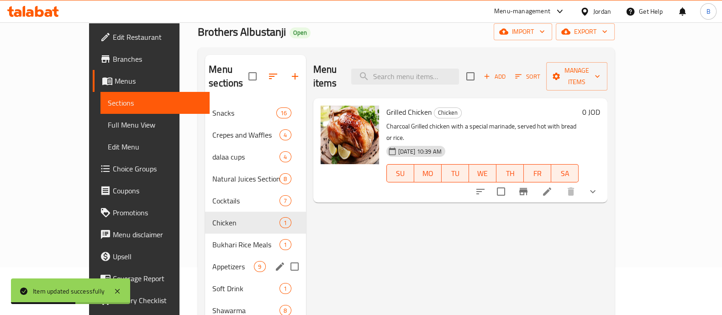
scroll to position [114, 0]
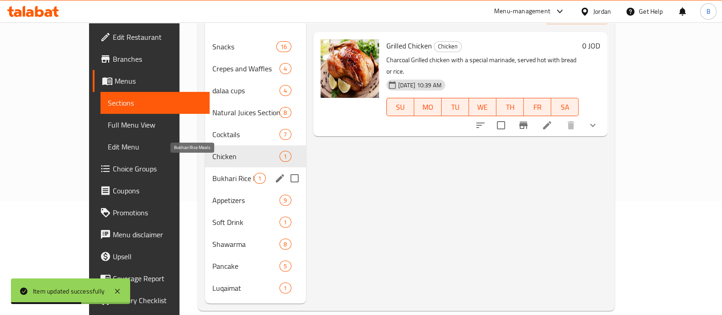
click at [212, 173] on span "Bukhari Rice Meals" at bounding box center [233, 178] width 42 height 11
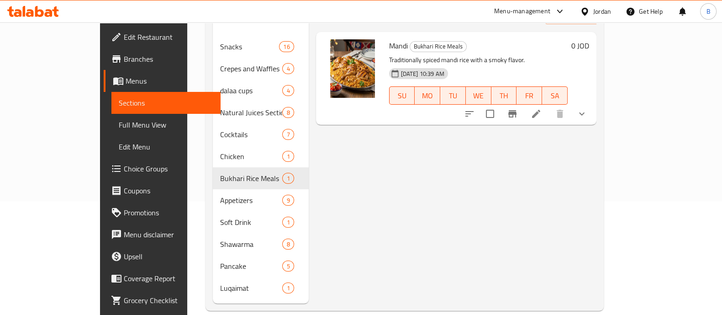
click at [542, 108] on icon at bounding box center [536, 113] width 11 height 11
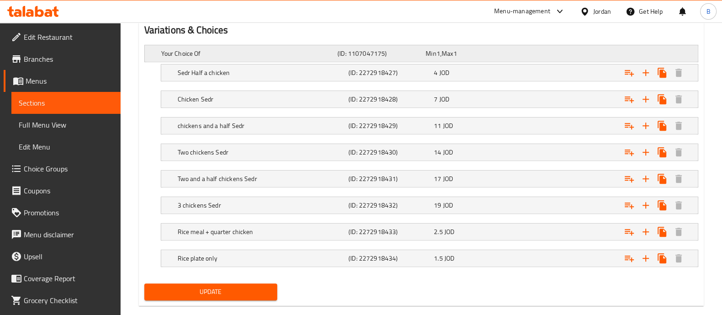
scroll to position [464, 0]
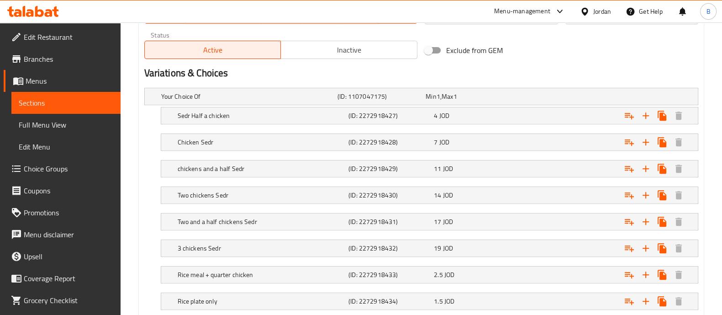
drag, startPoint x: 480, startPoint y: 117, endPoint x: 528, endPoint y: 140, distance: 52.3
click at [482, 116] on div "4 JOD" at bounding box center [475, 115] width 82 height 9
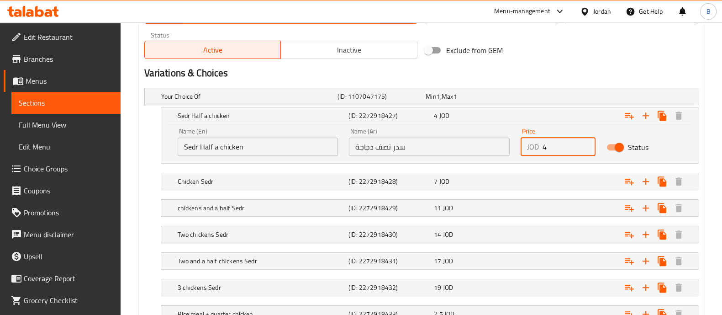
drag, startPoint x: 560, startPoint y: 151, endPoint x: 506, endPoint y: 156, distance: 54.2
click at [506, 156] on div "Name (En) Sedr Half a chicken Name (En) Name (Ar) سدر نصف دجاجة Name (Ar) Price…" at bounding box center [429, 141] width 515 height 39
type input "5"
click at [525, 176] on div "Expand" at bounding box center [602, 181] width 171 height 20
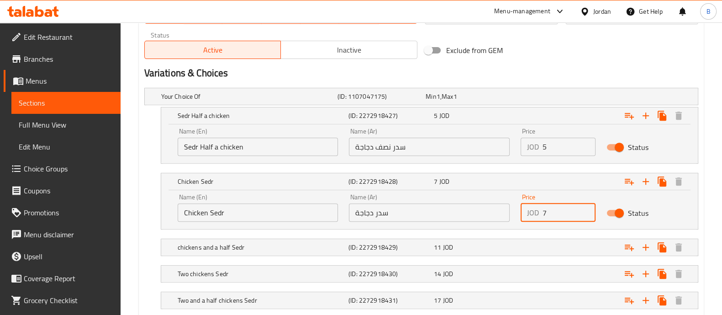
drag, startPoint x: 551, startPoint y: 211, endPoint x: 539, endPoint y: 212, distance: 11.6
click at [539, 212] on div "JOD 7 Price" at bounding box center [558, 212] width 75 height 18
type input "8.75"
click at [559, 250] on div "Expand" at bounding box center [602, 247] width 171 height 20
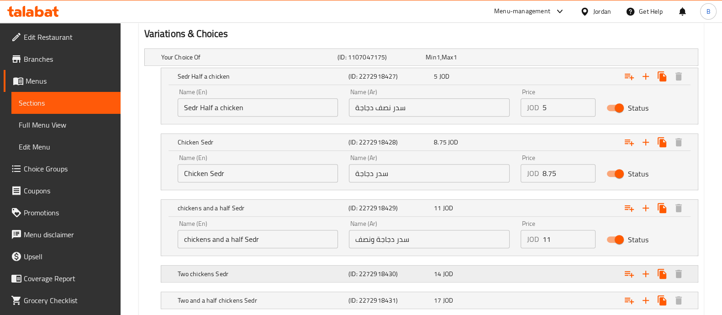
scroll to position [521, 0]
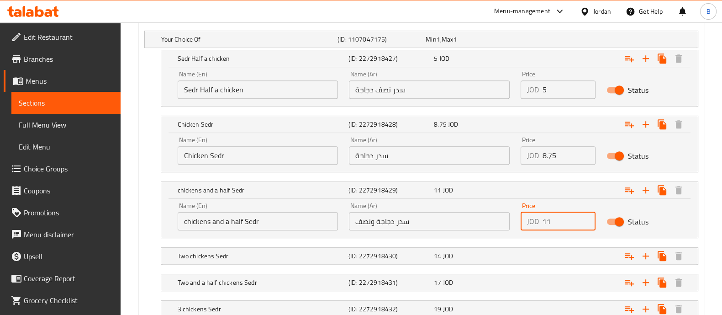
drag, startPoint x: 566, startPoint y: 219, endPoint x: 526, endPoint y: 212, distance: 41.1
click at [526, 212] on div "JOD 11 Price" at bounding box center [558, 221] width 75 height 18
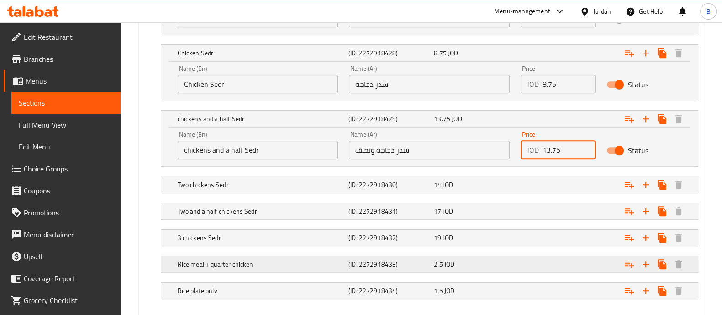
scroll to position [635, 0]
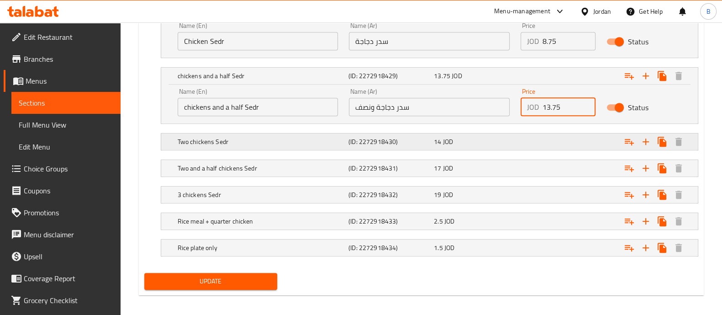
type input "13.75"
click at [547, 136] on div "Expand" at bounding box center [602, 142] width 171 height 20
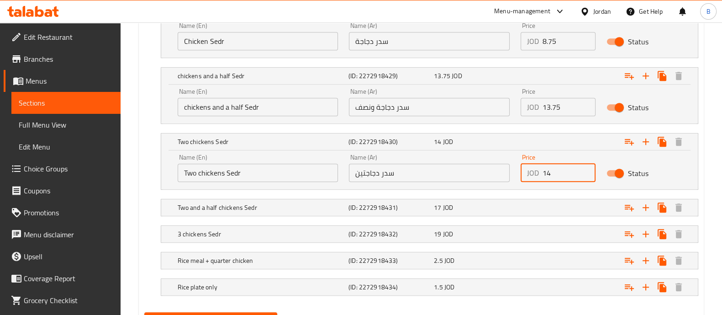
drag, startPoint x: 570, startPoint y: 170, endPoint x: 541, endPoint y: 171, distance: 29.7
click at [541, 171] on div "JOD 14 Price" at bounding box center [558, 173] width 75 height 18
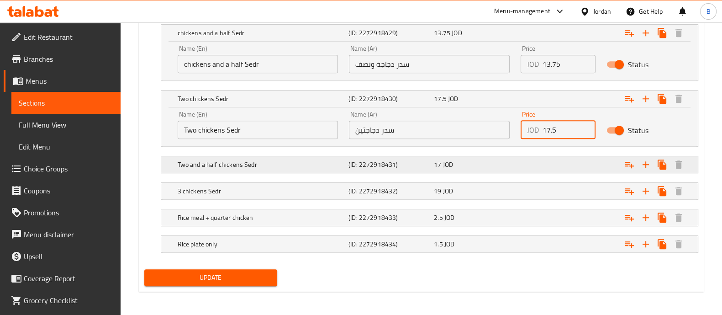
type input "17.5"
click at [552, 158] on div "Expand" at bounding box center [602, 164] width 171 height 20
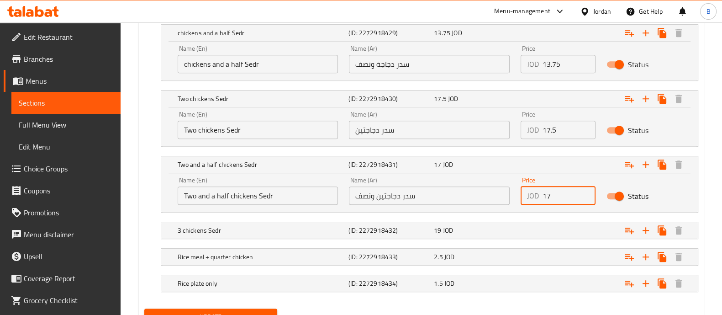
drag, startPoint x: 560, startPoint y: 200, endPoint x: 535, endPoint y: 202, distance: 25.6
click at [535, 202] on div "JOD 17 Price" at bounding box center [558, 195] width 75 height 18
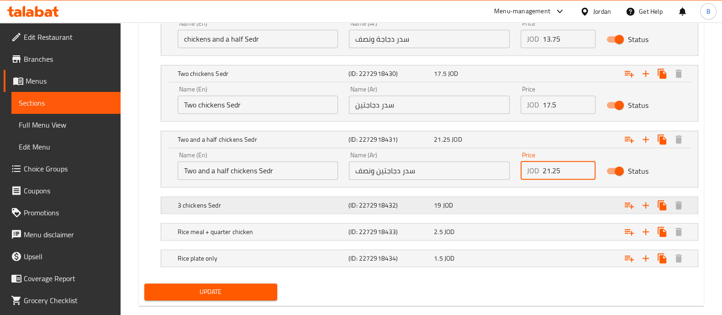
scroll to position [718, 0]
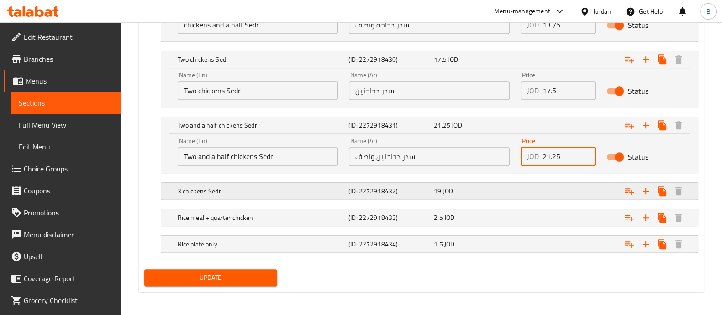
type input "21.25"
drag, startPoint x: 546, startPoint y: 179, endPoint x: 550, endPoint y: 183, distance: 5.5
click at [546, 181] on div "Expand" at bounding box center [602, 191] width 171 height 20
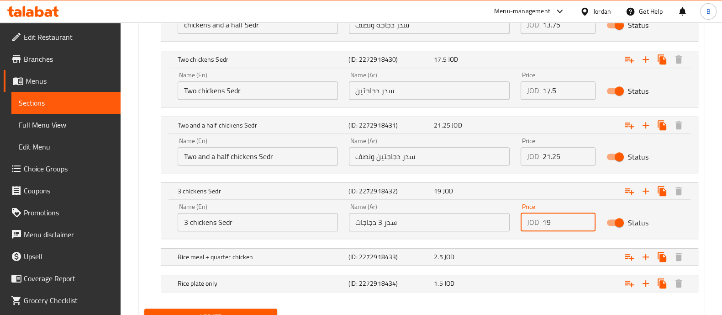
drag, startPoint x: 553, startPoint y: 211, endPoint x: 533, endPoint y: 216, distance: 20.7
click at [533, 216] on div "JOD 19 Price" at bounding box center [558, 222] width 75 height 18
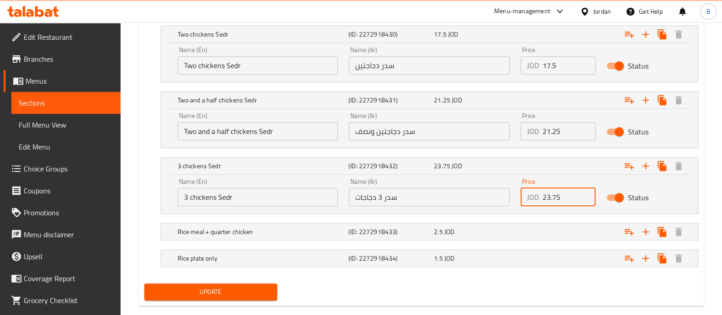
scroll to position [757, 0]
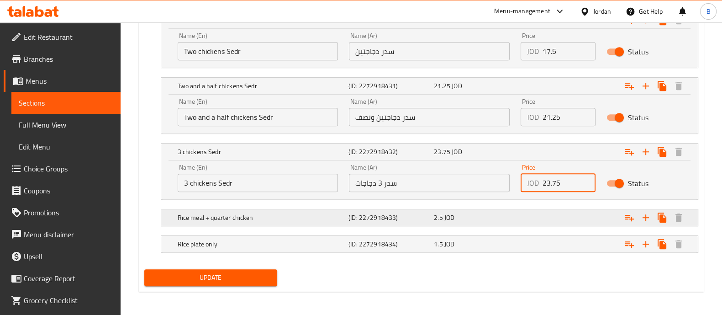
type input "23.75"
click at [573, 213] on div "Expand" at bounding box center [602, 217] width 171 height 20
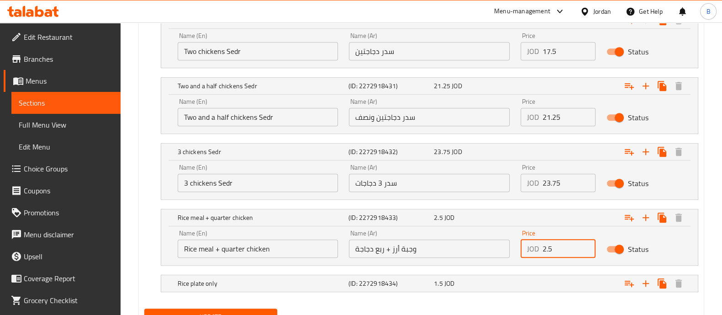
drag, startPoint x: 537, startPoint y: 252, endPoint x: 523, endPoint y: 253, distance: 14.2
click at [523, 253] on div "JOD 2.5 Price" at bounding box center [558, 248] width 75 height 18
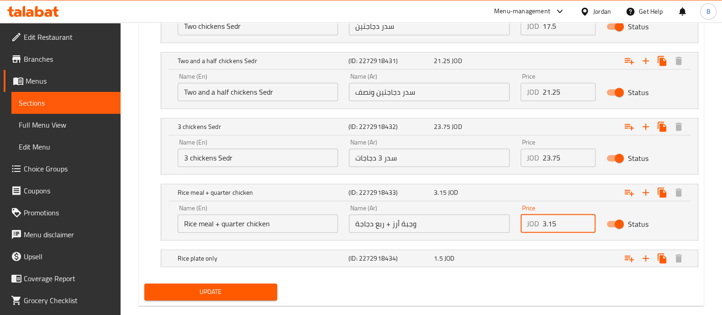
scroll to position [796, 0]
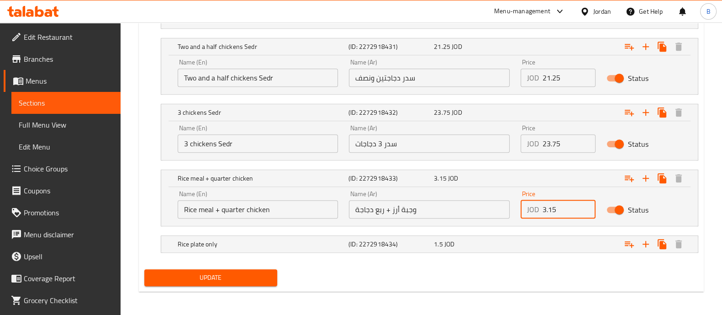
type input "3.15"
click at [532, 240] on div "Expand" at bounding box center [602, 244] width 171 height 20
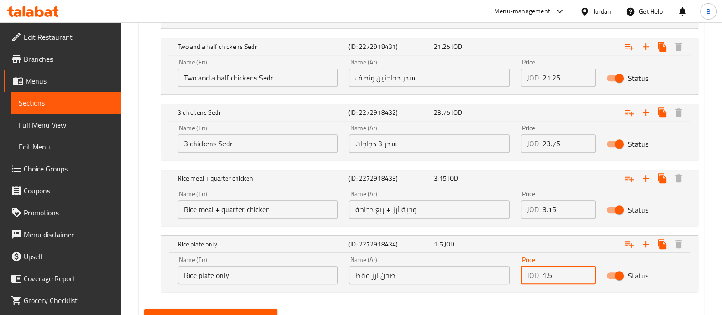
drag, startPoint x: 558, startPoint y: 271, endPoint x: 526, endPoint y: 268, distance: 31.6
click at [526, 268] on div "JOD 1.5 Price" at bounding box center [558, 275] width 75 height 18
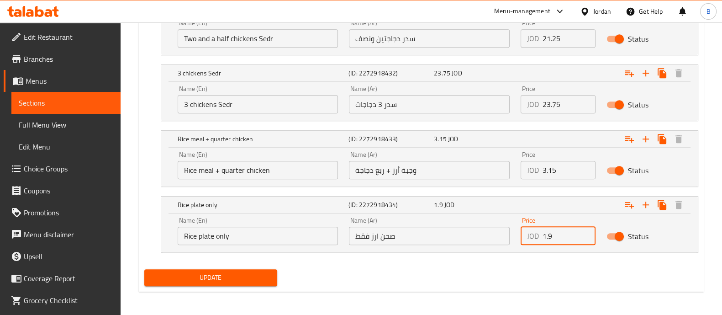
type input "1.9"
click at [220, 274] on span "Update" at bounding box center [211, 277] width 118 height 11
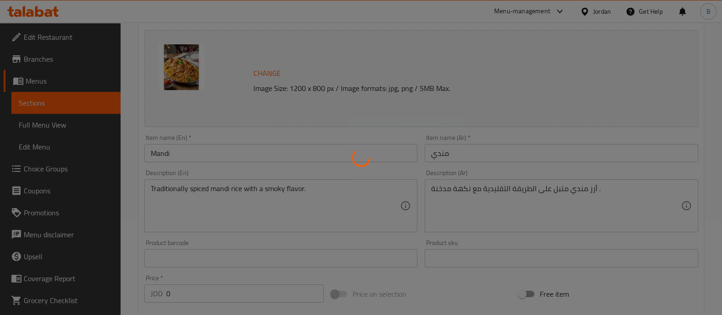
scroll to position [0, 0]
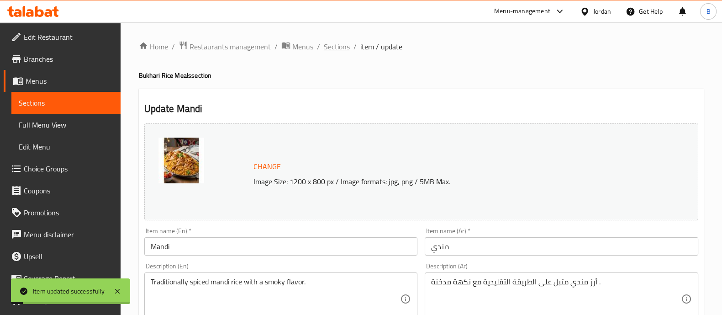
click at [326, 46] on span "Sections" at bounding box center [337, 46] width 26 height 11
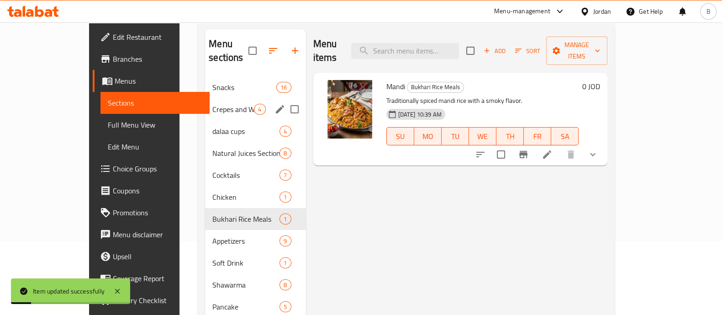
scroll to position [114, 0]
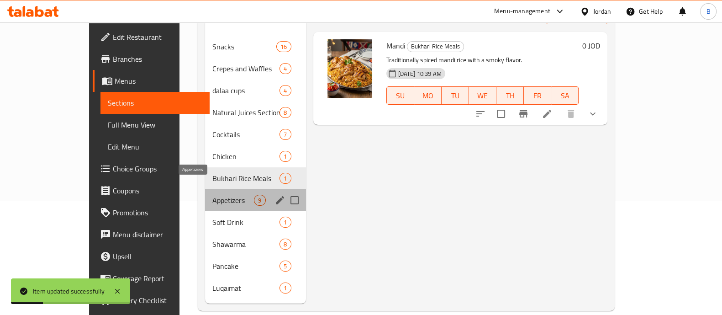
click at [212, 195] on span "Appetizers" at bounding box center [233, 200] width 42 height 11
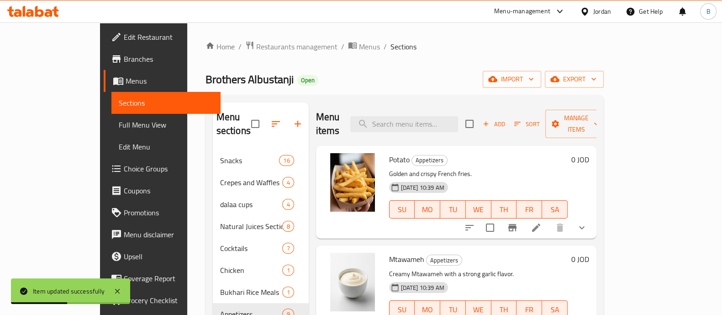
click at [540, 223] on icon at bounding box center [536, 227] width 8 height 8
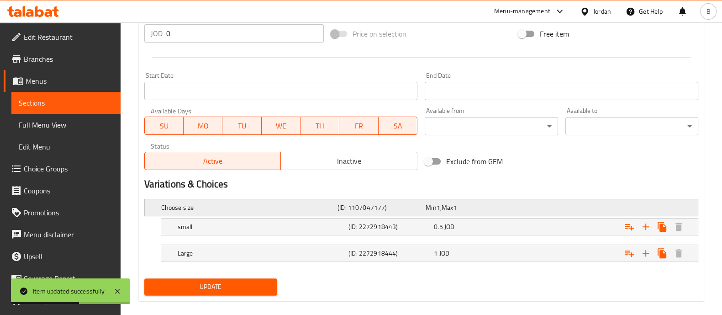
scroll to position [363, 0]
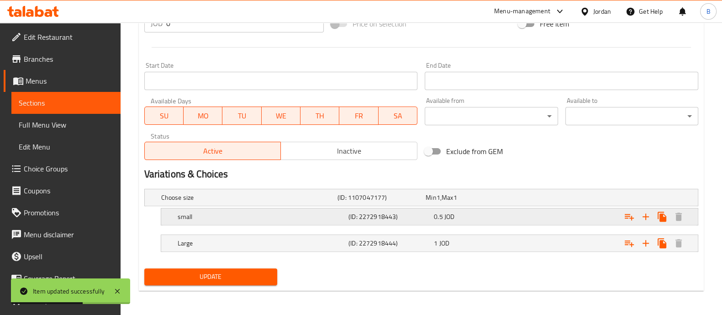
click at [507, 215] on div "0.5 JOD" at bounding box center [475, 216] width 82 height 9
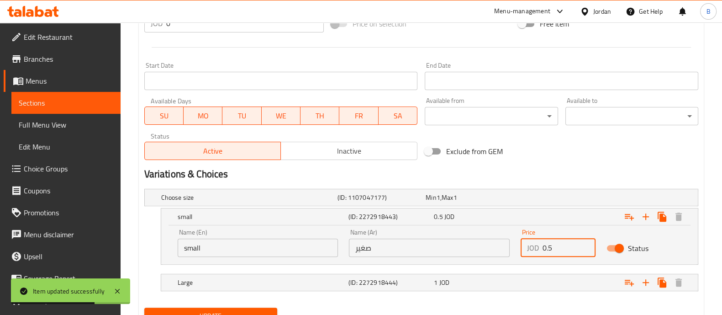
drag, startPoint x: 567, startPoint y: 248, endPoint x: 503, endPoint y: 250, distance: 64.0
click at [503, 250] on div "Name (En) small Name (En) Name (Ar) صغير Name (Ar) Price JOD 0.5 Price Status" at bounding box center [429, 242] width 515 height 39
click at [510, 279] on div "1 JOD" at bounding box center [475, 282] width 82 height 9
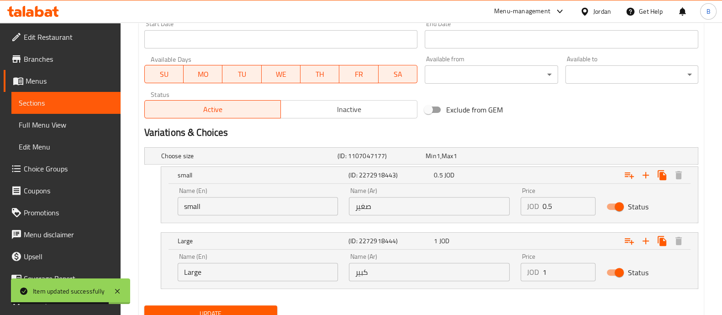
scroll to position [420, 0]
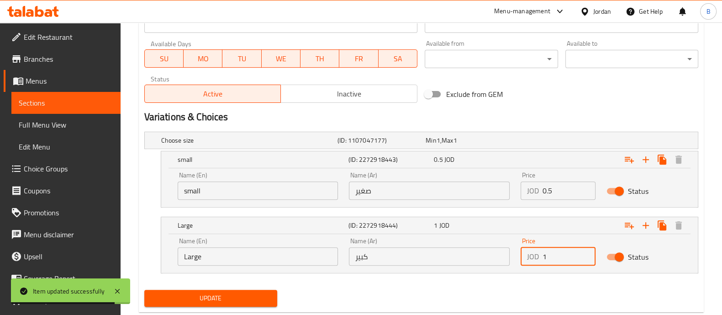
click at [561, 259] on input "1" at bounding box center [569, 256] width 53 height 18
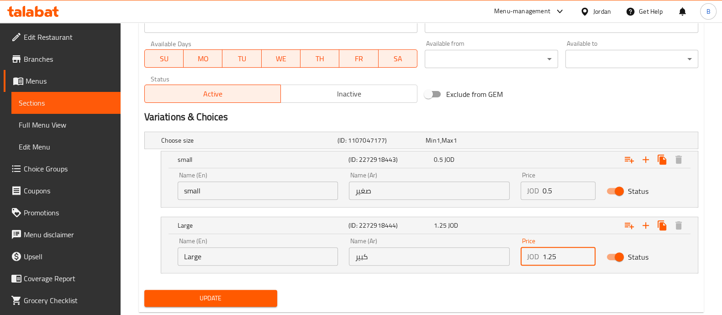
type input "1.25"
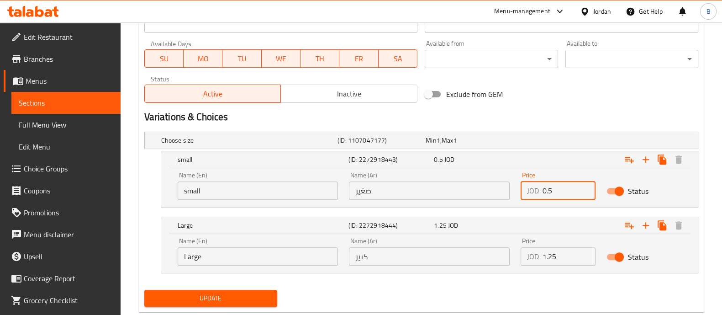
click at [556, 191] on input "0.5" at bounding box center [569, 190] width 53 height 18
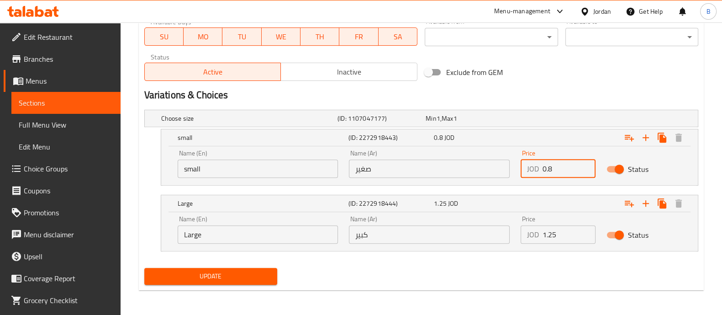
type input "0.8"
click at [222, 280] on span "Update" at bounding box center [211, 275] width 118 height 11
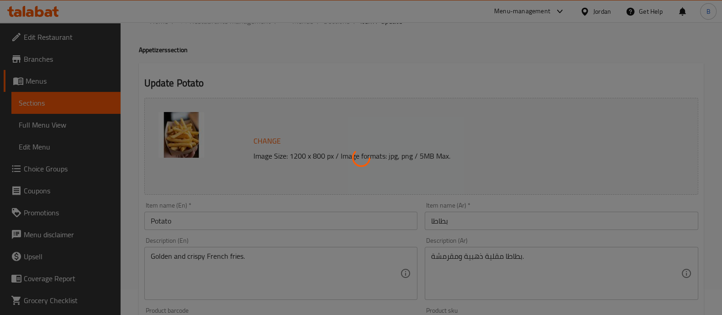
scroll to position [0, 0]
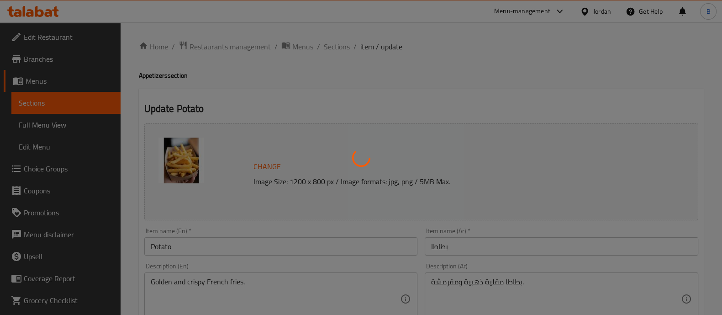
click at [333, 46] on div at bounding box center [361, 157] width 722 height 315
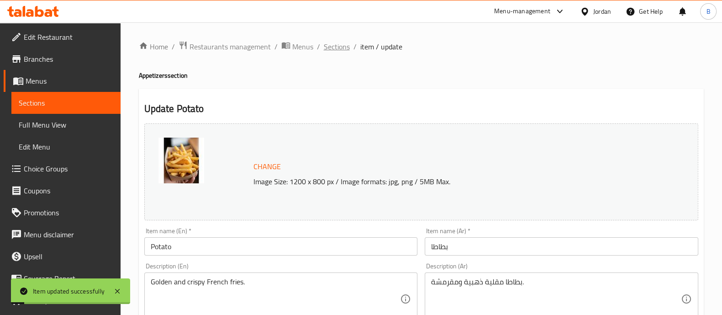
click at [333, 48] on span "Sections" at bounding box center [337, 46] width 26 height 11
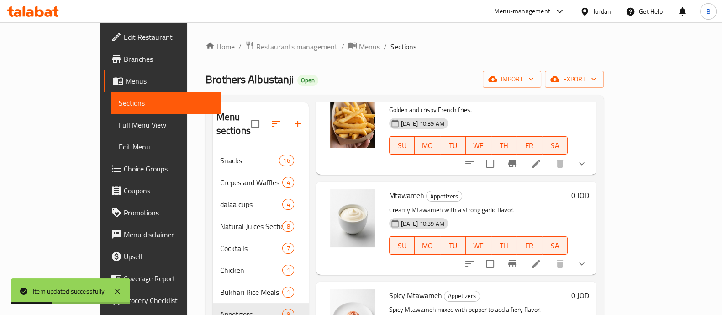
scroll to position [114, 0]
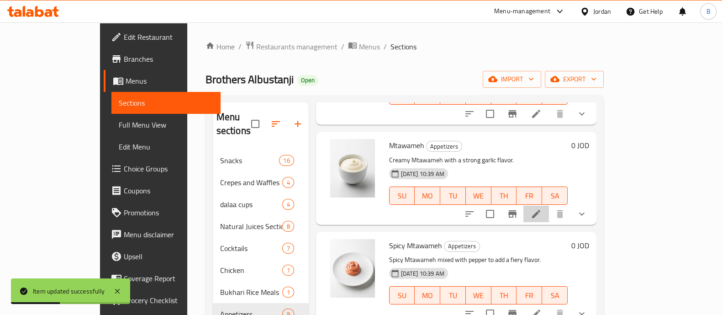
click at [549, 206] on li at bounding box center [536, 214] width 26 height 16
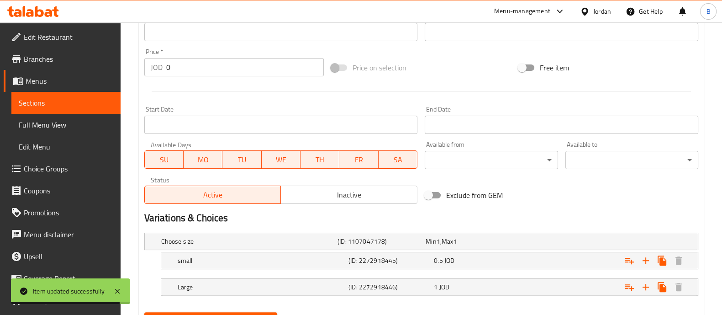
scroll to position [363, 0]
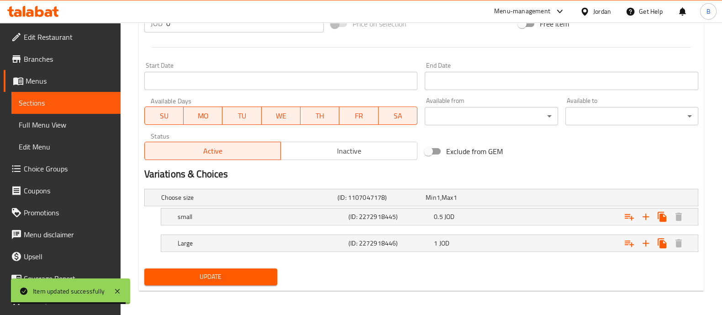
drag, startPoint x: 489, startPoint y: 214, endPoint x: 550, endPoint y: 250, distance: 71.4
click at [489, 215] on div "0.5 JOD" at bounding box center [475, 216] width 82 height 9
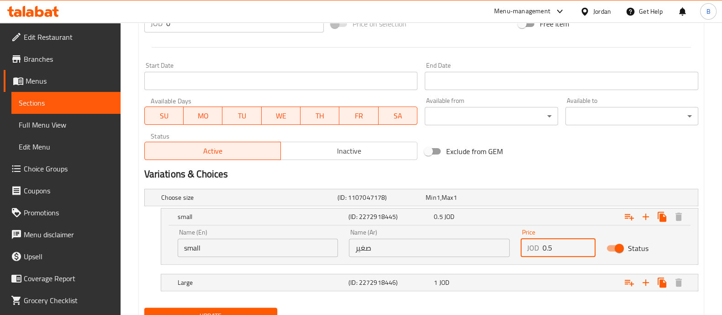
click at [563, 251] on input "0.5" at bounding box center [569, 247] width 53 height 18
type input "0.8"
click at [549, 283] on div "Expand" at bounding box center [602, 282] width 171 height 20
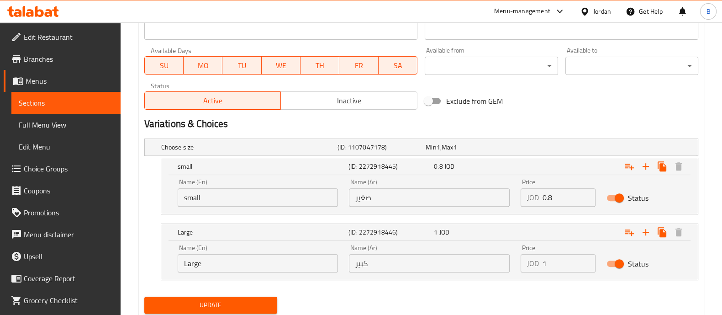
scroll to position [442, 0]
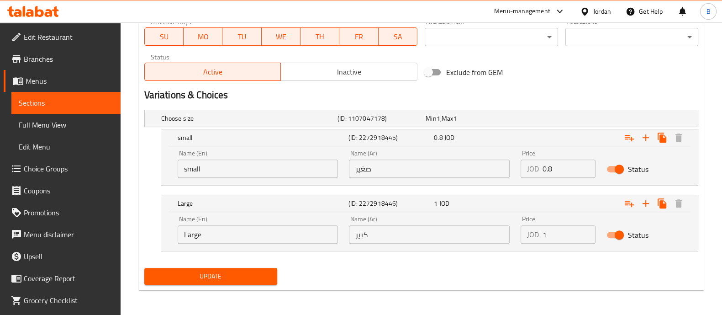
drag, startPoint x: 562, startPoint y: 224, endPoint x: 565, endPoint y: 242, distance: 18.0
click at [562, 225] on input "1" at bounding box center [569, 234] width 53 height 18
type input "1.25"
click at [219, 270] on span "Update" at bounding box center [211, 275] width 118 height 11
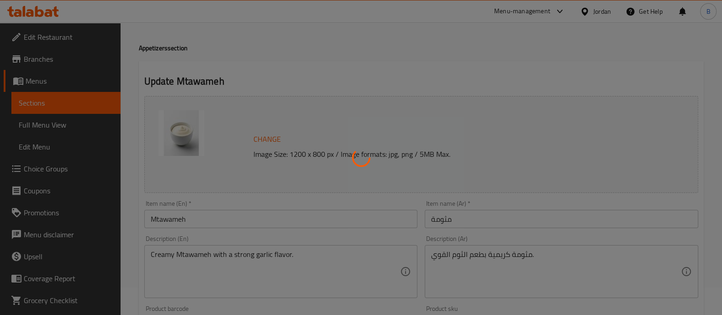
scroll to position [0, 0]
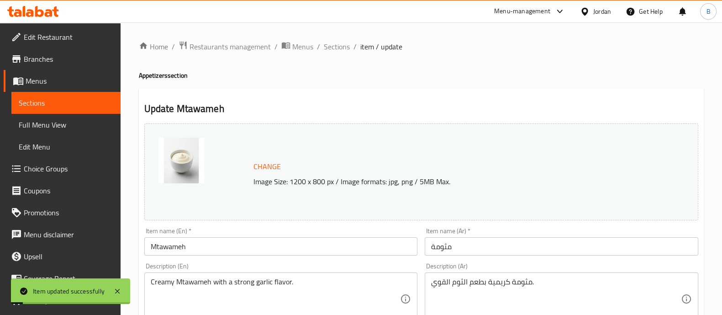
drag, startPoint x: 340, startPoint y: 46, endPoint x: 372, endPoint y: 56, distance: 33.7
click at [340, 46] on span "Sections" at bounding box center [337, 46] width 26 height 11
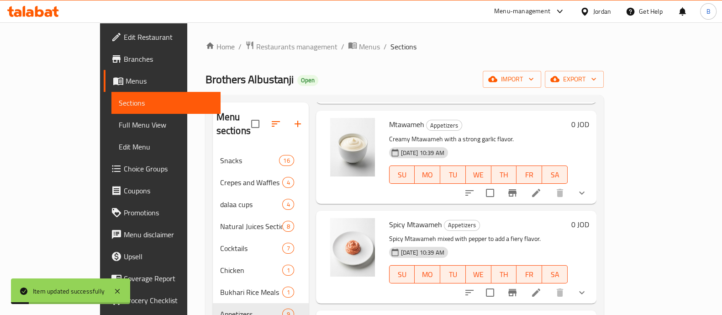
scroll to position [171, 0]
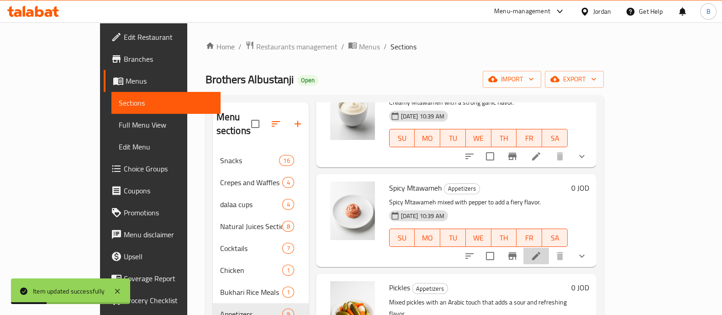
click at [549, 248] on li at bounding box center [536, 256] width 26 height 16
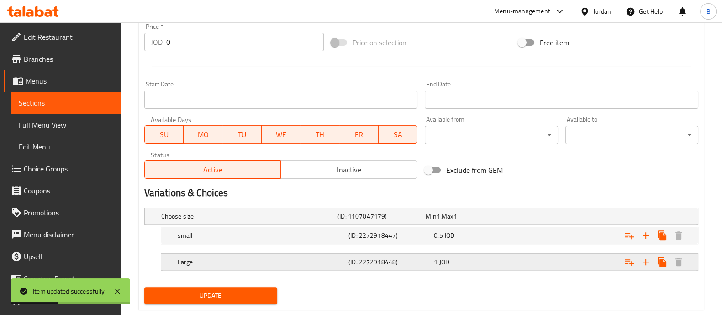
scroll to position [363, 0]
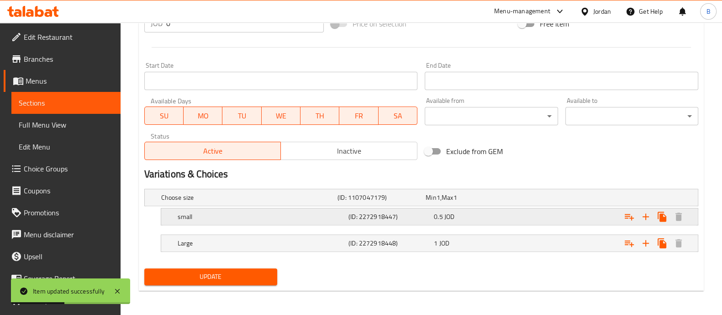
click at [505, 215] on div "0.5 JOD" at bounding box center [475, 216] width 82 height 9
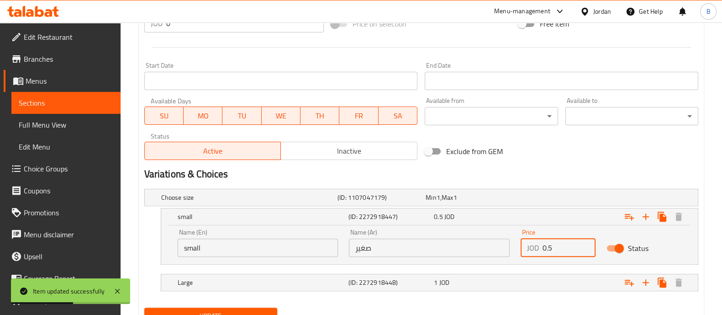
click at [553, 249] on input "0.5" at bounding box center [569, 247] width 53 height 18
type input "0.8"
click at [559, 282] on div "Expand" at bounding box center [602, 282] width 171 height 20
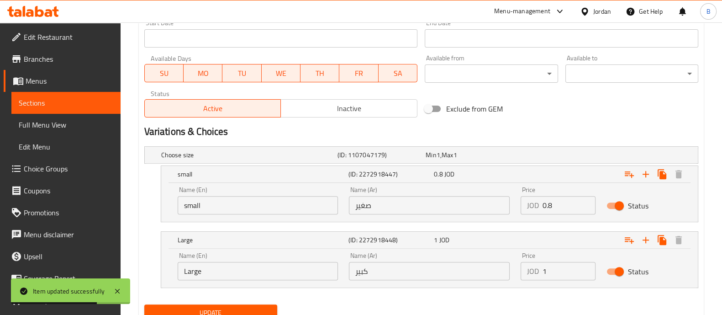
scroll to position [436, 0]
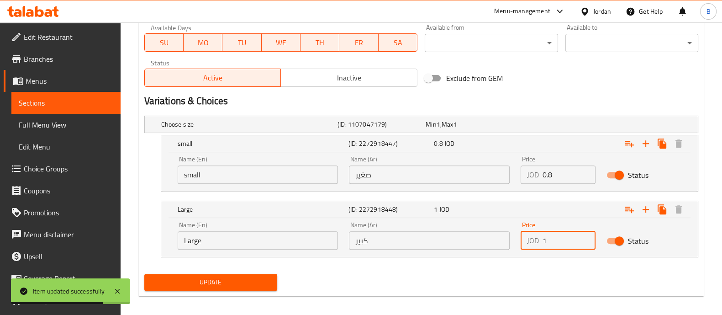
click at [560, 238] on input "1" at bounding box center [569, 240] width 53 height 18
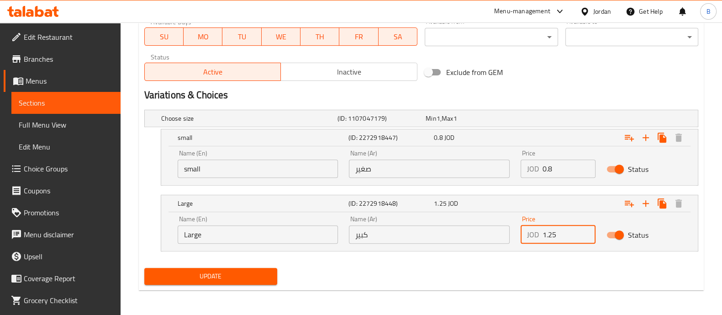
type input "1.25"
click at [237, 273] on span "Update" at bounding box center [211, 275] width 118 height 11
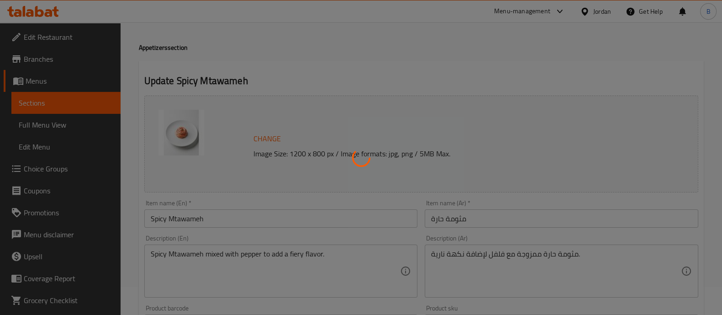
scroll to position [0, 0]
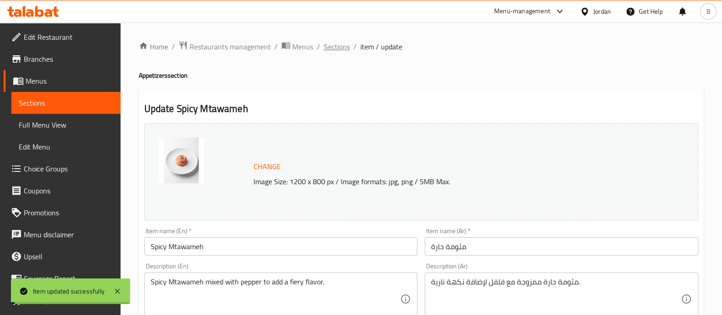
click at [332, 47] on span "Sections" at bounding box center [337, 46] width 26 height 11
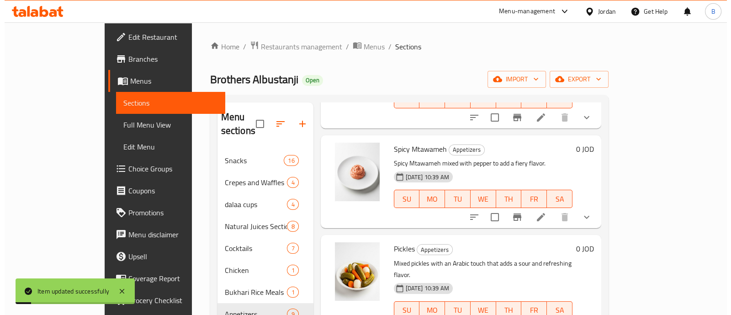
scroll to position [228, 0]
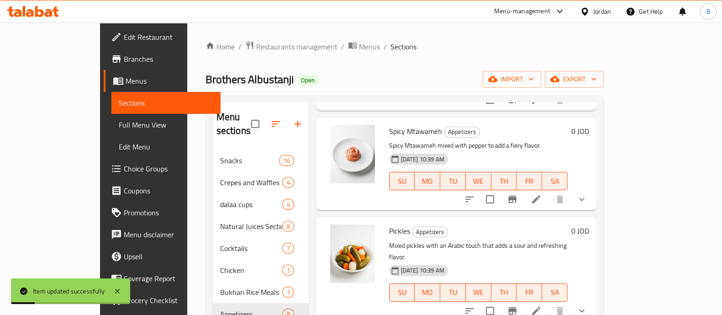
click at [540, 306] on icon at bounding box center [536, 310] width 8 height 8
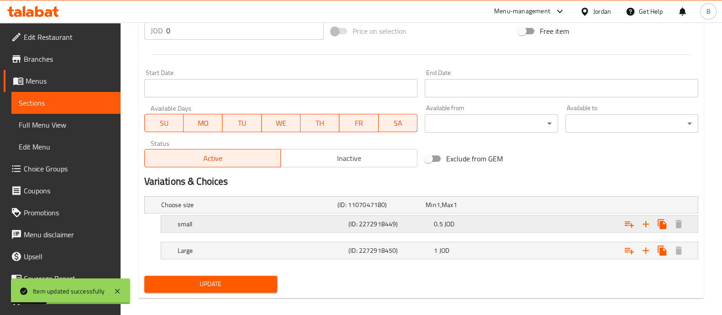
scroll to position [363, 0]
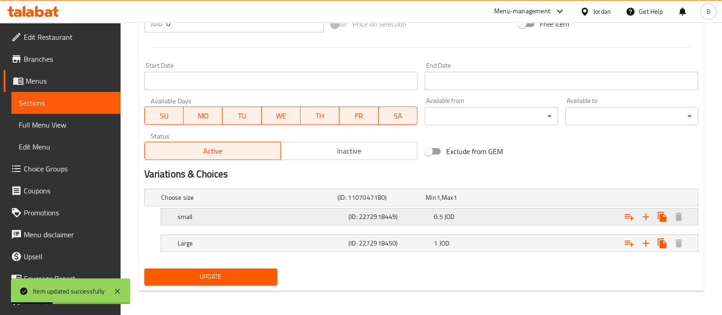
click at [546, 214] on div "Expand" at bounding box center [602, 216] width 171 height 20
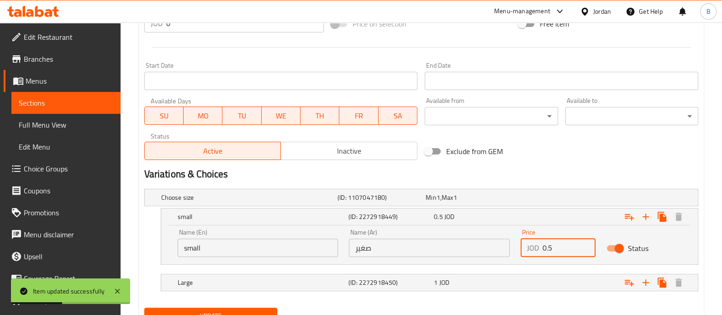
click at [573, 253] on input "0.5" at bounding box center [569, 247] width 53 height 18
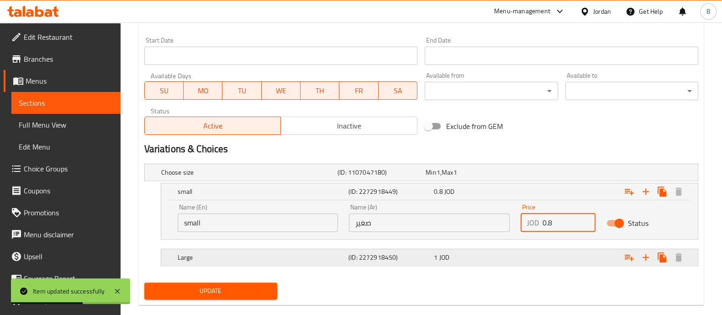
scroll to position [402, 0]
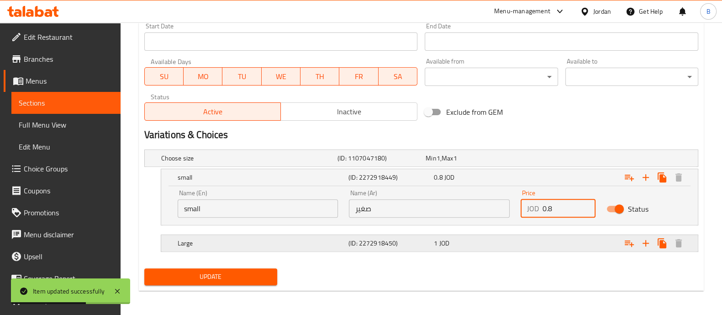
type input "0.8"
click at [549, 243] on div "Expand" at bounding box center [602, 243] width 171 height 20
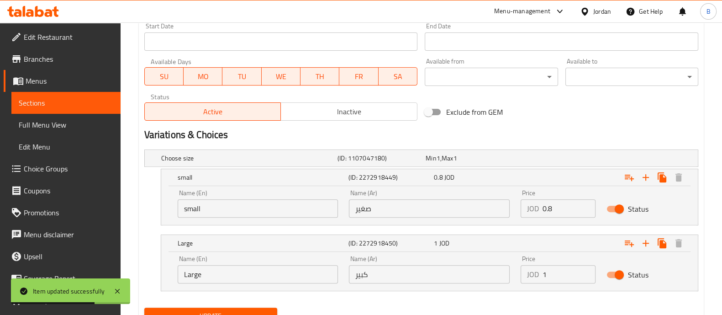
click at [574, 274] on input "1" at bounding box center [569, 274] width 53 height 18
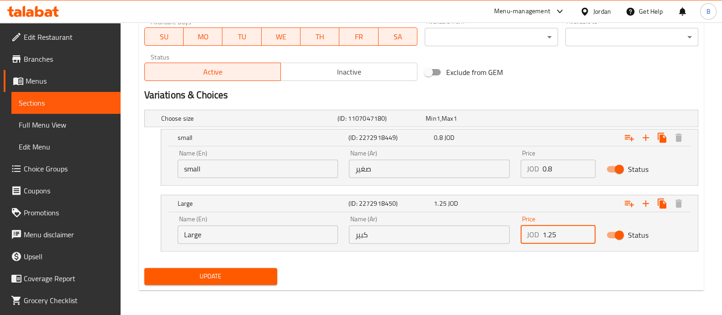
type input "1.25"
click at [231, 273] on span "Update" at bounding box center [211, 275] width 118 height 11
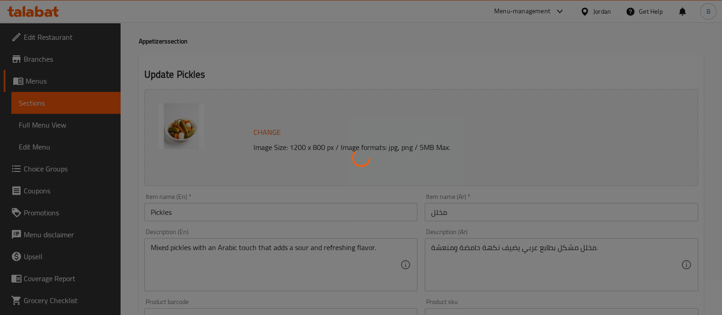
scroll to position [0, 0]
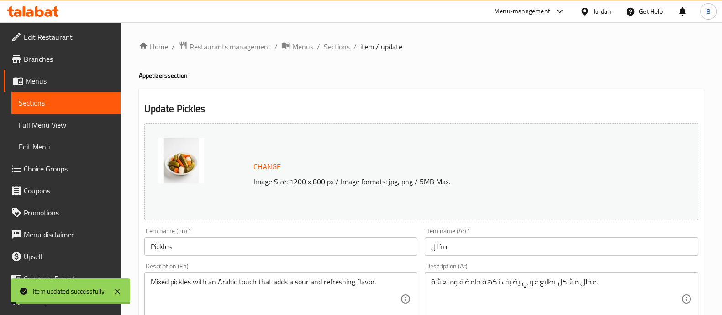
click at [336, 49] on span "Sections" at bounding box center [337, 46] width 26 height 11
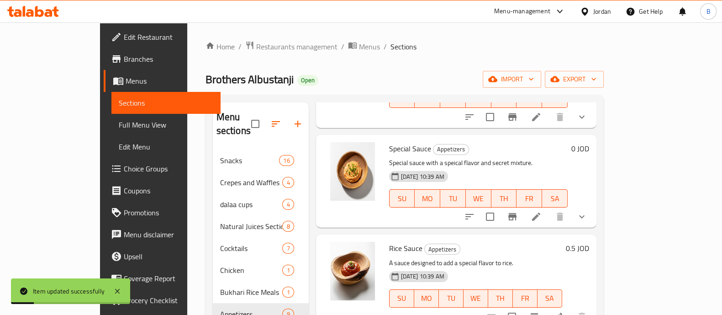
scroll to position [456, 0]
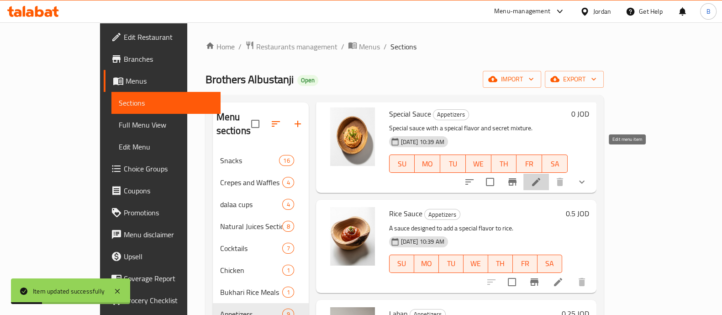
click at [542, 176] on icon at bounding box center [536, 181] width 11 height 11
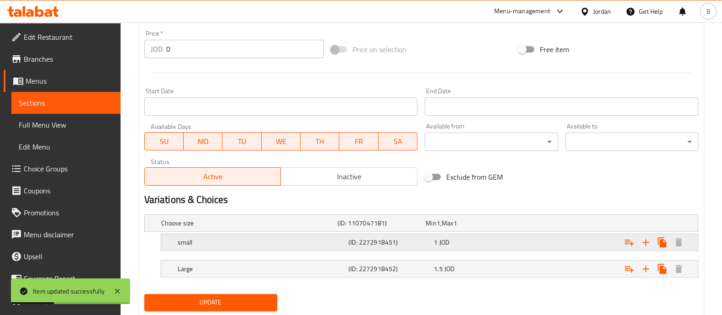
scroll to position [363, 0]
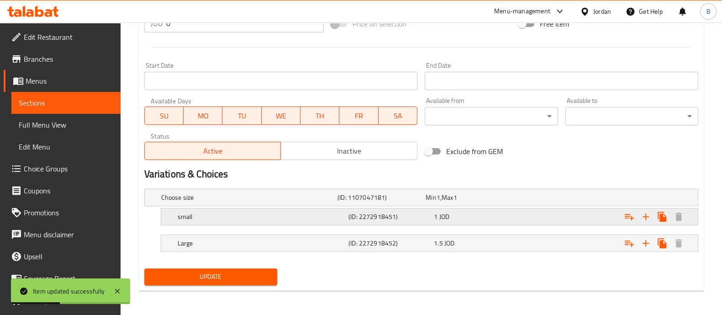
click at [526, 220] on div "Expand" at bounding box center [602, 216] width 171 height 20
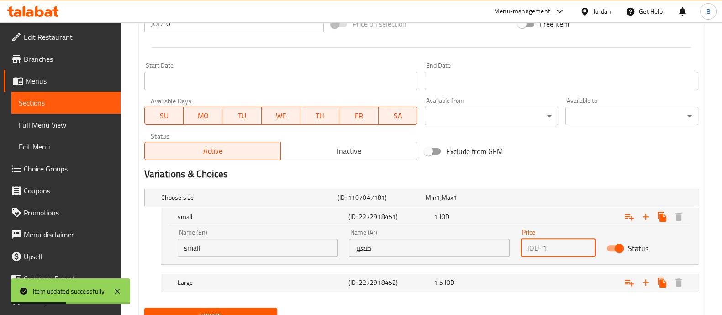
click at [572, 253] on input "1" at bounding box center [569, 247] width 53 height 18
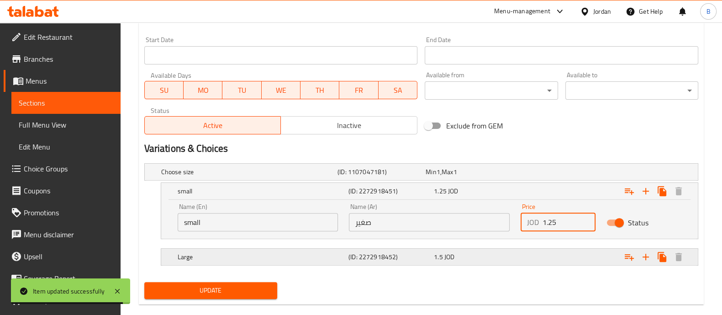
scroll to position [402, 0]
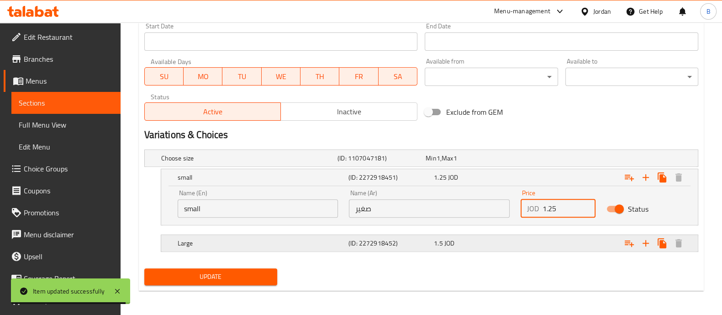
type input "1.25"
click at [566, 237] on div "Expand" at bounding box center [602, 243] width 171 height 20
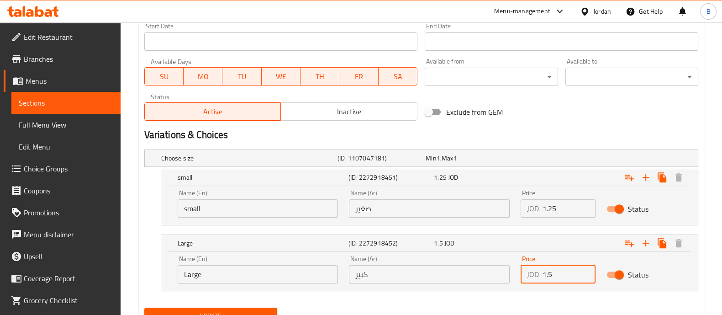
click at [573, 268] on input "1.5" at bounding box center [569, 274] width 53 height 18
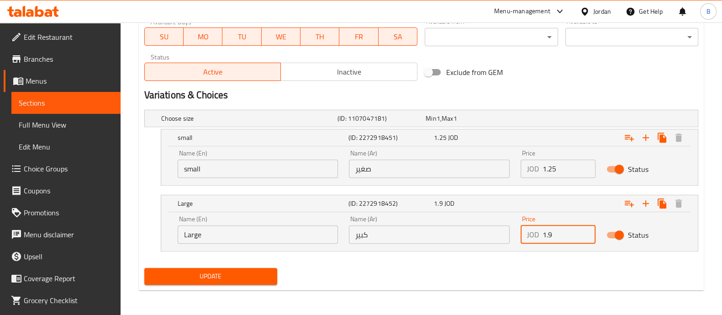
type input "1.9"
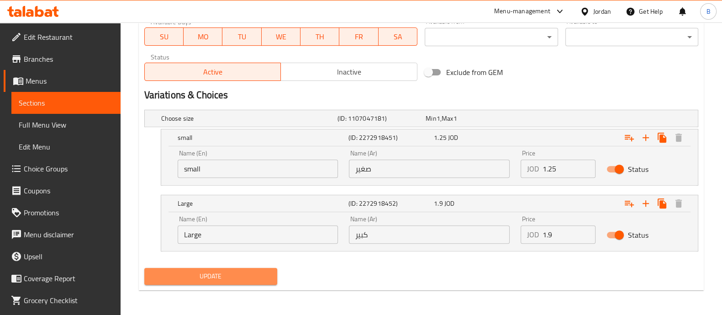
click at [229, 270] on span "Update" at bounding box center [211, 275] width 118 height 11
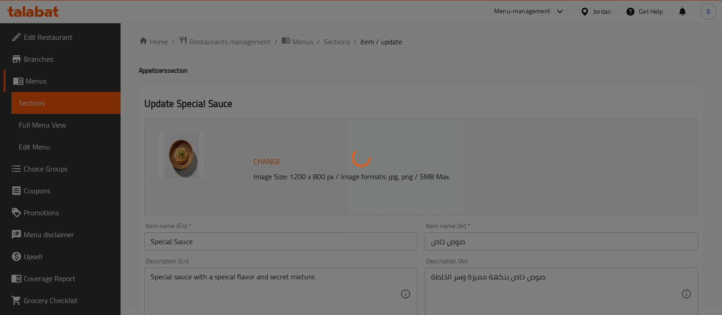
scroll to position [0, 0]
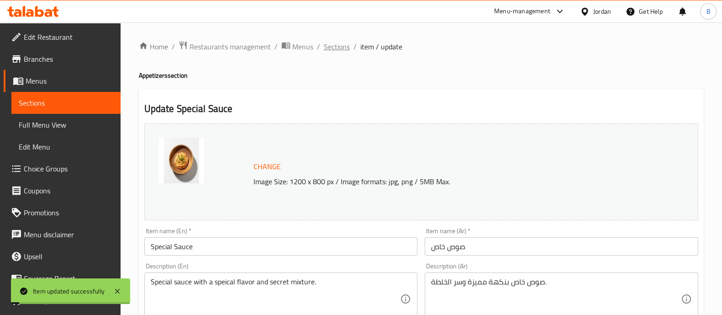
click at [329, 52] on span "Sections" at bounding box center [337, 46] width 26 height 11
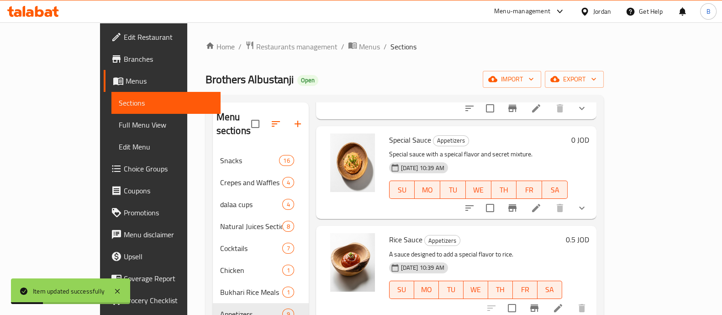
scroll to position [456, 0]
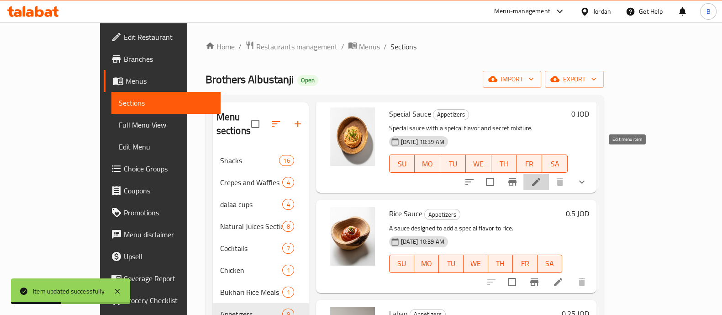
click at [542, 176] on icon at bounding box center [536, 181] width 11 height 11
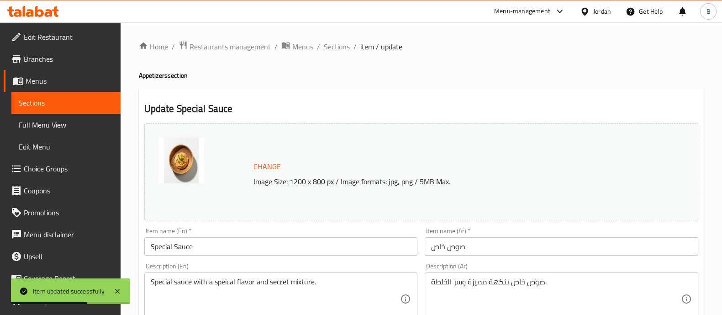
click at [336, 46] on span "Sections" at bounding box center [337, 46] width 26 height 11
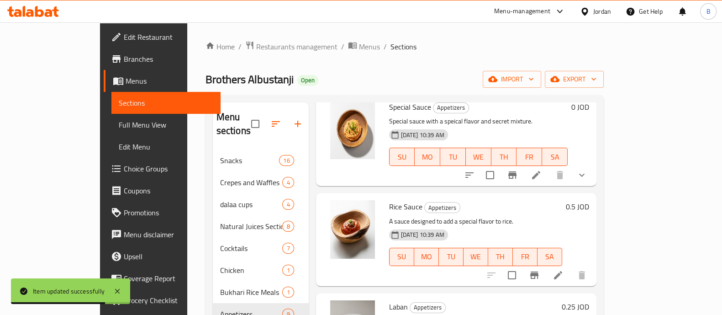
scroll to position [514, 0]
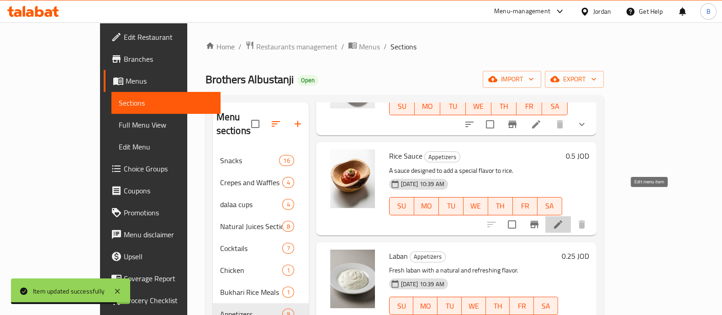
click at [564, 219] on icon at bounding box center [558, 224] width 11 height 11
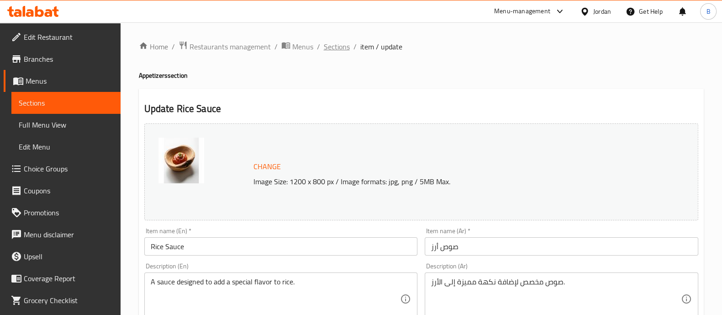
click at [327, 49] on span "Sections" at bounding box center [337, 46] width 26 height 11
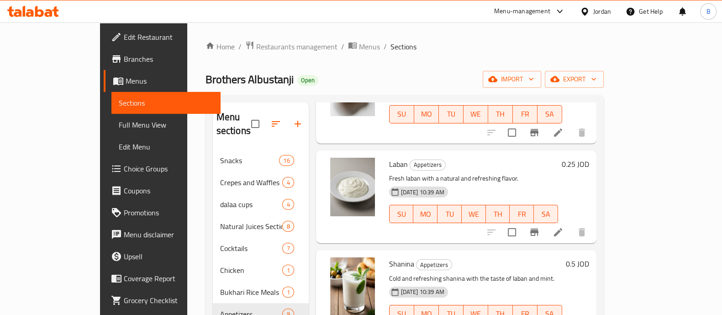
scroll to position [491, 0]
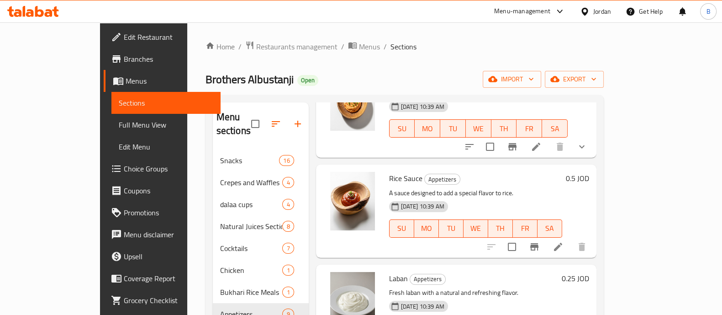
click at [589, 172] on h6 "0.5 JOD" at bounding box center [577, 178] width 23 height 13
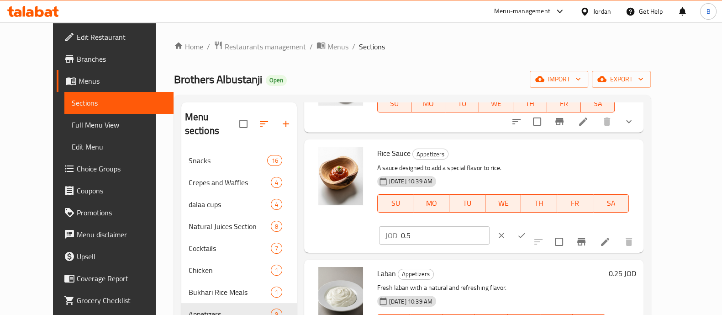
click at [545, 225] on div "JOD 0.5 ​" at bounding box center [461, 235] width 168 height 20
drag, startPoint x: 578, startPoint y: 154, endPoint x: 634, endPoint y: 173, distance: 58.9
click at [490, 226] on input "0.5" at bounding box center [445, 235] width 89 height 18
type input "0.8"
click at [526, 231] on icon "ok" at bounding box center [521, 235] width 9 height 9
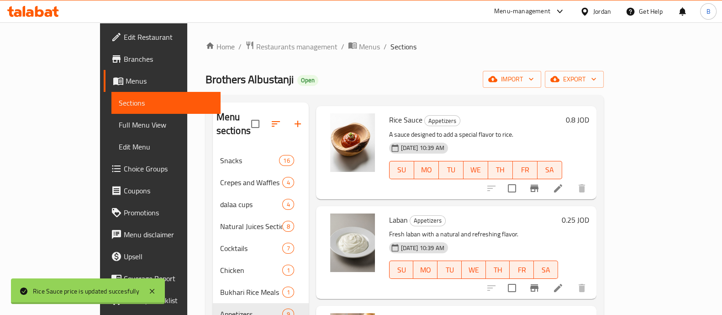
scroll to position [606, 0]
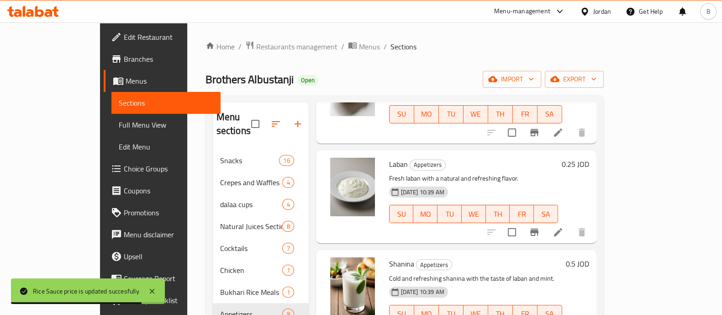
click at [589, 158] on h6 "0.25 JOD" at bounding box center [575, 164] width 27 height 13
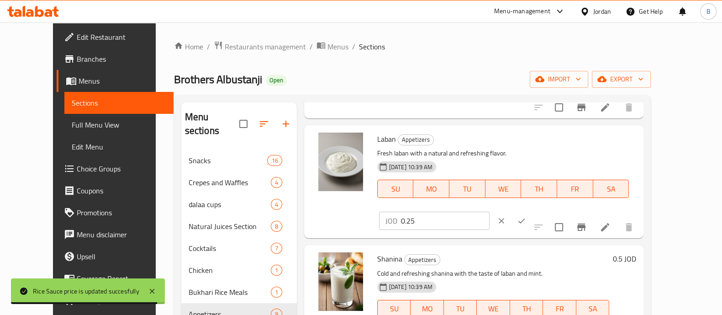
click at [490, 211] on input "0.25" at bounding box center [445, 220] width 89 height 18
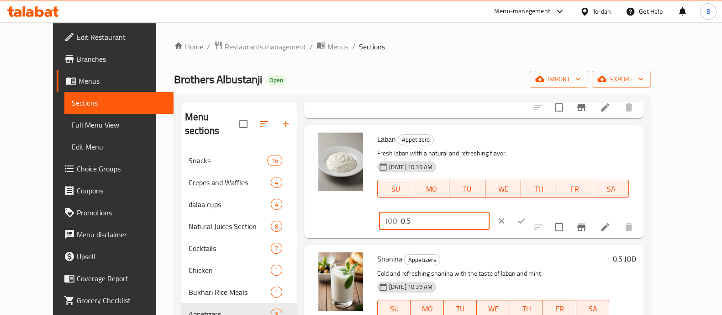
type input "0.5"
click at [532, 211] on button "ok" at bounding box center [522, 221] width 20 height 20
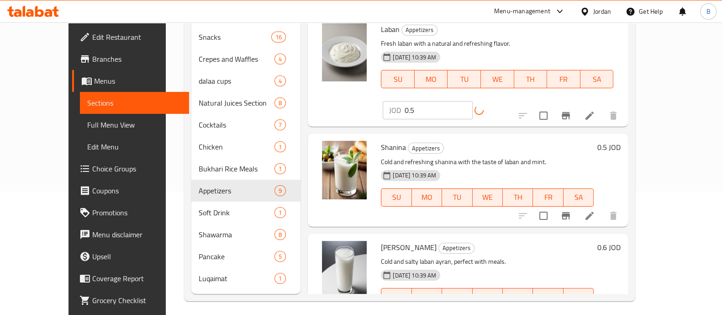
scroll to position [128, 0]
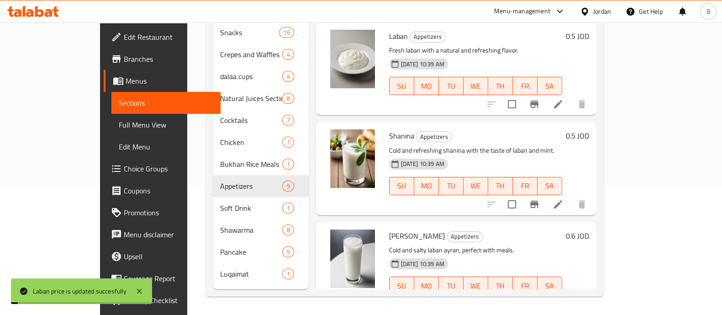
click at [589, 129] on h6 "0.5 JOD" at bounding box center [577, 135] width 23 height 13
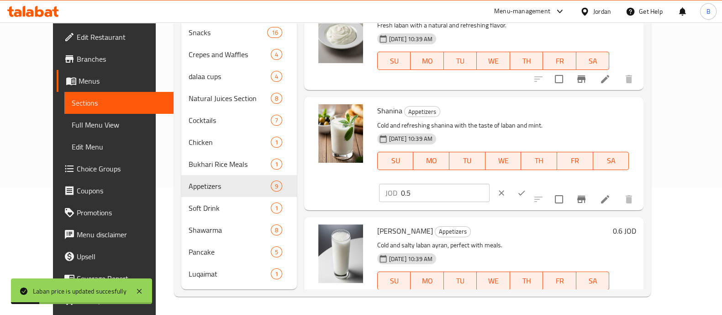
drag, startPoint x: 597, startPoint y: 111, endPoint x: 593, endPoint y: 114, distance: 5.6
click at [490, 184] on input "0.5" at bounding box center [445, 193] width 89 height 18
type input "0.8"
click at [525, 190] on icon "ok" at bounding box center [521, 192] width 7 height 5
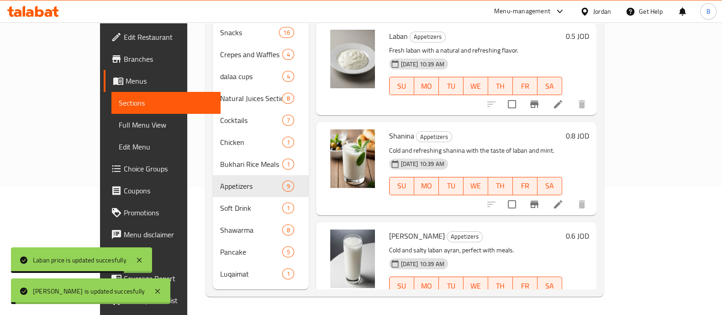
click at [589, 229] on h6 "0.6 JOD" at bounding box center [577, 235] width 23 height 13
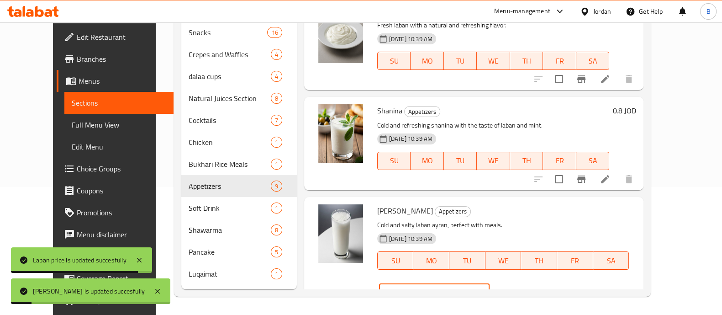
drag, startPoint x: 603, startPoint y: 212, endPoint x: 594, endPoint y: 189, distance: 24.4
click at [490, 283] on input "0.6" at bounding box center [445, 292] width 89 height 18
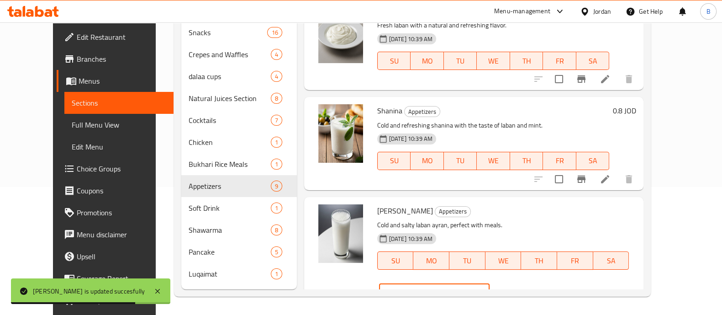
type input "0.9"
click at [526, 288] on icon "ok" at bounding box center [521, 292] width 9 height 9
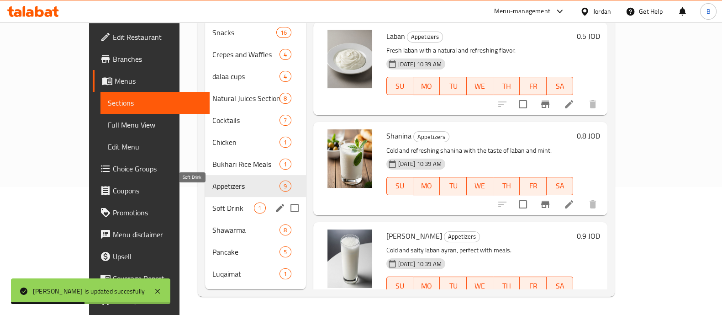
click at [212, 202] on span "Soft Drink" at bounding box center [233, 207] width 42 height 11
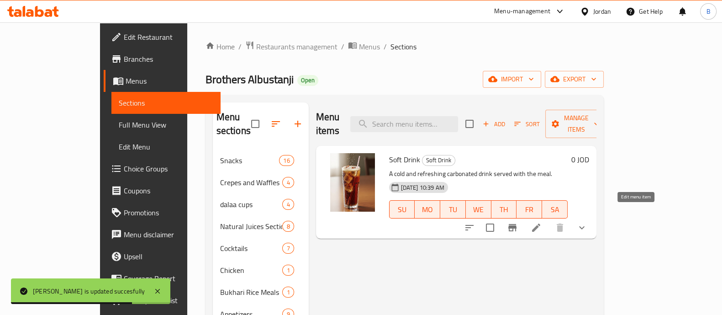
click at [542, 222] on icon at bounding box center [536, 227] width 11 height 11
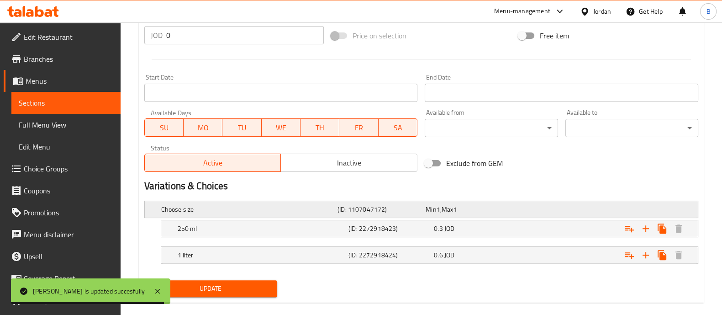
scroll to position [363, 0]
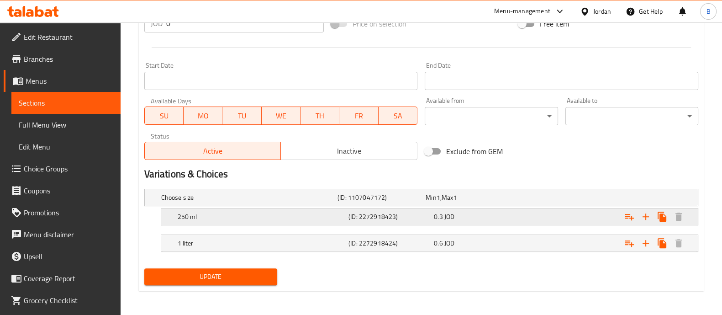
click at [541, 216] on div "Expand" at bounding box center [602, 216] width 171 height 20
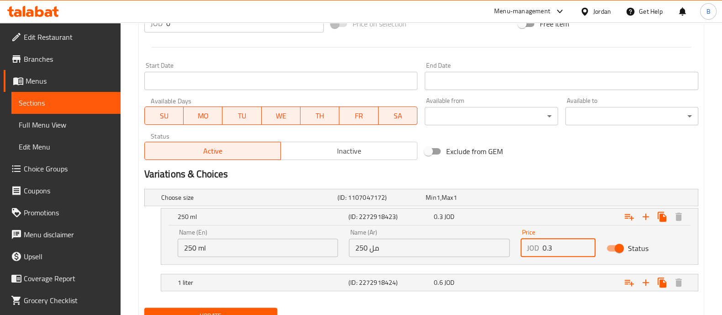
click at [555, 250] on input "0.3" at bounding box center [569, 247] width 53 height 18
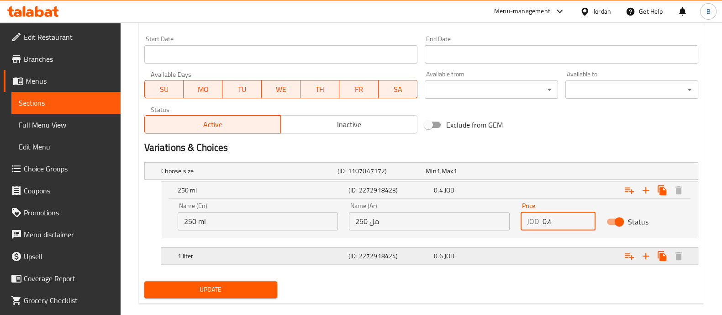
scroll to position [402, 0]
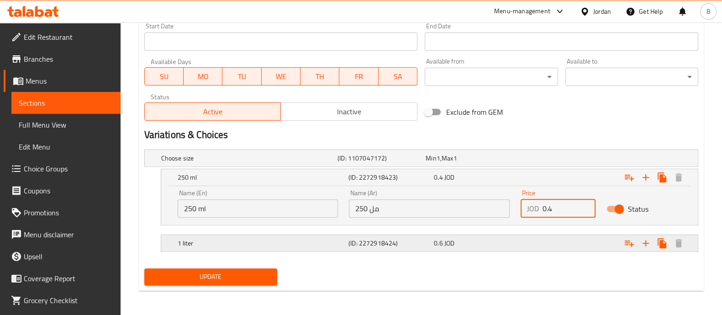
type input "0.4"
click at [544, 233] on div "Expand" at bounding box center [602, 243] width 171 height 20
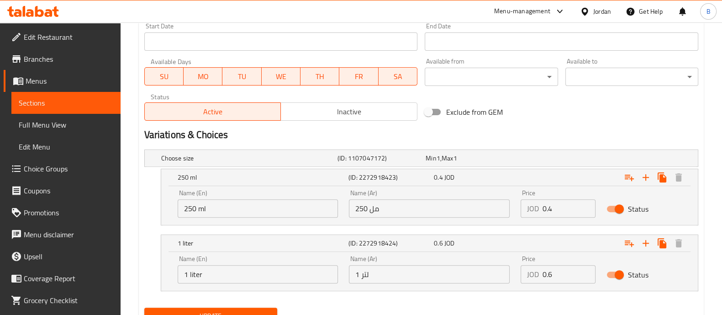
click at [560, 270] on input "0.6" at bounding box center [569, 274] width 53 height 18
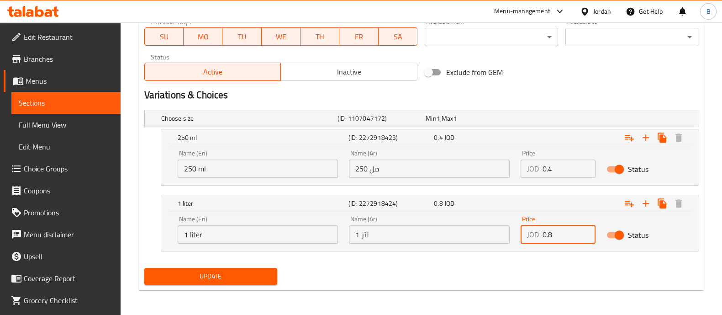
type input "0.8"
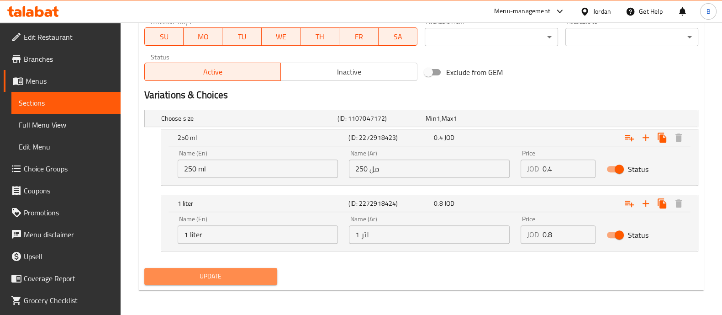
click at [240, 277] on span "Update" at bounding box center [211, 275] width 118 height 11
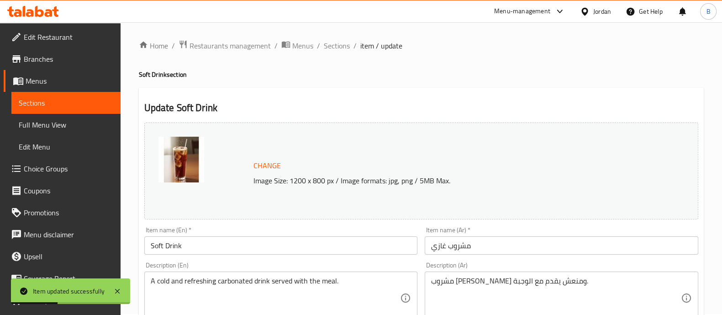
scroll to position [0, 0]
click at [337, 46] on span "Sections" at bounding box center [337, 46] width 26 height 11
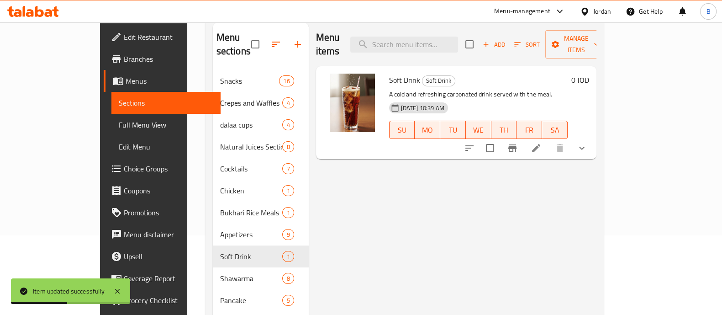
scroll to position [128, 0]
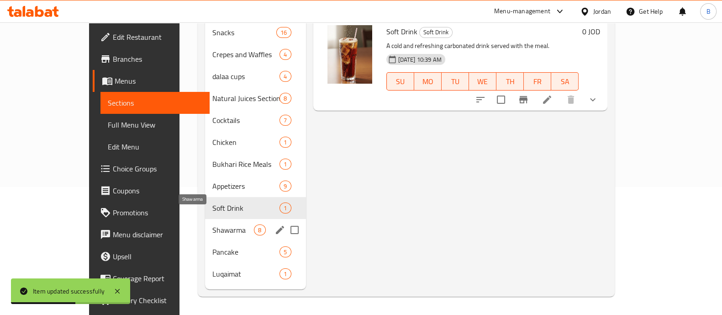
click at [212, 224] on span "Shawarma" at bounding box center [233, 229] width 42 height 11
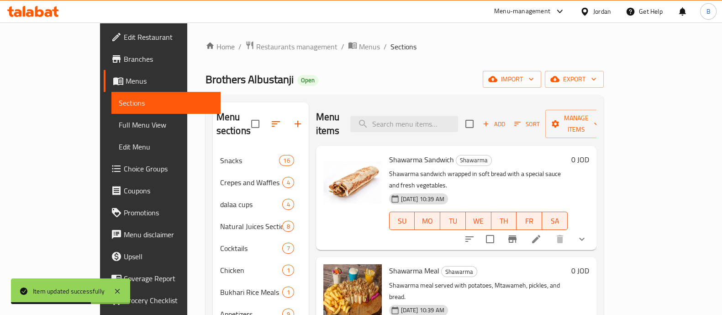
scroll to position [57, 0]
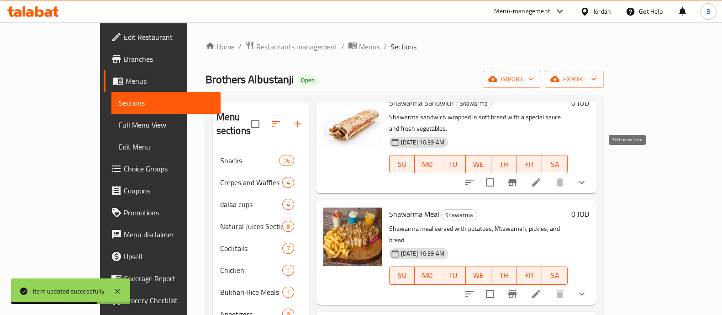
click at [540, 178] on icon at bounding box center [536, 182] width 8 height 8
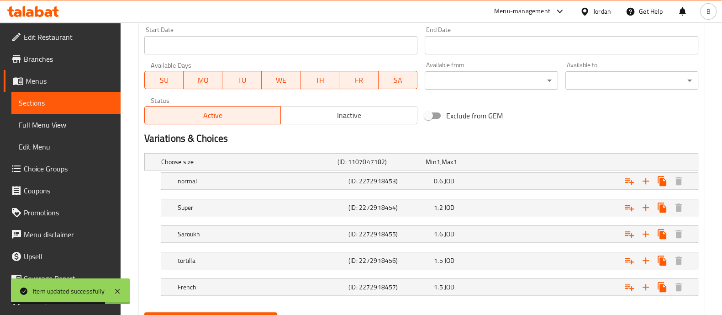
scroll to position [443, 0]
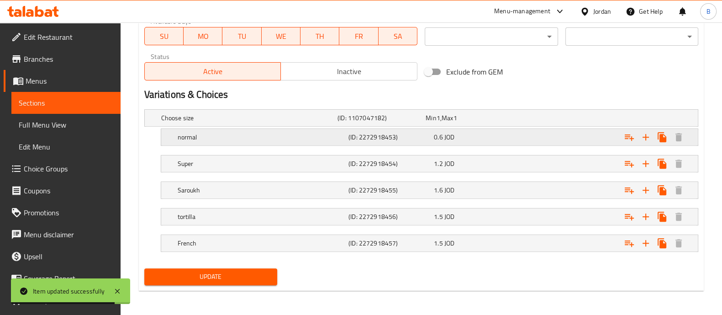
click at [501, 140] on div "0.6 JOD" at bounding box center [475, 136] width 82 height 9
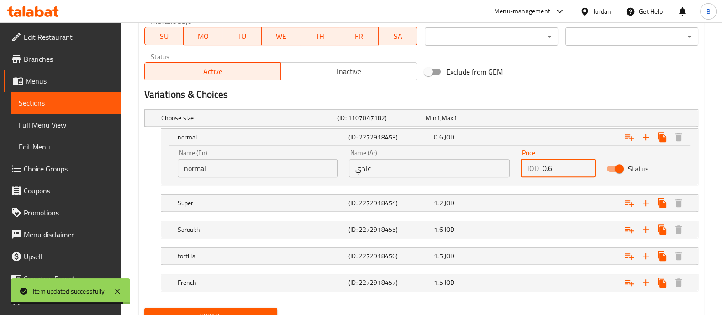
click at [573, 174] on input "0.6" at bounding box center [569, 168] width 53 height 18
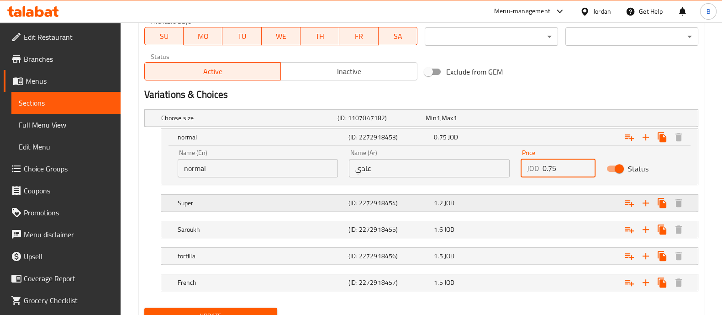
type input "0.75"
click at [533, 206] on div "Expand" at bounding box center [602, 203] width 171 height 20
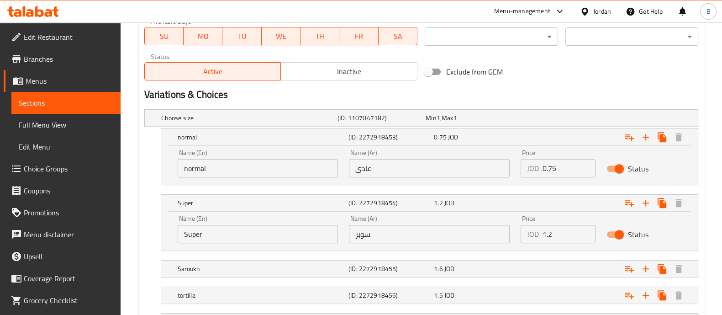
click at [564, 232] on input "1.2" at bounding box center [569, 234] width 53 height 18
click at [558, 233] on input "1.2" at bounding box center [569, 234] width 53 height 18
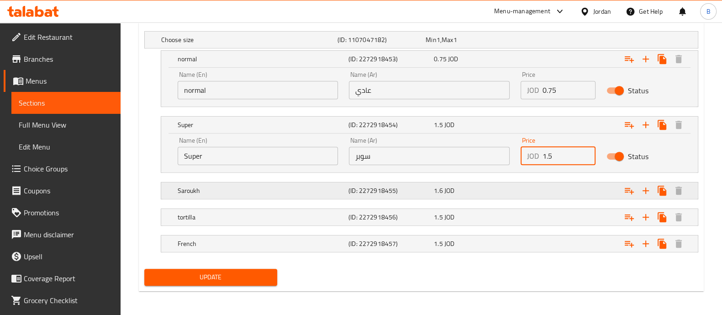
type input "1.5"
click at [540, 180] on div "Expand" at bounding box center [602, 190] width 171 height 20
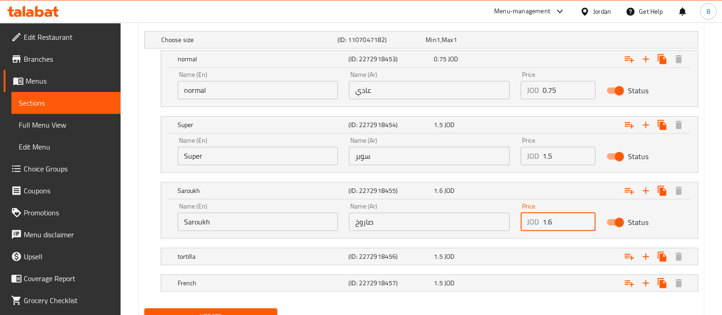
drag, startPoint x: 575, startPoint y: 215, endPoint x: 563, endPoint y: 220, distance: 12.5
click at [569, 219] on input "1.6" at bounding box center [569, 221] width 53 height 18
type input "1"
type input "2"
click at [545, 255] on div "Expand" at bounding box center [602, 256] width 171 height 20
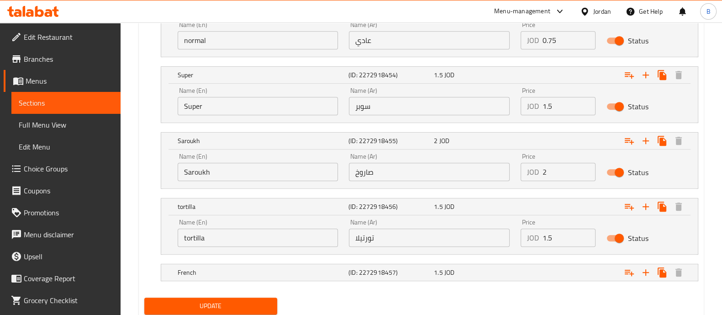
scroll to position [597, 0]
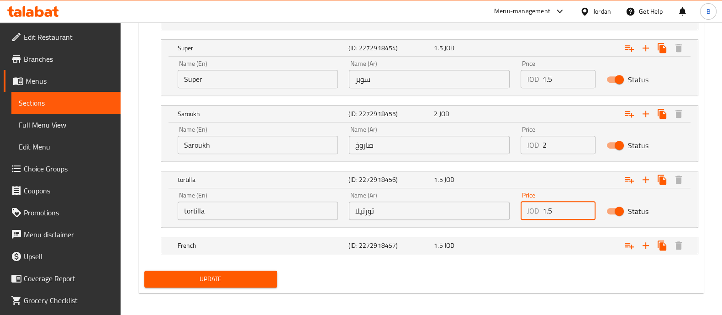
click at [576, 210] on input "1.5" at bounding box center [569, 210] width 53 height 18
click at [544, 231] on nav at bounding box center [421, 232] width 554 height 7
click at [548, 243] on div "Expand" at bounding box center [602, 245] width 171 height 20
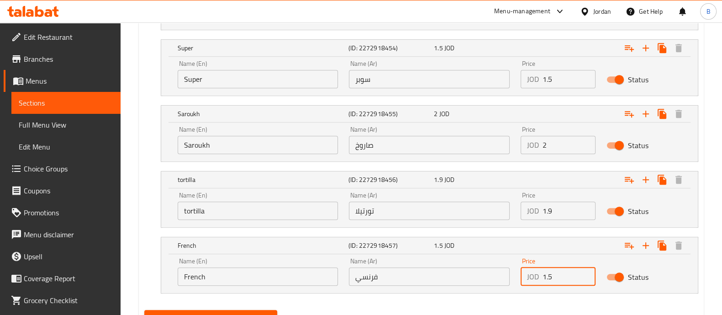
click at [560, 274] on input "1.5" at bounding box center [569, 276] width 53 height 18
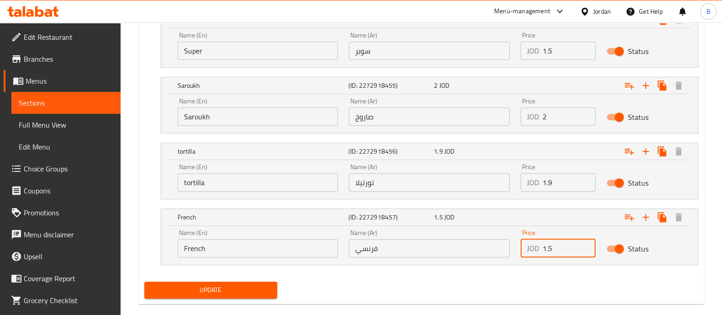
scroll to position [639, 0]
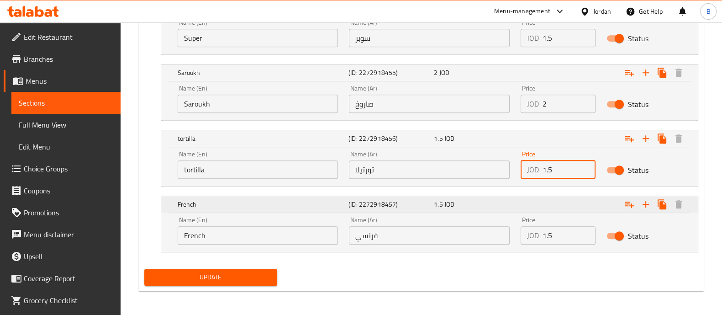
type input "1.5"
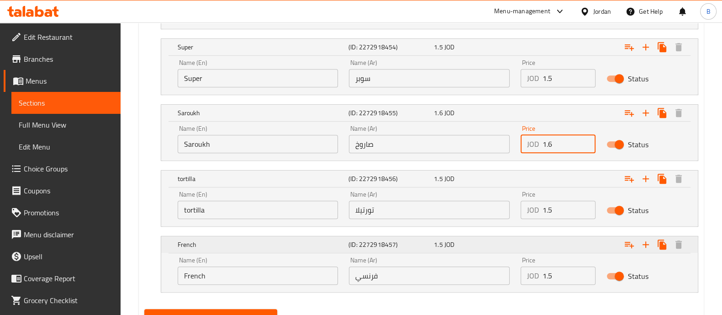
scroll to position [581, 0]
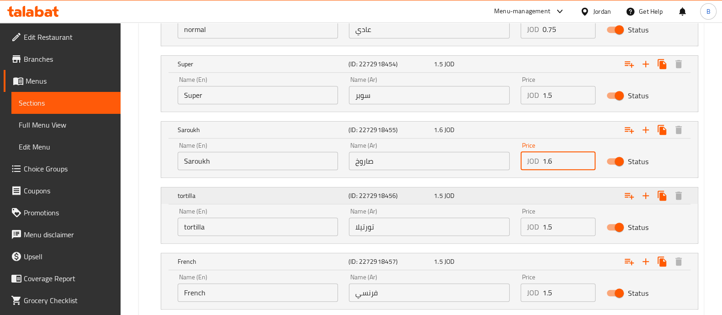
type input "1.6"
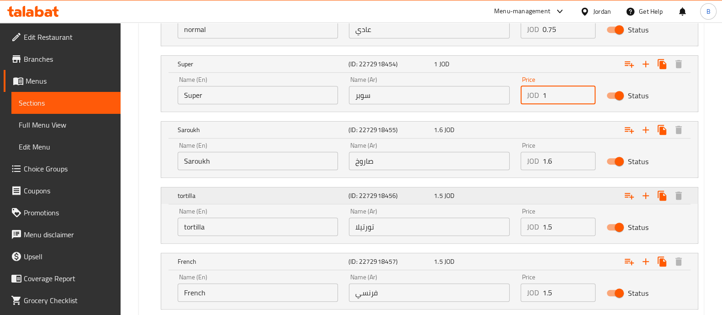
type input "1.5"
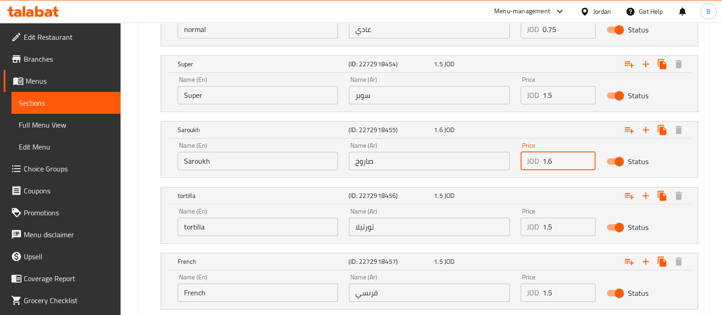
drag, startPoint x: 557, startPoint y: 158, endPoint x: 497, endPoint y: 160, distance: 59.4
click at [497, 160] on div "Name (En) Saroukh Name (En) Name (Ar) صاروخ Name (Ar) Price JOD 1.6 Price Status" at bounding box center [429, 156] width 515 height 39
type input "2"
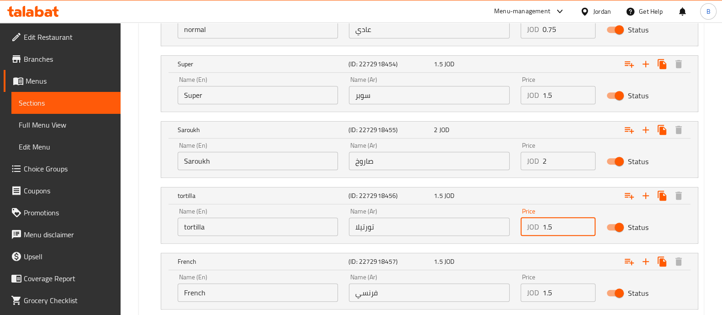
drag, startPoint x: 558, startPoint y: 221, endPoint x: 535, endPoint y: 225, distance: 23.3
click at [535, 225] on div "JOD 1.5 Price" at bounding box center [558, 226] width 75 height 18
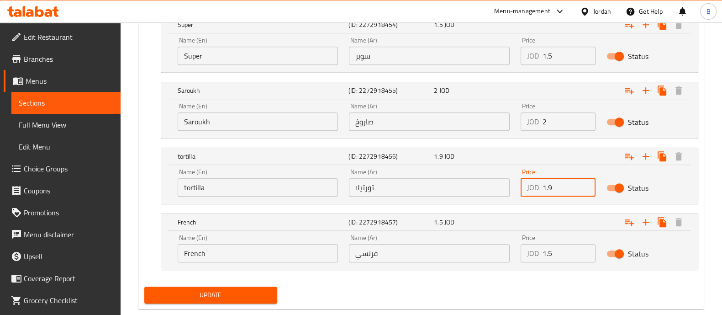
scroll to position [639, 0]
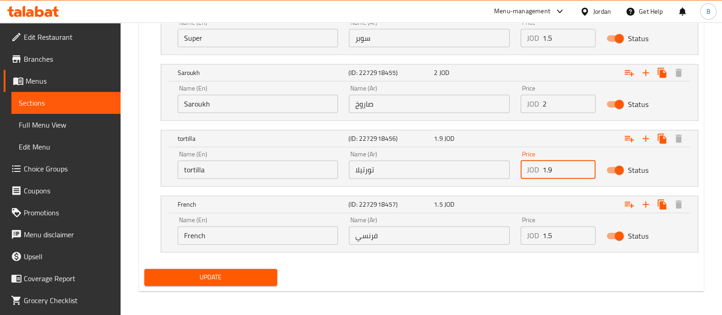
type input "1.9"
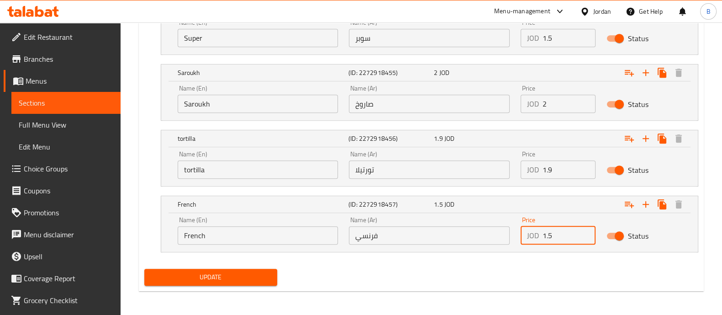
drag, startPoint x: 561, startPoint y: 238, endPoint x: 529, endPoint y: 234, distance: 32.3
click at [529, 234] on div "JOD 1.5 Price" at bounding box center [558, 235] width 75 height 18
drag, startPoint x: 441, startPoint y: 284, endPoint x: 503, endPoint y: 282, distance: 62.6
click at [443, 284] on div "Update" at bounding box center [421, 277] width 561 height 24
drag, startPoint x: 558, startPoint y: 235, endPoint x: 522, endPoint y: 233, distance: 35.7
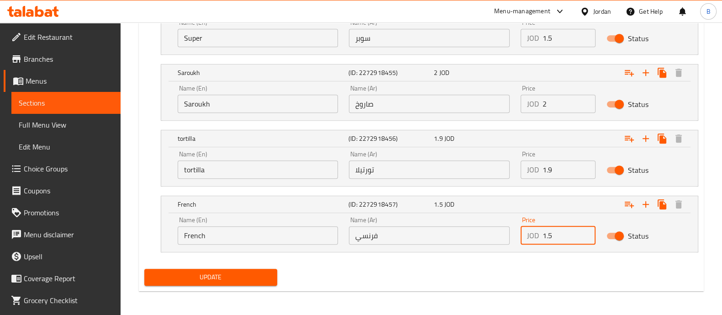
click at [523, 234] on div "JOD 1.5 Price" at bounding box center [558, 235] width 75 height 18
type input "1.9"
click at [258, 271] on span "Update" at bounding box center [211, 276] width 118 height 11
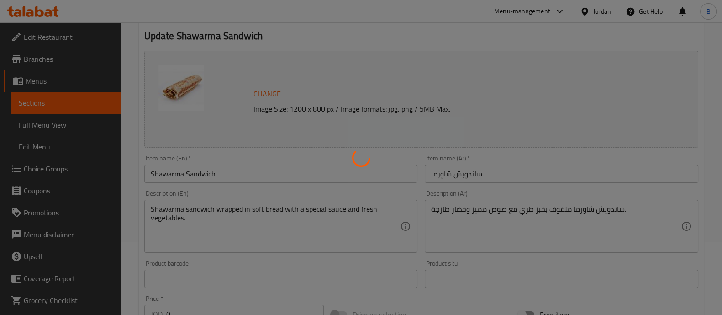
scroll to position [0, 0]
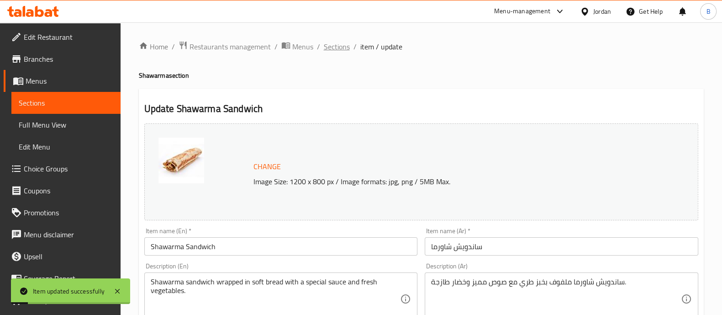
click at [333, 46] on span "Sections" at bounding box center [337, 46] width 26 height 11
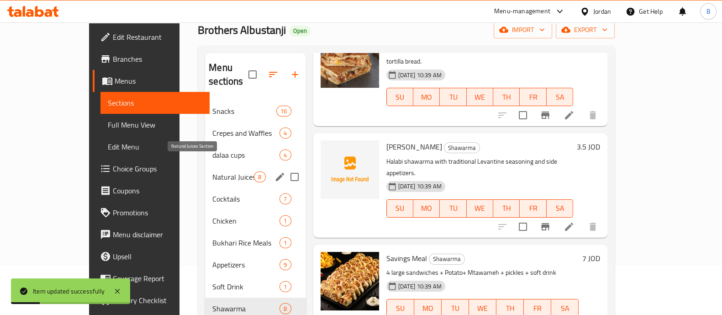
scroll to position [114, 0]
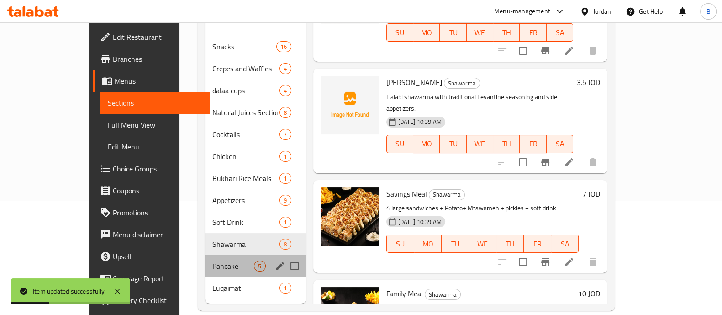
click at [211, 261] on div "Pancake 5" at bounding box center [255, 266] width 100 height 22
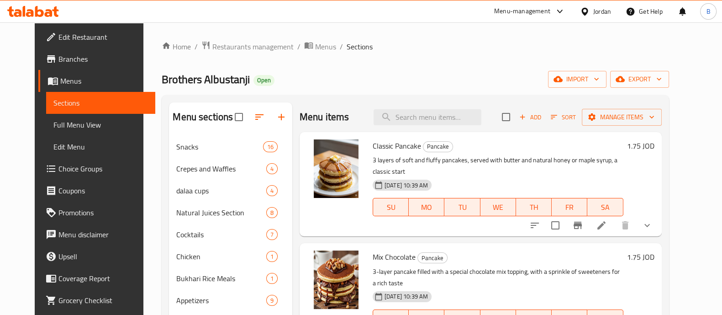
click at [655, 144] on h6 "1.75 JOD" at bounding box center [640, 145] width 27 height 13
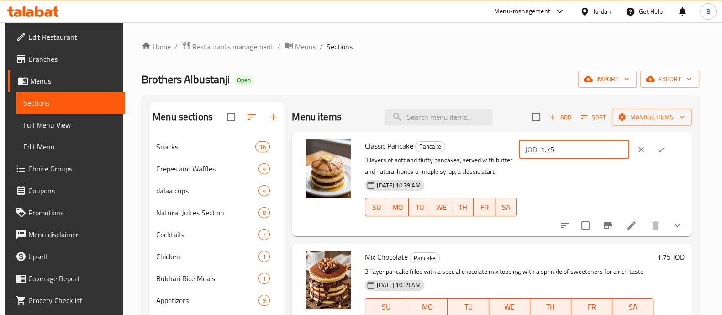
drag, startPoint x: 610, startPoint y: 149, endPoint x: 523, endPoint y: 156, distance: 87.0
click at [523, 156] on div "Classic Pancake Pancake 3 layers of soft and fluffy pancakes, served with butte…" at bounding box center [524, 184] width 327 height 97
drag, startPoint x: 561, startPoint y: 152, endPoint x: 531, endPoint y: 154, distance: 30.7
click at [531, 154] on div "JOD 2.2 ​" at bounding box center [601, 149] width 168 height 20
type input "2.2"
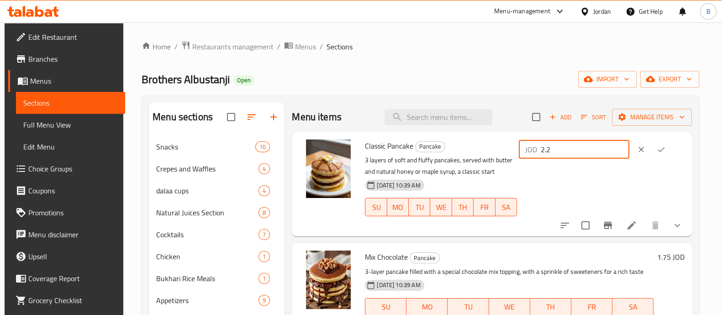
click at [663, 156] on button "ok" at bounding box center [661, 149] width 20 height 20
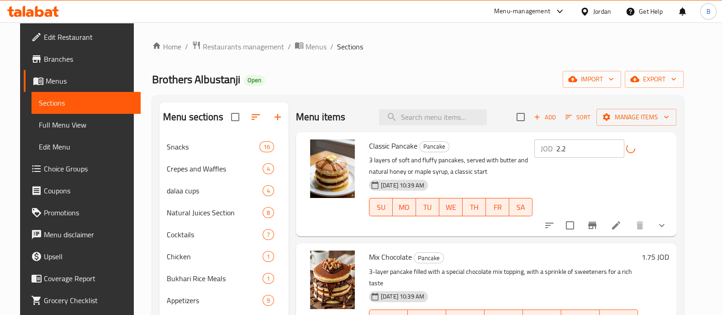
scroll to position [114, 0]
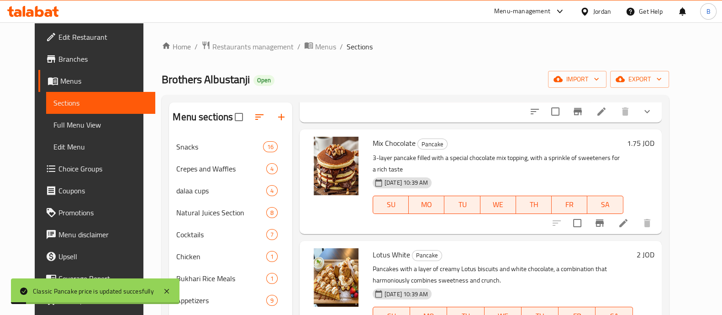
click at [655, 137] on h6 "1.75 JOD" at bounding box center [640, 143] width 27 height 13
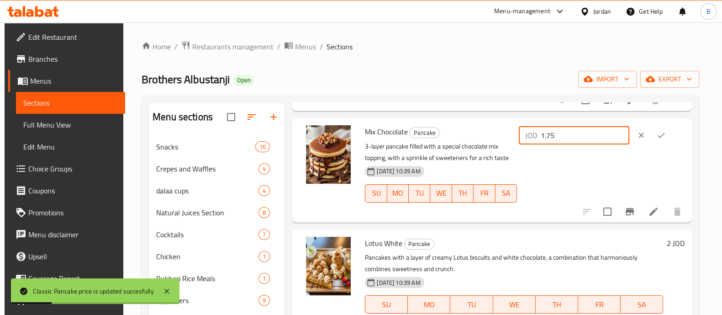
drag, startPoint x: 587, startPoint y: 137, endPoint x: 546, endPoint y: 140, distance: 40.8
click at [546, 140] on div "JOD 1.75 ​" at bounding box center [574, 135] width 111 height 18
paste input "2.2"
type input "2.2"
click at [663, 137] on icon "ok" at bounding box center [661, 135] width 9 height 9
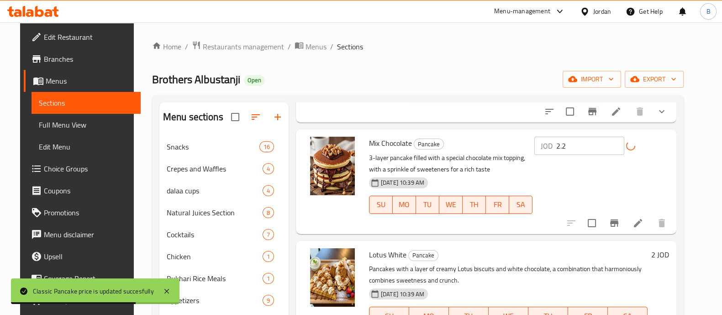
scroll to position [171, 0]
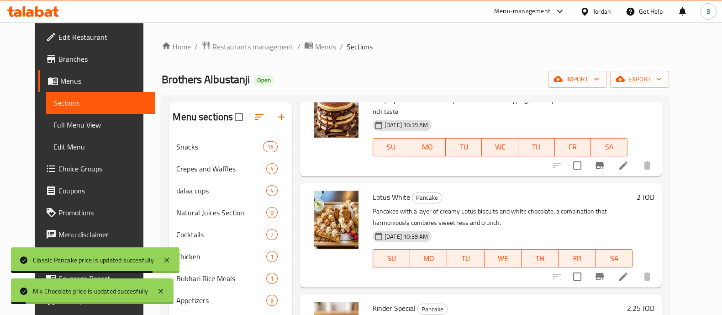
click at [655, 190] on h6 "2 JOD" at bounding box center [646, 196] width 18 height 13
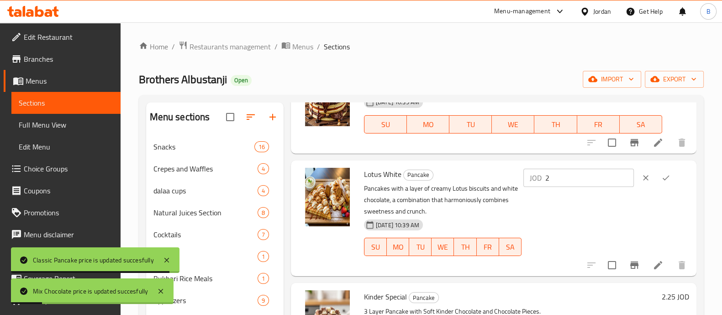
click at [595, 179] on input "2" at bounding box center [589, 178] width 89 height 18
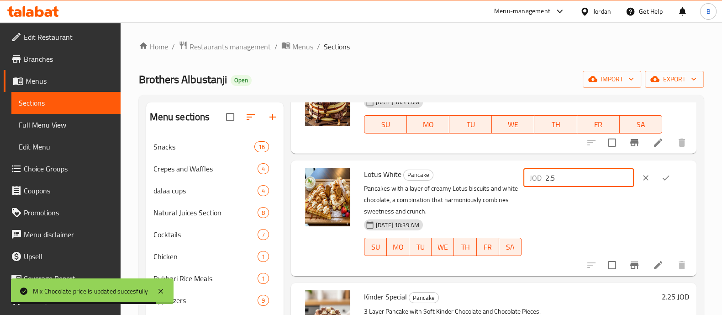
type input "2.5"
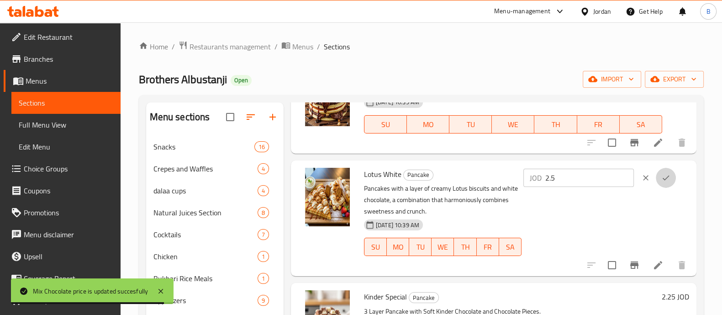
click at [656, 179] on button "ok" at bounding box center [666, 178] width 20 height 20
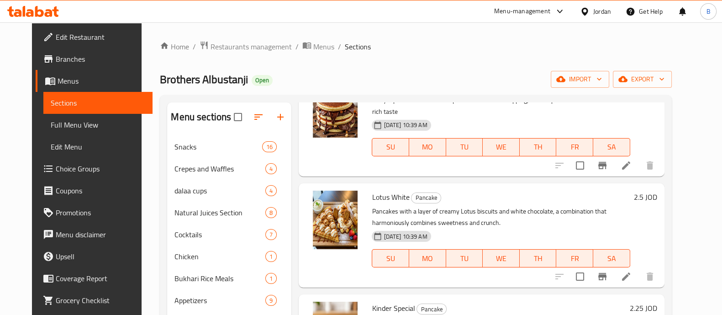
click at [657, 190] on h6 "2.5 JOD" at bounding box center [645, 196] width 23 height 13
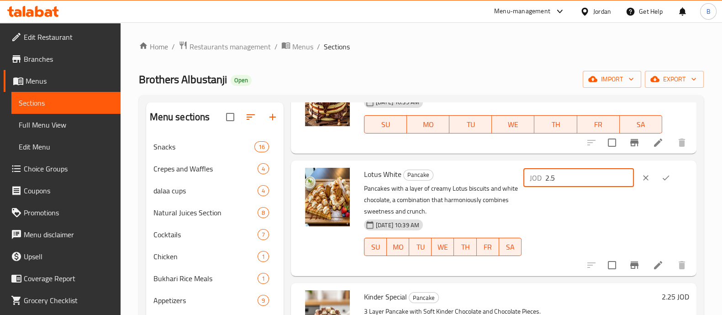
drag, startPoint x: 568, startPoint y: 178, endPoint x: 560, endPoint y: 182, distance: 9.8
click at [560, 182] on input "2.5" at bounding box center [589, 178] width 89 height 18
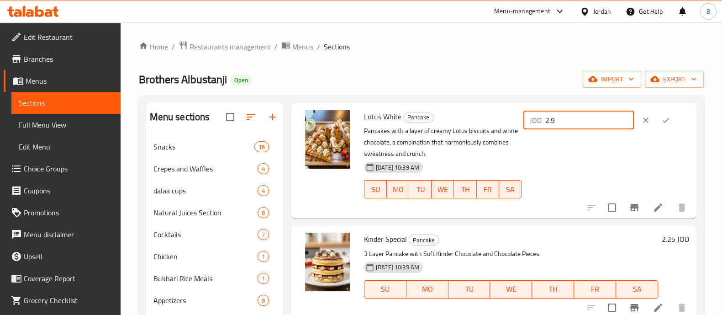
scroll to position [229, 0]
type input "2.9"
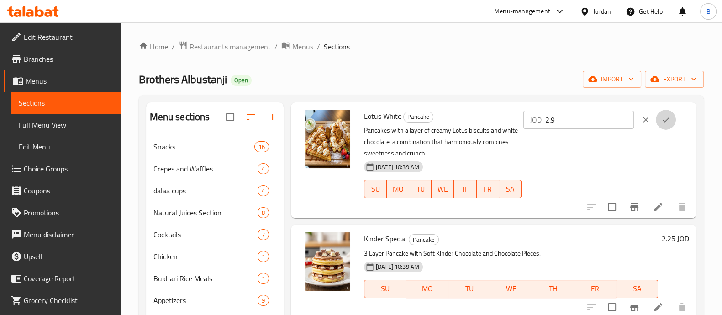
click at [662, 123] on icon "ok" at bounding box center [665, 119] width 9 height 9
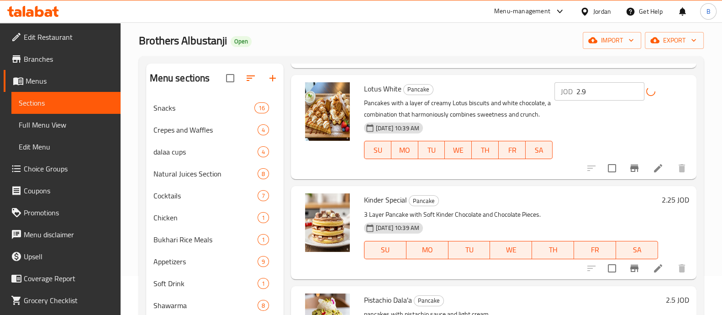
scroll to position [57, 0]
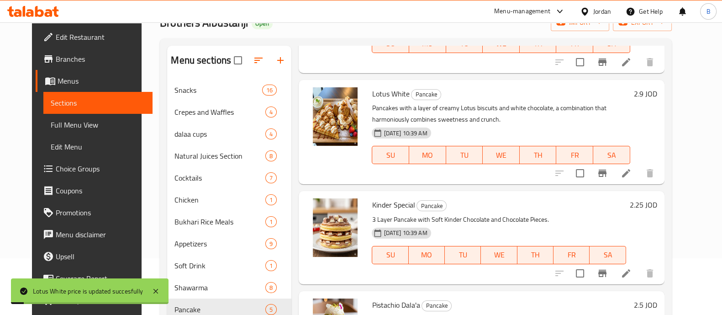
click at [657, 198] on h6 "2.25 JOD" at bounding box center [643, 204] width 27 height 13
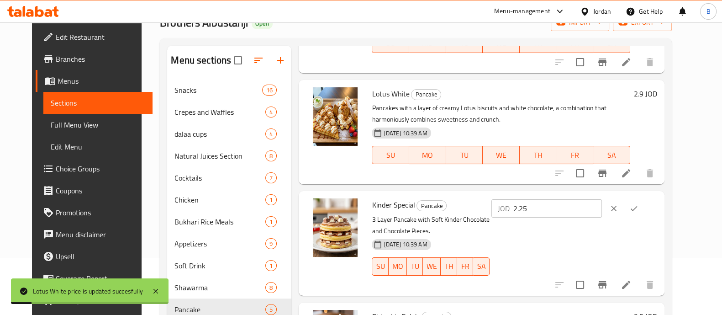
scroll to position [229, 0]
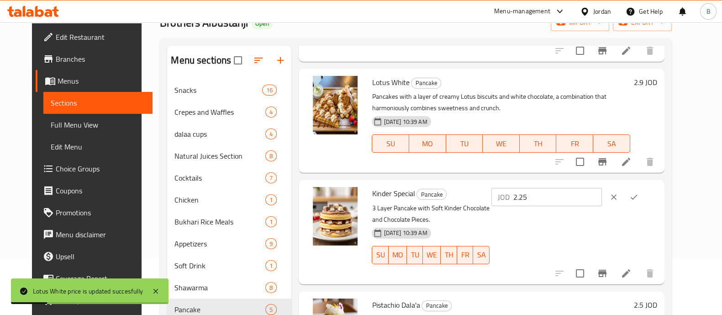
click at [596, 188] on input "2.25" at bounding box center [557, 197] width 89 height 18
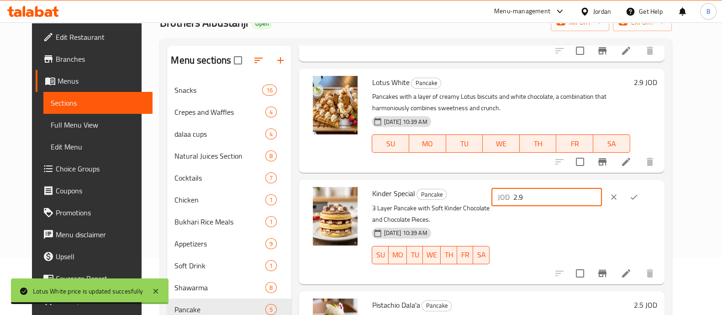
type input "2.9"
click at [639, 192] on icon "ok" at bounding box center [633, 196] width 9 height 9
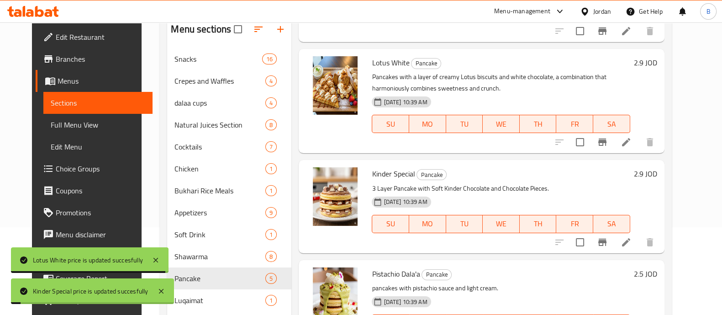
scroll to position [114, 0]
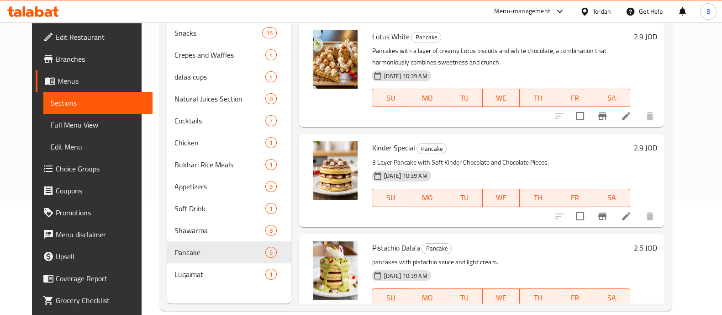
click at [657, 241] on h6 "2.5 JOD" at bounding box center [645, 247] width 23 height 13
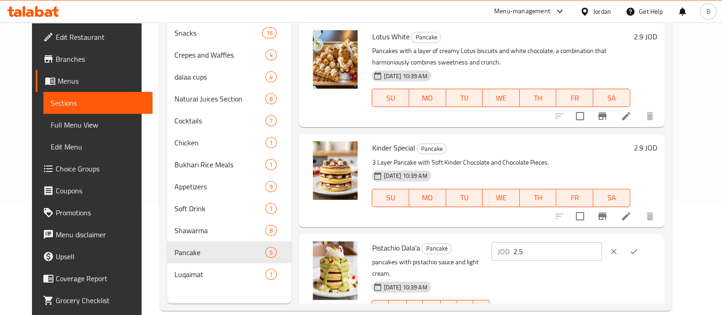
click at [597, 242] on input "2.5" at bounding box center [557, 251] width 89 height 18
type input "2"
type input "3.15"
click at [644, 241] on button "ok" at bounding box center [634, 251] width 20 height 20
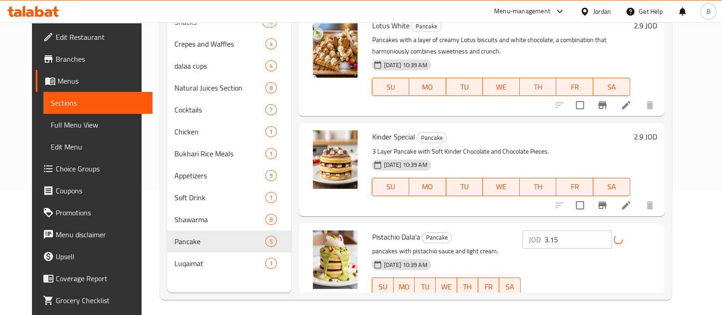
scroll to position [128, 0]
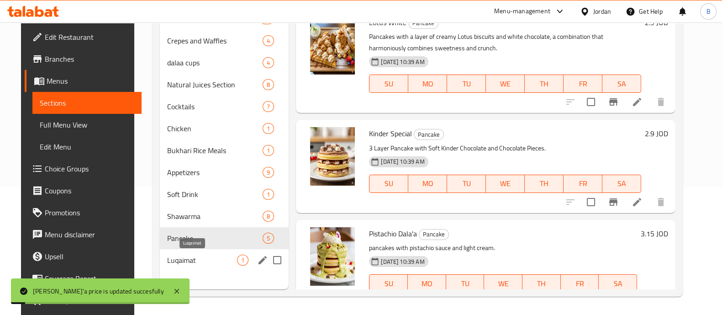
click at [191, 258] on span "Luqaimat" at bounding box center [202, 259] width 70 height 11
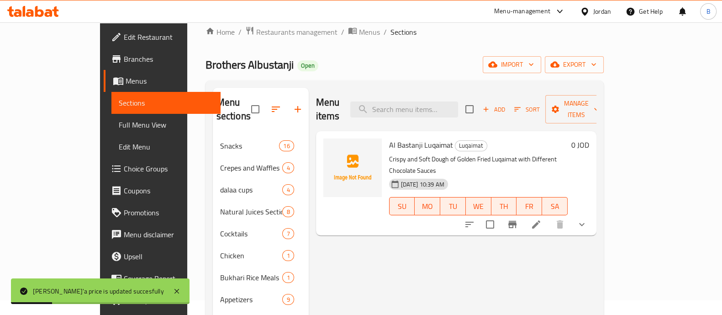
scroll to position [13, 0]
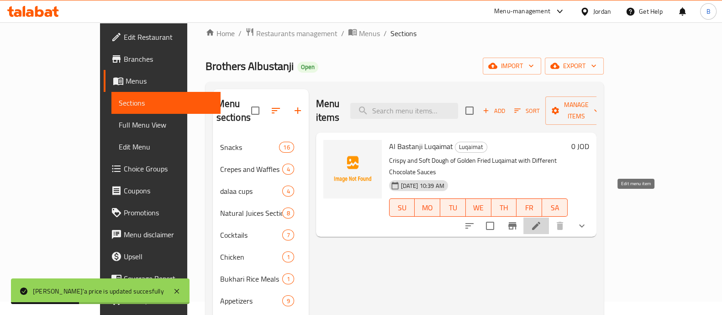
click at [542, 220] on icon at bounding box center [536, 225] width 11 height 11
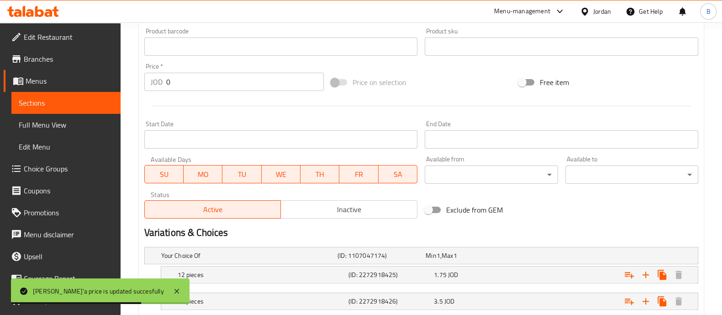
scroll to position [344, 0]
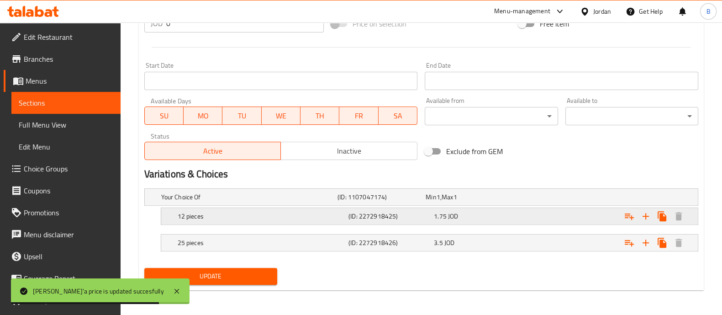
click at [553, 212] on div "Expand" at bounding box center [602, 216] width 171 height 20
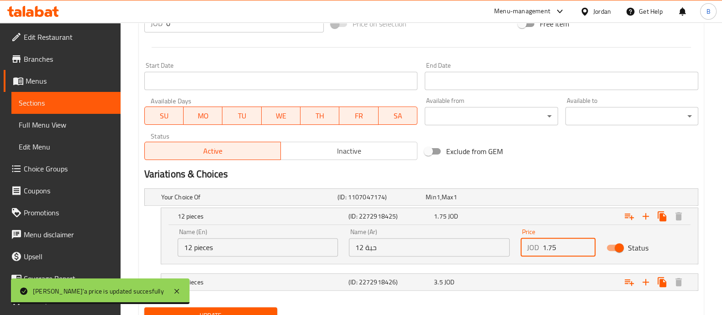
click at [560, 246] on input "1.75" at bounding box center [569, 247] width 53 height 18
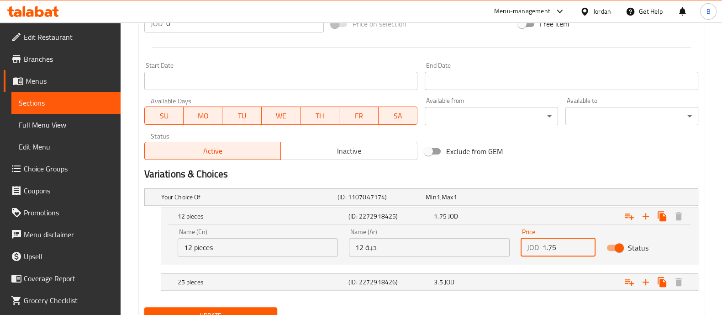
drag, startPoint x: 541, startPoint y: 246, endPoint x: 525, endPoint y: 246, distance: 16.4
click at [525, 246] on div "JOD 1.75 Price" at bounding box center [558, 247] width 75 height 18
type input "5"
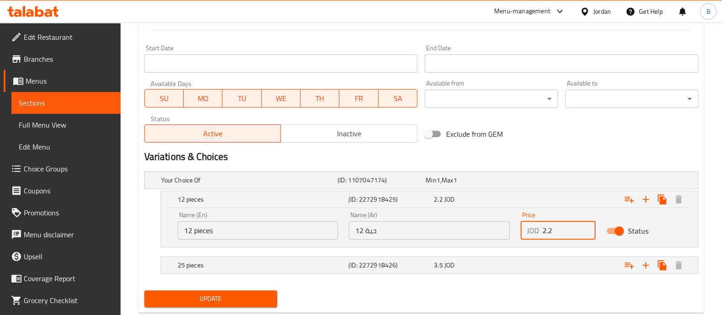
scroll to position [389, 0]
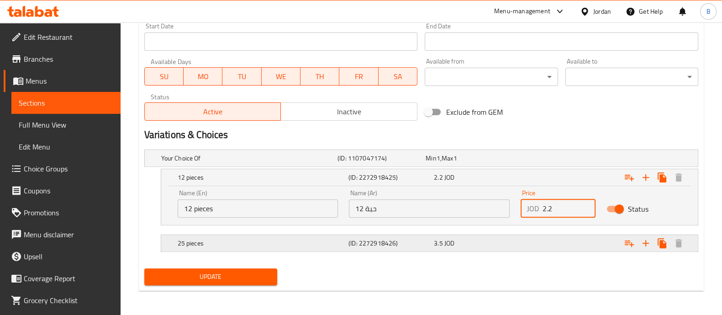
type input "2.2"
drag, startPoint x: 542, startPoint y: 238, endPoint x: 544, endPoint y: 245, distance: 7.0
click at [544, 241] on div "Expand" at bounding box center [602, 243] width 171 height 20
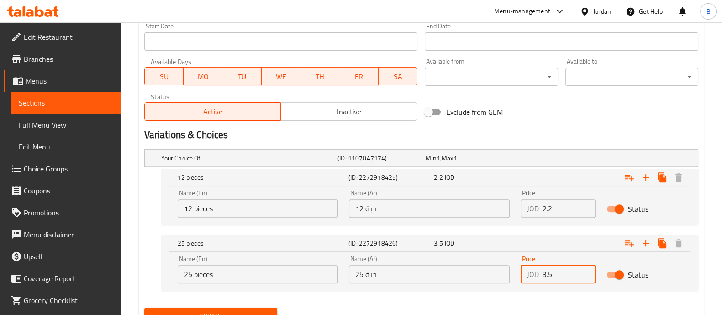
click at [548, 270] on input "3.5" at bounding box center [569, 274] width 53 height 18
drag, startPoint x: 550, startPoint y: 275, endPoint x: 531, endPoint y: 285, distance: 22.1
click at [531, 285] on div "Price JOD 3.5 Price" at bounding box center [558, 269] width 86 height 39
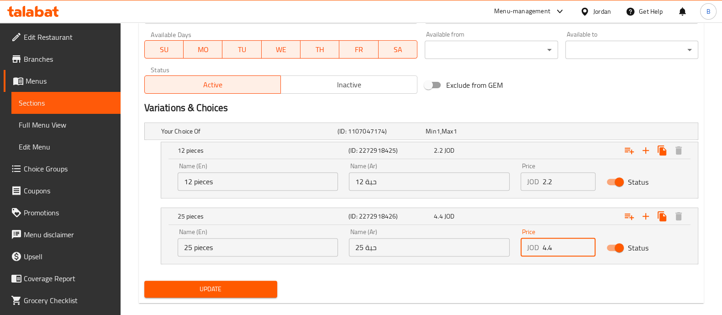
scroll to position [428, 0]
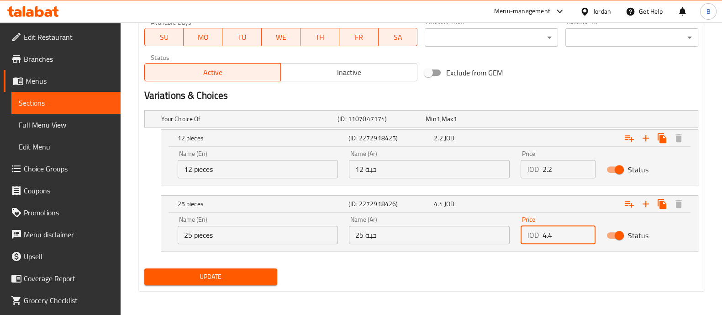
type input "4.4"
click at [255, 266] on div "Update" at bounding box center [211, 276] width 140 height 24
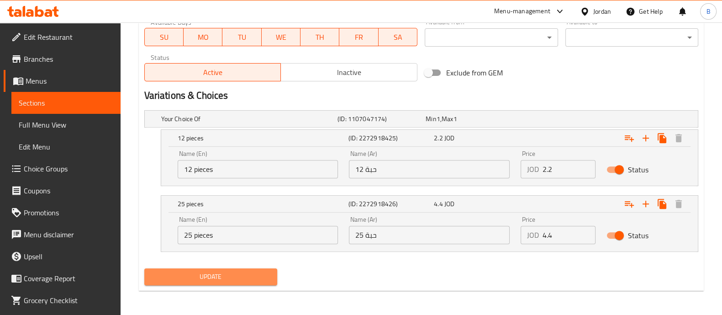
click at [248, 279] on span "Update" at bounding box center [211, 276] width 118 height 11
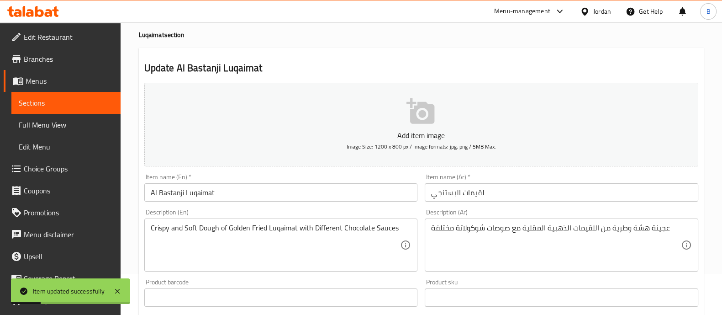
scroll to position [0, 0]
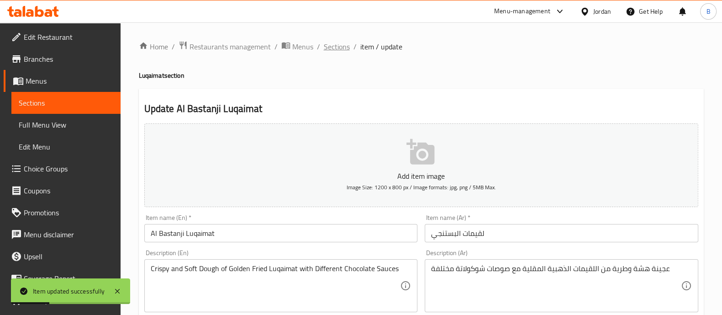
click at [332, 48] on span "Sections" at bounding box center [337, 46] width 26 height 11
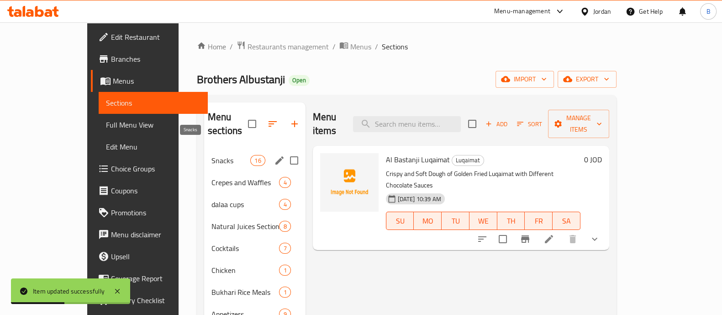
click at [218, 155] on span "Snacks" at bounding box center [230, 160] width 39 height 11
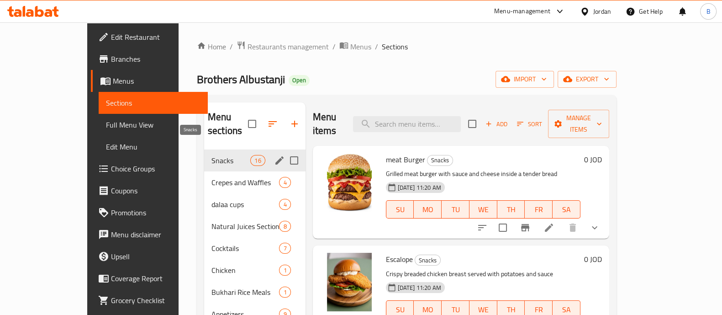
click at [211, 155] on span "Snacks" at bounding box center [230, 160] width 39 height 11
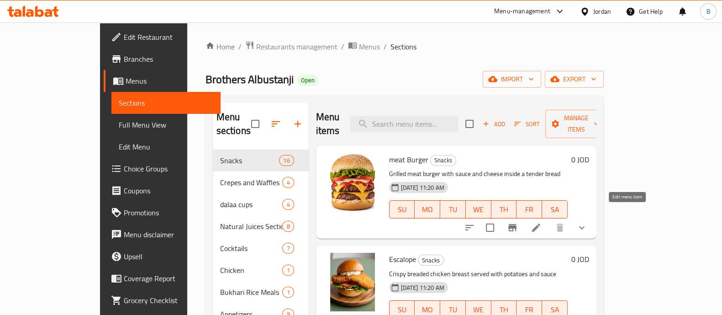
click at [542, 222] on icon at bounding box center [536, 227] width 11 height 11
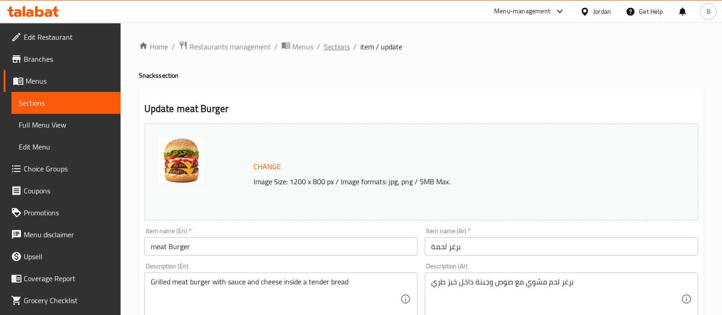
click at [336, 46] on span "Sections" at bounding box center [337, 46] width 26 height 11
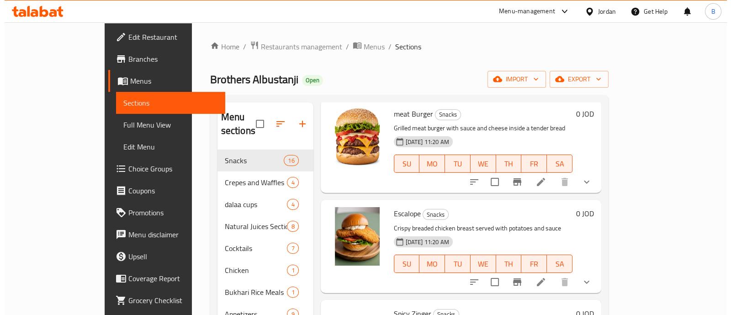
scroll to position [114, 0]
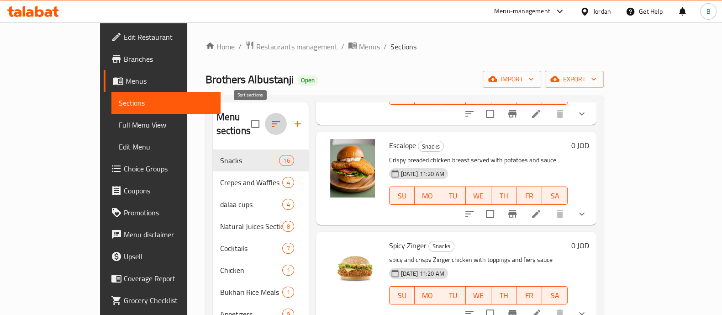
click at [270, 118] on icon "button" at bounding box center [275, 123] width 11 height 11
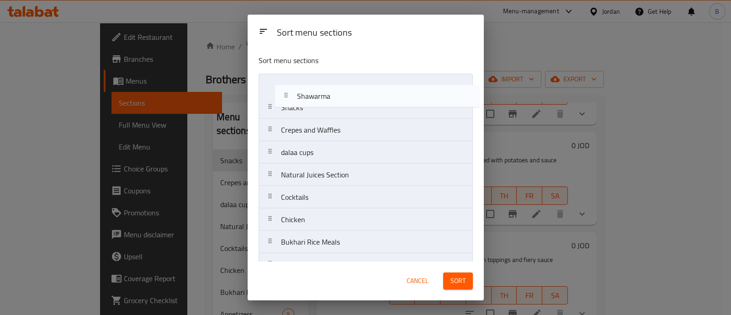
scroll to position [0, 0]
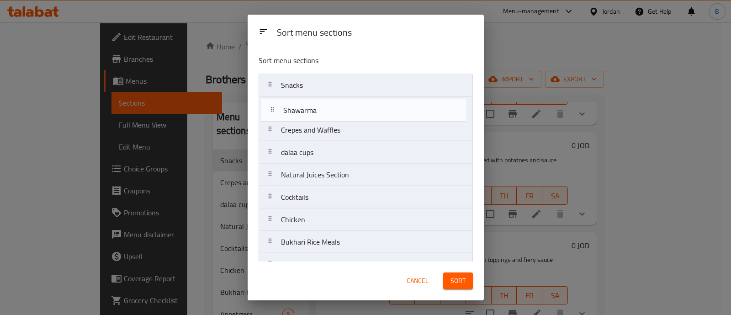
drag, startPoint x: 338, startPoint y: 206, endPoint x: 343, endPoint y: 113, distance: 93.8
click at [343, 113] on nav "Snacks Crepes and Waffles dalaa cups Natural Juices Section Cocktails Chicken B…" at bounding box center [366, 208] width 214 height 269
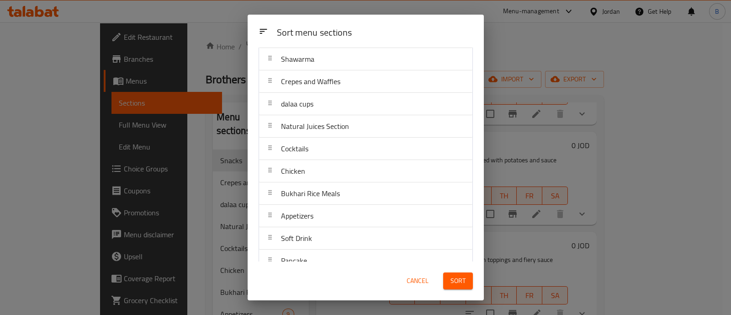
scroll to position [84, 0]
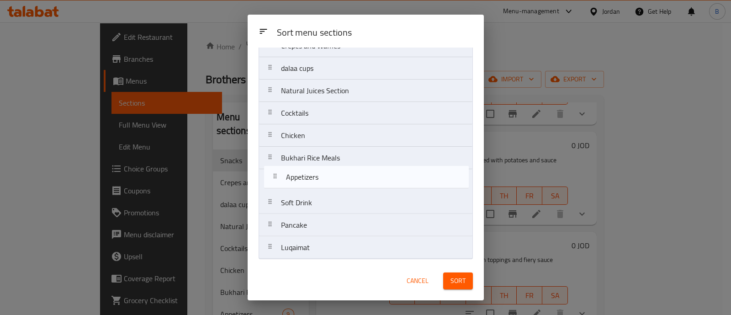
drag, startPoint x: 345, startPoint y: 180, endPoint x: 351, endPoint y: 175, distance: 7.1
click at [351, 175] on nav "Snacks Shawarma Crepes and Waffles dalaa cups Natural Juices Section Cocktails …" at bounding box center [366, 123] width 214 height 269
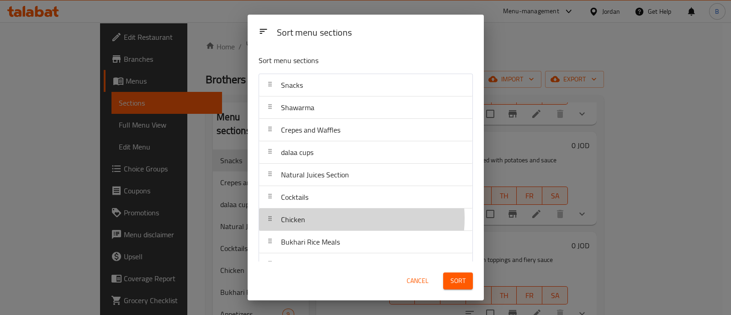
scroll to position [0, 0]
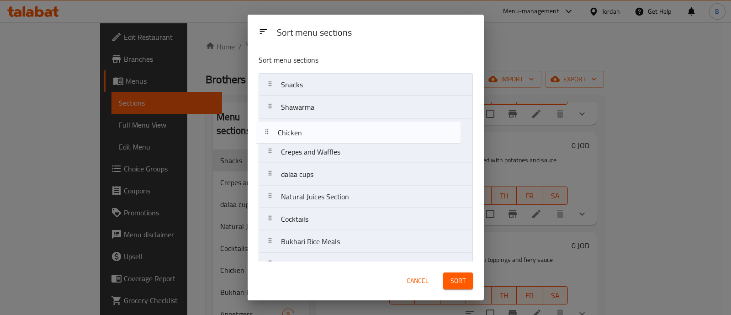
drag, startPoint x: 338, startPoint y: 218, endPoint x: 338, endPoint y: 129, distance: 89.1
click at [338, 129] on nav "Snacks Shawarma Crepes and Waffles dalaa cups Natural Juices Section Cocktails …" at bounding box center [366, 207] width 214 height 269
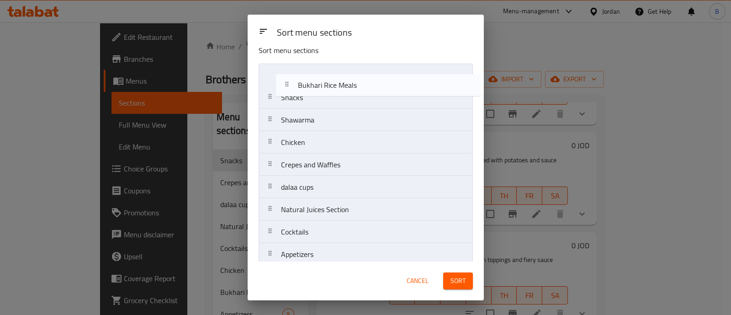
scroll to position [0, 0]
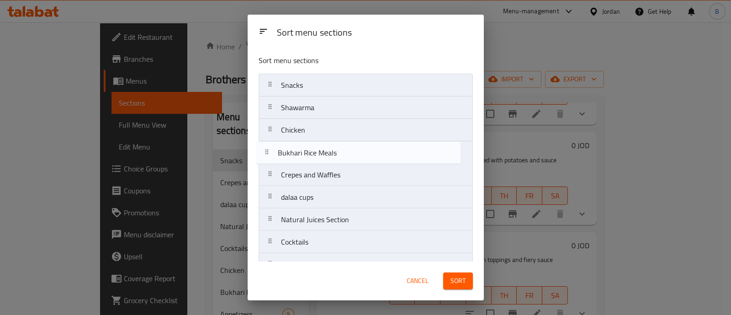
drag, startPoint x: 343, startPoint y: 164, endPoint x: 343, endPoint y: 157, distance: 7.3
click at [343, 157] on nav "Snacks Shawarma Chicken Crepes and Waffles dalaa cups Natural Juices Section Co…" at bounding box center [366, 208] width 214 height 269
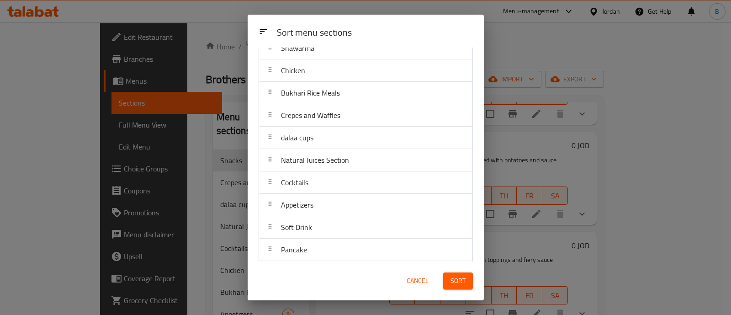
scroll to position [84, 0]
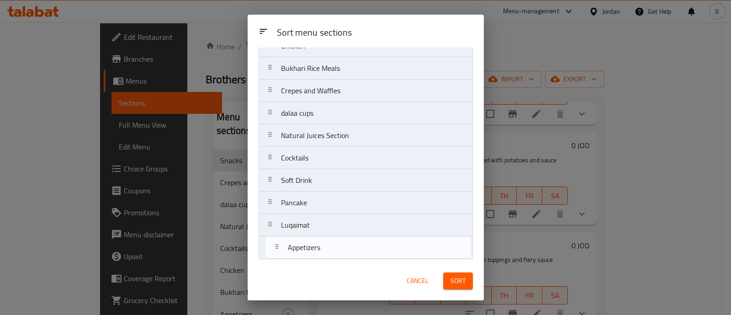
drag, startPoint x: 359, startPoint y: 184, endPoint x: 352, endPoint y: 216, distance: 32.7
click at [365, 253] on nav "Snacks Shawarma Chicken Bukhari Rice Meals Crepes and Waffles dalaa cups Natura…" at bounding box center [366, 123] width 214 height 269
drag, startPoint x: 339, startPoint y: 187, endPoint x: 343, endPoint y: 269, distance: 81.8
click at [340, 264] on div "Sort menu sections Sort menu sections Snacks Shawarma Chicken Bukhari Rice Meal…" at bounding box center [366, 157] width 236 height 285
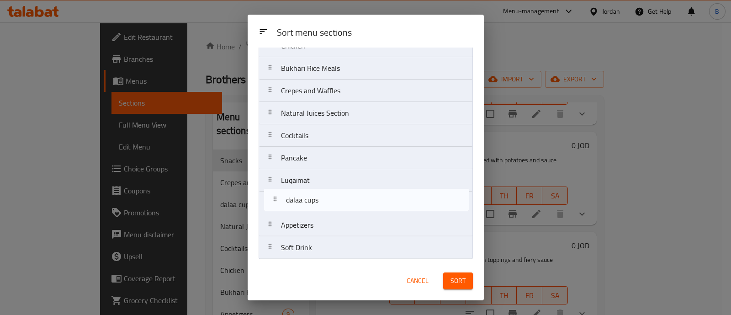
drag, startPoint x: 352, startPoint y: 117, endPoint x: 358, endPoint y: 207, distance: 89.7
click at [358, 207] on nav "Snacks Shawarma Chicken Bukhari Rice Meals Crepes and Waffles dalaa cups Natura…" at bounding box center [366, 123] width 214 height 269
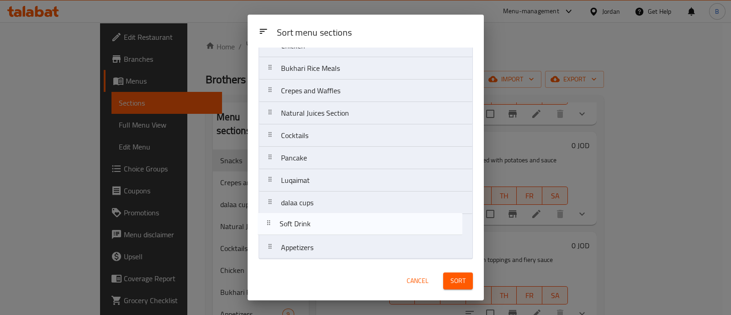
drag, startPoint x: 348, startPoint y: 246, endPoint x: 344, endPoint y: 221, distance: 25.0
click at [344, 221] on nav "Snacks Shawarma Chicken Bukhari Rice Meals Crepes and Waffles Natural Juices Se…" at bounding box center [366, 123] width 214 height 269
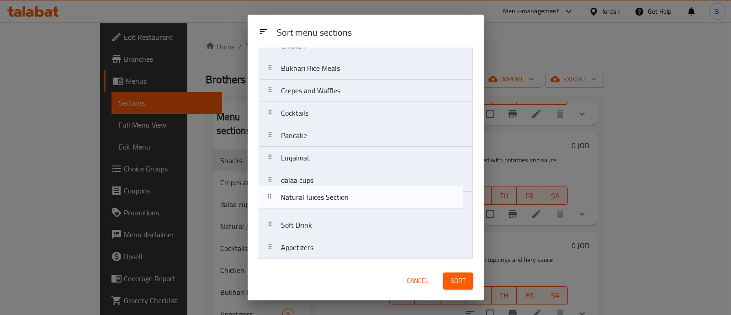
drag, startPoint x: 370, startPoint y: 146, endPoint x: 370, endPoint y: 206, distance: 60.3
click at [370, 206] on nav "Snacks Shawarma Chicken Bukhari Rice Meals Crepes and Waffles Natural Juices Se…" at bounding box center [366, 123] width 214 height 269
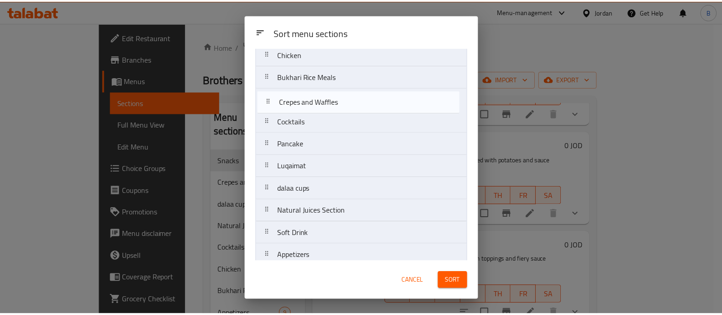
scroll to position [75, 0]
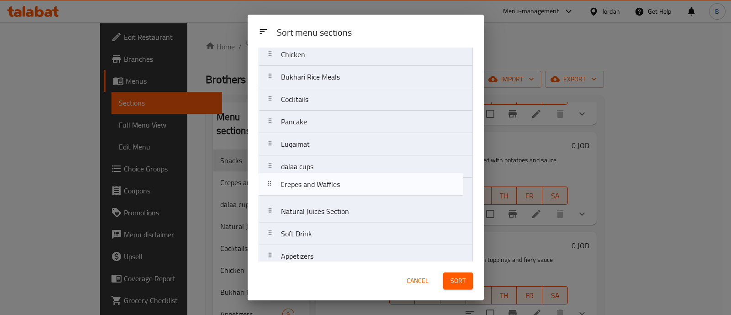
drag, startPoint x: 359, startPoint y: 95, endPoint x: 359, endPoint y: 192, distance: 96.8
click at [359, 192] on nav "Snacks Shawarma Chicken Bukhari Rice Meals Crepes and Waffles Cocktails Pancake…" at bounding box center [366, 132] width 214 height 269
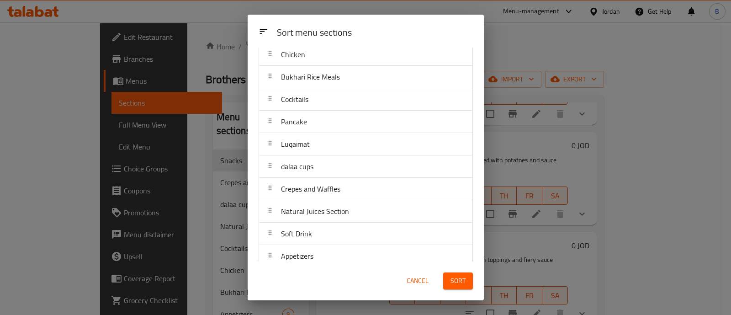
click at [469, 290] on div "Sort" at bounding box center [458, 281] width 41 height 28
click at [458, 279] on span "Sort" at bounding box center [457, 280] width 15 height 11
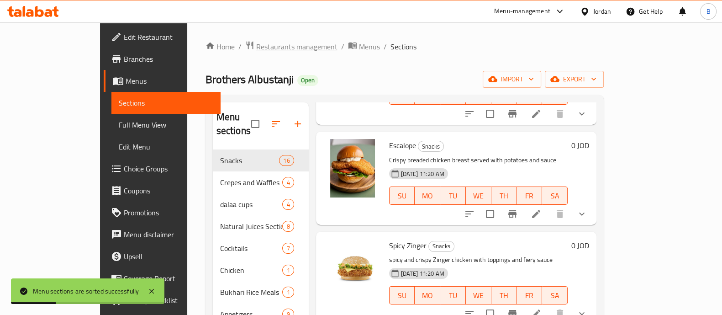
click at [256, 48] on span "Restaurants management" at bounding box center [296, 46] width 81 height 11
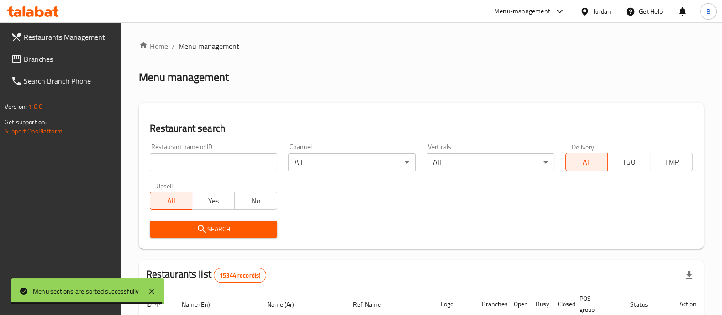
click at [217, 163] on input "search" at bounding box center [213, 162] width 127 height 18
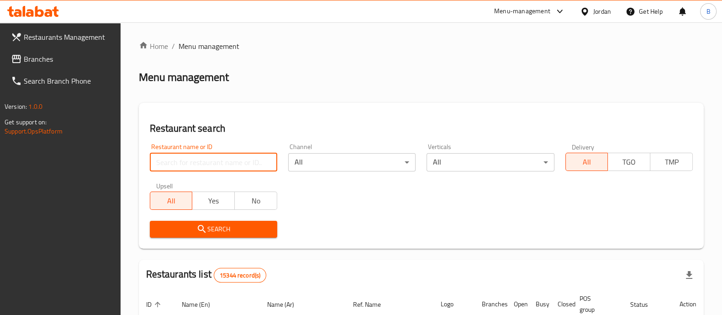
paste input "شاورما خبزة تورتيلا"
type input "شاورما خبزة تورتيلا"
click at [151, 45] on link "Home" at bounding box center [153, 46] width 29 height 11
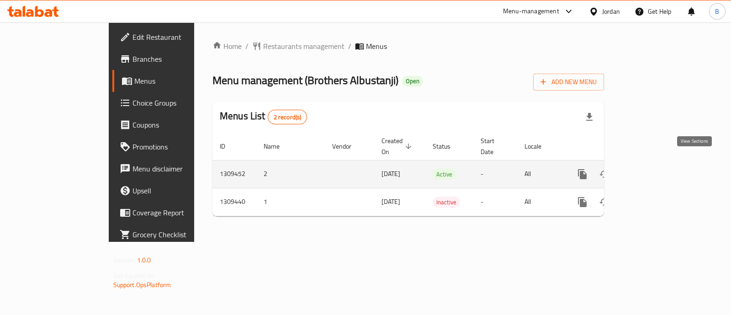
click at [654, 169] on icon "enhanced table" at bounding box center [648, 174] width 11 height 11
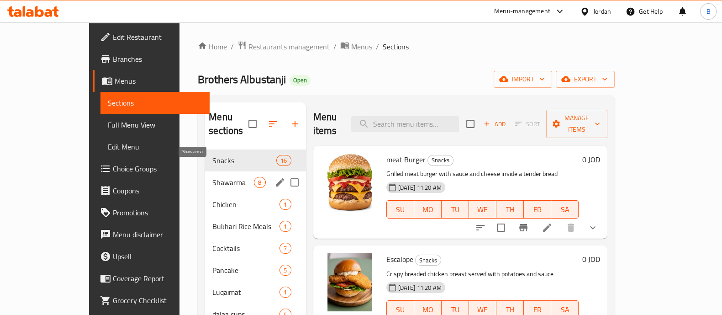
click at [212, 177] on span "Shawarma" at bounding box center [233, 182] width 42 height 11
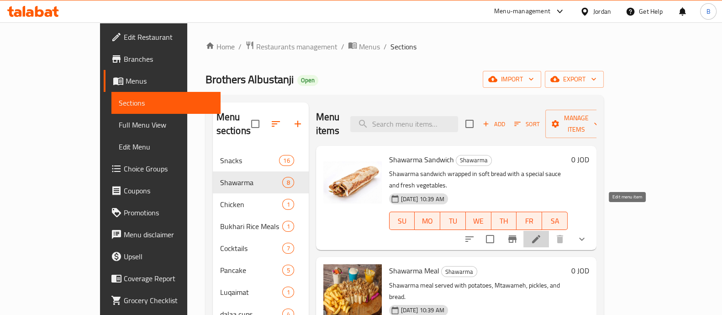
click at [542, 233] on icon at bounding box center [536, 238] width 11 height 11
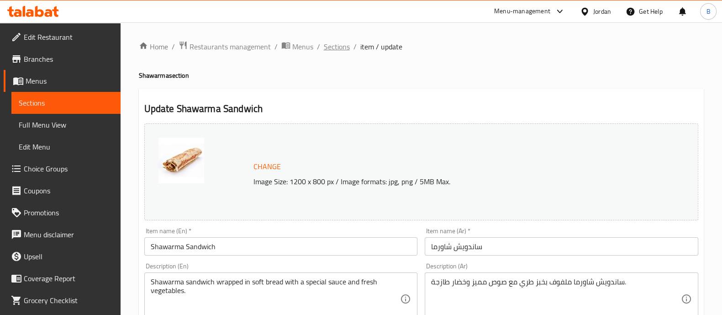
click at [333, 51] on span "Sections" at bounding box center [337, 46] width 26 height 11
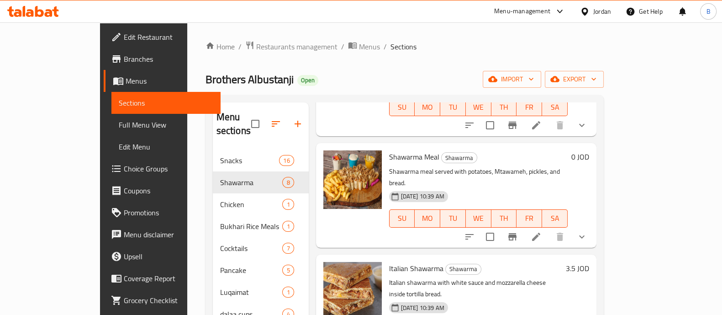
scroll to position [114, 0]
click at [549, 228] on li at bounding box center [536, 236] width 26 height 16
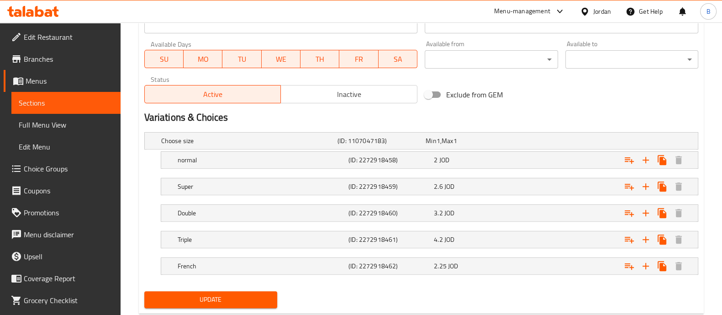
scroll to position [443, 0]
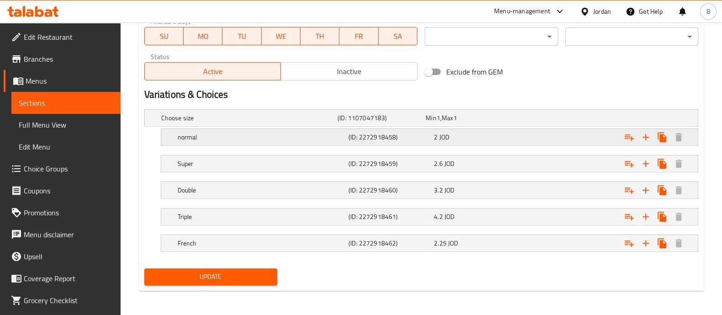
click at [491, 127] on div "normal (ID: 2272918458) 2 JOD" at bounding box center [432, 137] width 513 height 20
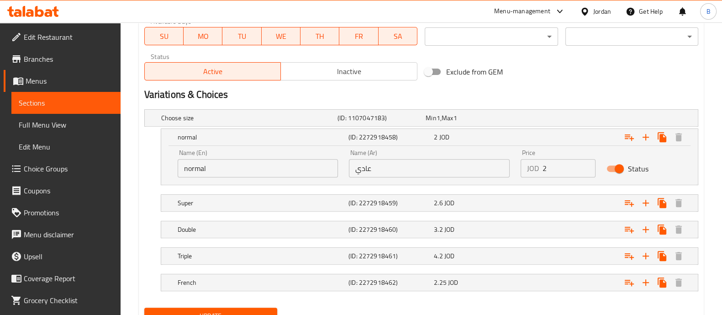
click at [569, 166] on input "2" at bounding box center [569, 168] width 53 height 18
type input "2.5"
click at [567, 195] on div "Expand" at bounding box center [602, 203] width 171 height 20
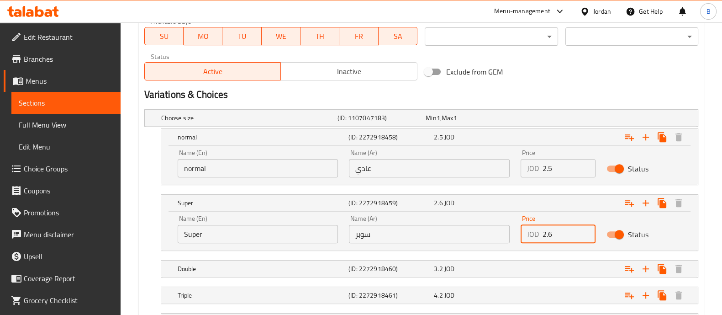
drag, startPoint x: 565, startPoint y: 231, endPoint x: 534, endPoint y: 227, distance: 30.8
click at [534, 227] on div "JOD 2.6 Price" at bounding box center [558, 234] width 75 height 18
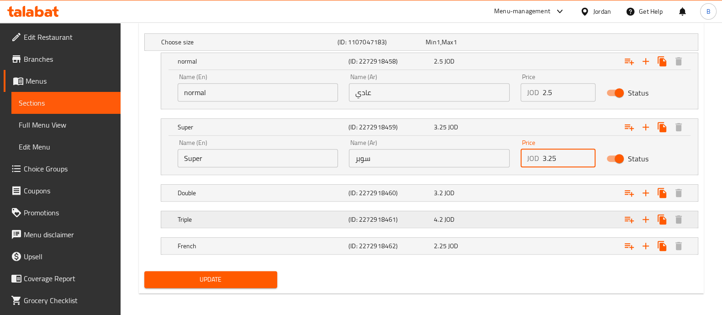
scroll to position [521, 0]
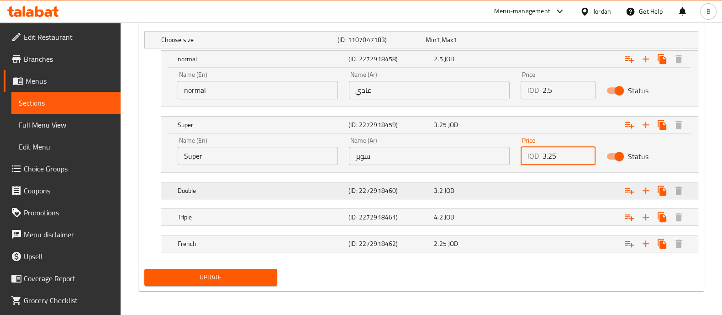
type input "3.25"
click at [557, 191] on div "Expand" at bounding box center [602, 190] width 171 height 20
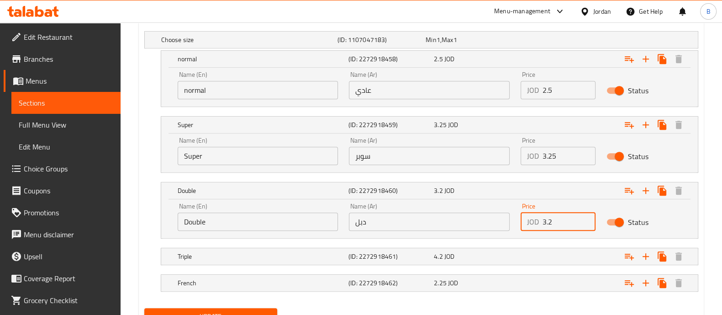
drag, startPoint x: 558, startPoint y: 222, endPoint x: 523, endPoint y: 227, distance: 35.1
click at [526, 226] on div "JOD 3.2 Price" at bounding box center [558, 221] width 75 height 18
click at [544, 254] on div "Expand" at bounding box center [602, 256] width 171 height 20
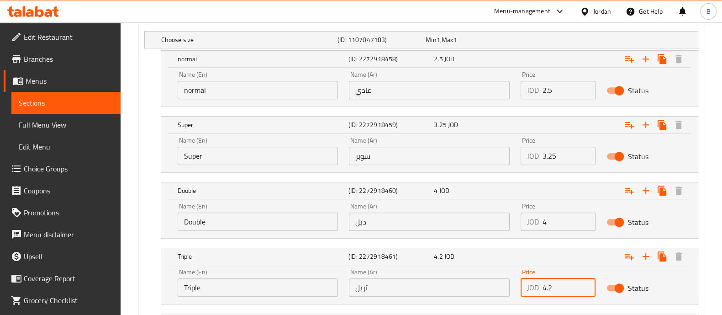
drag, startPoint x: 559, startPoint y: 286, endPoint x: 520, endPoint y: 284, distance: 38.4
click at [523, 290] on div "JOD 4.2 Price" at bounding box center [558, 287] width 75 height 18
drag, startPoint x: 556, startPoint y: 220, endPoint x: 521, endPoint y: 225, distance: 36.0
click at [528, 227] on div "JOD 4 Price" at bounding box center [558, 221] width 75 height 18
type input "5"
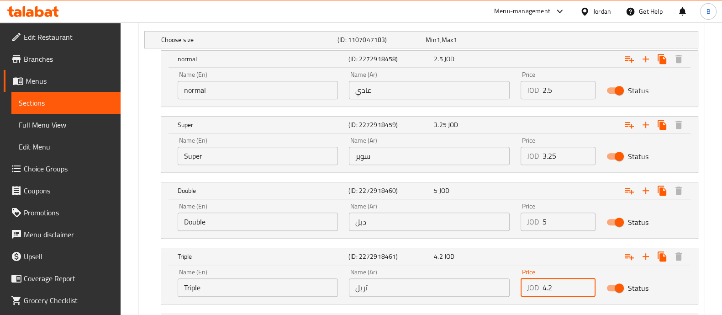
drag, startPoint x: 562, startPoint y: 283, endPoint x: 521, endPoint y: 290, distance: 42.2
click at [527, 290] on div "JOD 4.2 Price" at bounding box center [558, 287] width 75 height 18
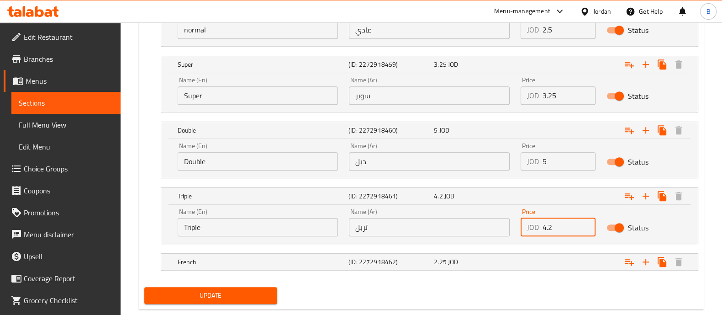
scroll to position [599, 0]
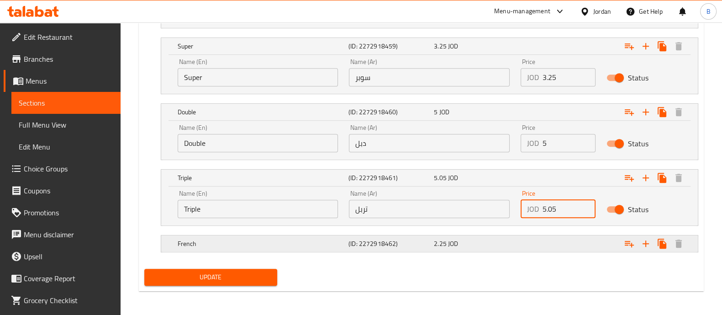
type input "5.05"
click at [507, 243] on div "2.25 JOD" at bounding box center [475, 243] width 82 height 9
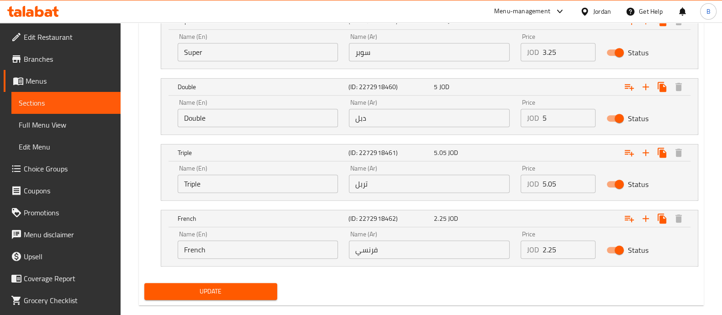
scroll to position [639, 0]
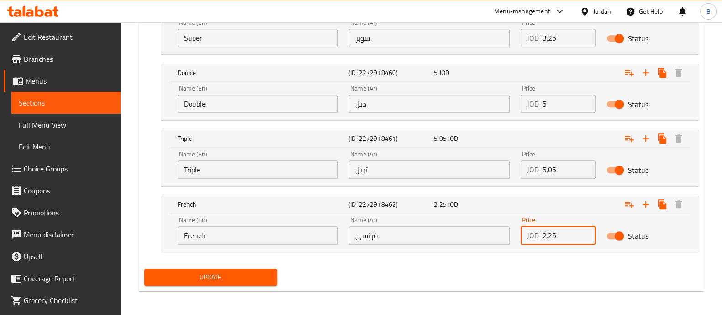
drag, startPoint x: 558, startPoint y: 232, endPoint x: 516, endPoint y: 231, distance: 42.0
click at [516, 231] on div "Price JOD 2.25 Price" at bounding box center [558, 230] width 86 height 39
type input "2.85"
click at [236, 272] on span "Update" at bounding box center [211, 276] width 118 height 11
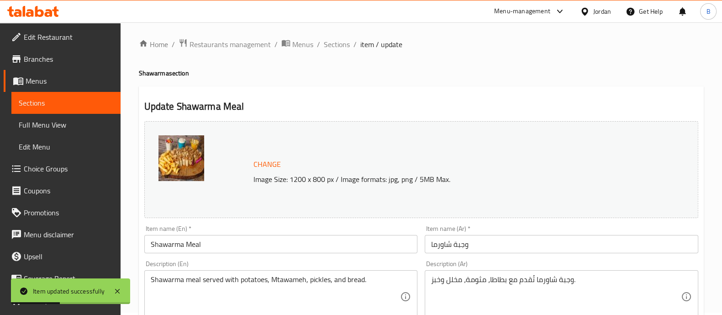
scroll to position [0, 0]
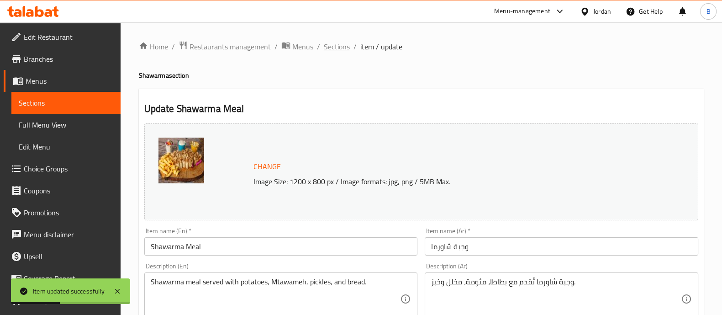
click at [336, 52] on span "Sections" at bounding box center [337, 46] width 26 height 11
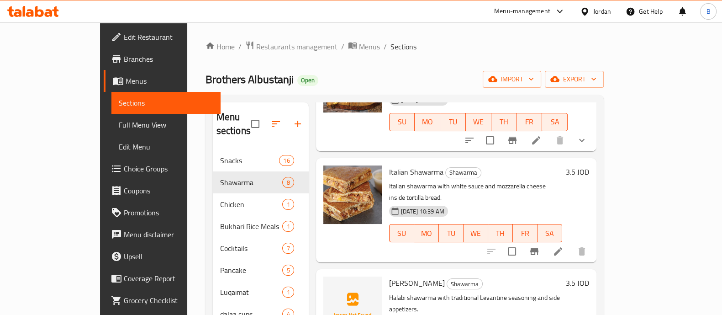
scroll to position [228, 0]
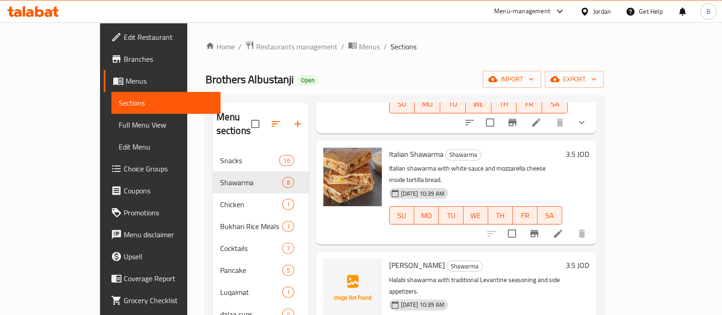
click at [589, 148] on h6 "3.5 JOD" at bounding box center [577, 154] width 23 height 13
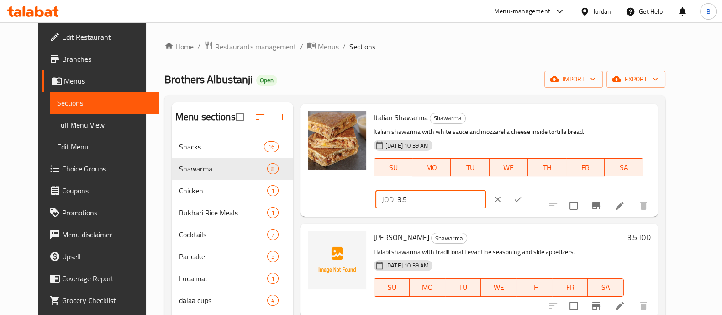
drag, startPoint x: 581, startPoint y: 125, endPoint x: 529, endPoint y: 119, distance: 51.5
click at [529, 119] on div "Italian Shawarma Shawarma Italian shawarma with white sauce and mozzarella chee…" at bounding box center [512, 160] width 285 height 106
drag, startPoint x: 547, startPoint y: 120, endPoint x: 540, endPoint y: 119, distance: 6.9
click at [486, 190] on div "JOD 4.4 ​" at bounding box center [430, 199] width 111 height 18
type input "4.4"
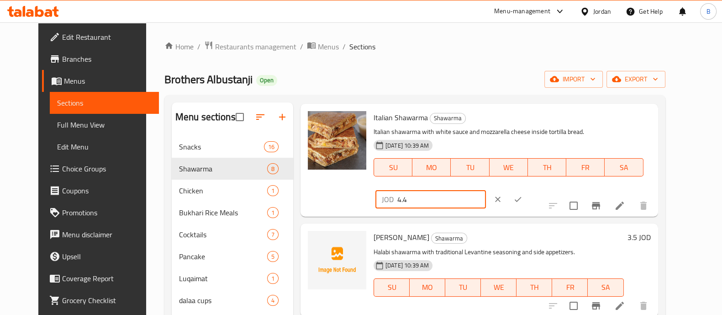
click at [523, 195] on icon "ok" at bounding box center [517, 199] width 9 height 9
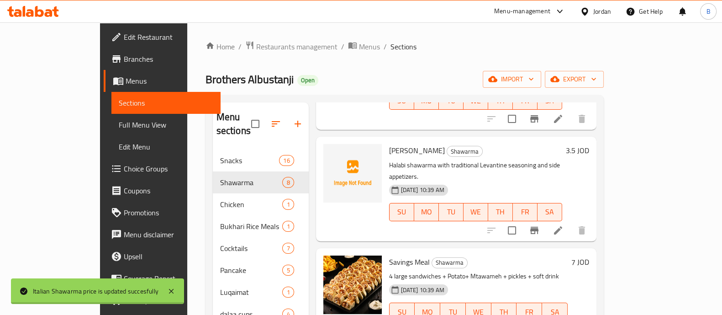
scroll to position [331, 0]
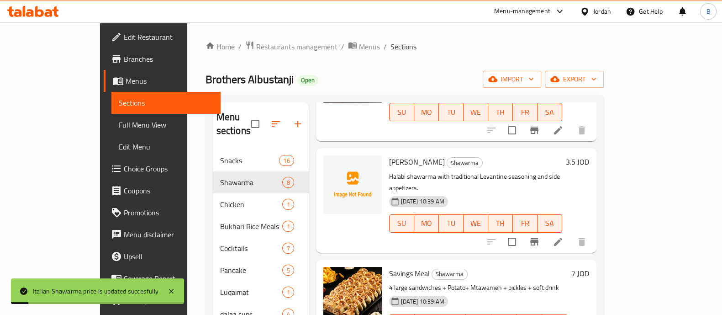
click at [589, 155] on h6 "3.5 JOD" at bounding box center [577, 161] width 23 height 13
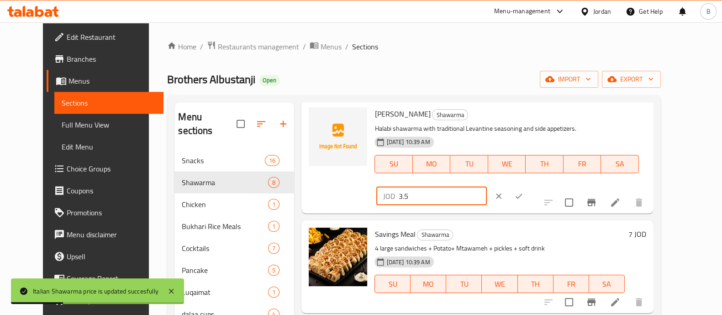
drag, startPoint x: 528, startPoint y: 122, endPoint x: 520, endPoint y: 121, distance: 8.3
click at [520, 121] on div "Halabi Shawarma Shawarma Halabi shawarma with traditional Levantine seasoning a…" at bounding box center [510, 157] width 279 height 106
paste input "4.4"
type input "4.4"
click at [529, 186] on button "ok" at bounding box center [519, 196] width 20 height 20
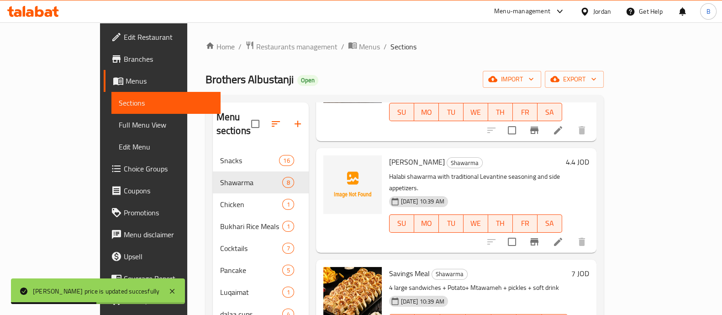
click at [589, 267] on h6 "7 JOD" at bounding box center [580, 273] width 18 height 13
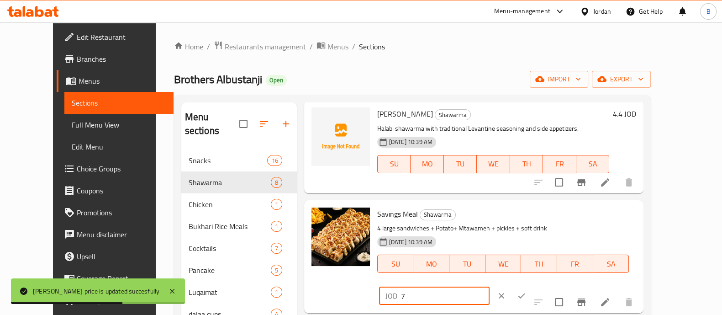
drag, startPoint x: 575, startPoint y: 217, endPoint x: 538, endPoint y: 219, distance: 37.5
click at [490, 286] on div "JOD 7 ​" at bounding box center [434, 295] width 111 height 18
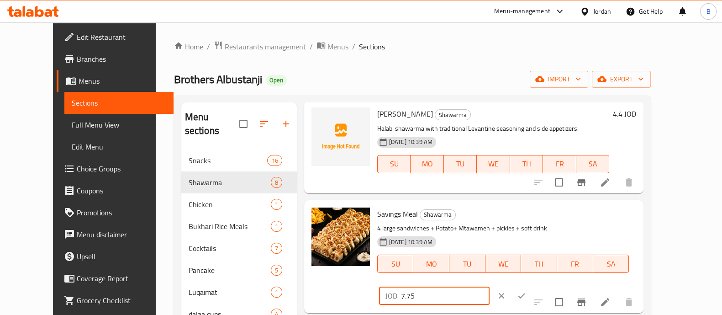
click at [490, 286] on input "7.75" at bounding box center [445, 295] width 89 height 18
type input "8.75"
click at [526, 291] on icon "ok" at bounding box center [521, 295] width 9 height 9
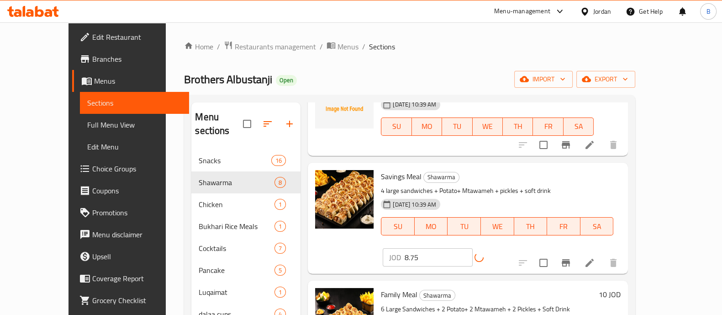
scroll to position [445, 0]
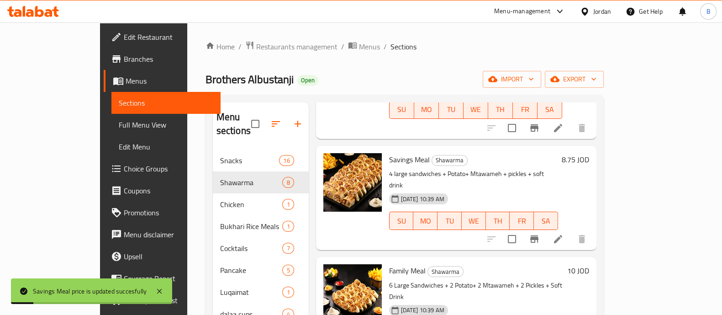
click at [589, 264] on h6 "10 JOD" at bounding box center [578, 270] width 22 height 13
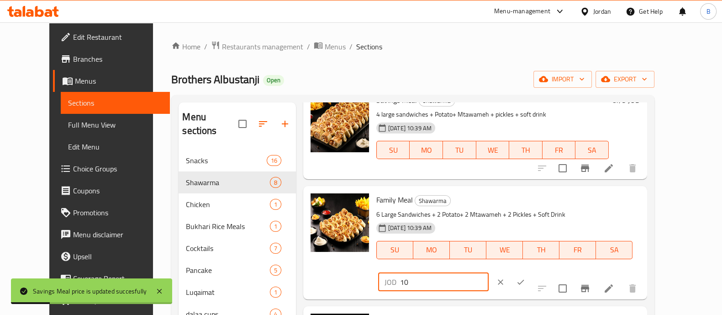
drag, startPoint x: 575, startPoint y: 204, endPoint x: 532, endPoint y: 204, distance: 43.4
click at [489, 273] on div "JOD 10 ​" at bounding box center [433, 282] width 111 height 18
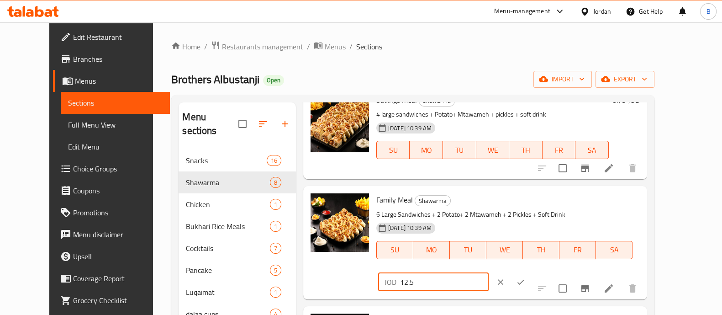
type input "12.5"
click at [531, 272] on button "ok" at bounding box center [521, 282] width 20 height 20
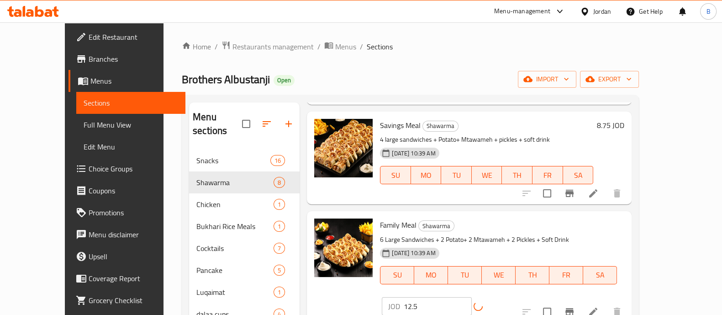
scroll to position [506, 0]
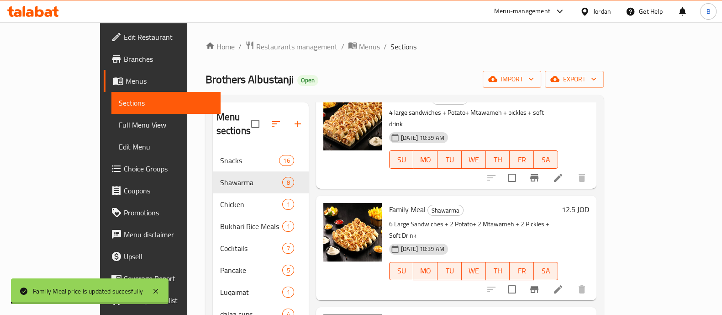
click at [589, 314] on h6 "13 JOD" at bounding box center [578, 320] width 22 height 13
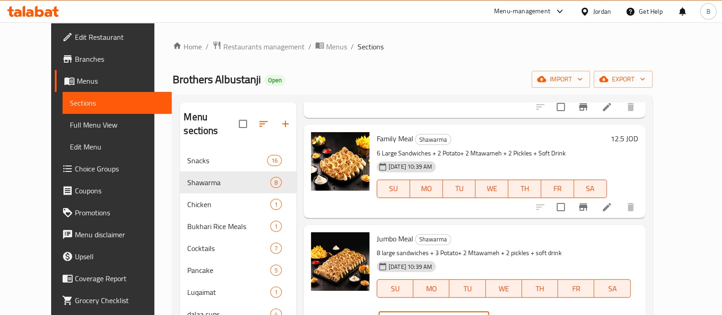
drag, startPoint x: 573, startPoint y: 241, endPoint x: 540, endPoint y: 240, distance: 32.9
click at [489, 311] on div "JOD 13 ​" at bounding box center [434, 320] width 111 height 18
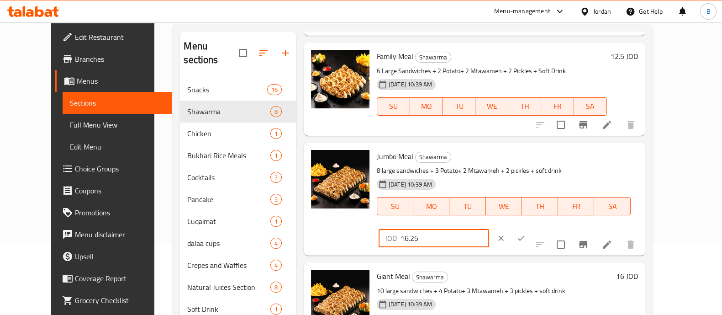
scroll to position [114, 0]
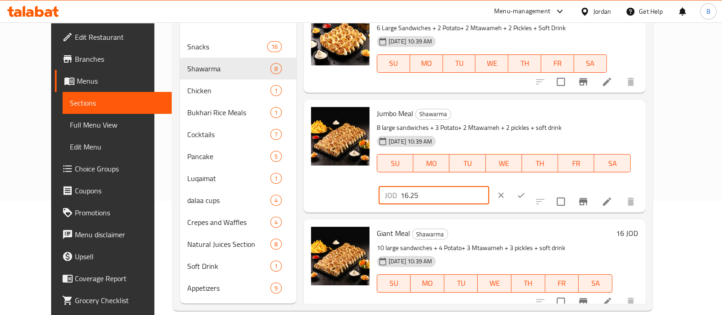
type input "16.25"
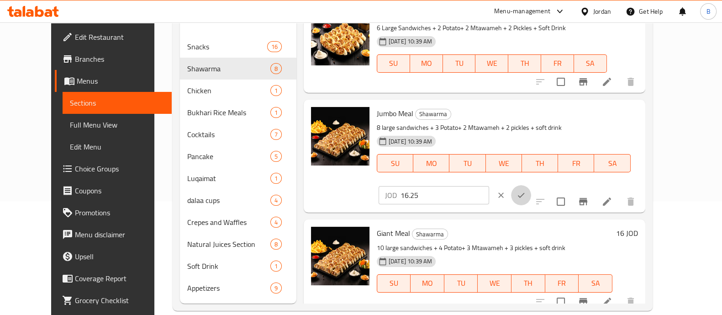
click at [531, 185] on button "ok" at bounding box center [521, 195] width 20 height 20
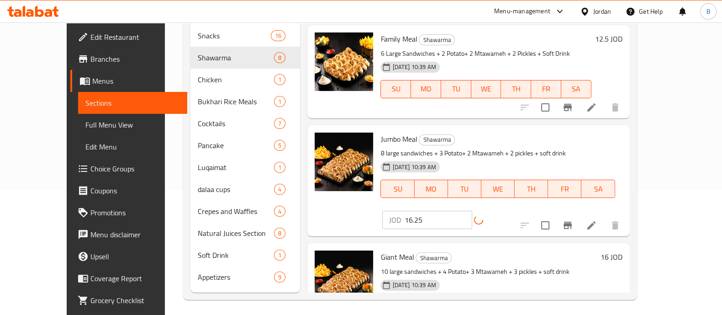
scroll to position [128, 0]
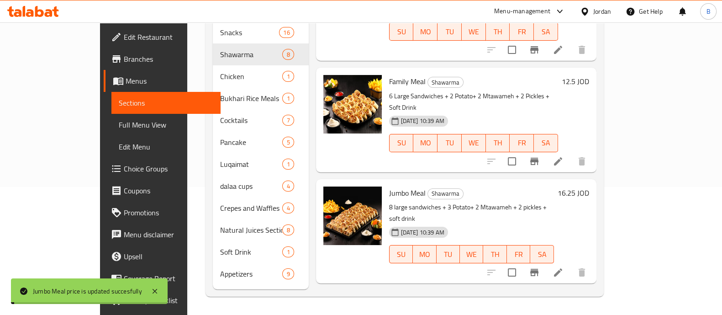
click at [589, 297] on h6 "16 JOD" at bounding box center [578, 303] width 22 height 13
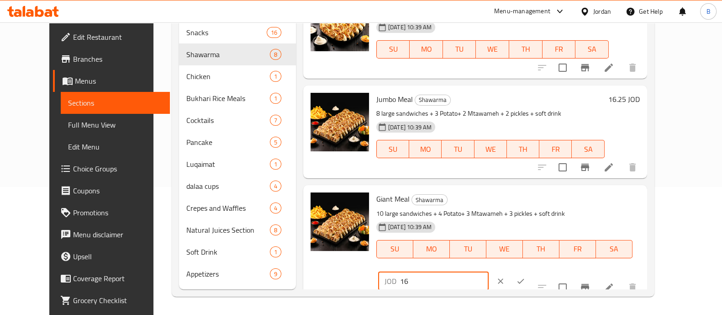
drag, startPoint x: 573, startPoint y: 203, endPoint x: 503, endPoint y: 203, distance: 69.4
click at [503, 203] on div "Giant Meal Shawarma 10 large sandwiches + 4 Potato+ 3 Mtawameh + 3 pickles + so…" at bounding box center [508, 242] width 271 height 106
type input "20"
click at [531, 271] on button "ok" at bounding box center [521, 281] width 20 height 20
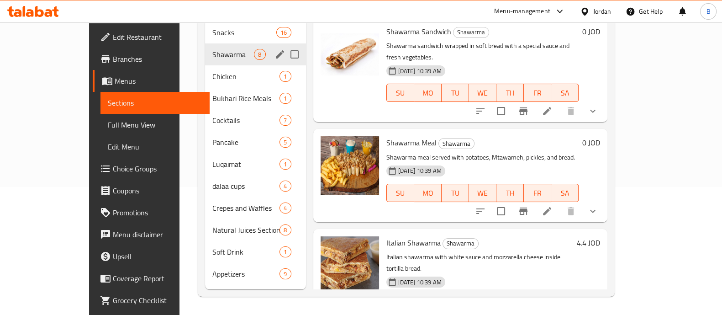
scroll to position [0, 0]
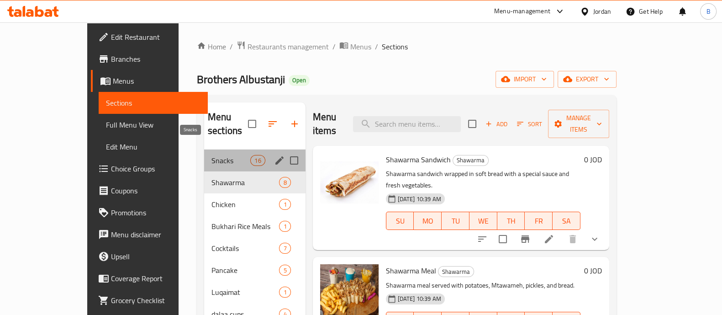
click at [211, 155] on span "Snacks" at bounding box center [230, 160] width 39 height 11
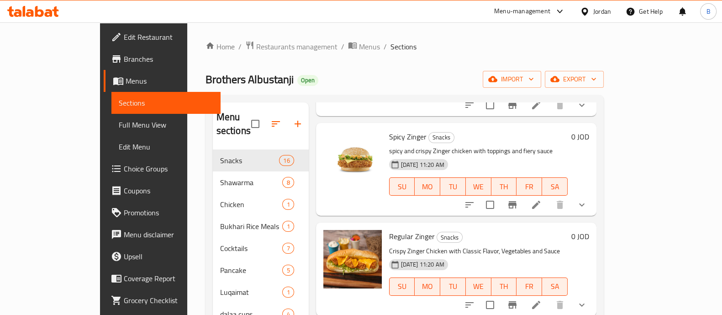
scroll to position [228, 0]
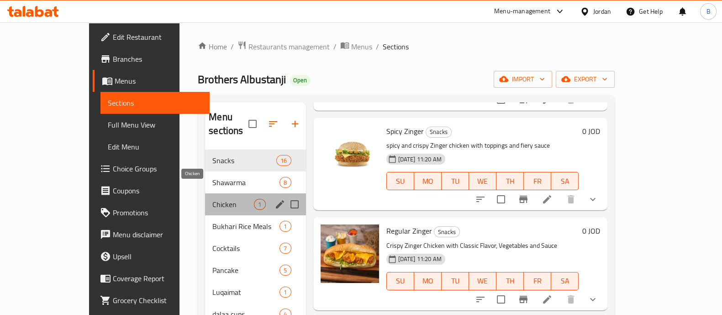
click at [212, 199] on span "Chicken" at bounding box center [233, 204] width 42 height 11
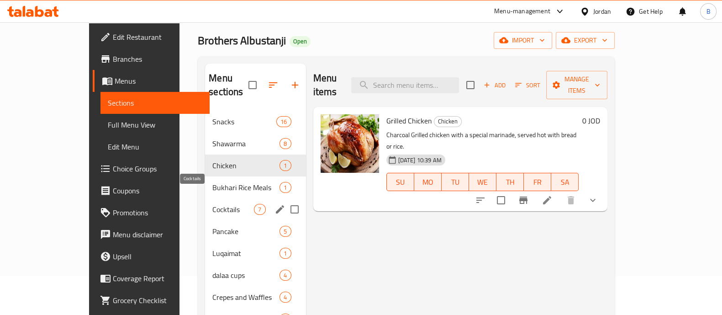
scroll to position [57, 0]
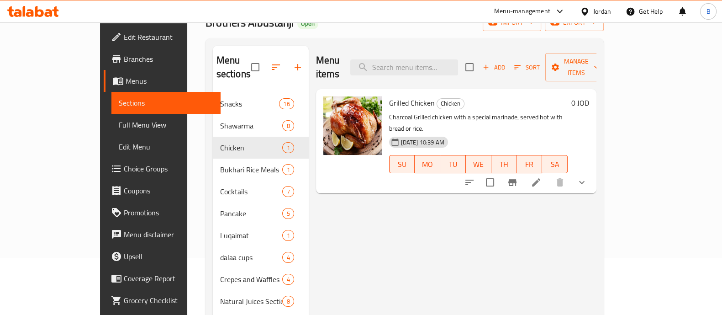
click at [593, 171] on div at bounding box center [526, 182] width 134 height 22
click at [542, 177] on icon at bounding box center [536, 182] width 11 height 11
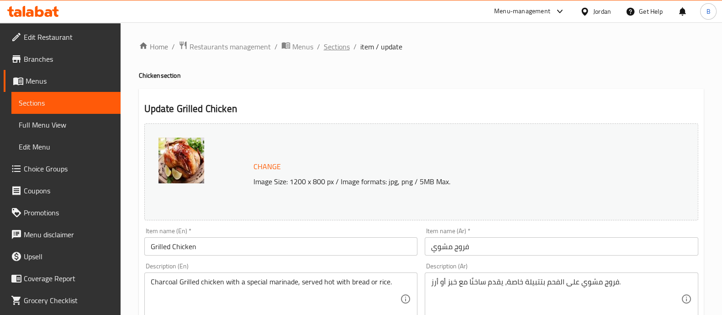
click at [337, 49] on span "Sections" at bounding box center [337, 46] width 26 height 11
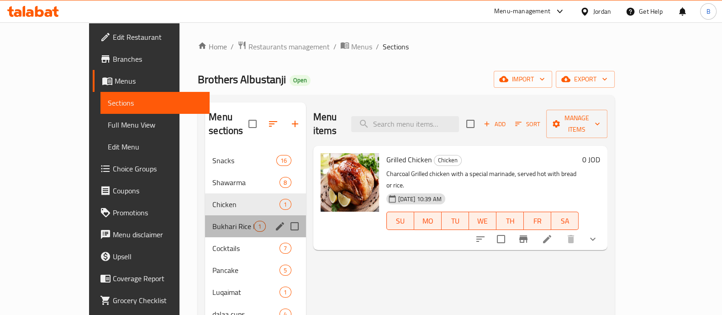
click at [205, 215] on div "Bukhari Rice Meals 1" at bounding box center [255, 226] width 100 height 22
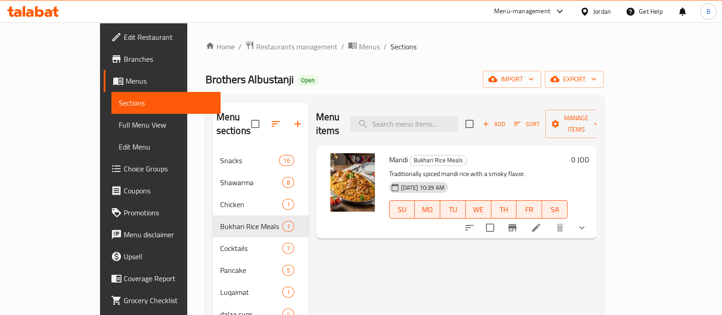
click at [542, 222] on icon at bounding box center [536, 227] width 11 height 11
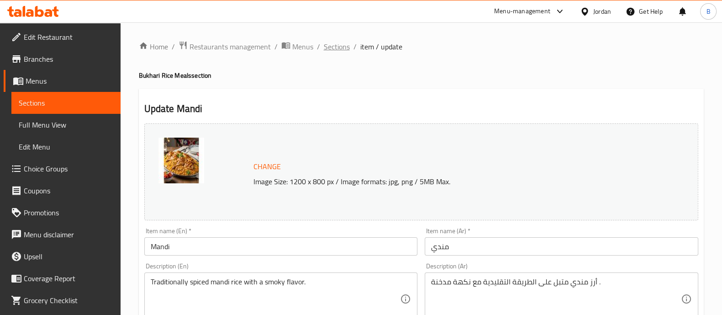
click at [336, 48] on span "Sections" at bounding box center [337, 46] width 26 height 11
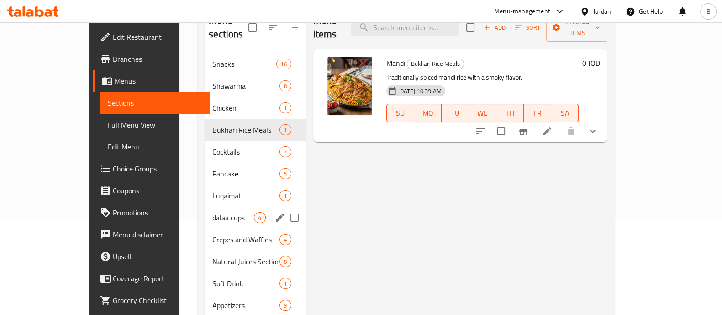
scroll to position [114, 0]
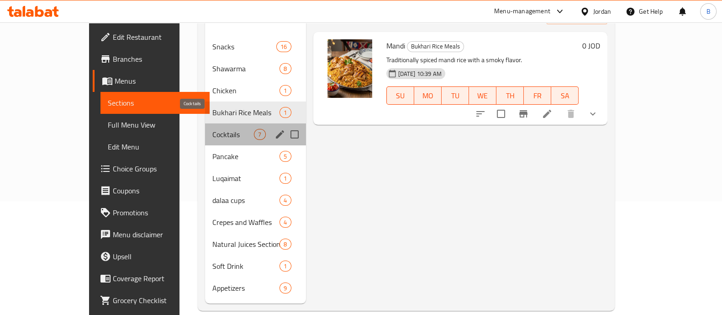
click at [212, 129] on span "Cocktails" at bounding box center [233, 134] width 42 height 11
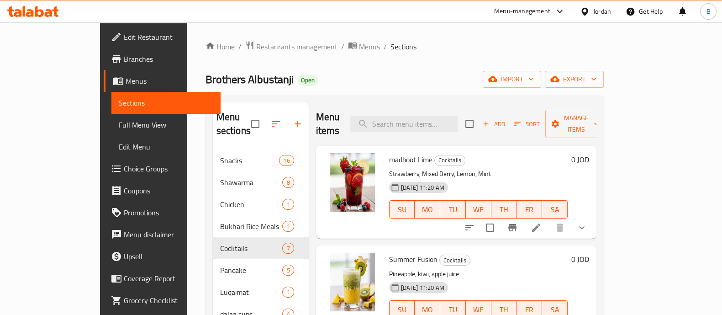
click at [256, 52] on span "Restaurants management" at bounding box center [296, 46] width 81 height 11
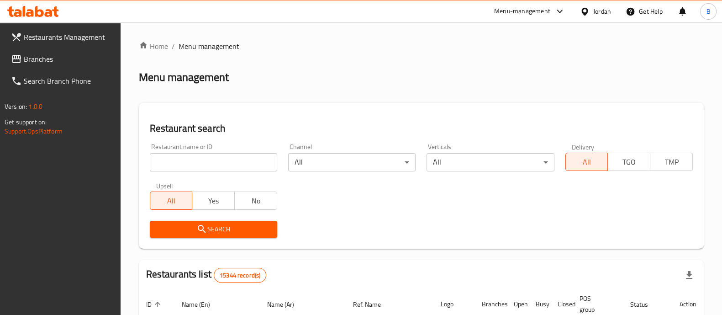
click at [174, 161] on input "search" at bounding box center [213, 162] width 127 height 18
paste input "شاورما خبزة تورتيلا"
type input "شاورما خبزة تورتيلا"
click button "Search" at bounding box center [213, 229] width 127 height 17
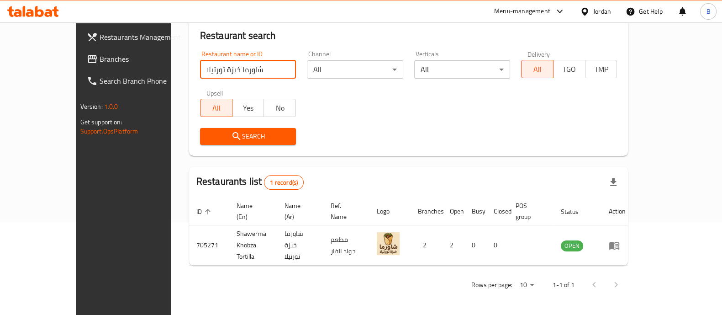
scroll to position [74, 0]
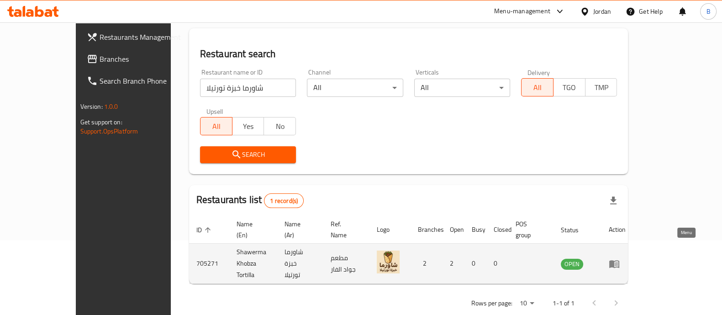
click at [620, 258] on icon "enhanced table" at bounding box center [614, 263] width 11 height 11
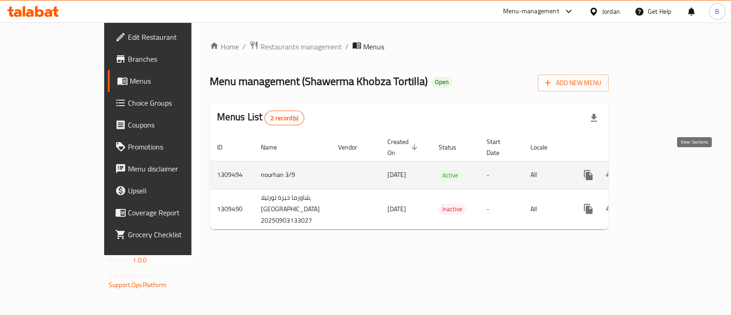
click at [665, 172] on link "enhanced table" at bounding box center [654, 175] width 22 height 22
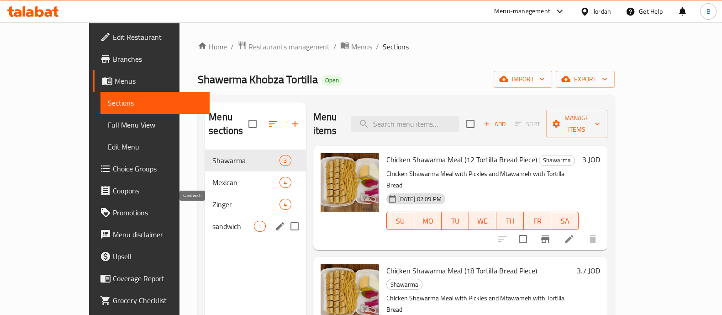
drag, startPoint x: 208, startPoint y: 212, endPoint x: 220, endPoint y: 211, distance: 12.0
click at [212, 221] on span "sandwich" at bounding box center [233, 226] width 42 height 11
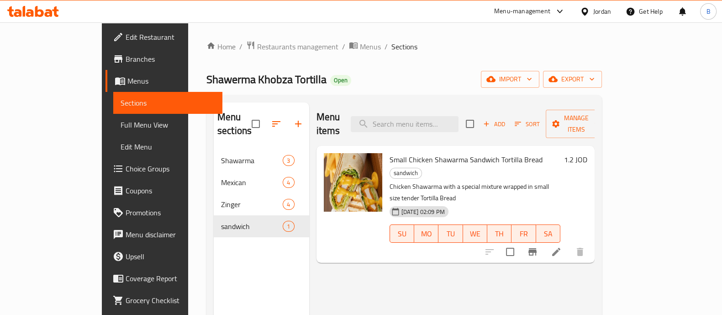
click at [562, 246] on icon at bounding box center [556, 251] width 11 height 11
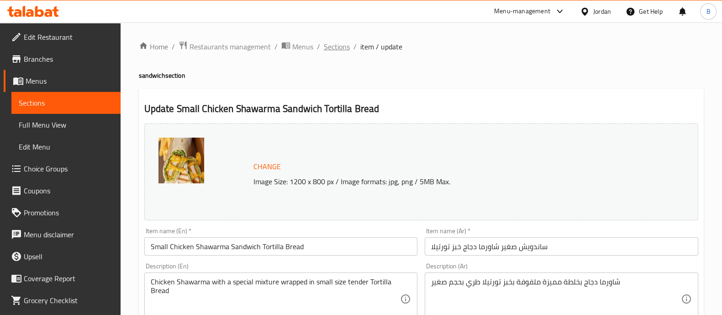
click at [347, 50] on span "Sections" at bounding box center [337, 46] width 26 height 11
